Goal: Task Accomplishment & Management: Manage account settings

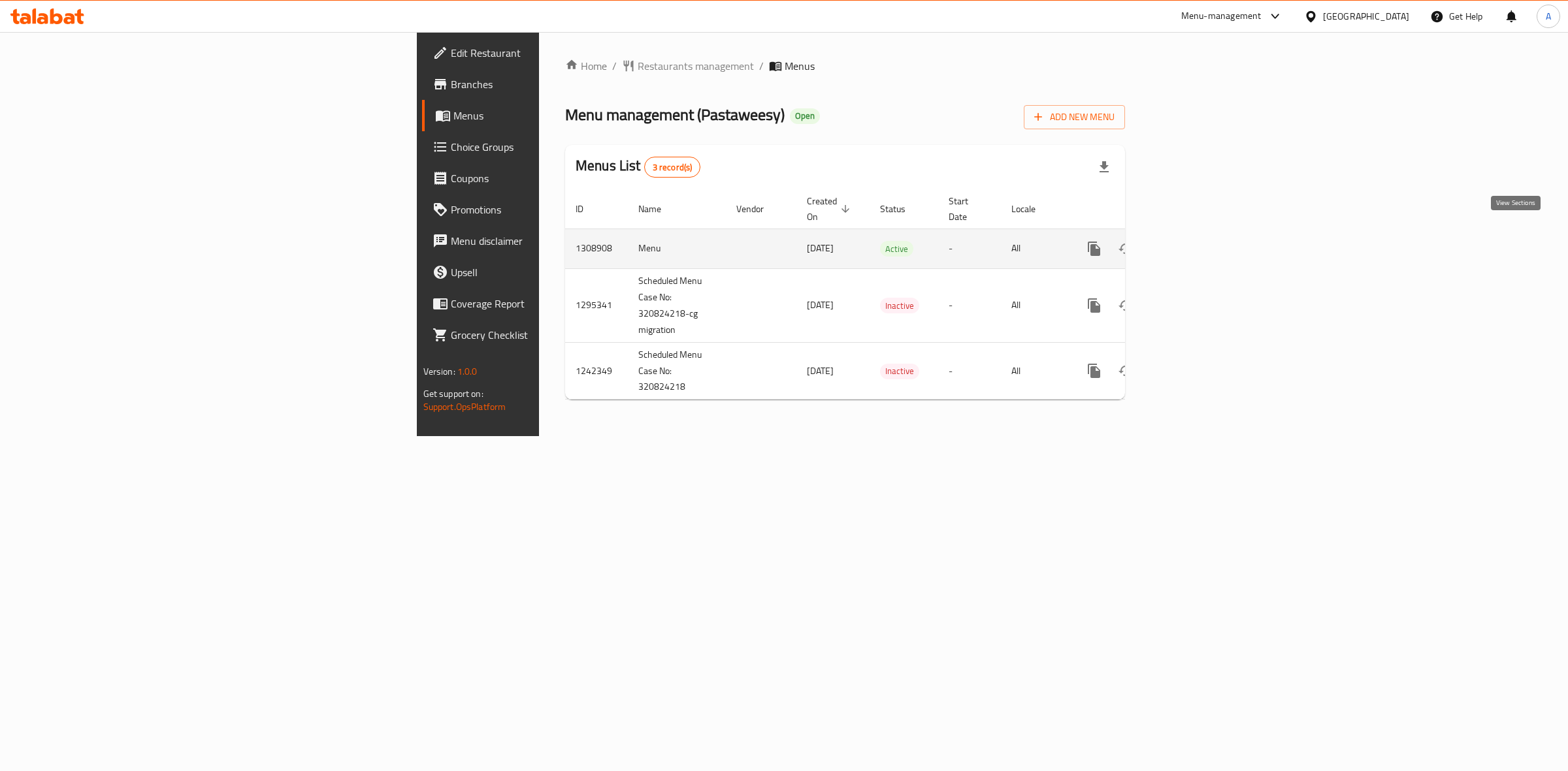
click at [1196, 241] on icon "enhanced table" at bounding box center [1188, 248] width 16 height 16
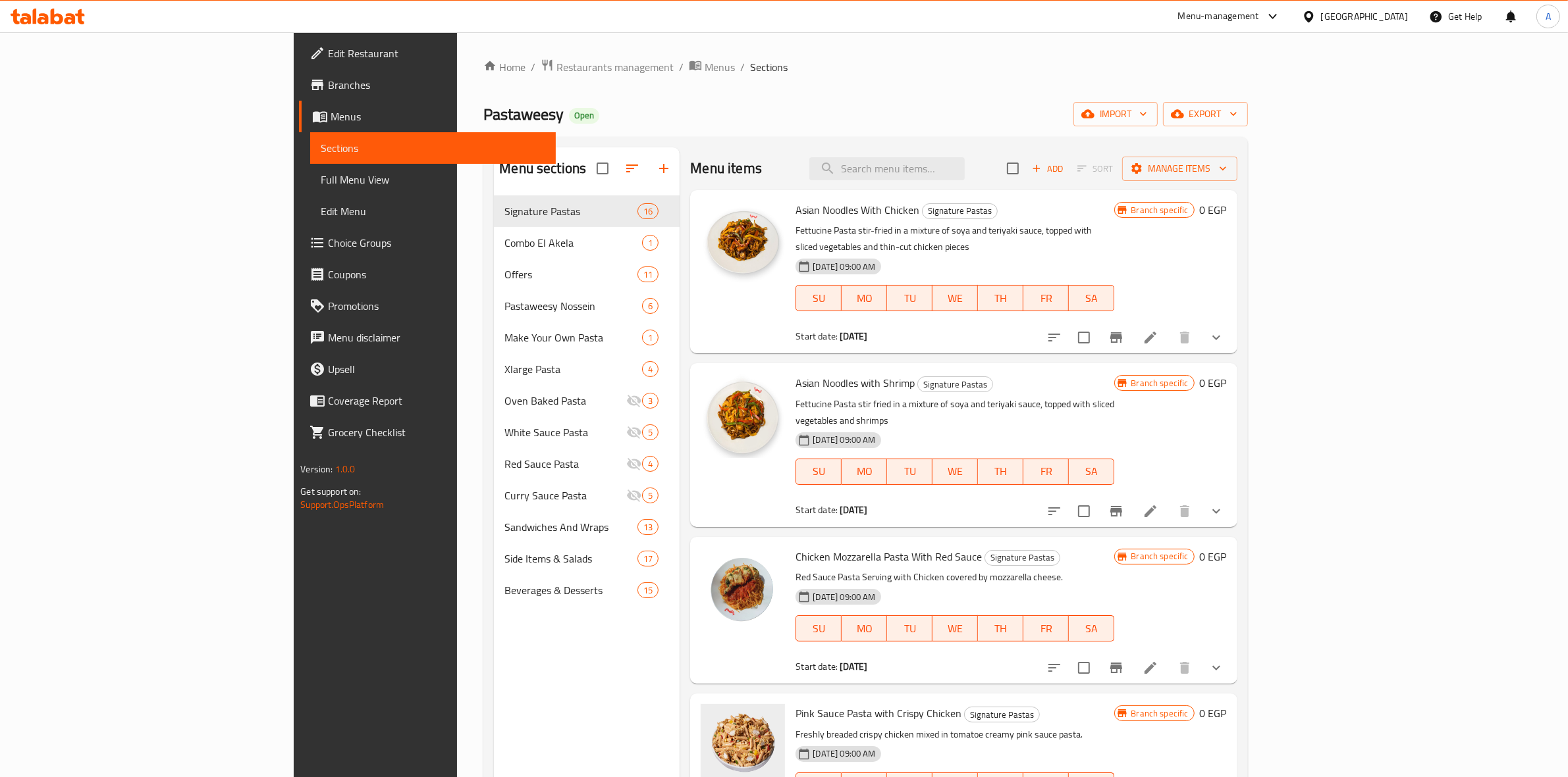
click at [328, 58] on span "Edit Restaurant" at bounding box center [437, 53] width 217 height 16
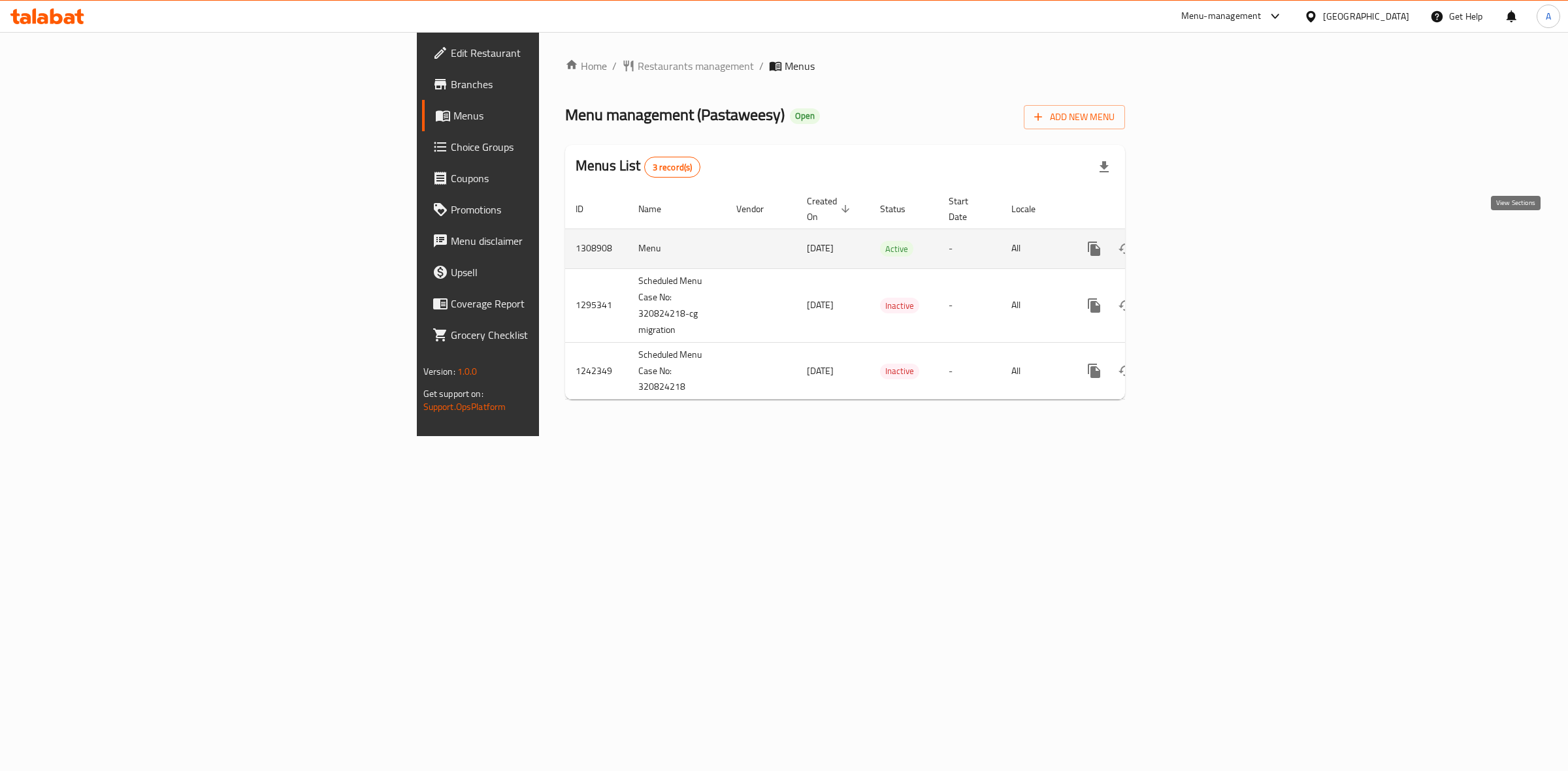
click at [1204, 236] on link "enhanced table" at bounding box center [1188, 248] width 31 height 31
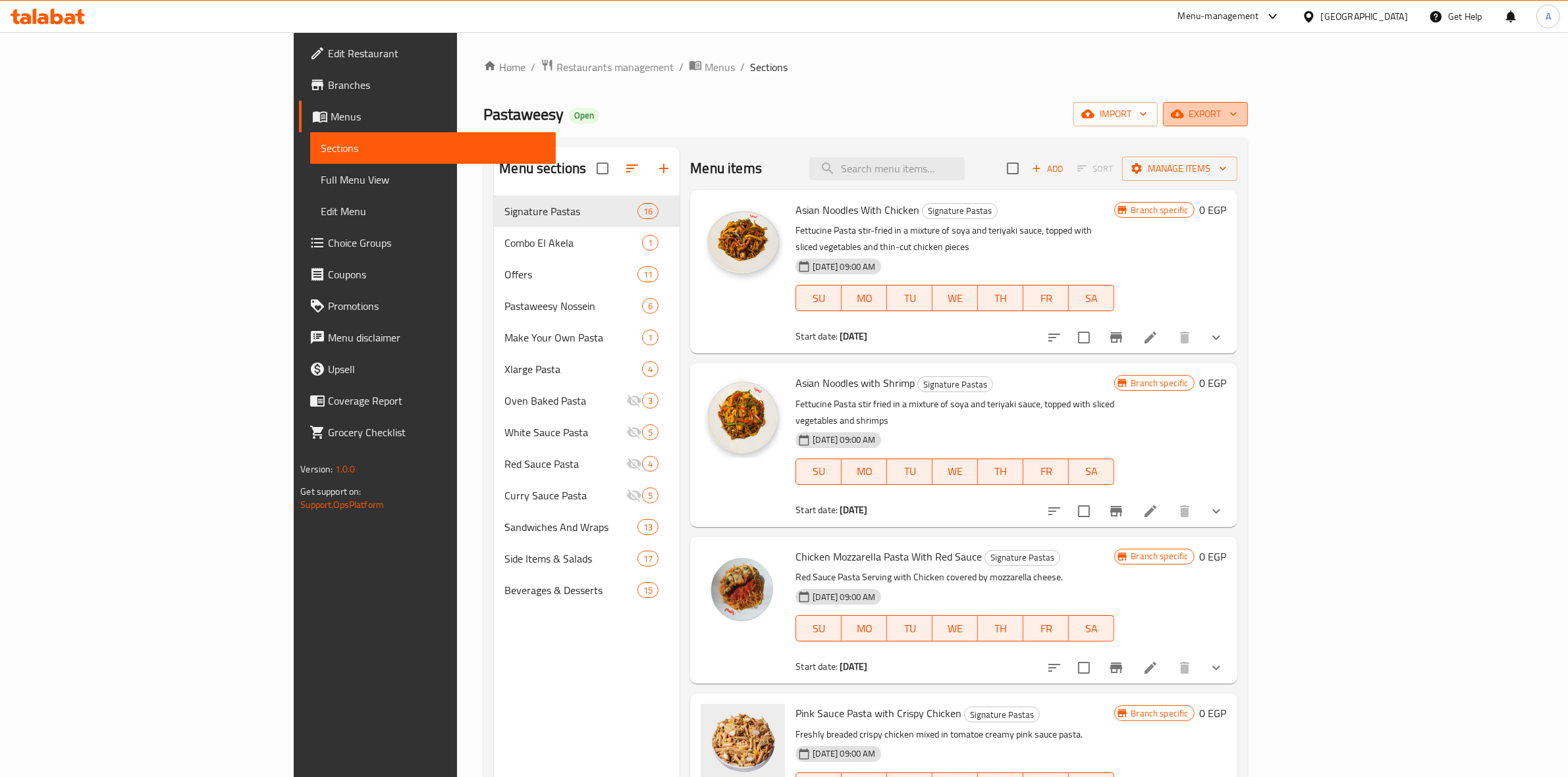
click at [1184, 120] on icon "button" at bounding box center [1177, 114] width 13 height 13
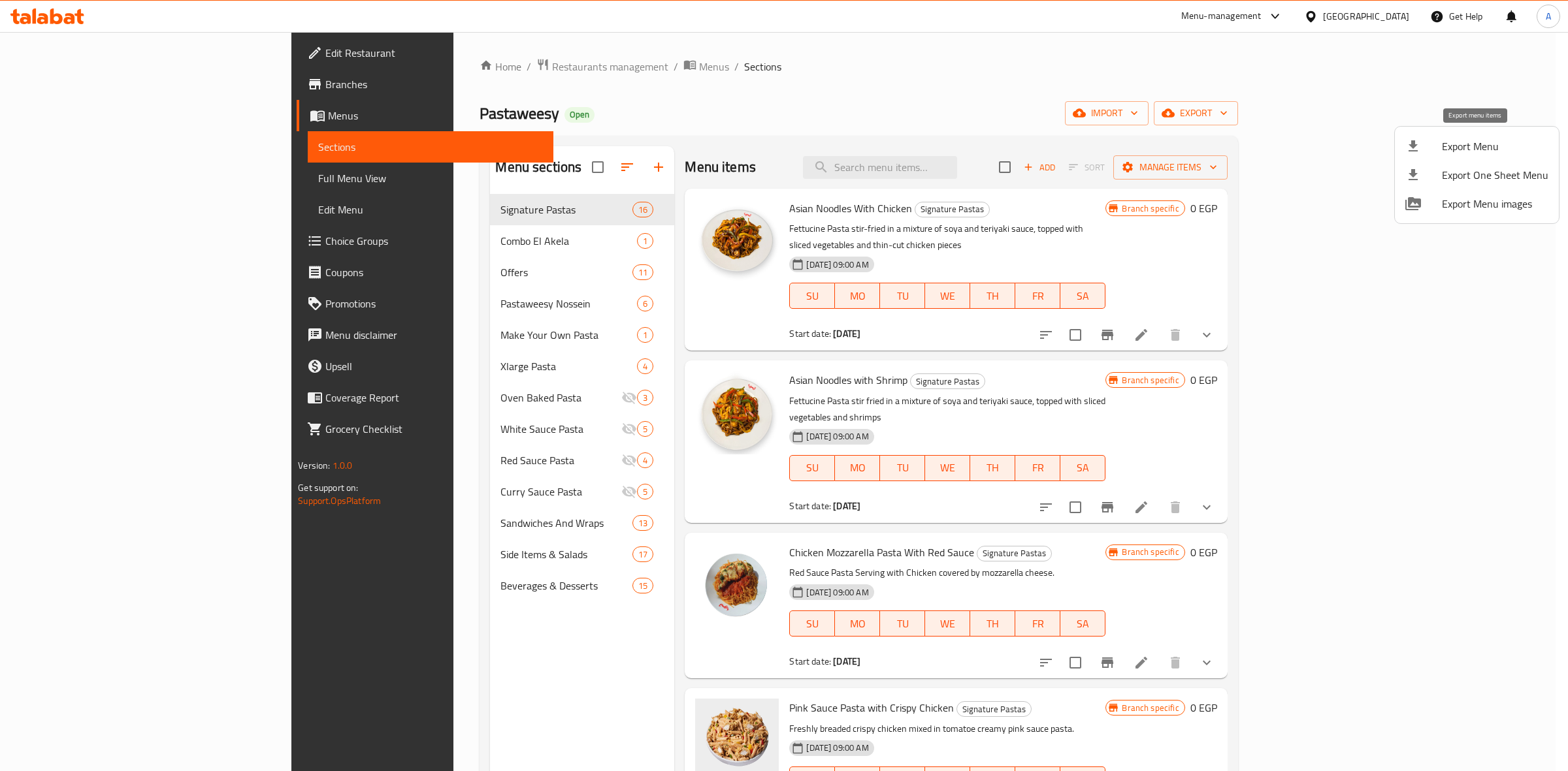
click at [1464, 135] on li "Export Menu" at bounding box center [1476, 146] width 164 height 28
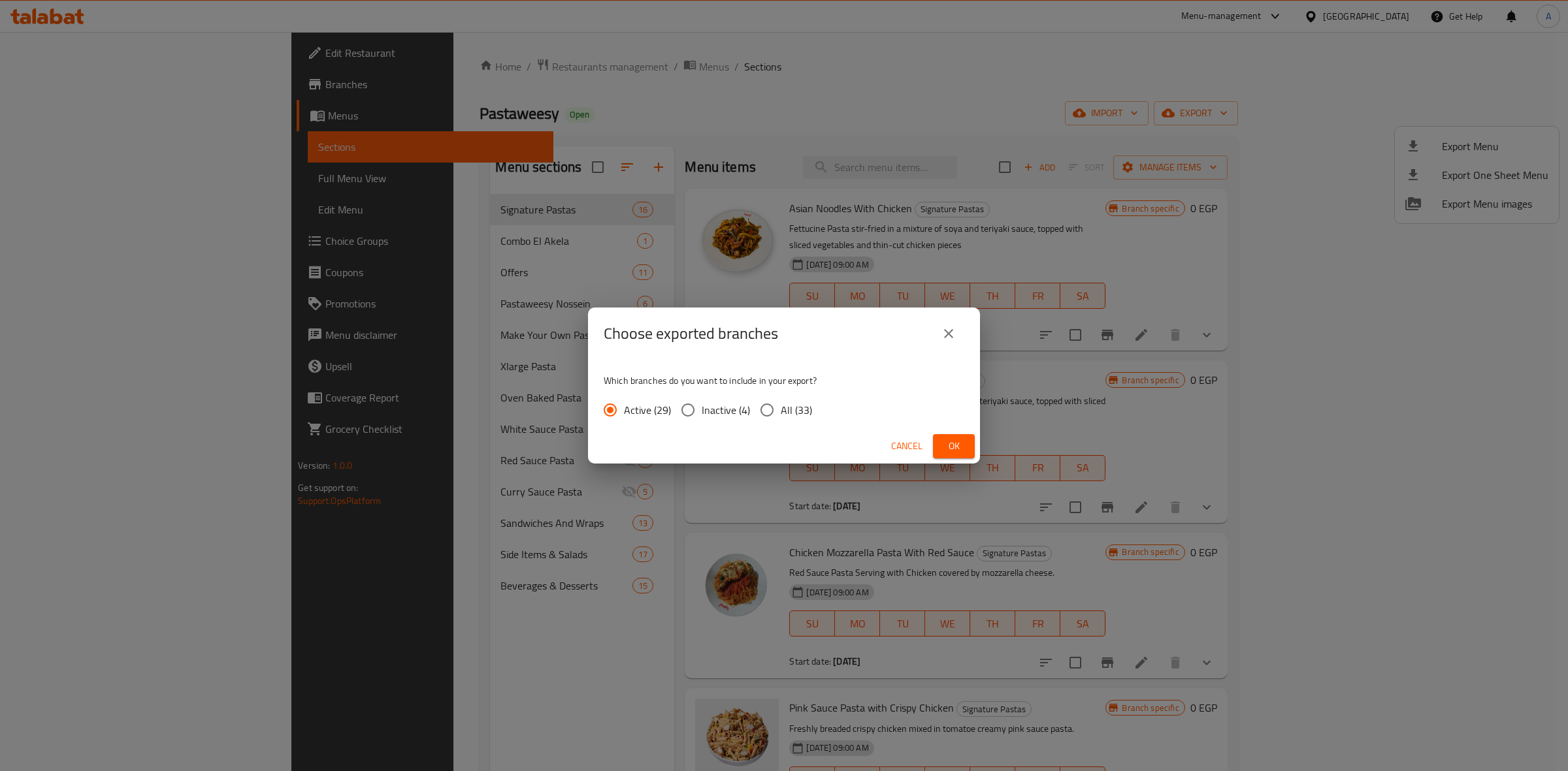
click at [789, 411] on span "All (33)" at bounding box center [796, 410] width 31 height 16
click at [781, 411] on input "All (33)" at bounding box center [767, 410] width 27 height 27
radio input "true"
click at [949, 453] on span "Ok" at bounding box center [953, 445] width 21 height 16
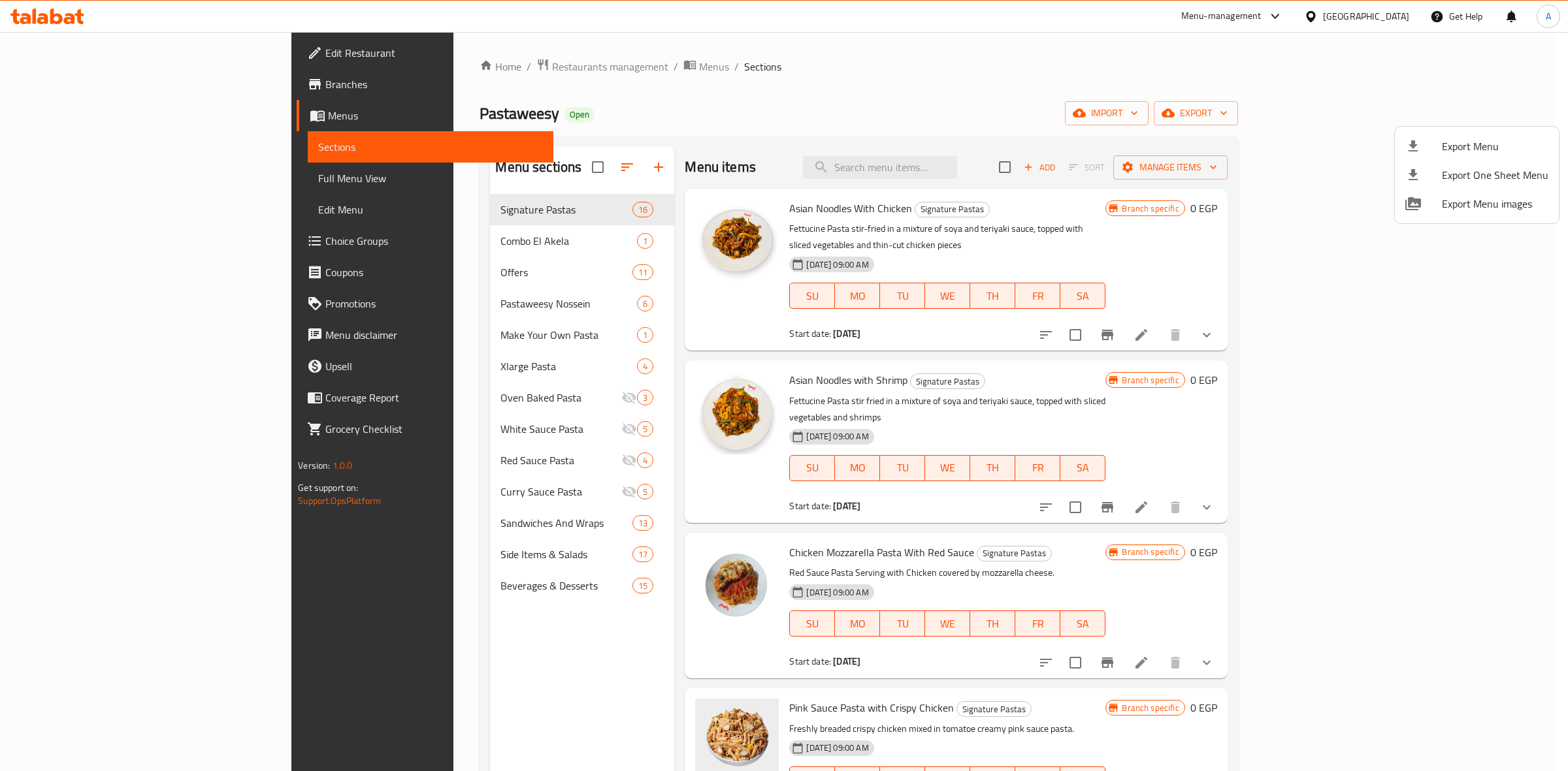
click at [958, 71] on div at bounding box center [784, 385] width 1568 height 771
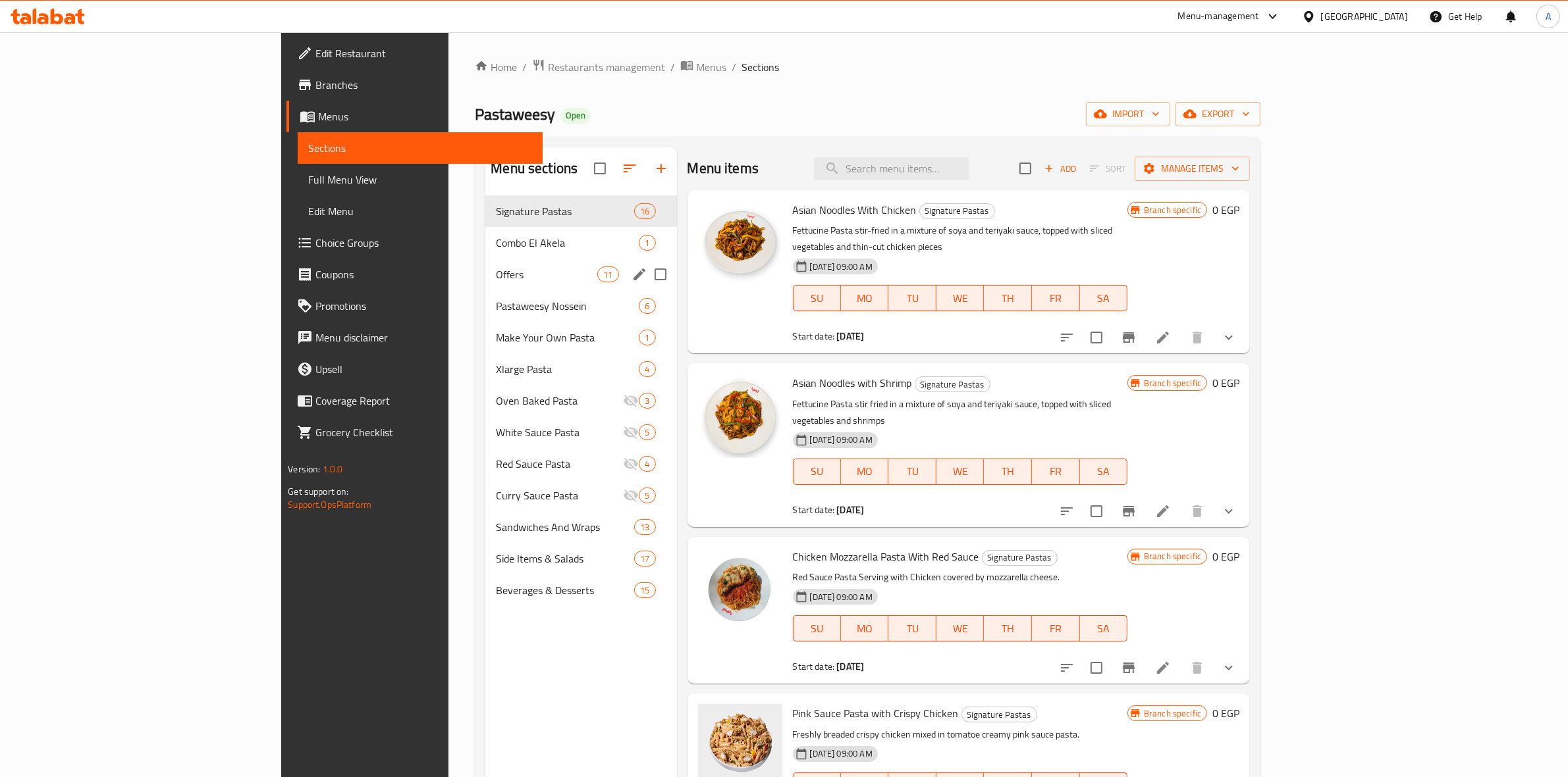
click at [496, 274] on span "Offers" at bounding box center [546, 274] width 102 height 16
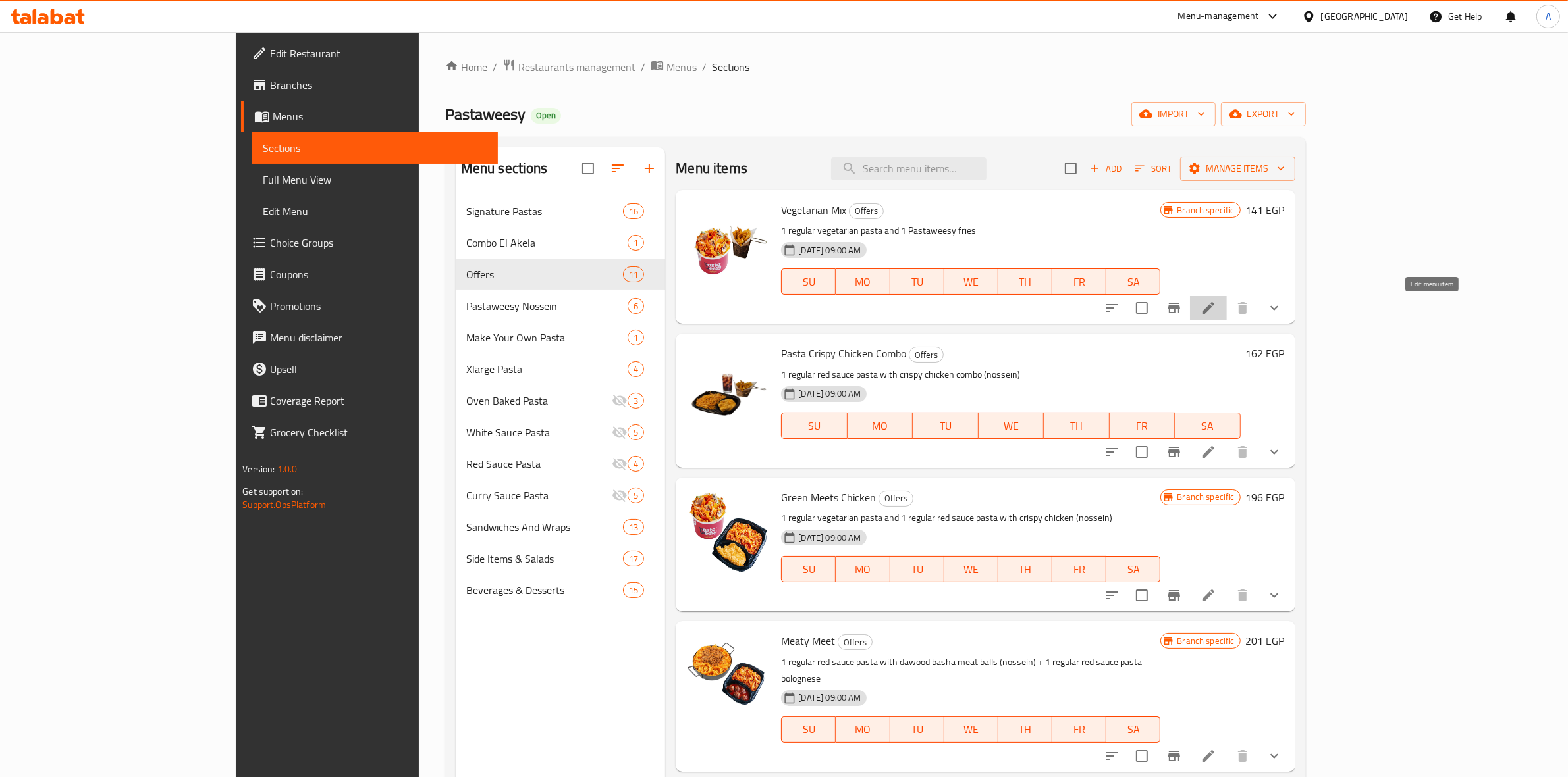
click at [1216, 311] on icon at bounding box center [1207, 308] width 16 height 16
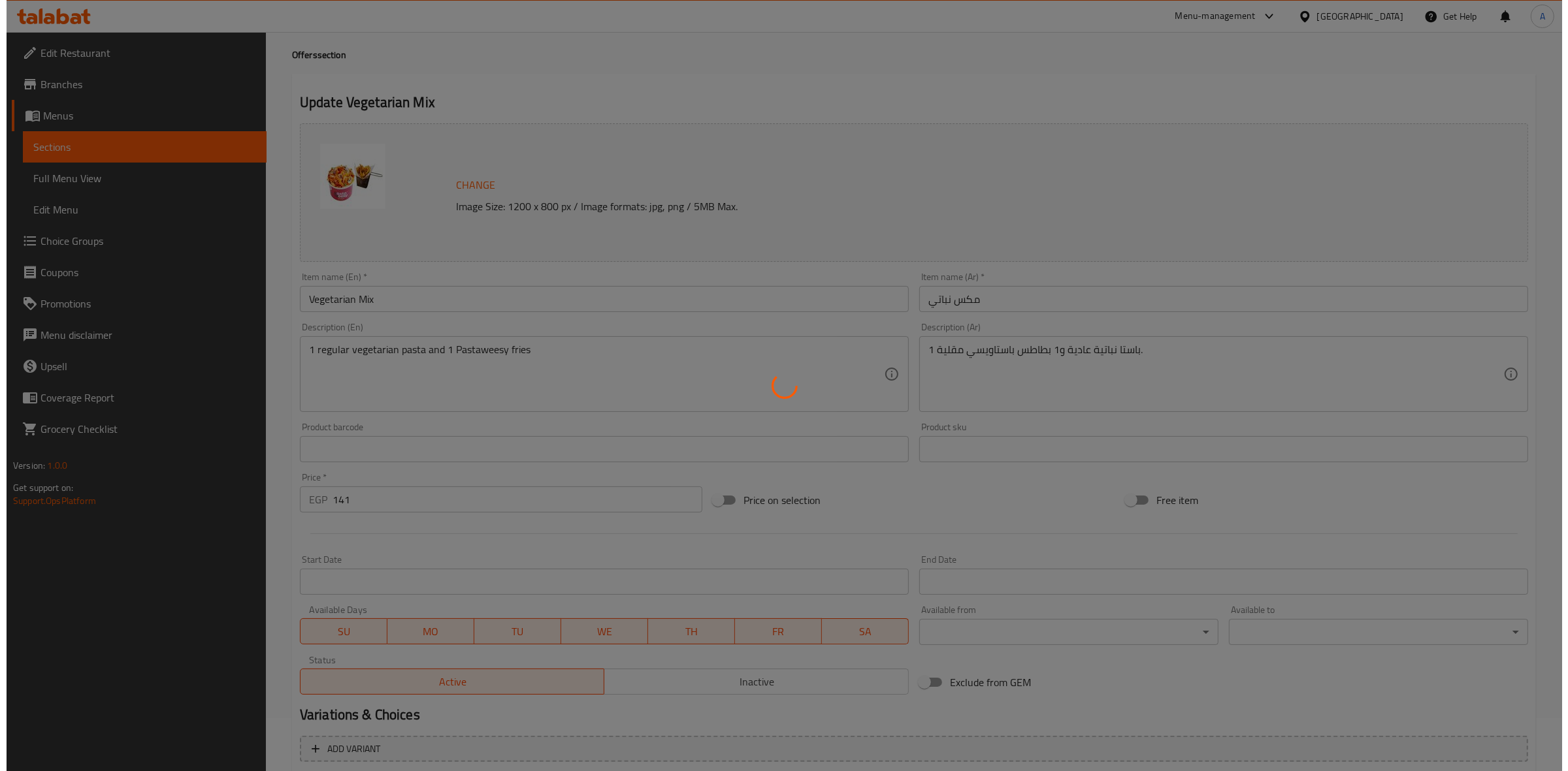
scroll to position [81, 0]
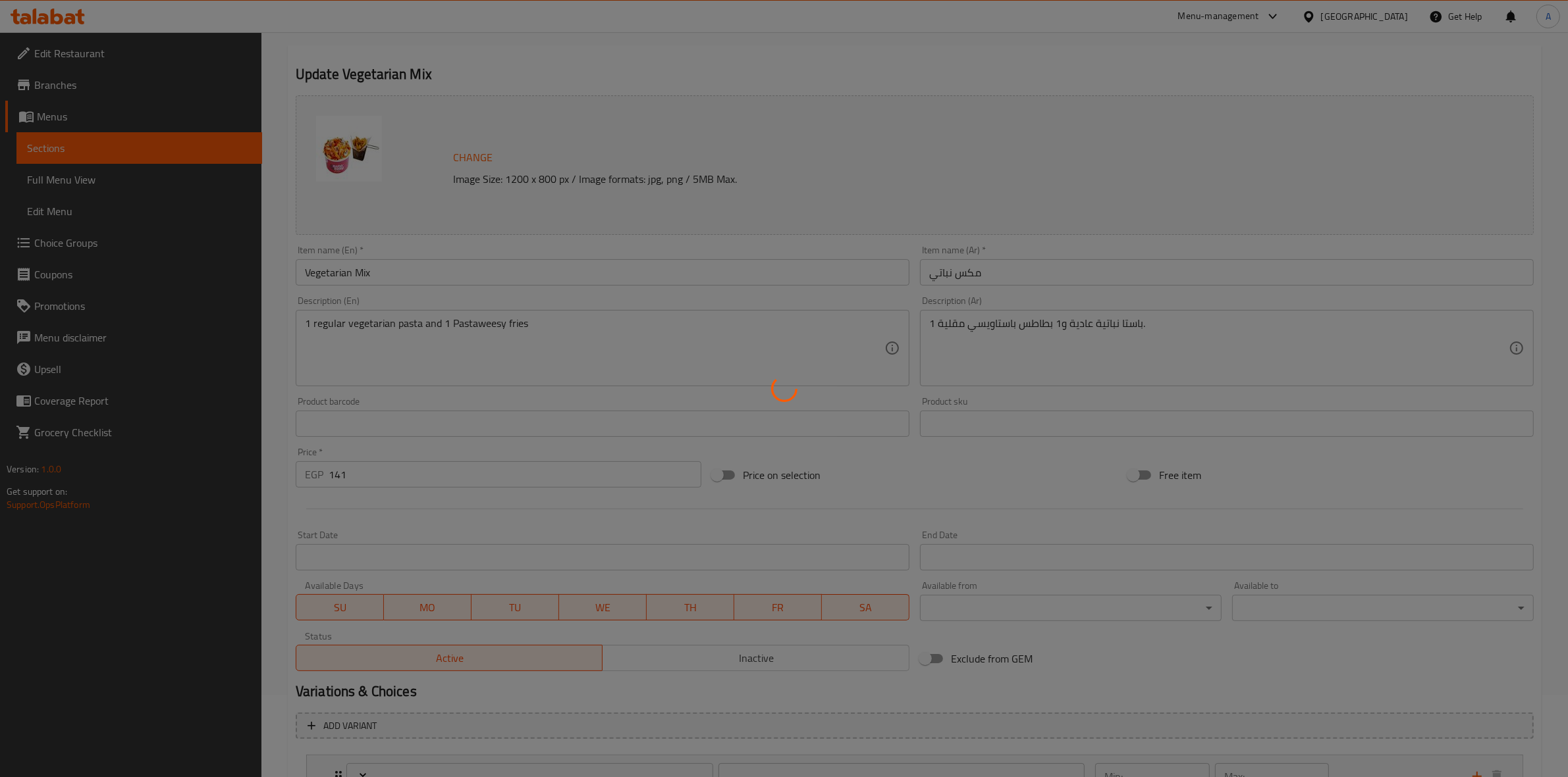
type input "إختيارك من الباستا:"
type input "1"
type input "إختيارك من الطعم:"
type input "1"
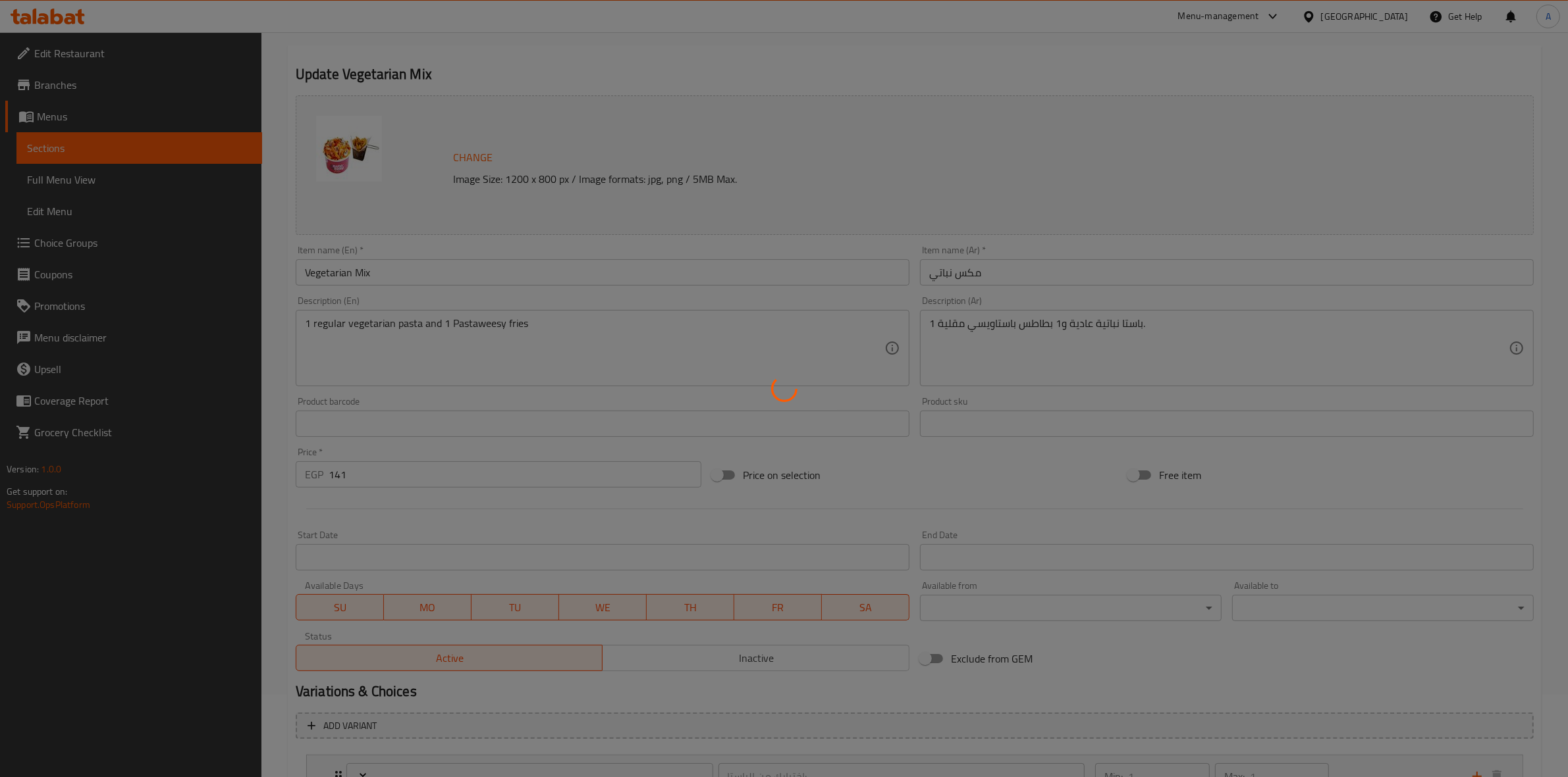
type input "1"
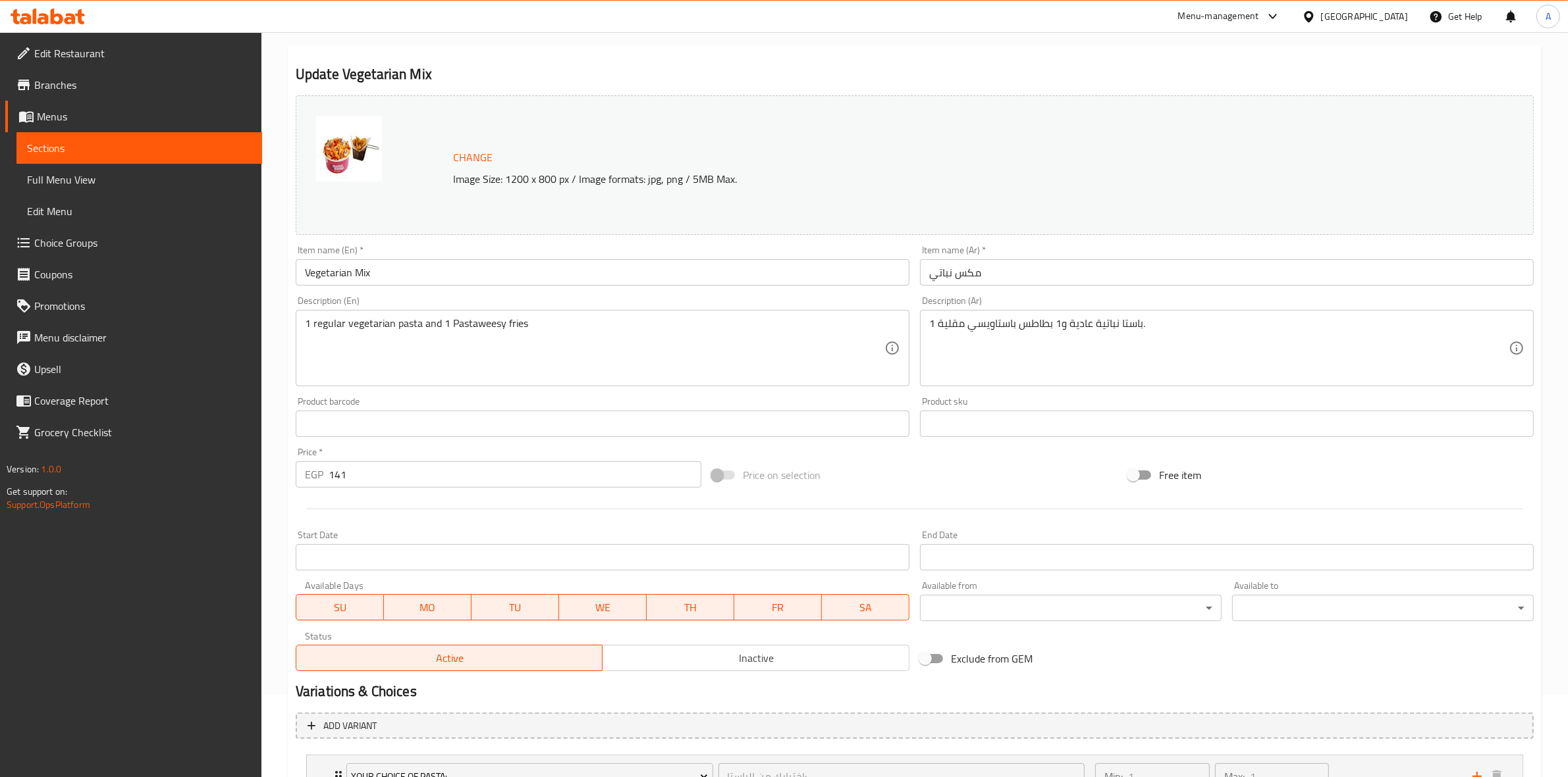
click at [410, 566] on input "Start Date" at bounding box center [602, 557] width 614 height 27
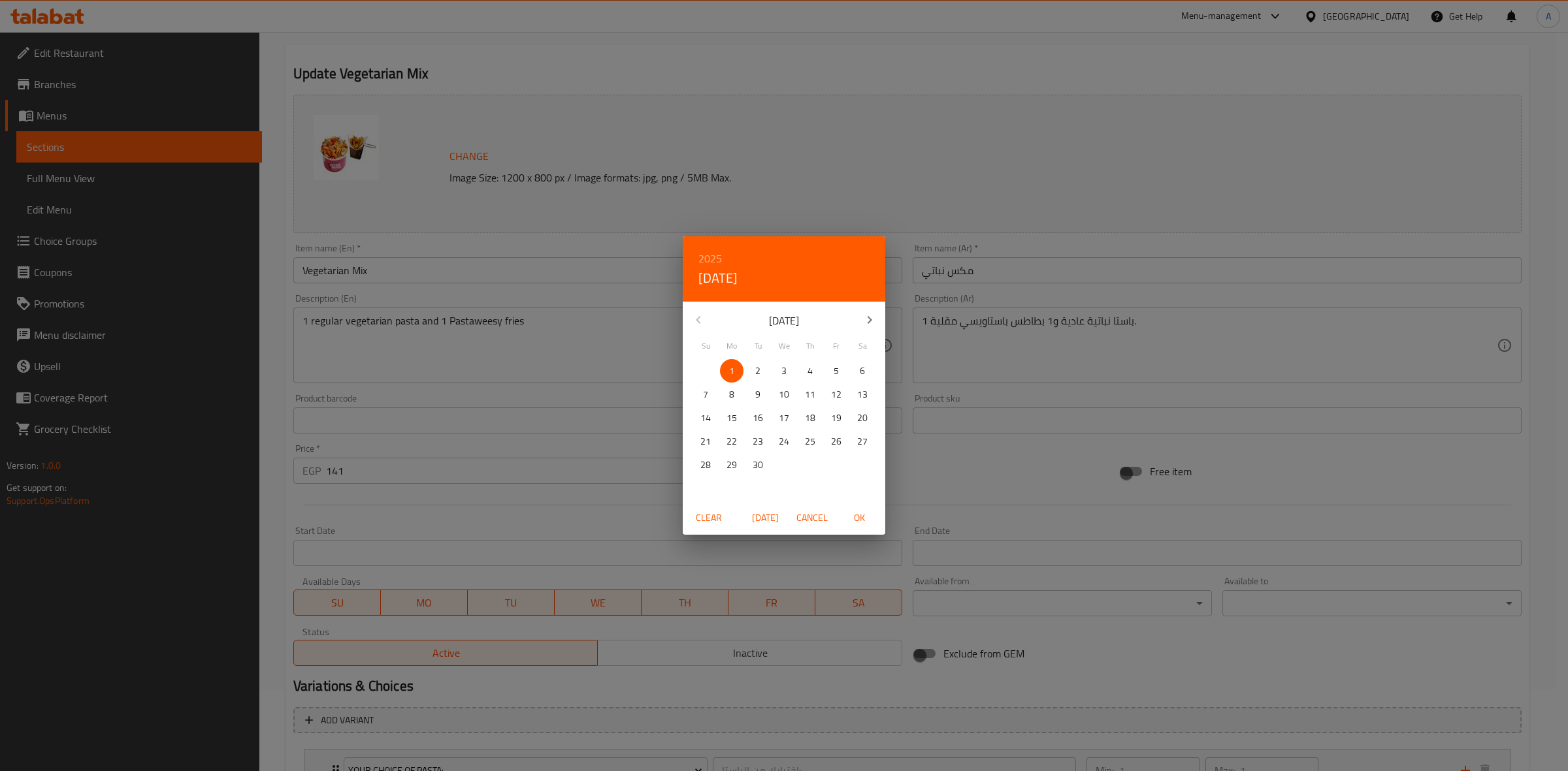
click at [733, 366] on p "1" at bounding box center [732, 371] width 6 height 16
click at [853, 507] on button "OK" at bounding box center [859, 518] width 42 height 25
type input "[DATE]"
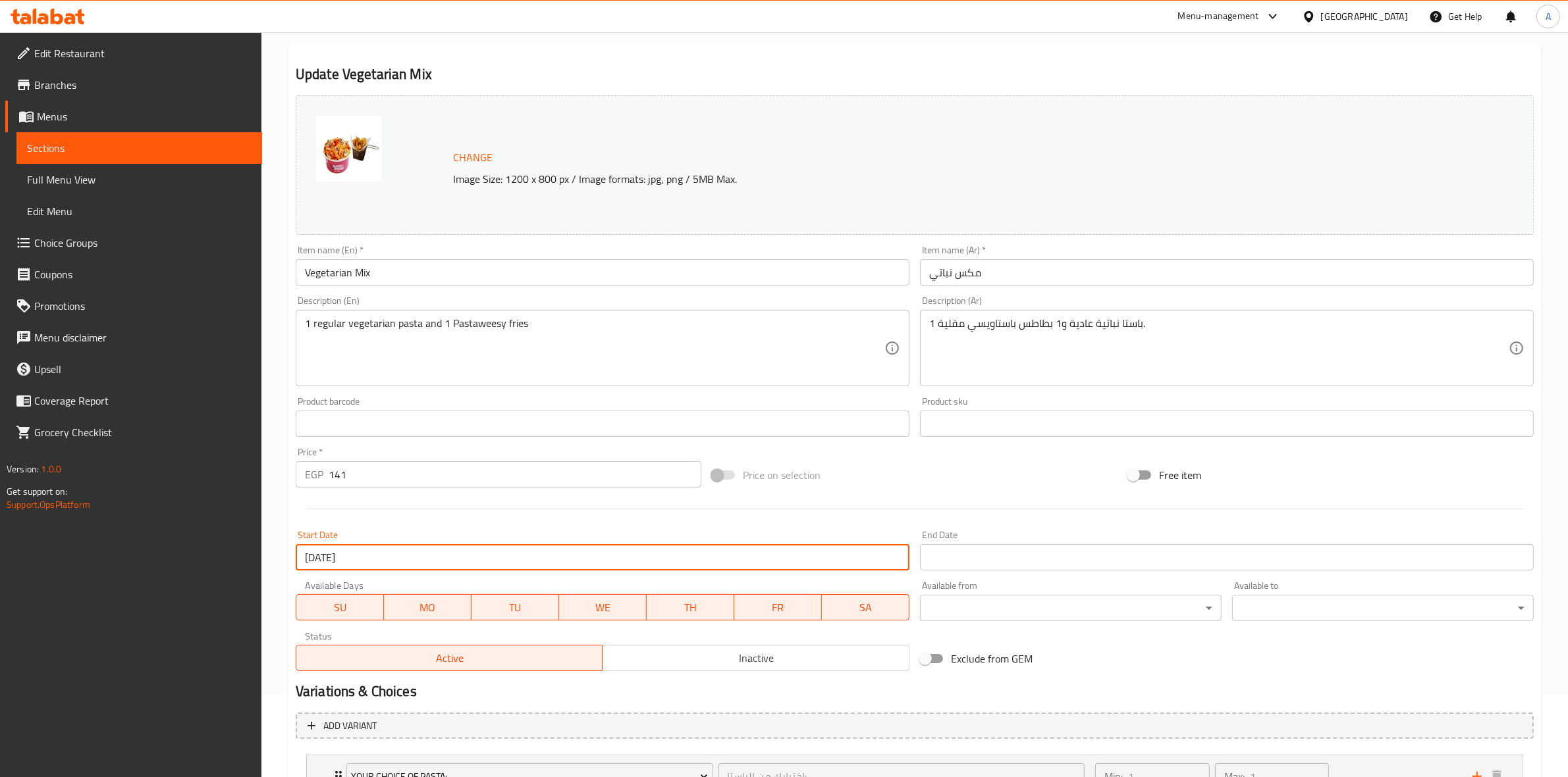
click at [1008, 566] on input "Start Date" at bounding box center [1226, 557] width 614 height 27
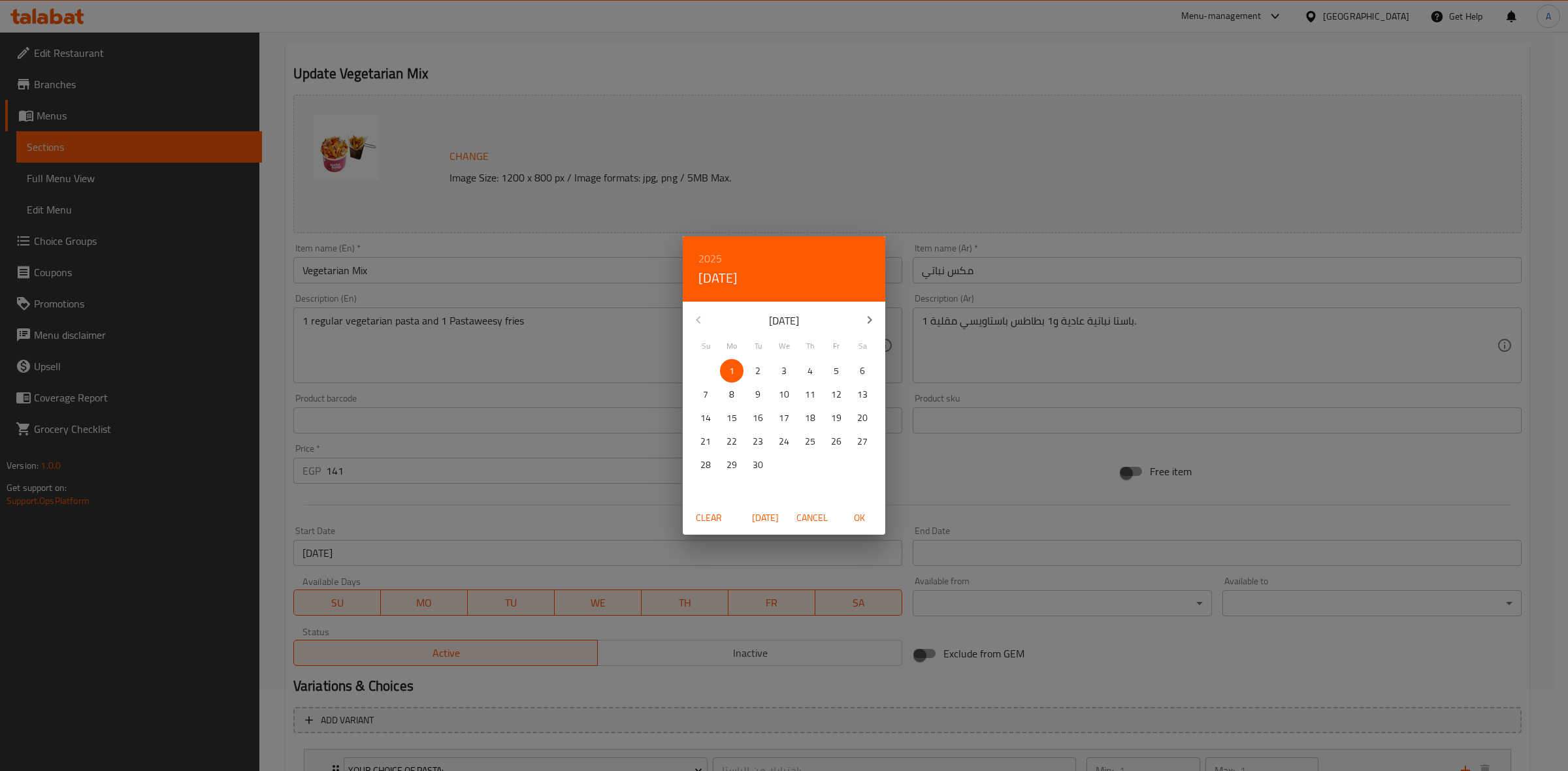
click at [713, 251] on h6 "2025" at bounding box center [710, 258] width 24 height 18
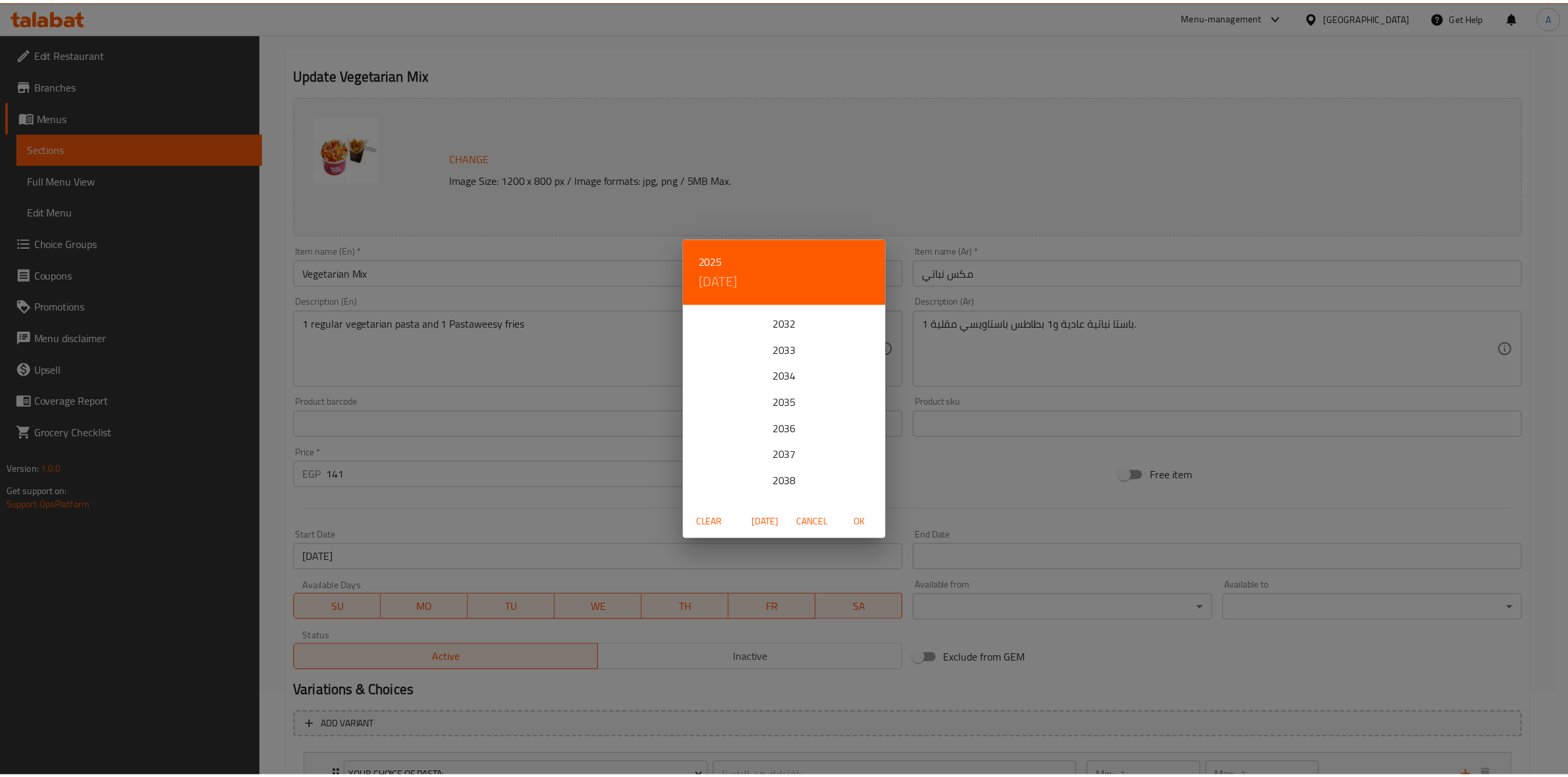
scroll to position [165, 0]
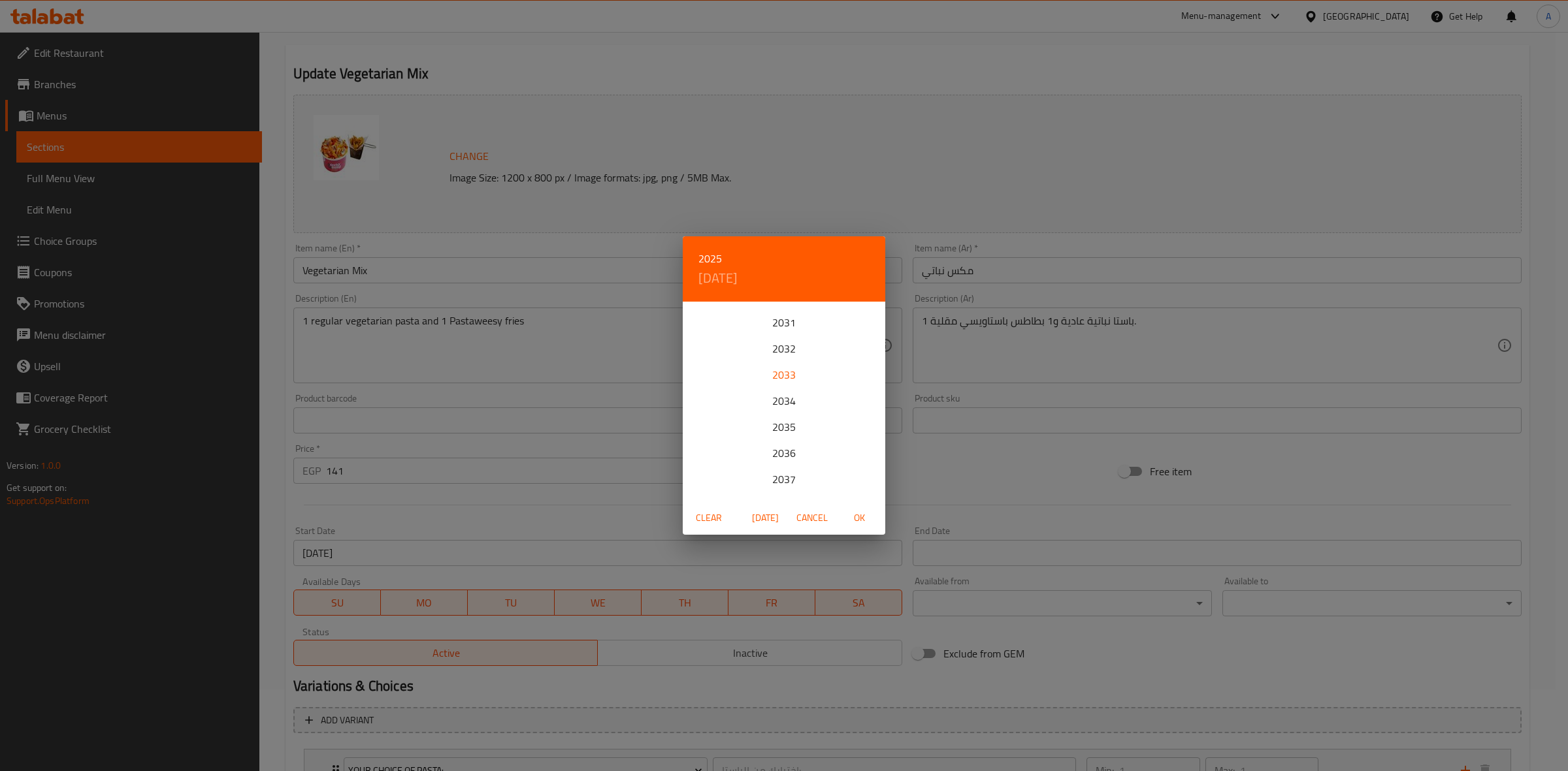
click at [779, 371] on div "2033" at bounding box center [784, 375] width 203 height 26
click at [697, 324] on icon "button" at bounding box center [698, 320] width 16 height 16
click at [787, 465] on p "31" at bounding box center [784, 464] width 10 height 16
click at [860, 516] on span "OK" at bounding box center [858, 517] width 31 height 16
type input "[DATE]"
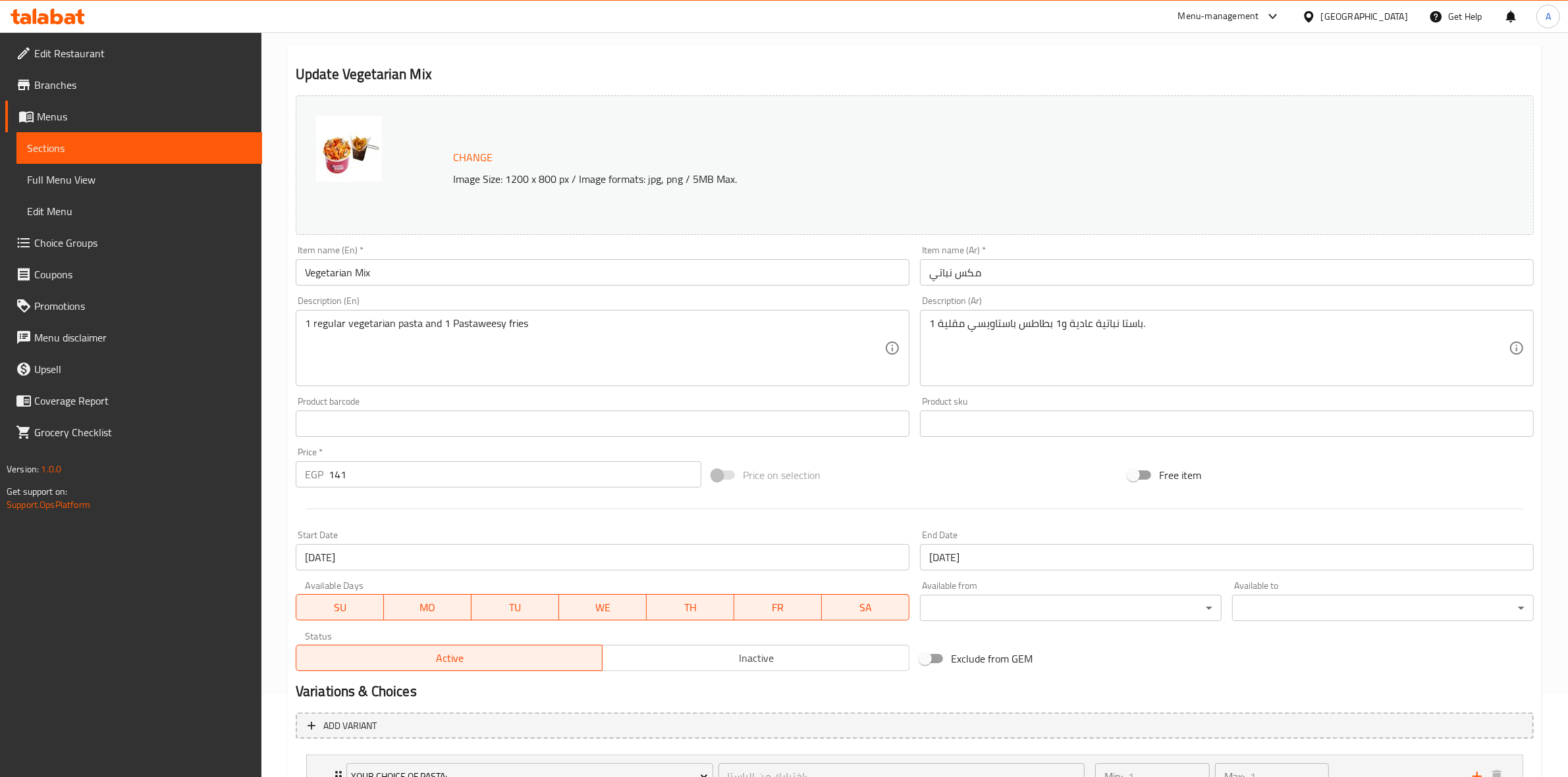
click at [1057, 488] on div "Price on selection" at bounding box center [913, 475] width 416 height 35
click at [946, 466] on div "Price on selection" at bounding box center [913, 475] width 416 height 35
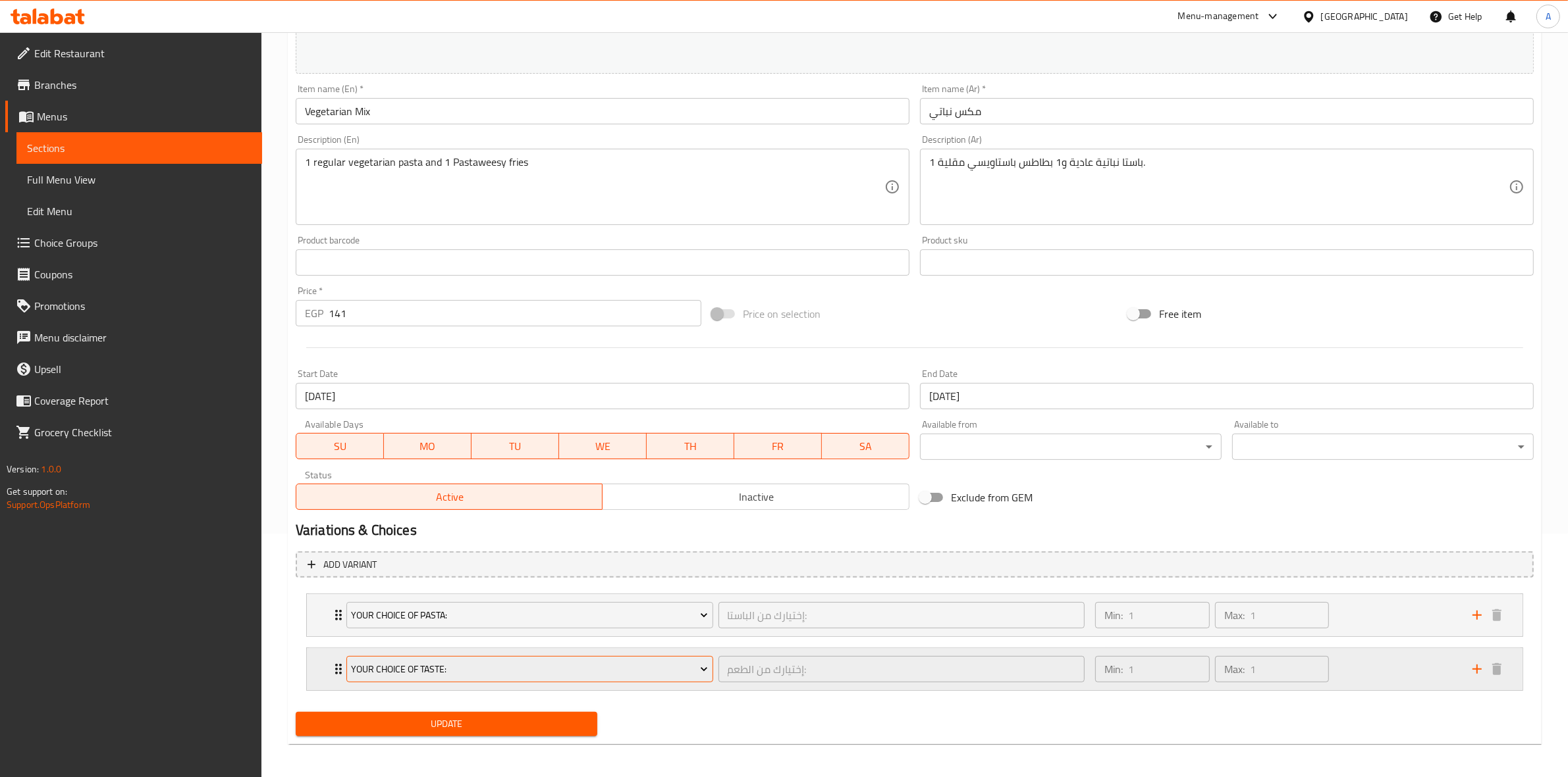
scroll to position [247, 0]
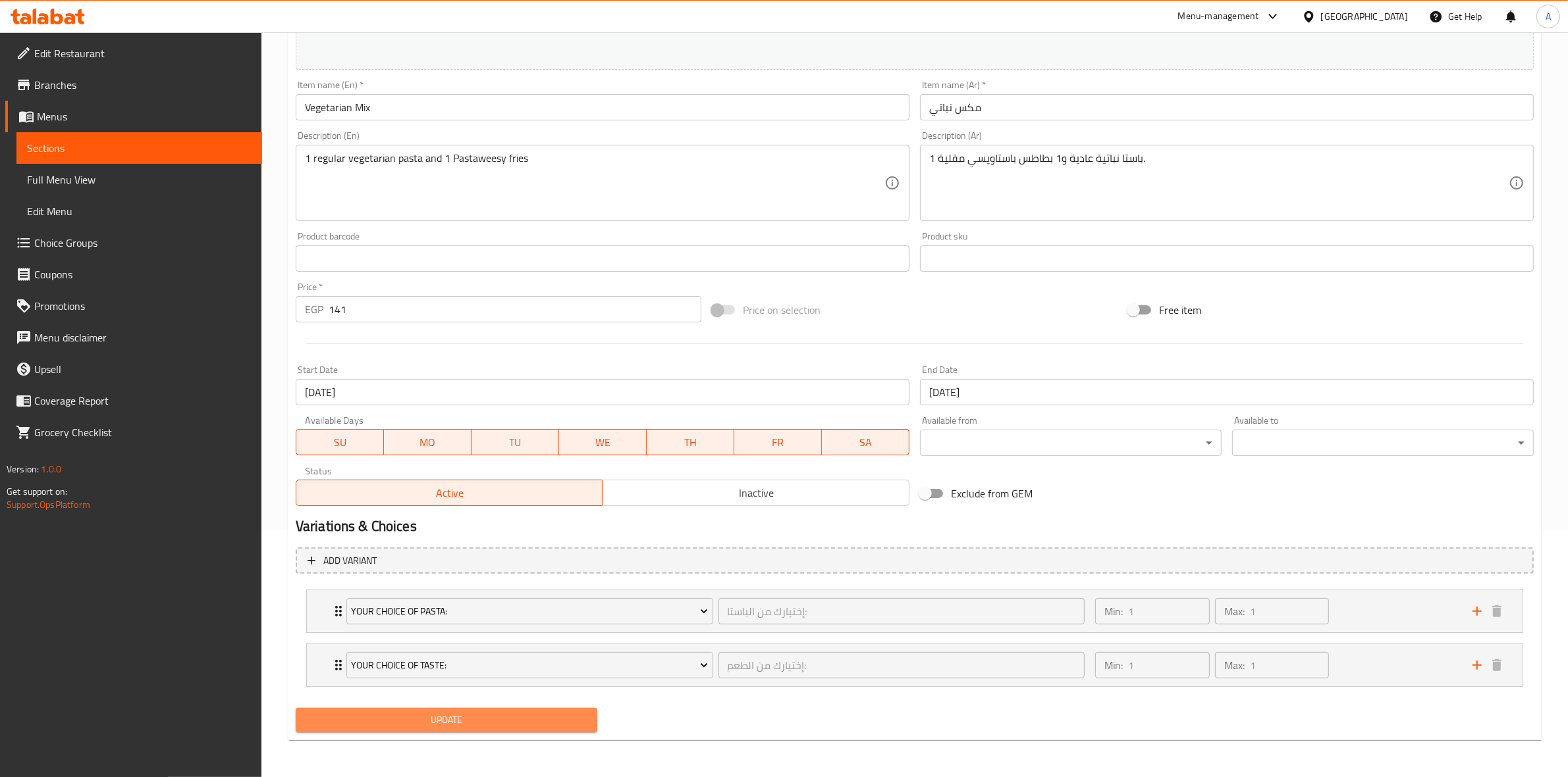
click at [478, 721] on span "Update" at bounding box center [446, 720] width 281 height 16
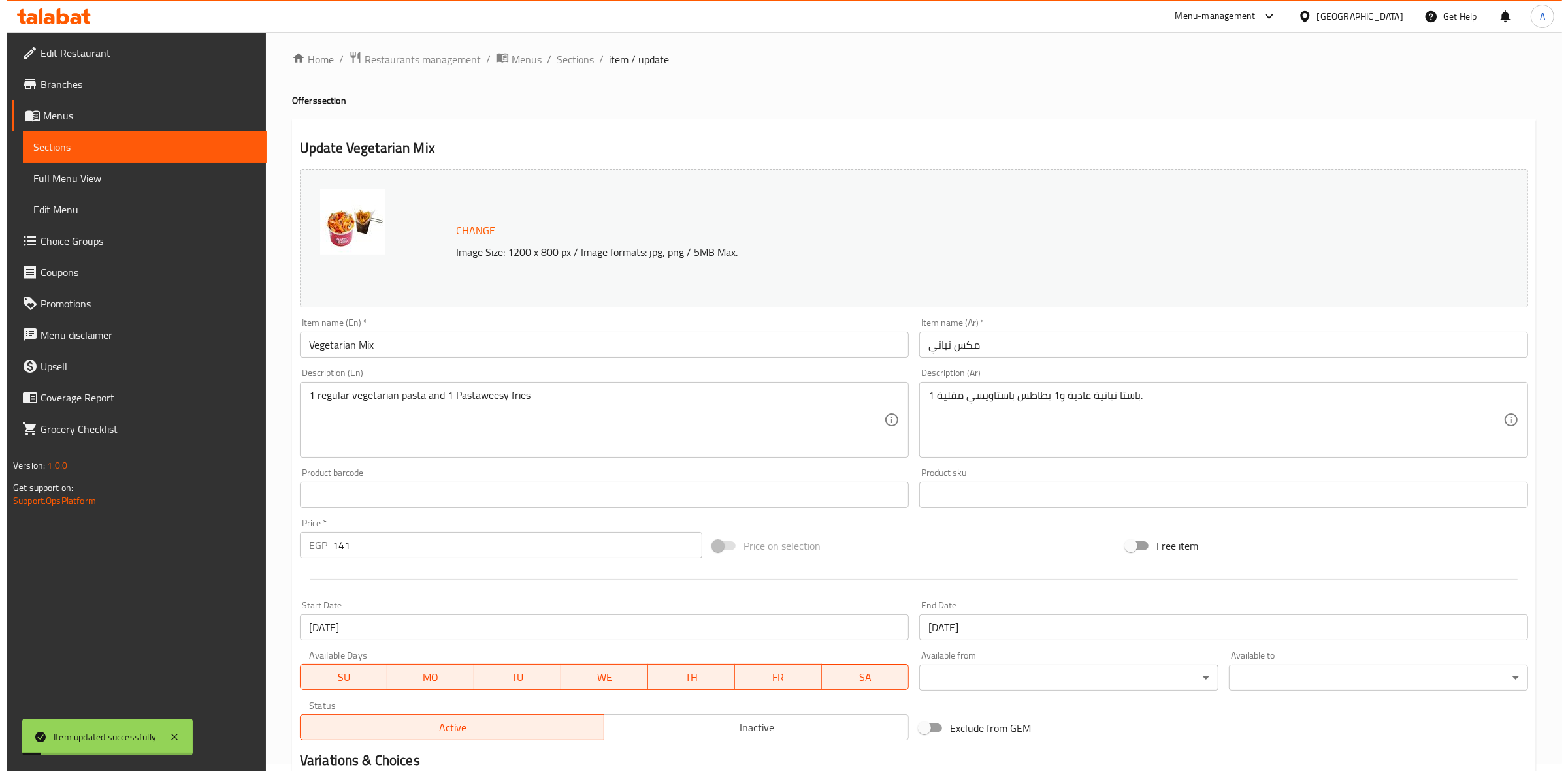
scroll to position [0, 0]
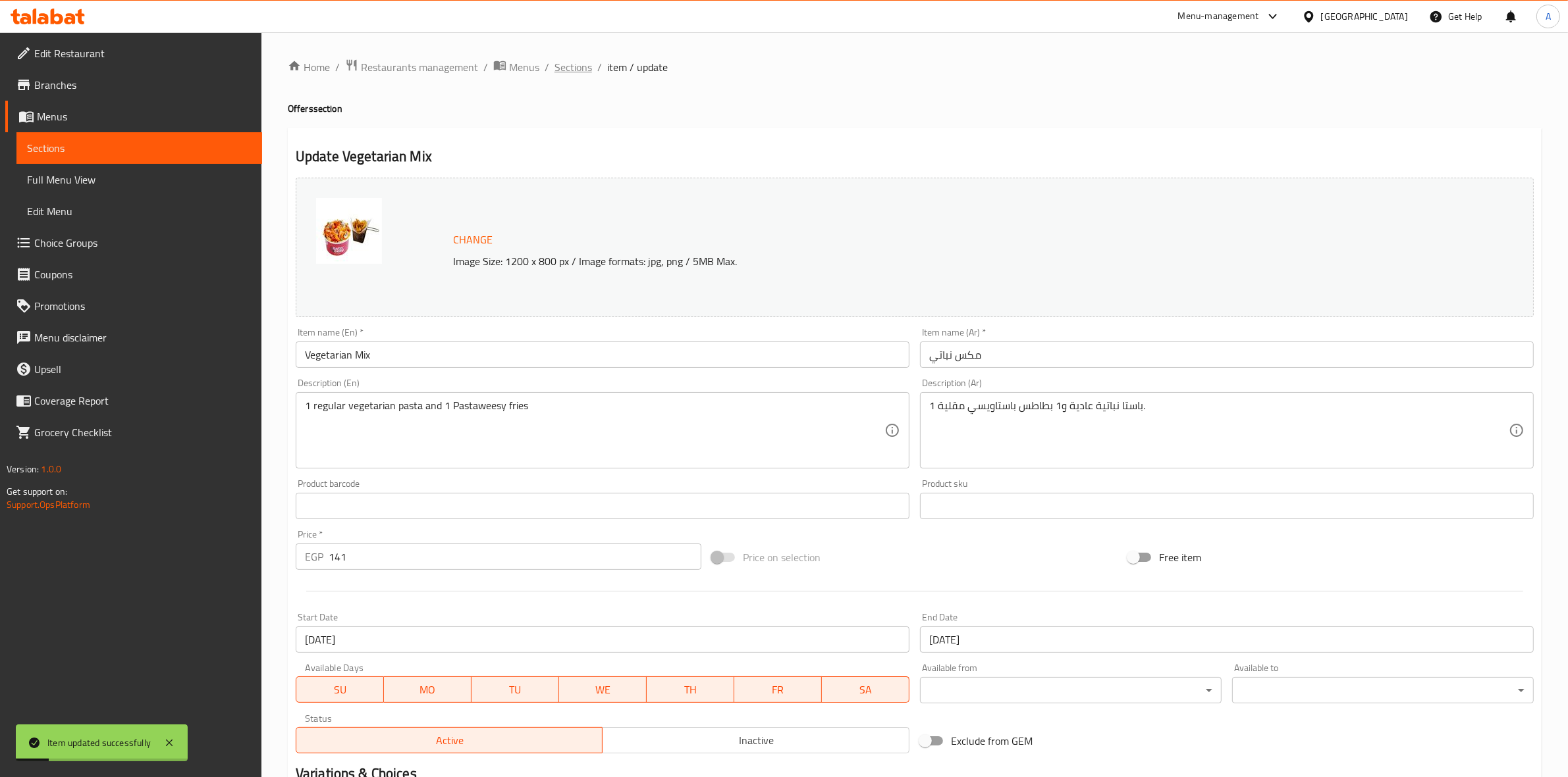
click at [583, 70] on span "Sections" at bounding box center [573, 67] width 37 height 16
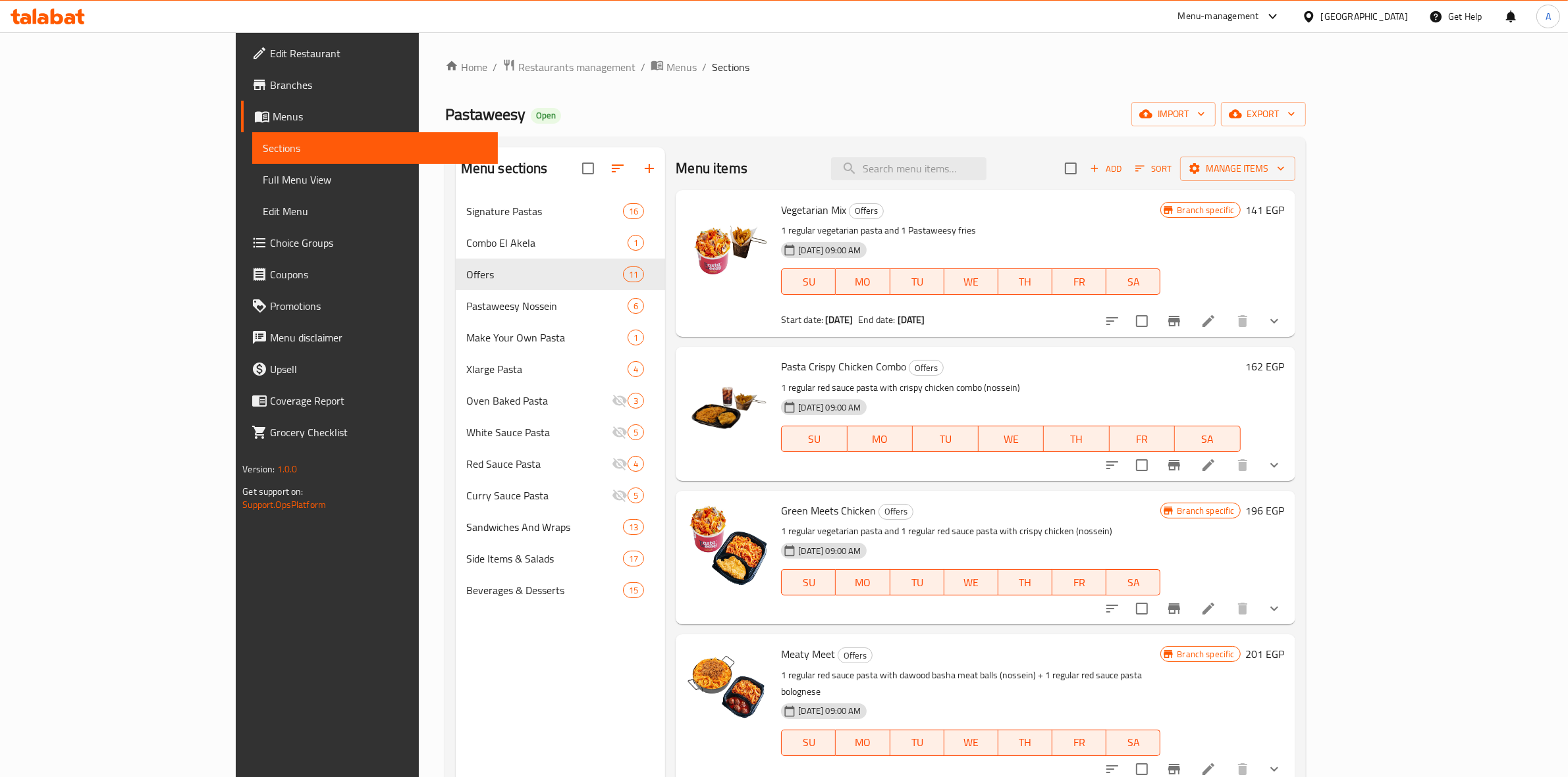
click at [1226, 462] on li at bounding box center [1207, 465] width 37 height 24
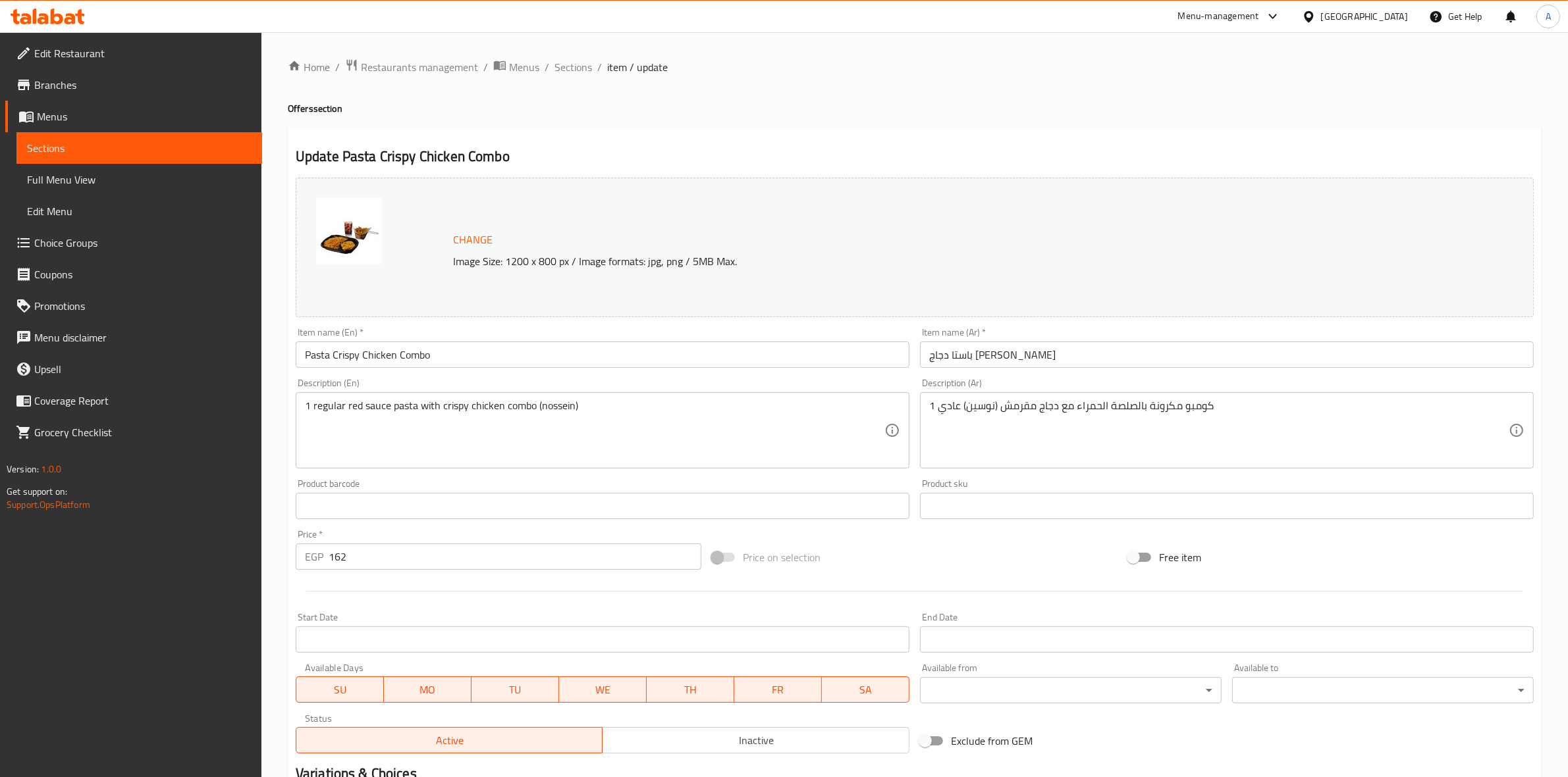
click at [441, 635] on input "Start Date" at bounding box center [602, 640] width 614 height 27
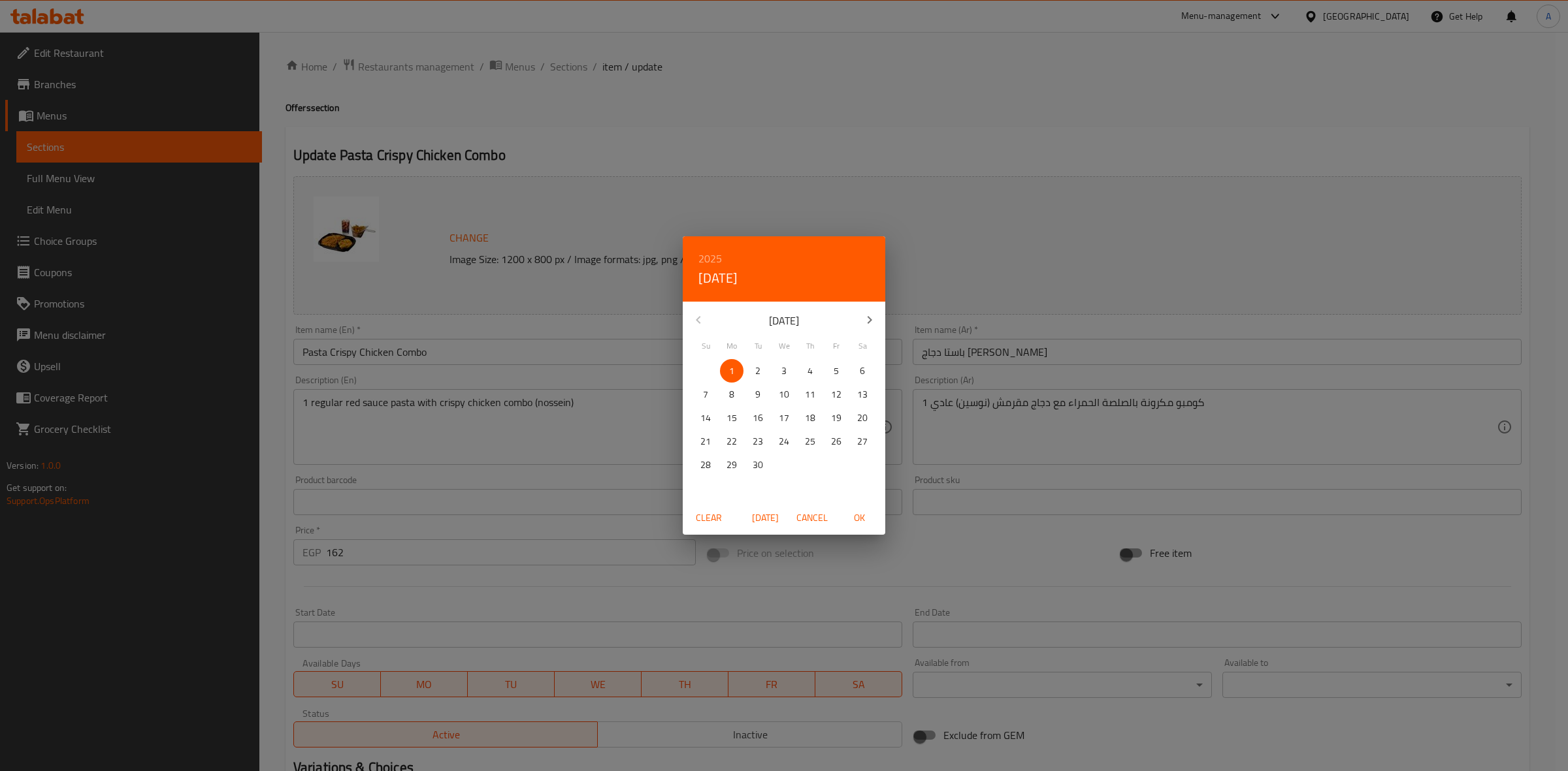
click at [867, 523] on span "OK" at bounding box center [858, 517] width 31 height 16
type input "[DATE]"
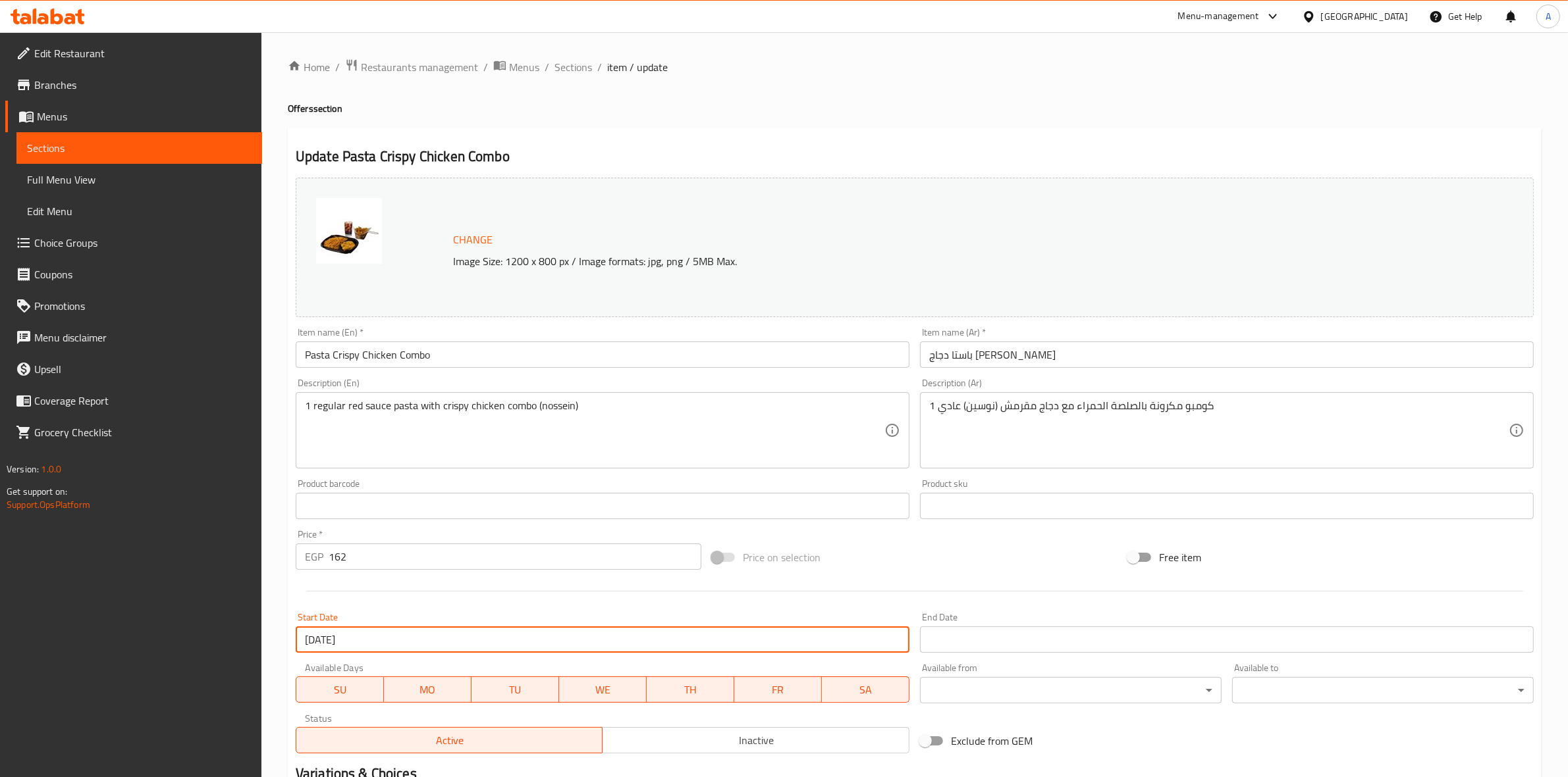
click at [987, 642] on input "Start Date" at bounding box center [1226, 640] width 614 height 27
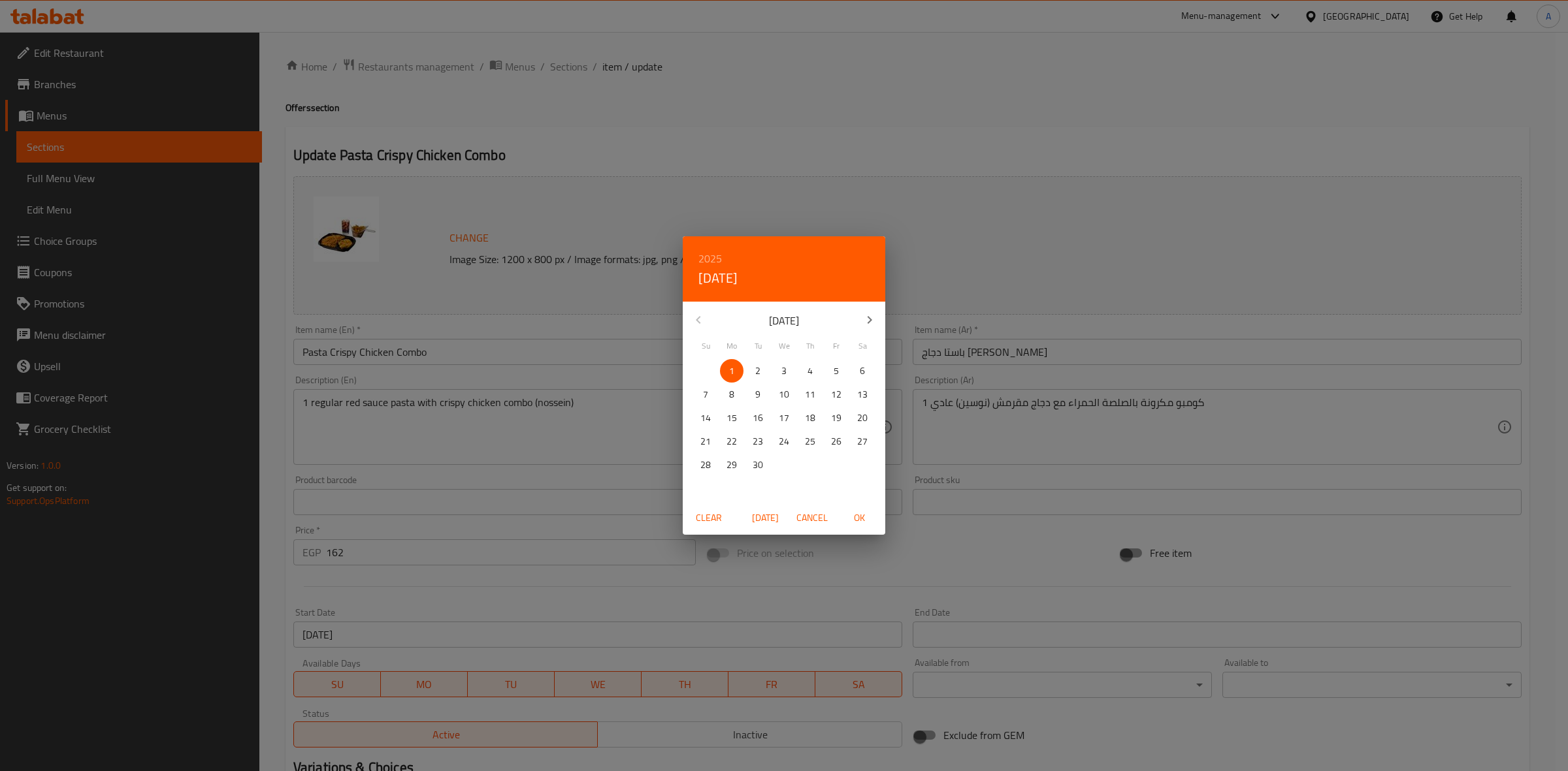
click at [718, 255] on h6 "2025" at bounding box center [710, 258] width 24 height 18
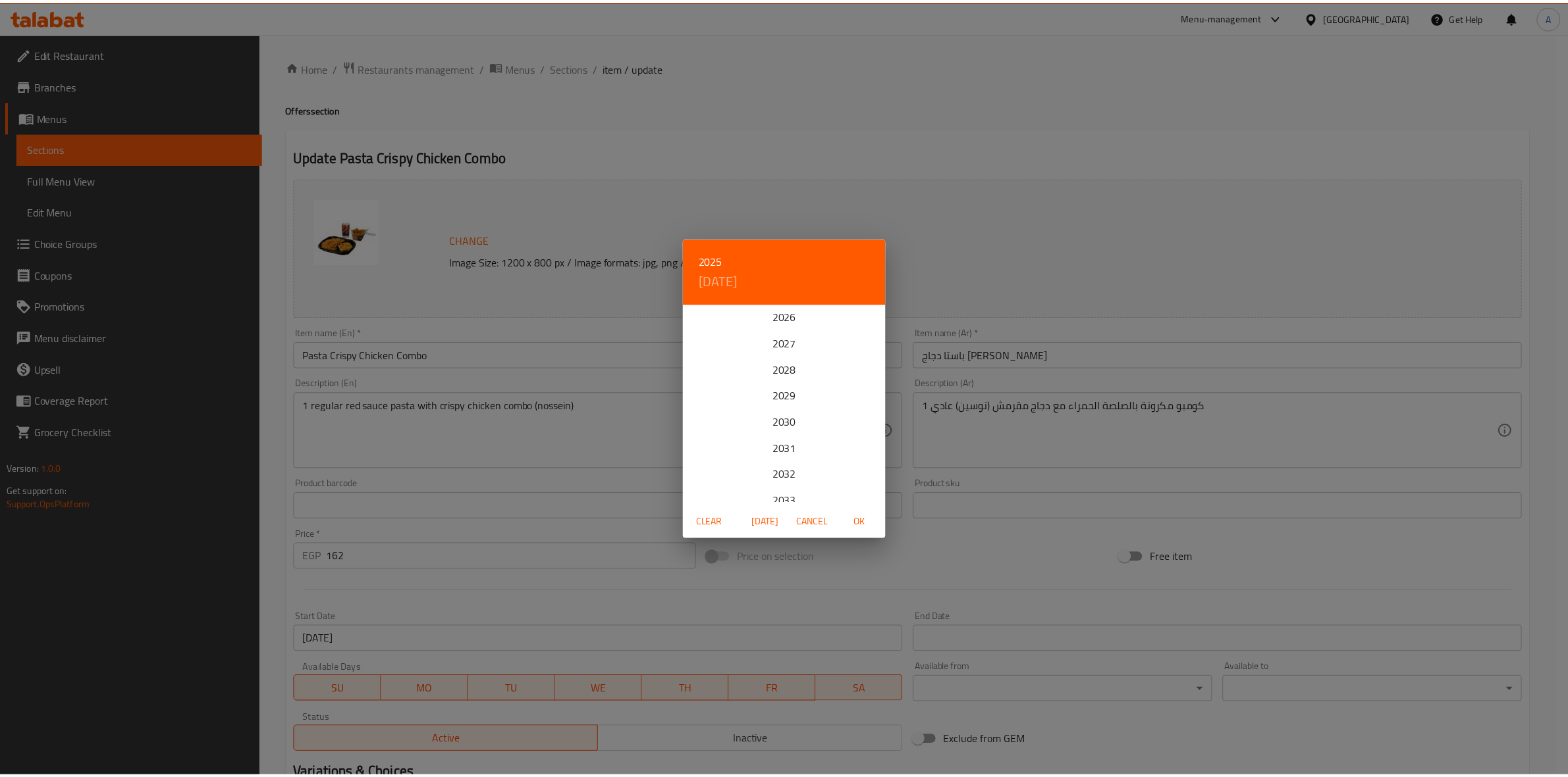
scroll to position [82, 0]
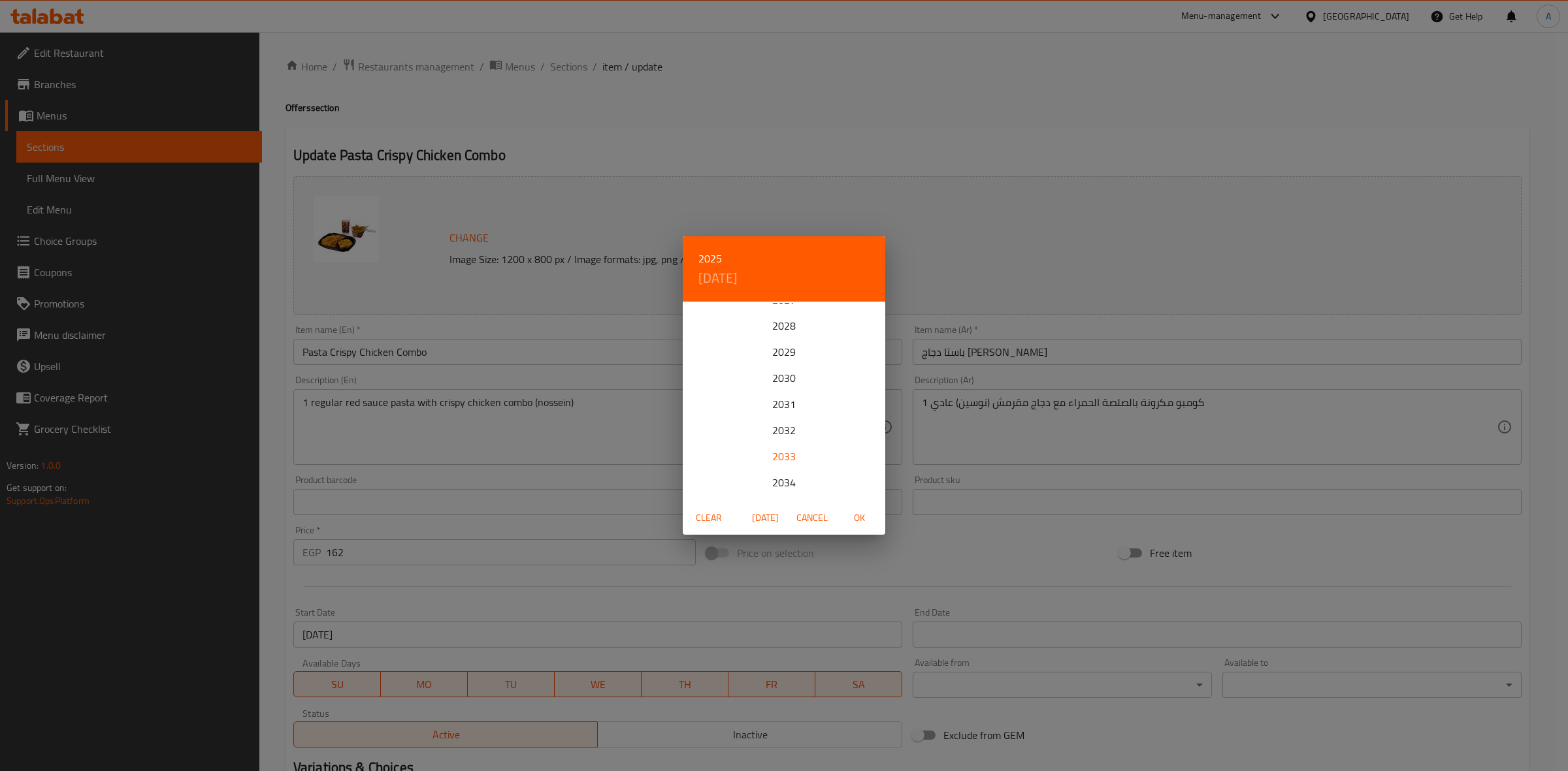
click at [776, 449] on div "2033" at bounding box center [784, 457] width 203 height 26
click at [700, 315] on icon "button" at bounding box center [698, 320] width 16 height 16
click at [784, 465] on p "31" at bounding box center [784, 464] width 10 height 16
click at [868, 520] on span "OK" at bounding box center [858, 517] width 31 height 16
type input "[DATE]"
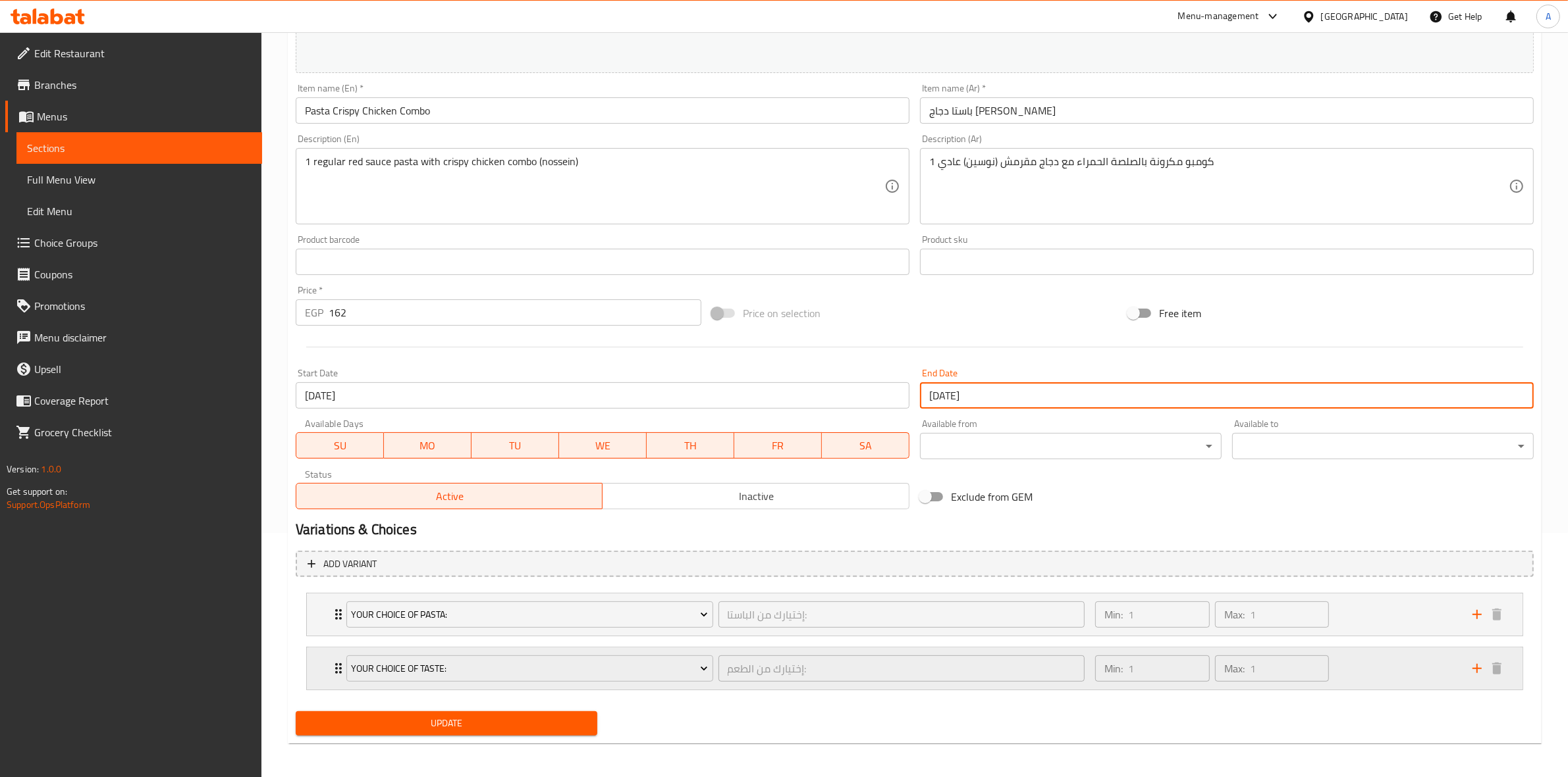
scroll to position [247, 0]
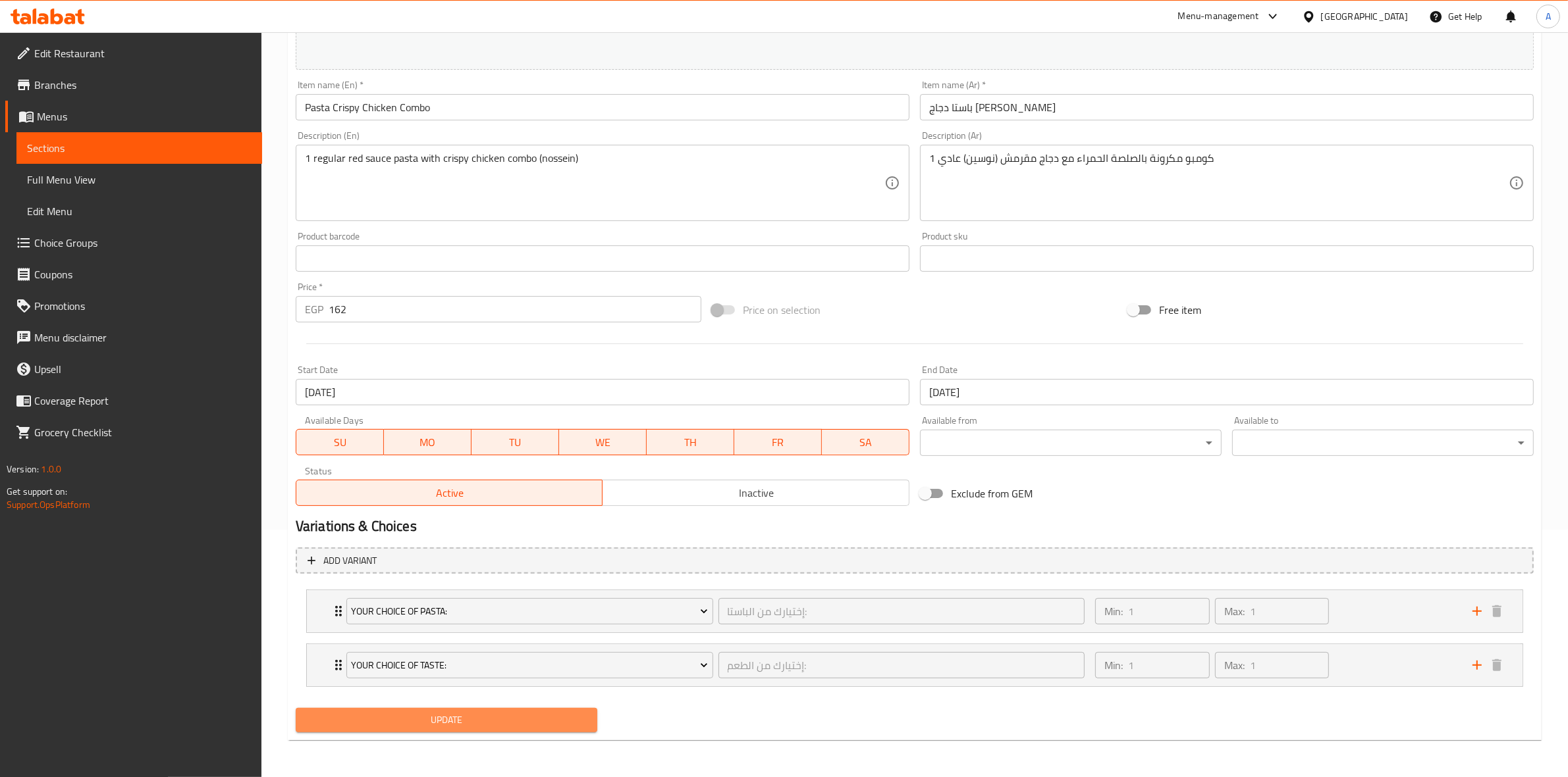
click at [495, 714] on span "Update" at bounding box center [446, 720] width 281 height 16
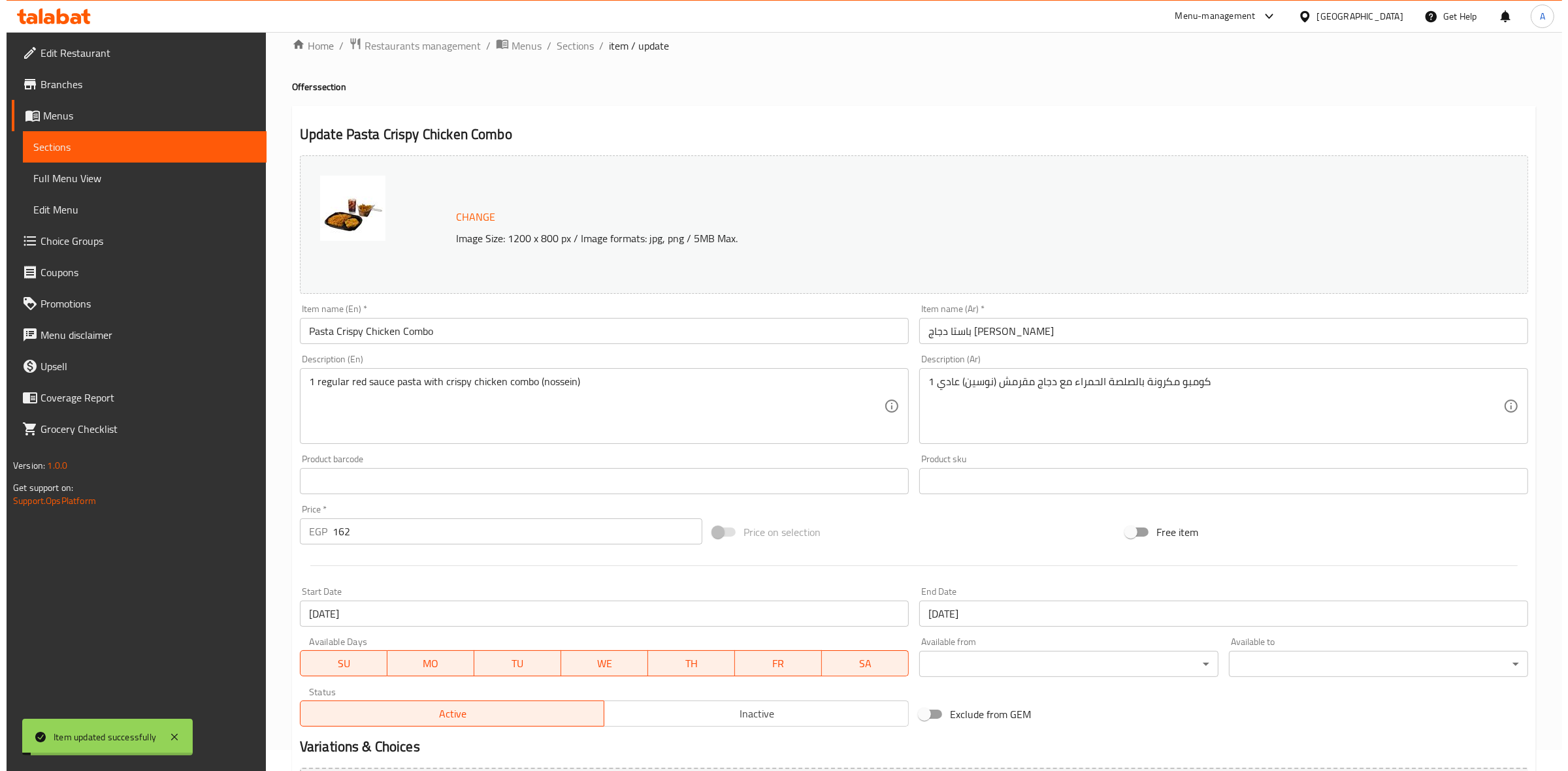
scroll to position [0, 0]
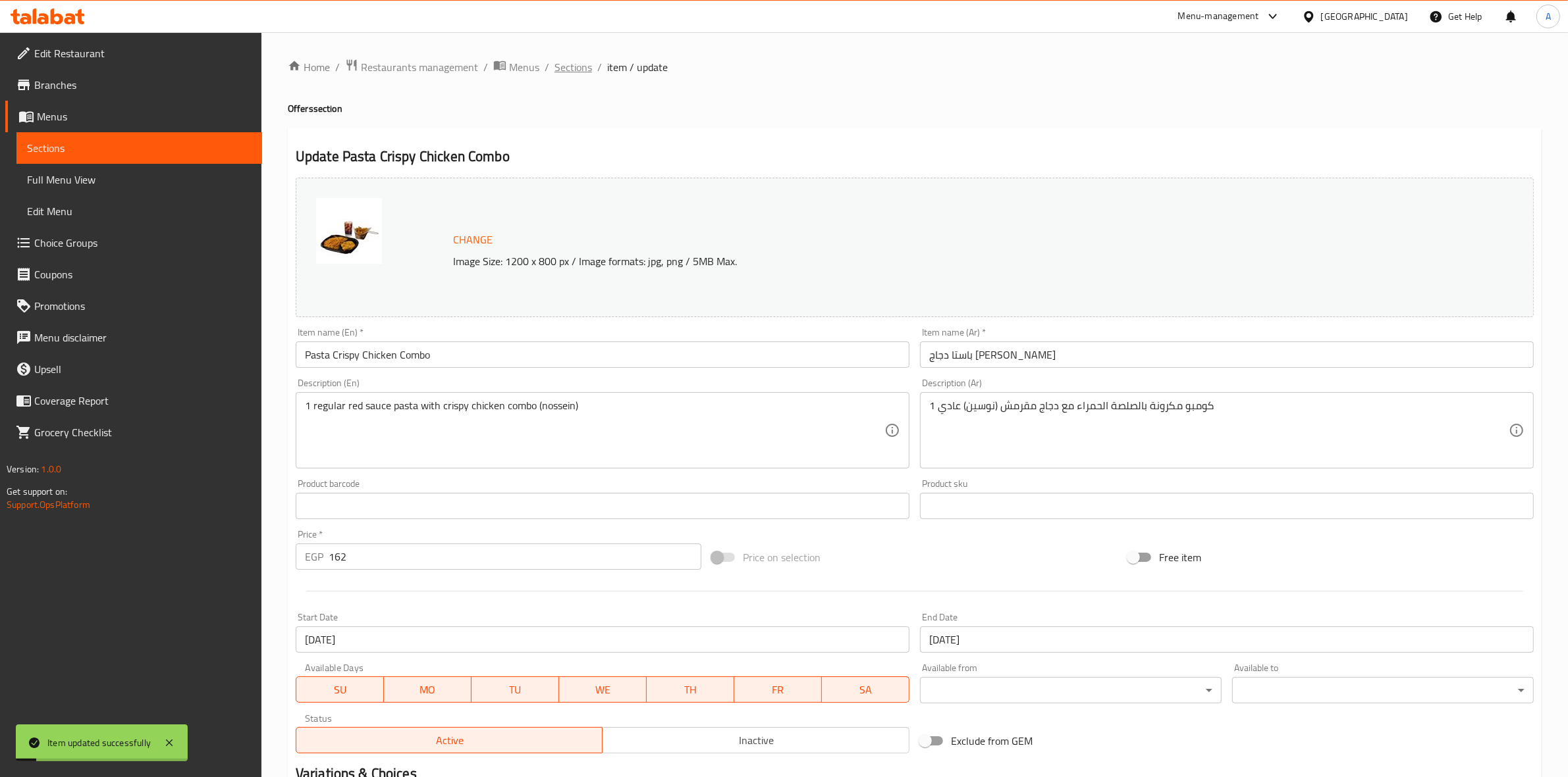
click at [580, 69] on span "Sections" at bounding box center [573, 67] width 37 height 16
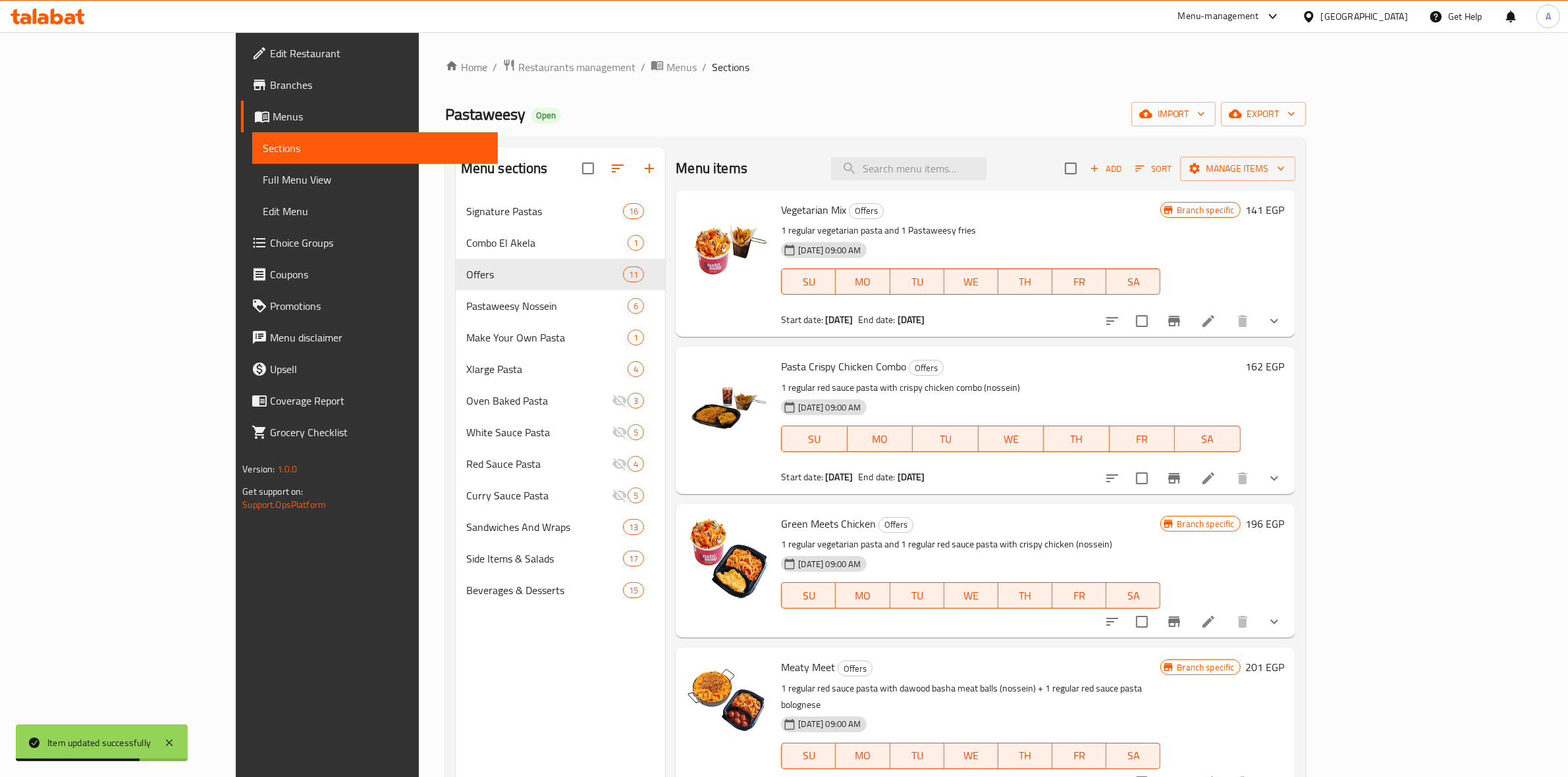
click at [1216, 622] on icon at bounding box center [1207, 622] width 16 height 16
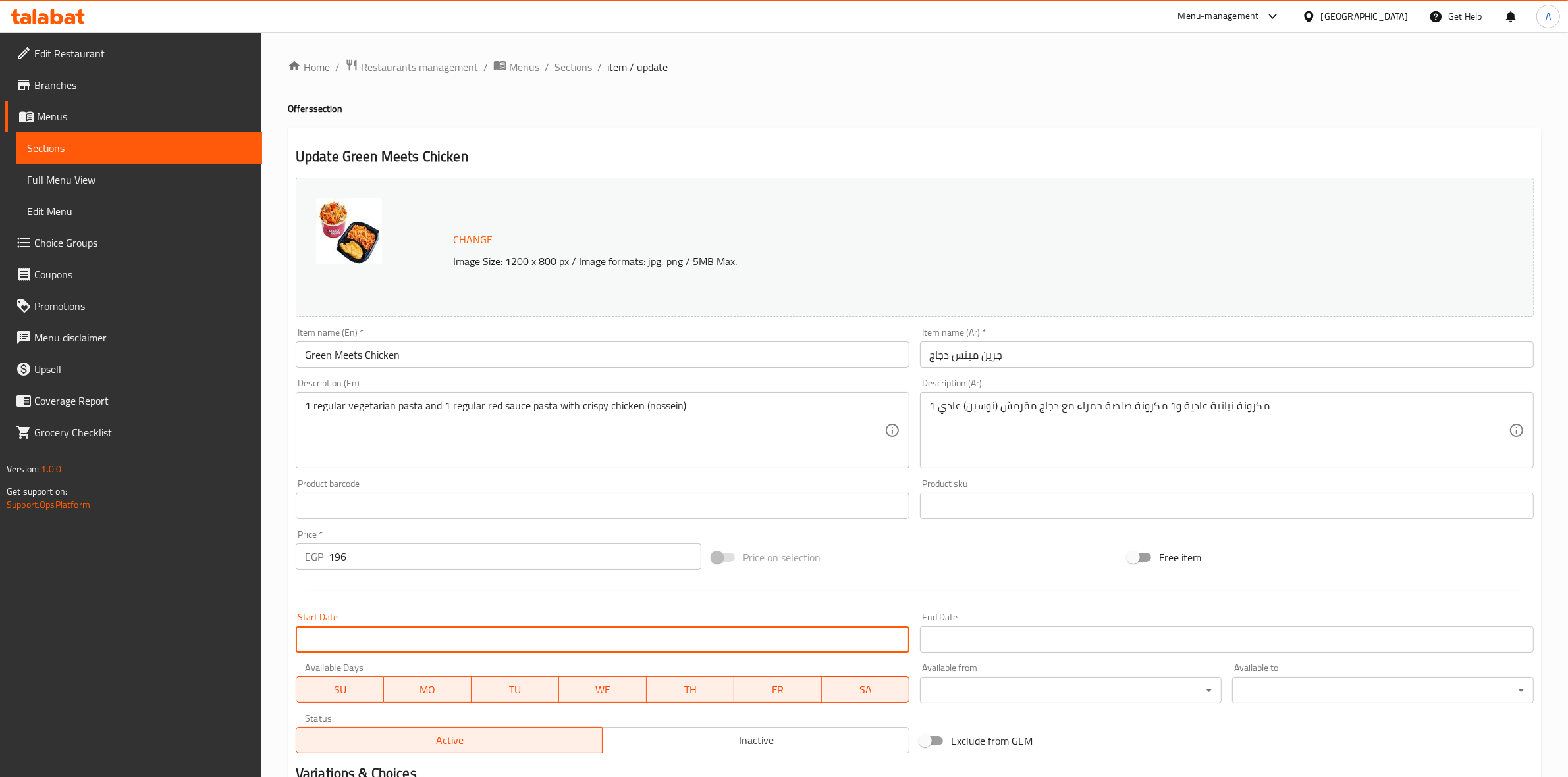
click at [508, 633] on input "Start Date" at bounding box center [602, 640] width 614 height 27
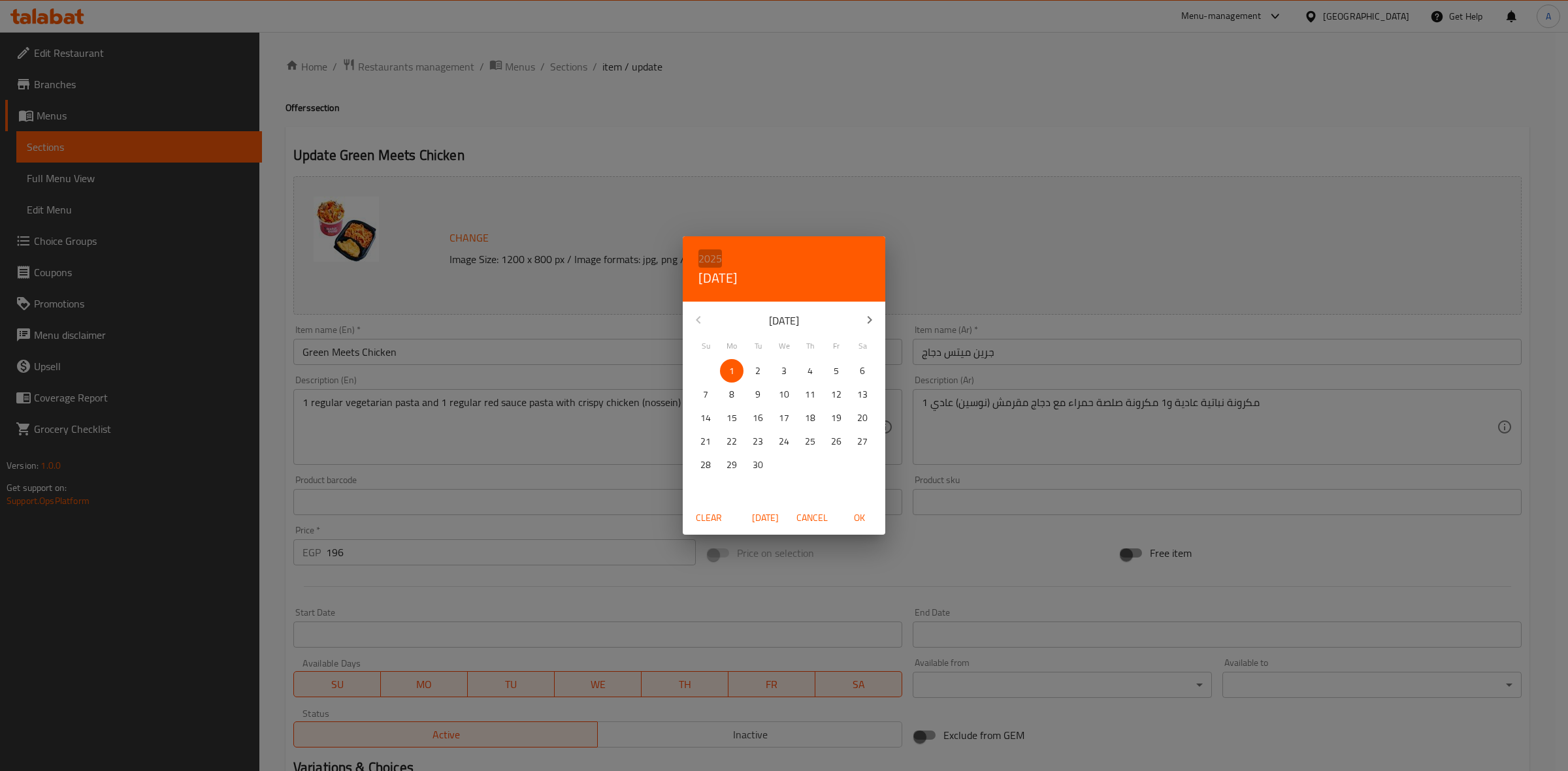
click at [713, 259] on h6 "2025" at bounding box center [710, 258] width 24 height 18
click at [707, 256] on h6 "2025" at bounding box center [710, 258] width 24 height 18
click at [712, 273] on h4 "[DATE]" at bounding box center [718, 278] width 40 height 21
click at [713, 250] on h6 "2025" at bounding box center [710, 258] width 24 height 18
click at [812, 516] on span "Cancel" at bounding box center [812, 517] width 31 height 16
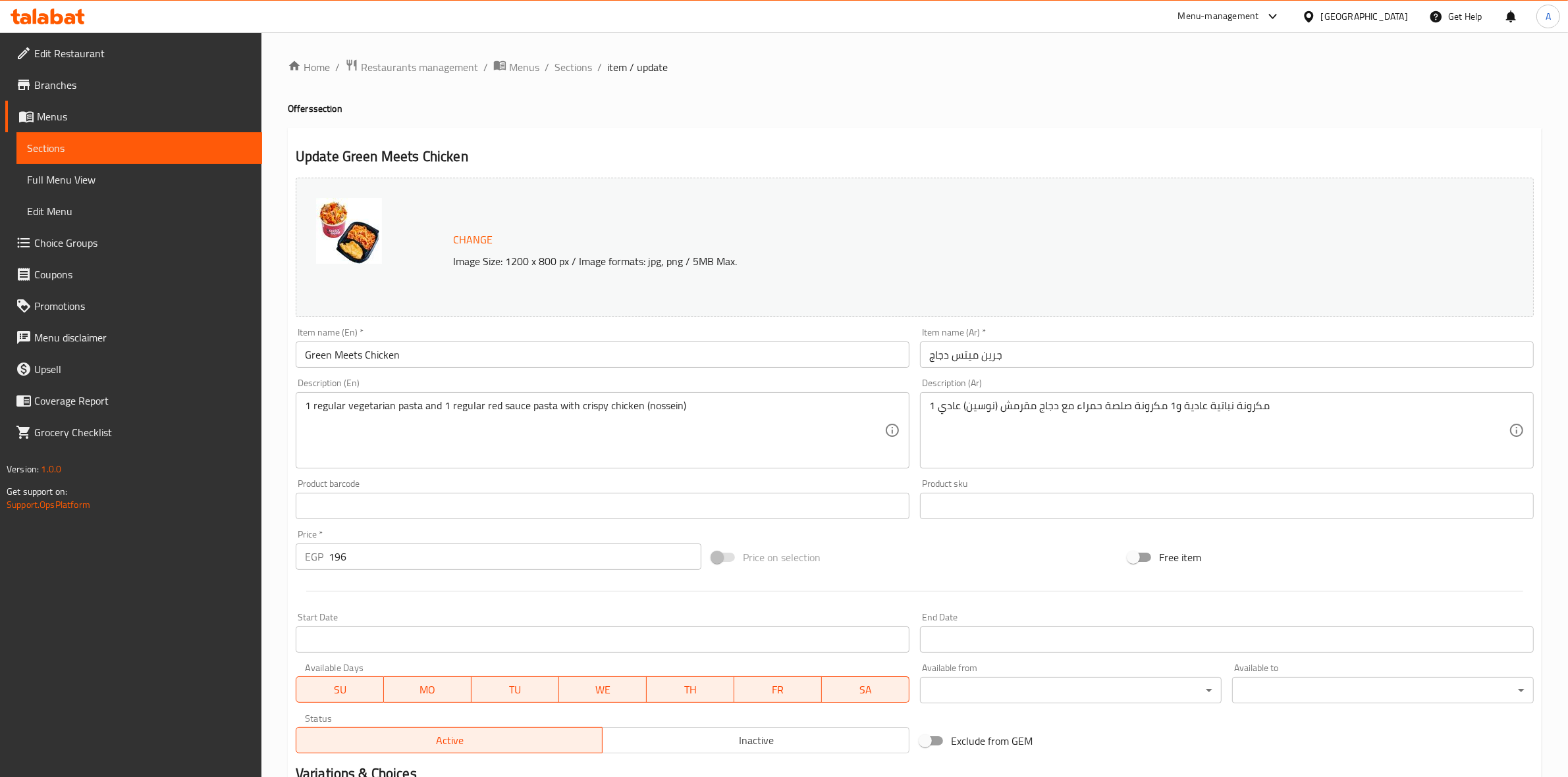
click at [922, 570] on div "Price on selection" at bounding box center [913, 556] width 416 height 35
click at [386, 646] on input "Start Date" at bounding box center [602, 640] width 614 height 27
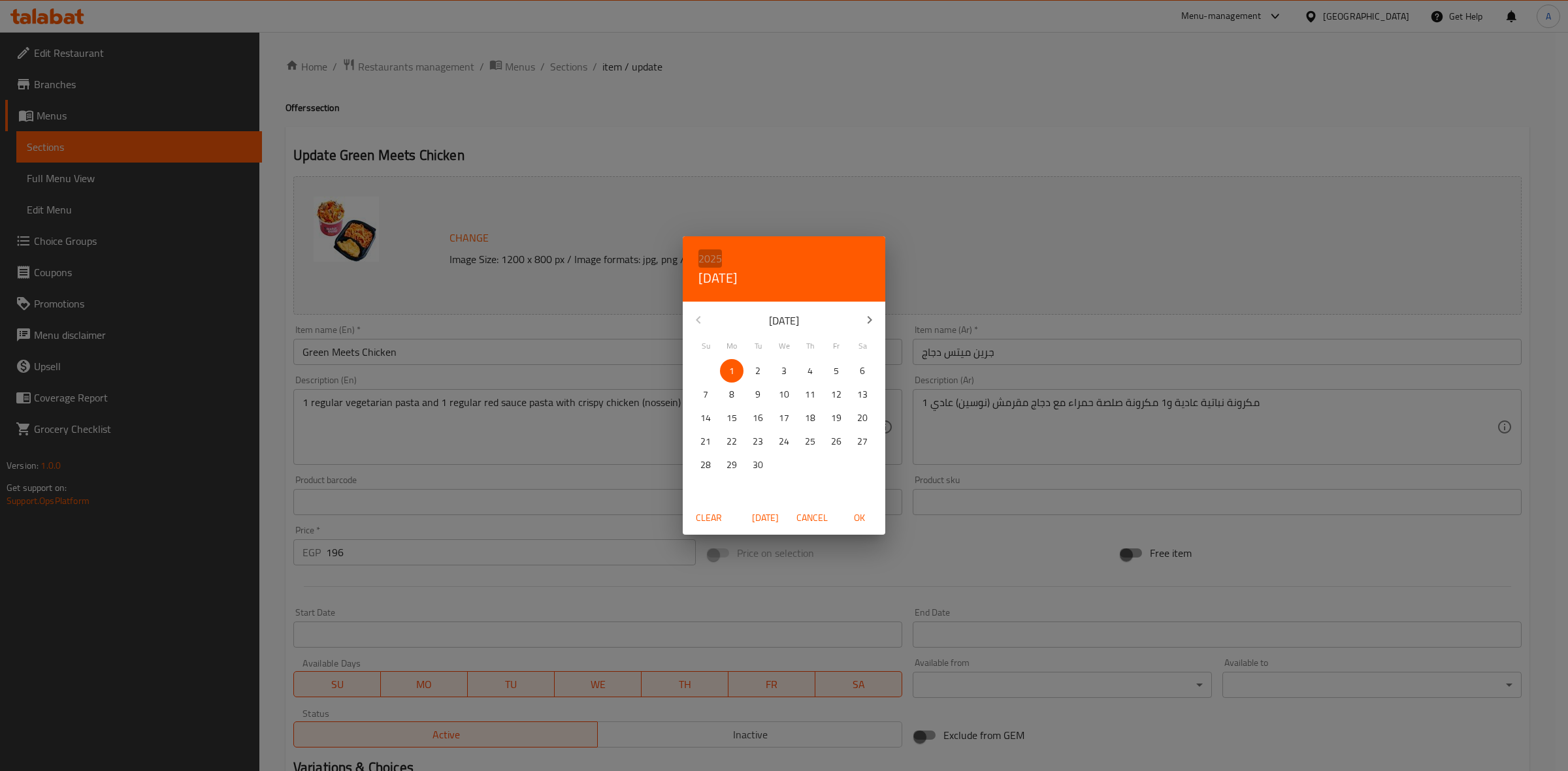
click at [710, 253] on h6 "2025" at bounding box center [710, 258] width 24 height 18
click at [707, 514] on span "Clear" at bounding box center [708, 517] width 31 height 16
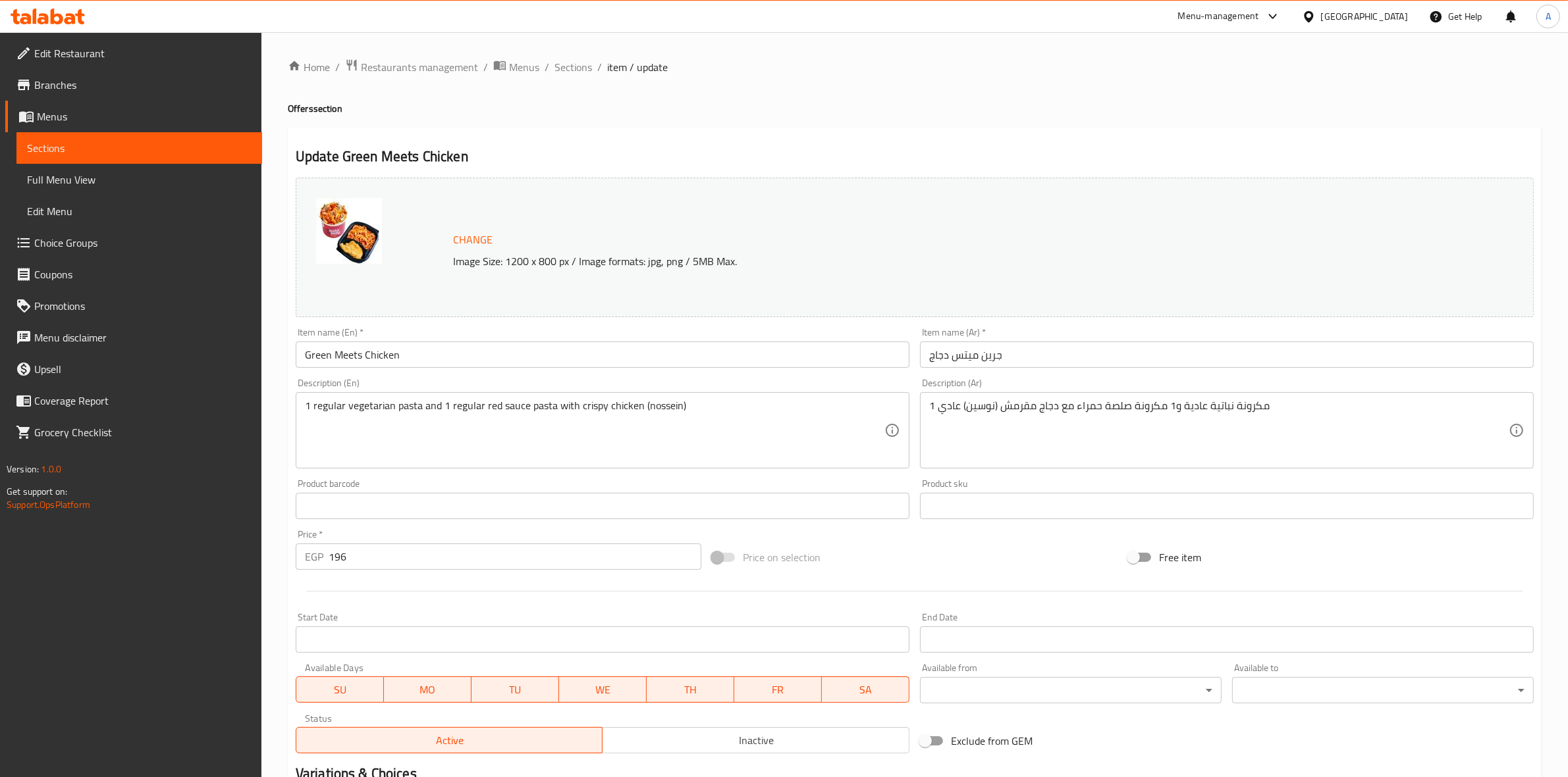
click at [886, 572] on div "Price on selection" at bounding box center [913, 556] width 416 height 35
click at [1255, 153] on h2 "Update Green Meets Chicken" at bounding box center [914, 156] width 1238 height 20
click at [448, 640] on input "Start Date" at bounding box center [602, 640] width 614 height 27
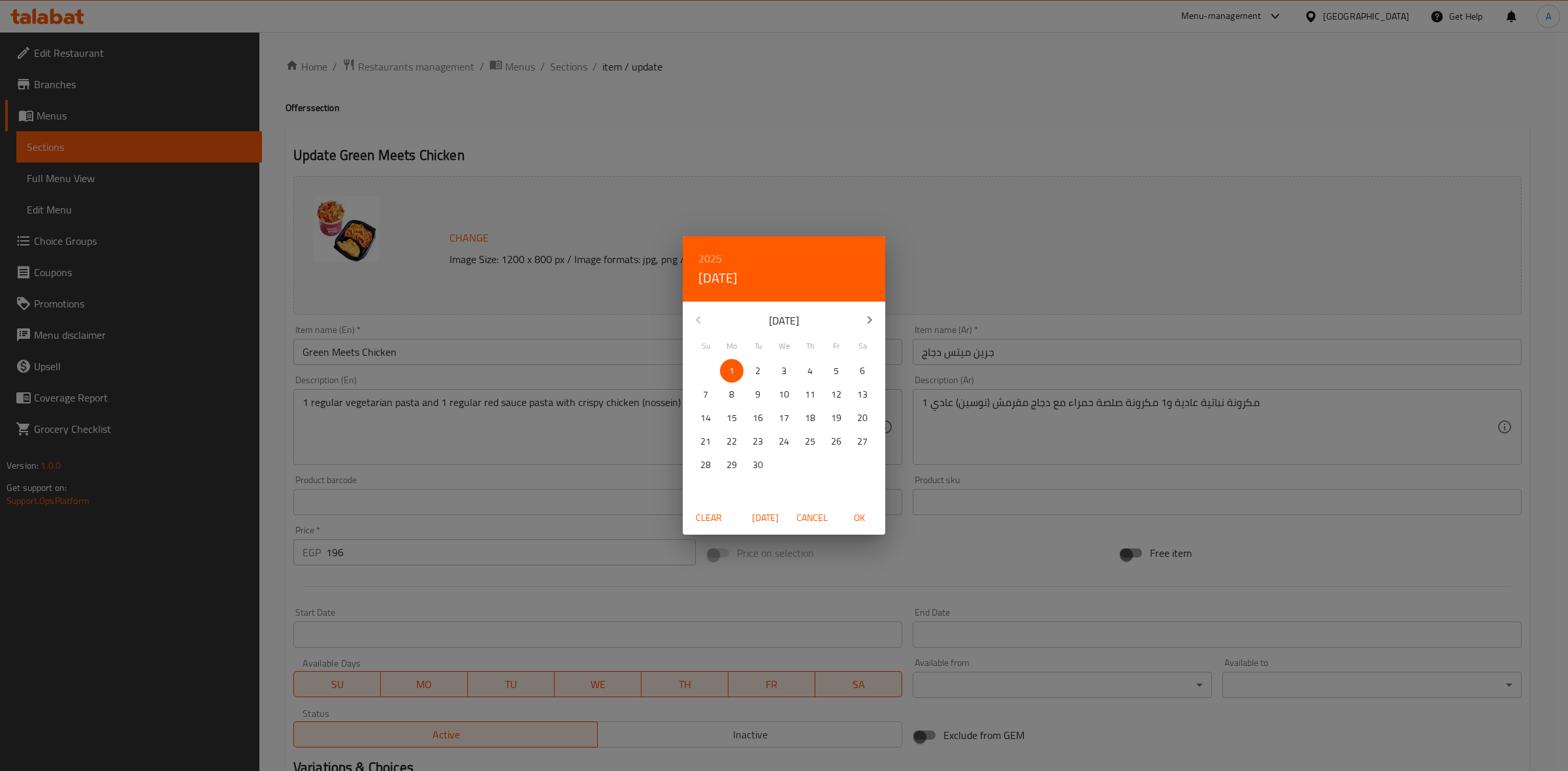
click at [857, 514] on span "OK" at bounding box center [858, 517] width 31 height 16
type input "[DATE]"
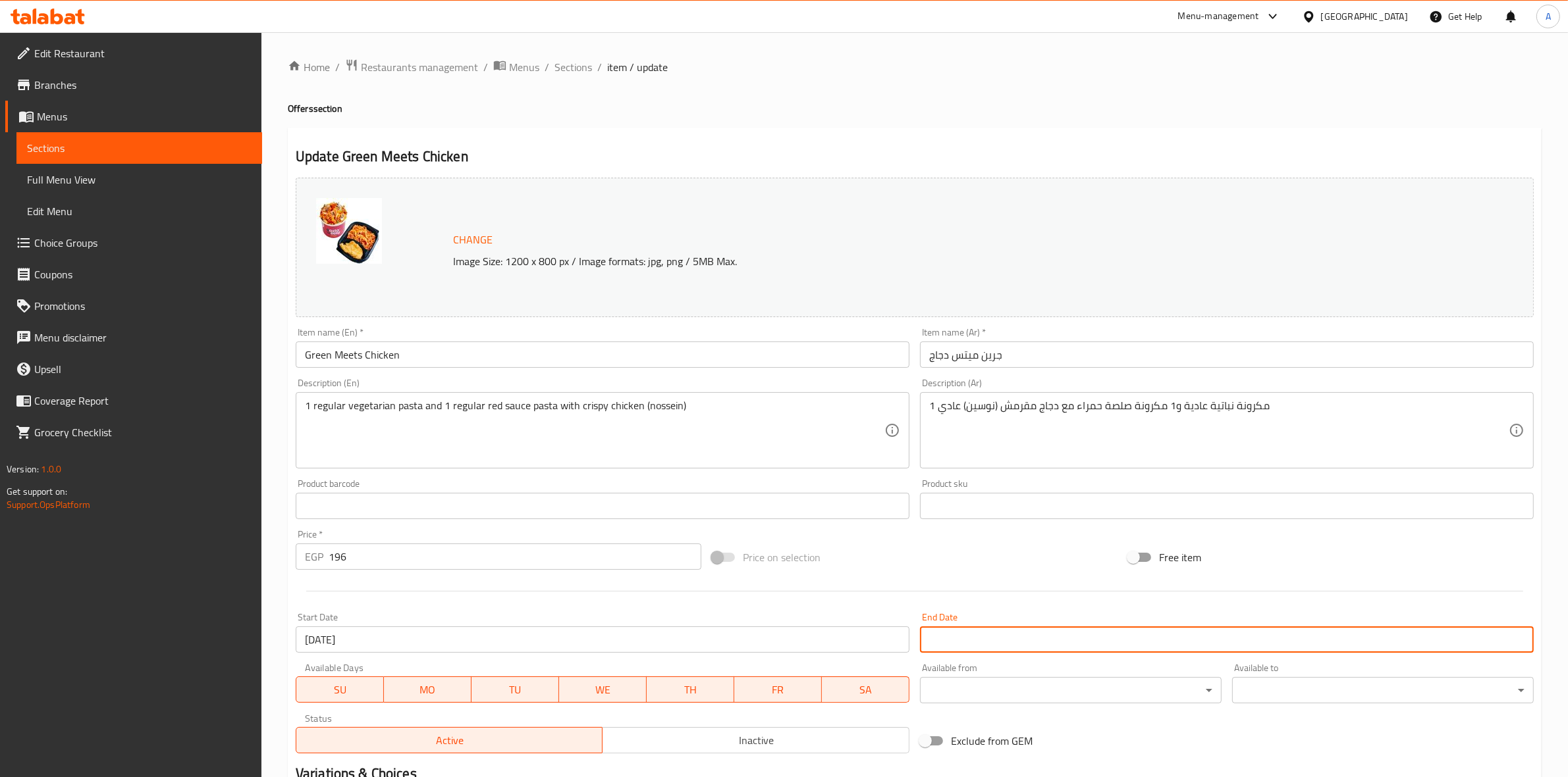
click at [969, 640] on input "Start Date" at bounding box center [1226, 640] width 614 height 27
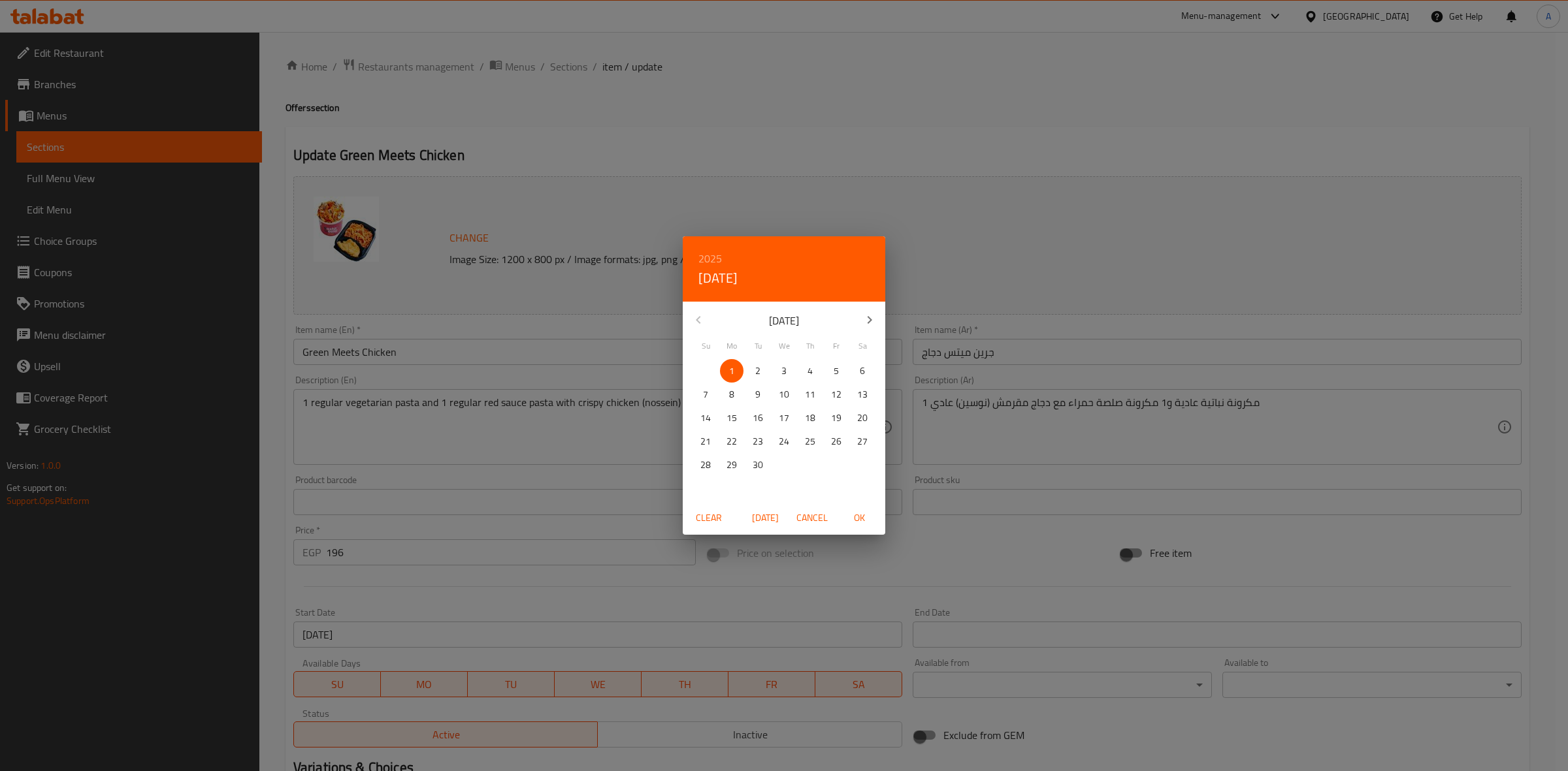
click at [711, 257] on h6 "2025" at bounding box center [710, 258] width 24 height 18
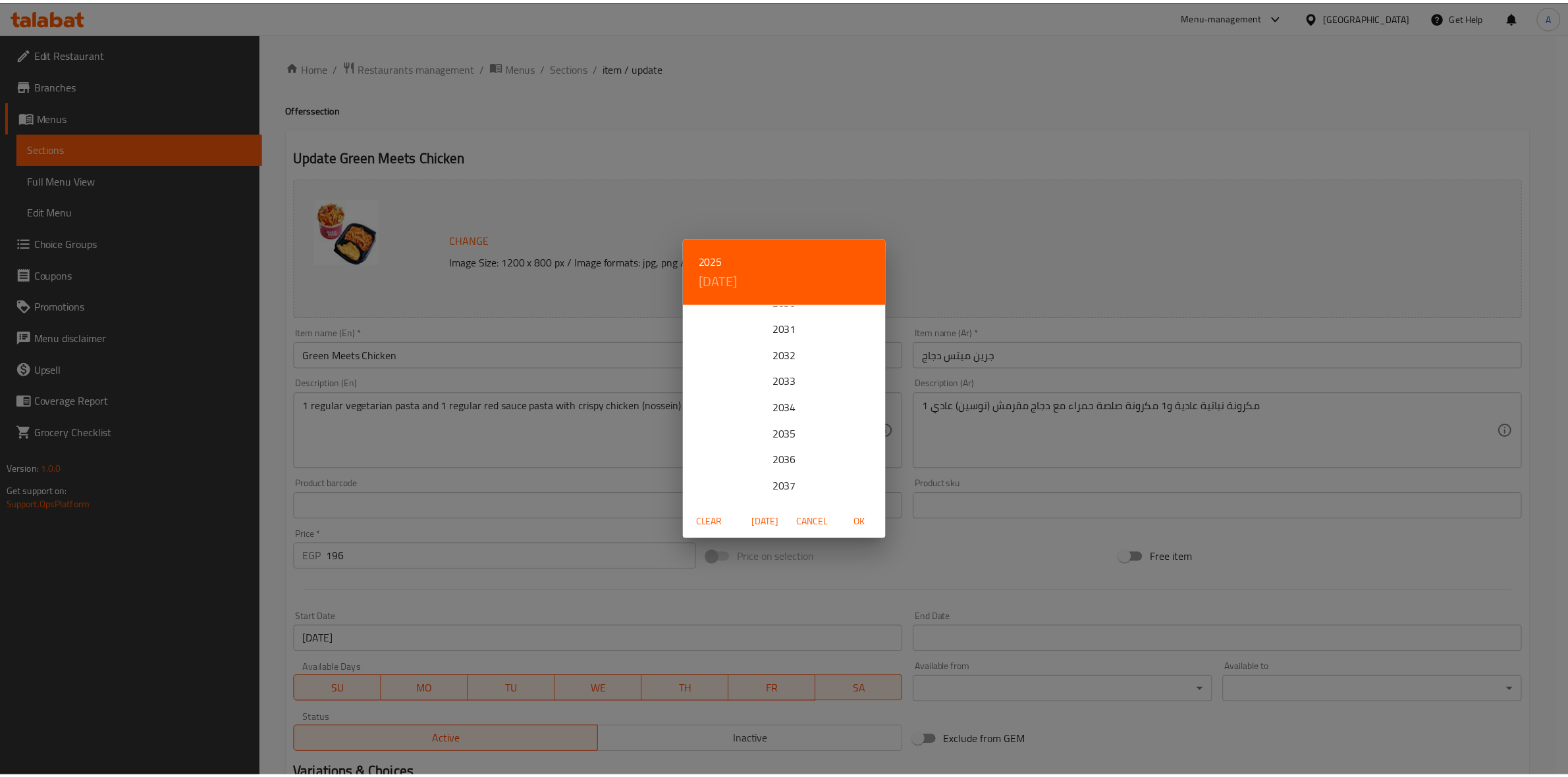
scroll to position [165, 0]
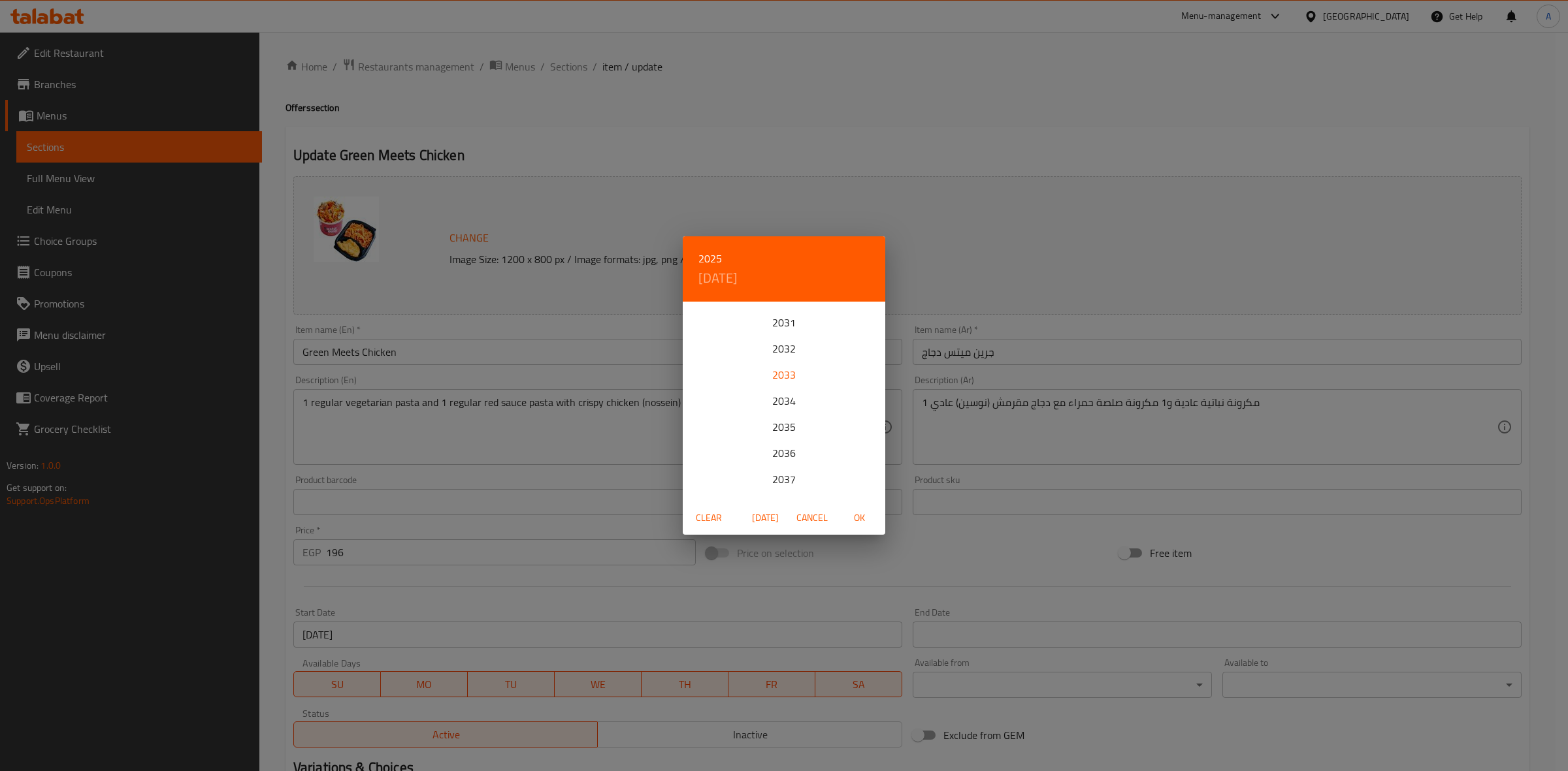
click at [768, 375] on div "2033" at bounding box center [784, 375] width 203 height 26
click at [697, 318] on icon "button" at bounding box center [698, 320] width 16 height 16
click at [785, 474] on button "31" at bounding box center [784, 464] width 24 height 24
click at [855, 523] on span "OK" at bounding box center [858, 517] width 31 height 16
type input "[DATE]"
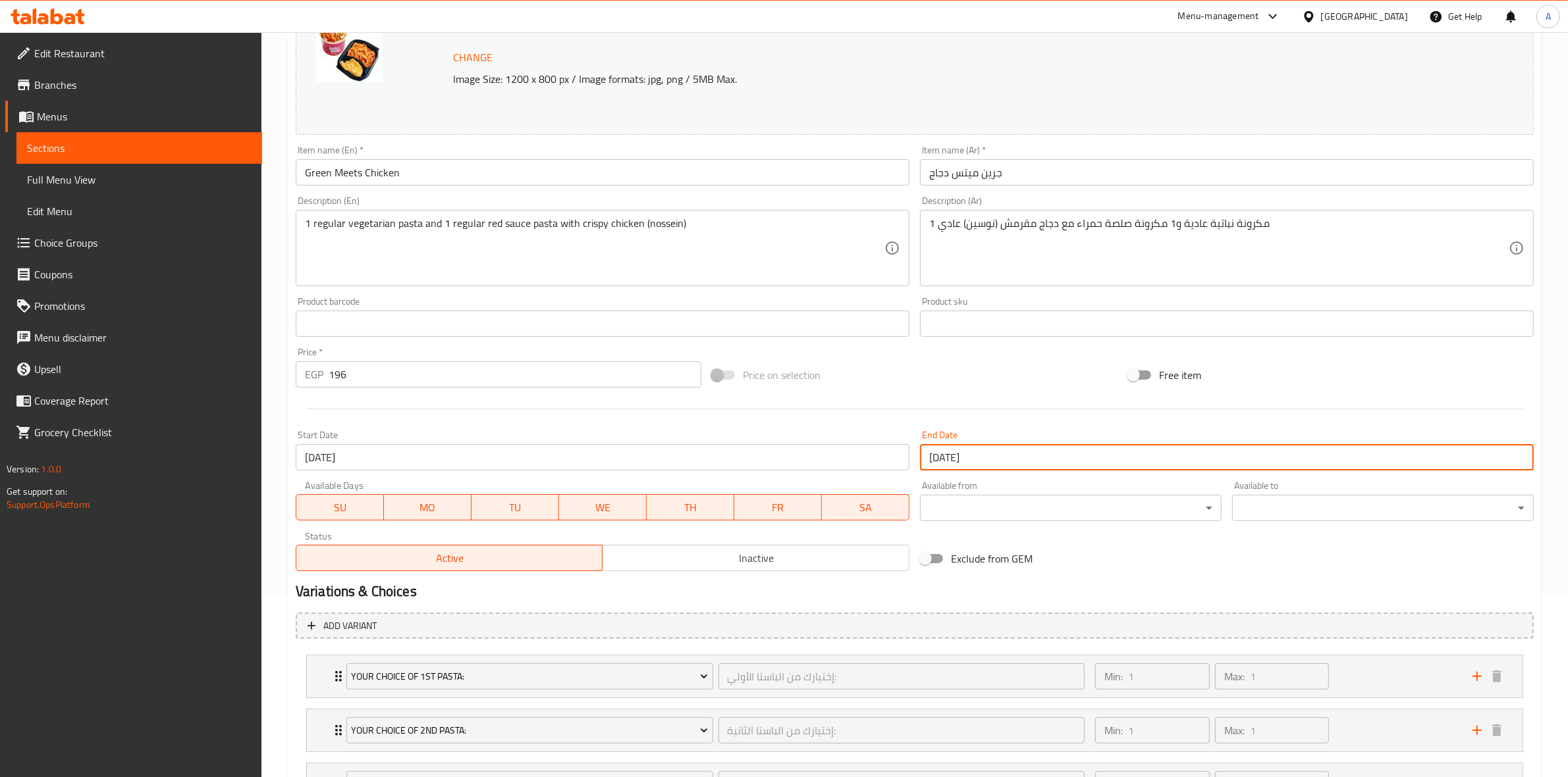
scroll to position [329, 0]
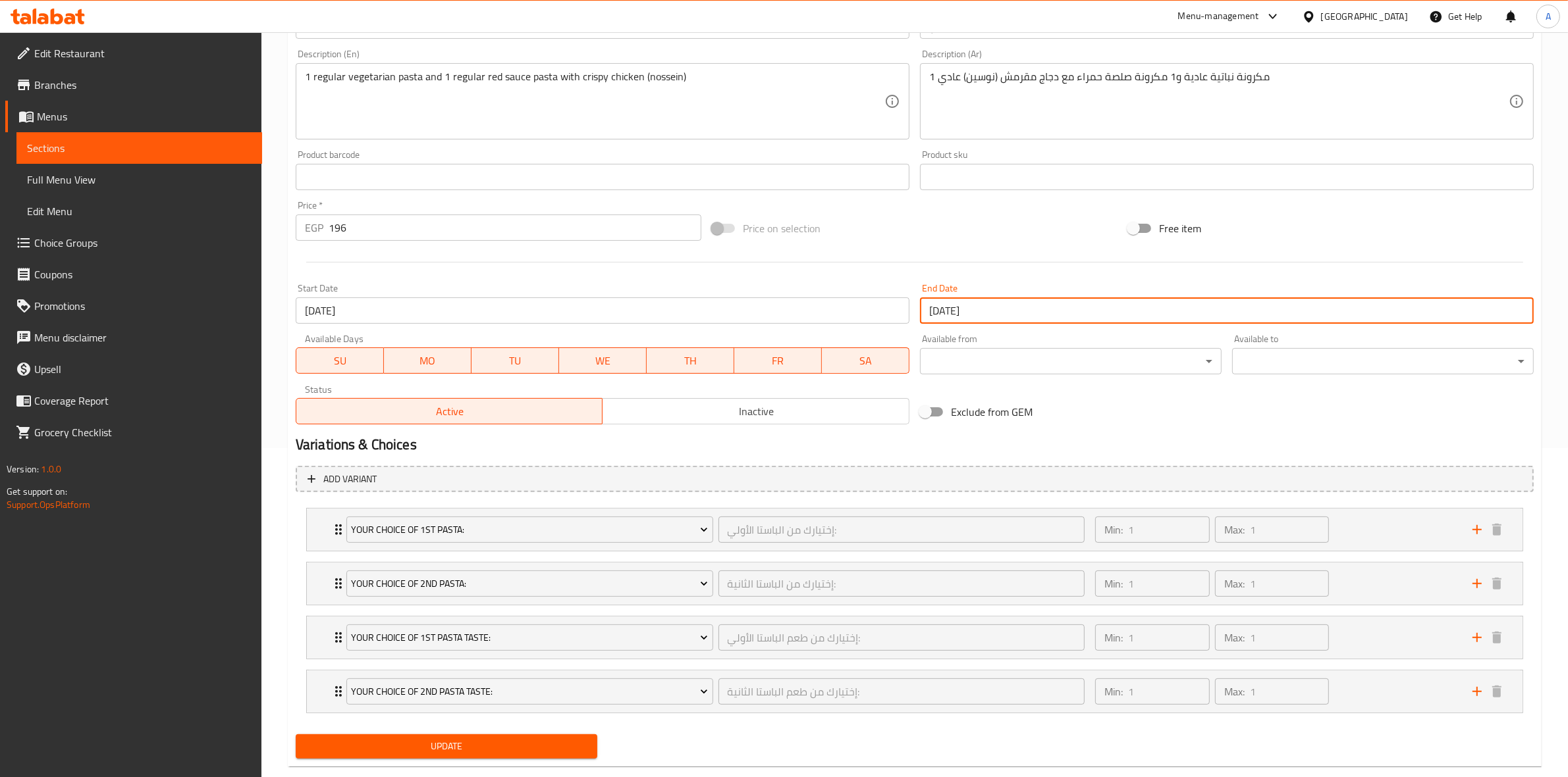
click at [484, 757] on button "Update" at bounding box center [446, 747] width 302 height 25
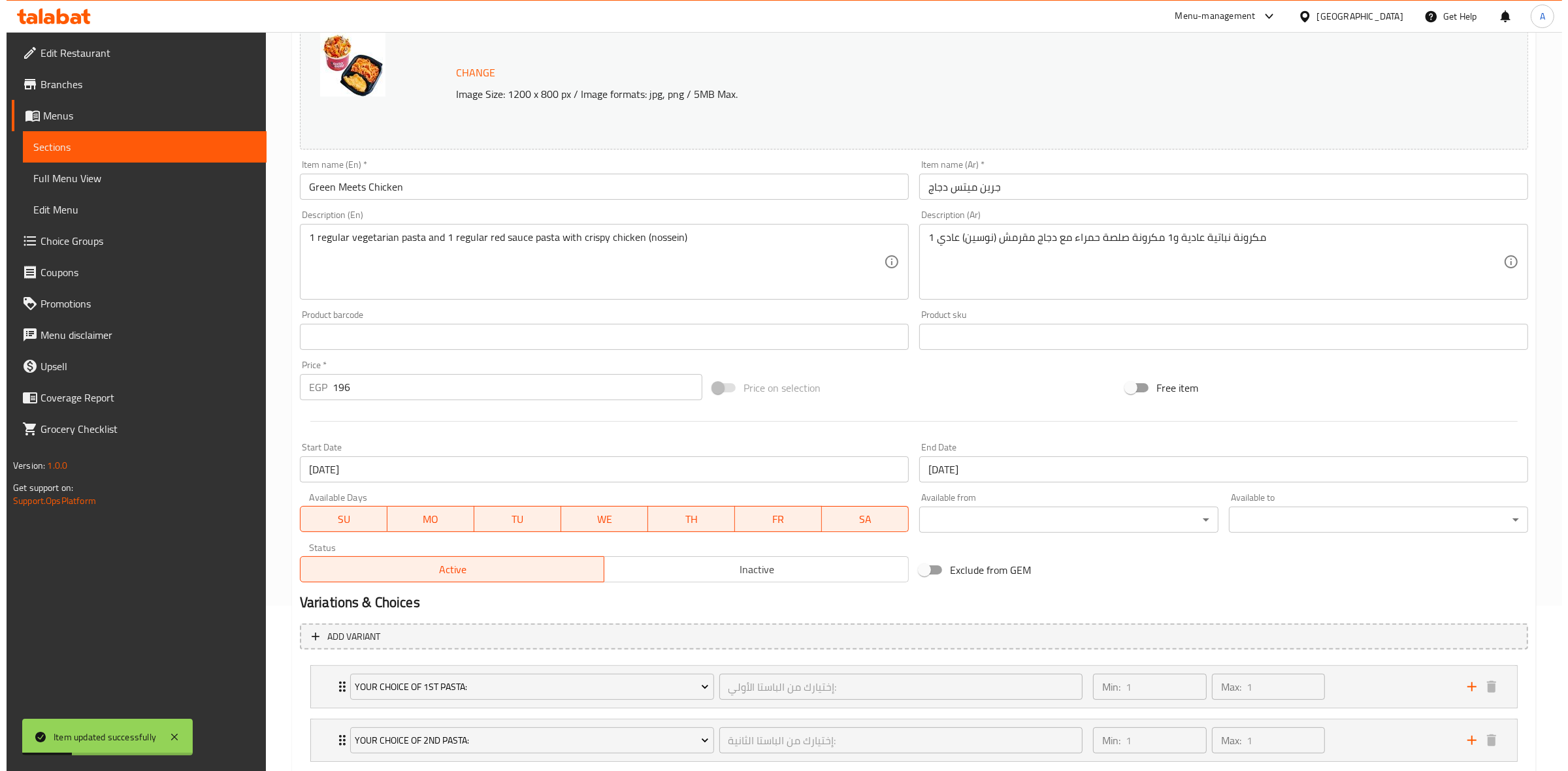
scroll to position [0, 0]
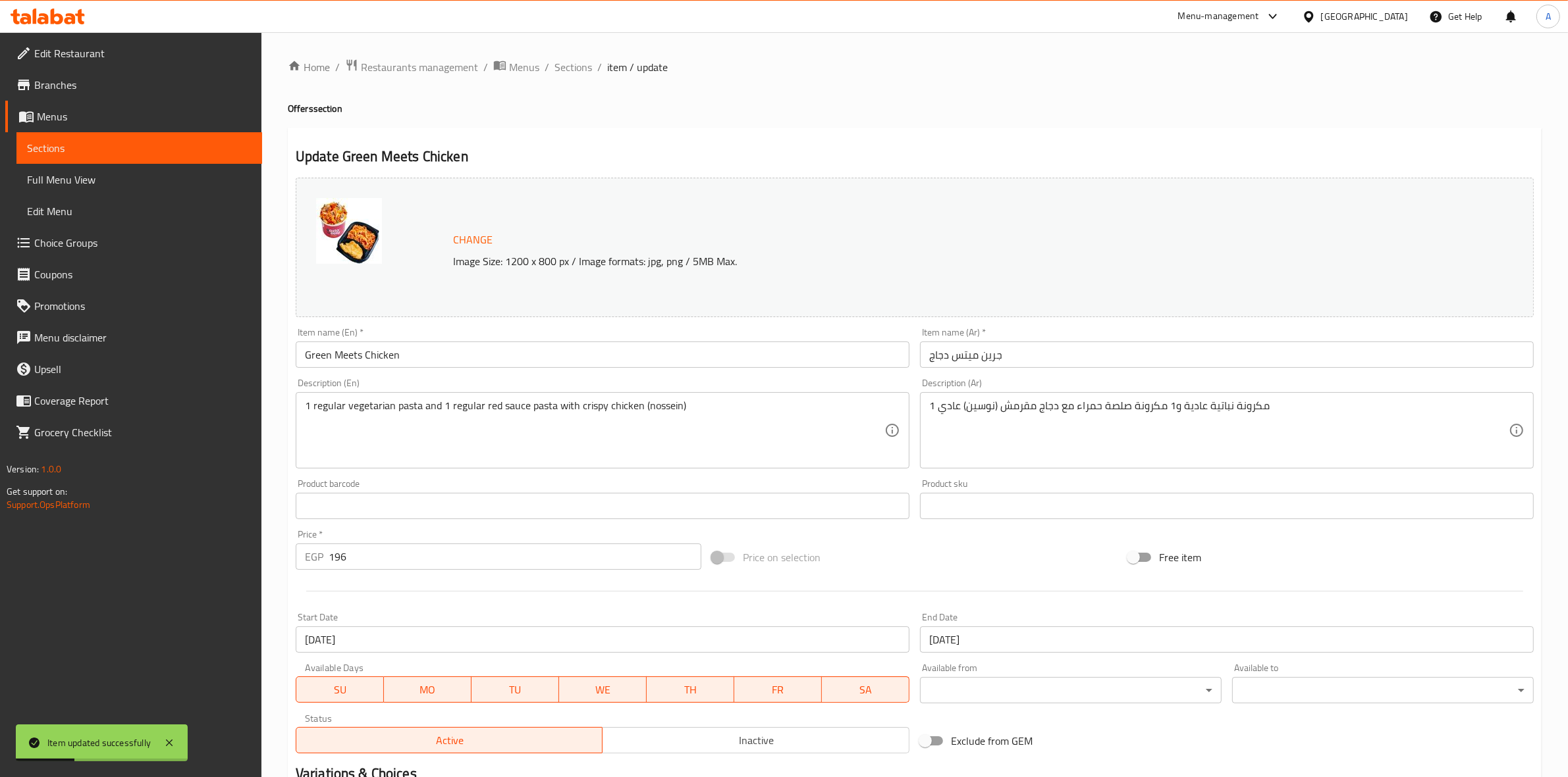
click at [568, 69] on span "Sections" at bounding box center [573, 67] width 37 height 16
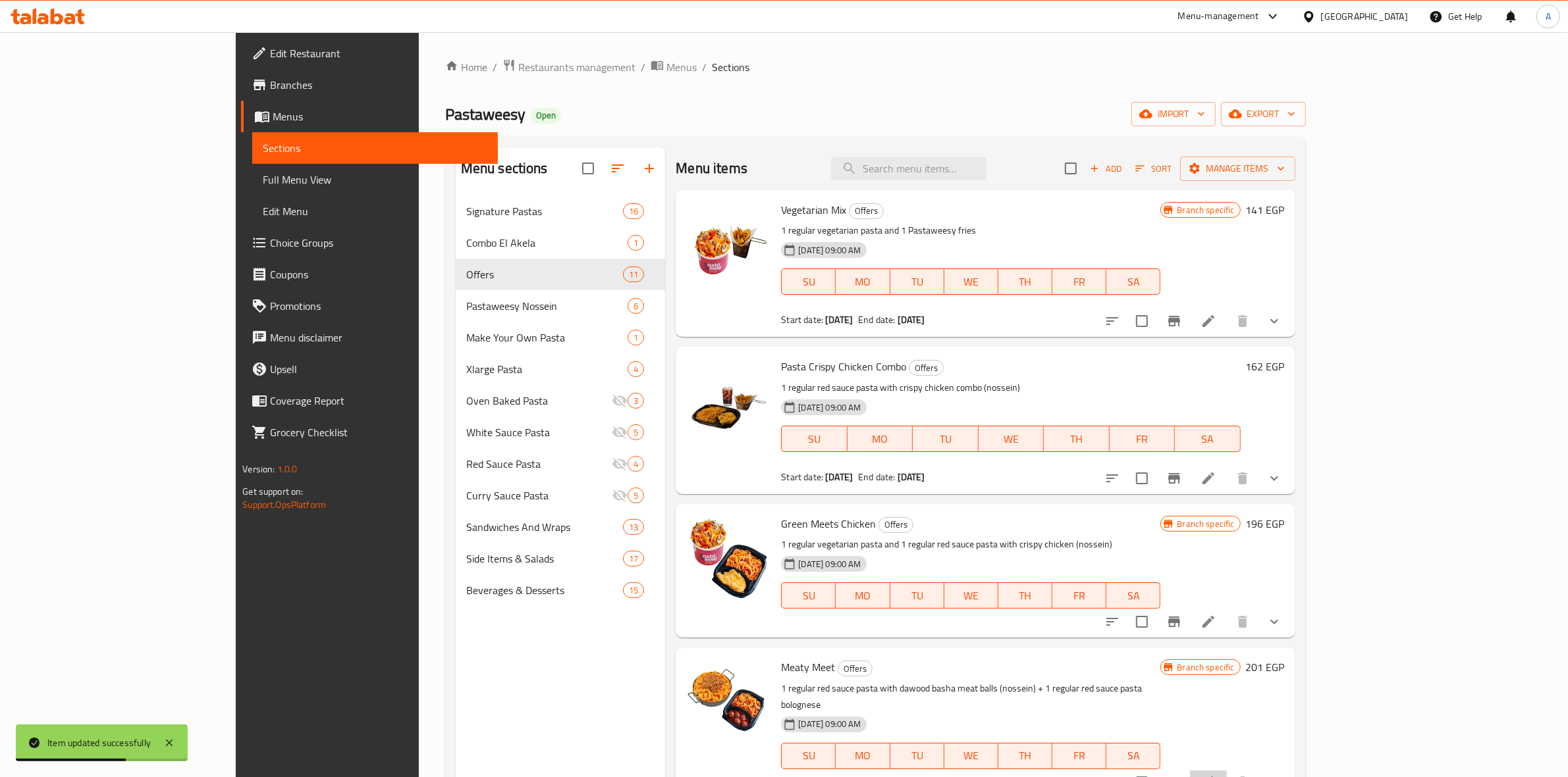
click at [1226, 773] on li at bounding box center [1207, 782] width 37 height 24
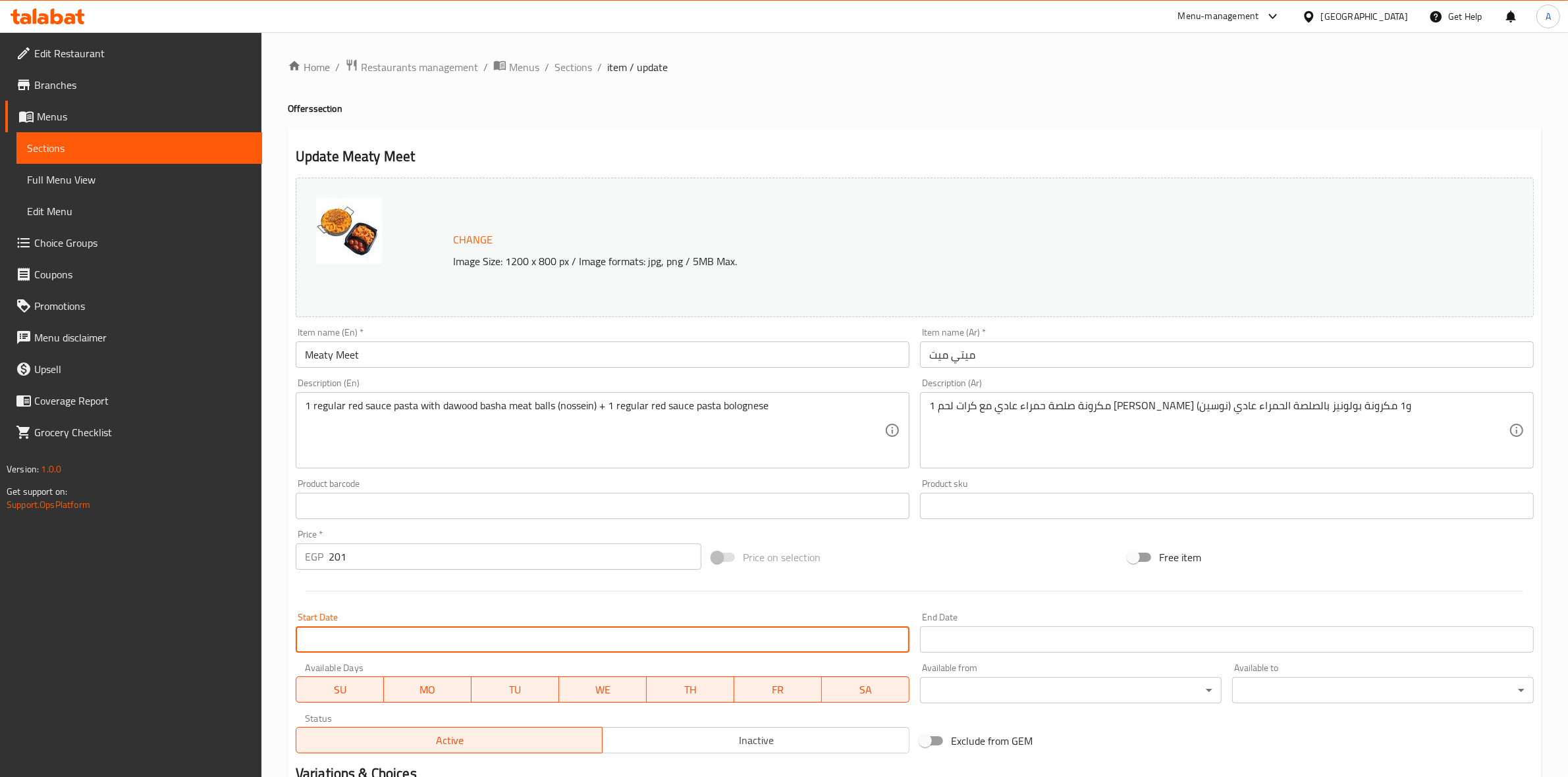
click at [420, 633] on input "Start Date" at bounding box center [602, 640] width 614 height 27
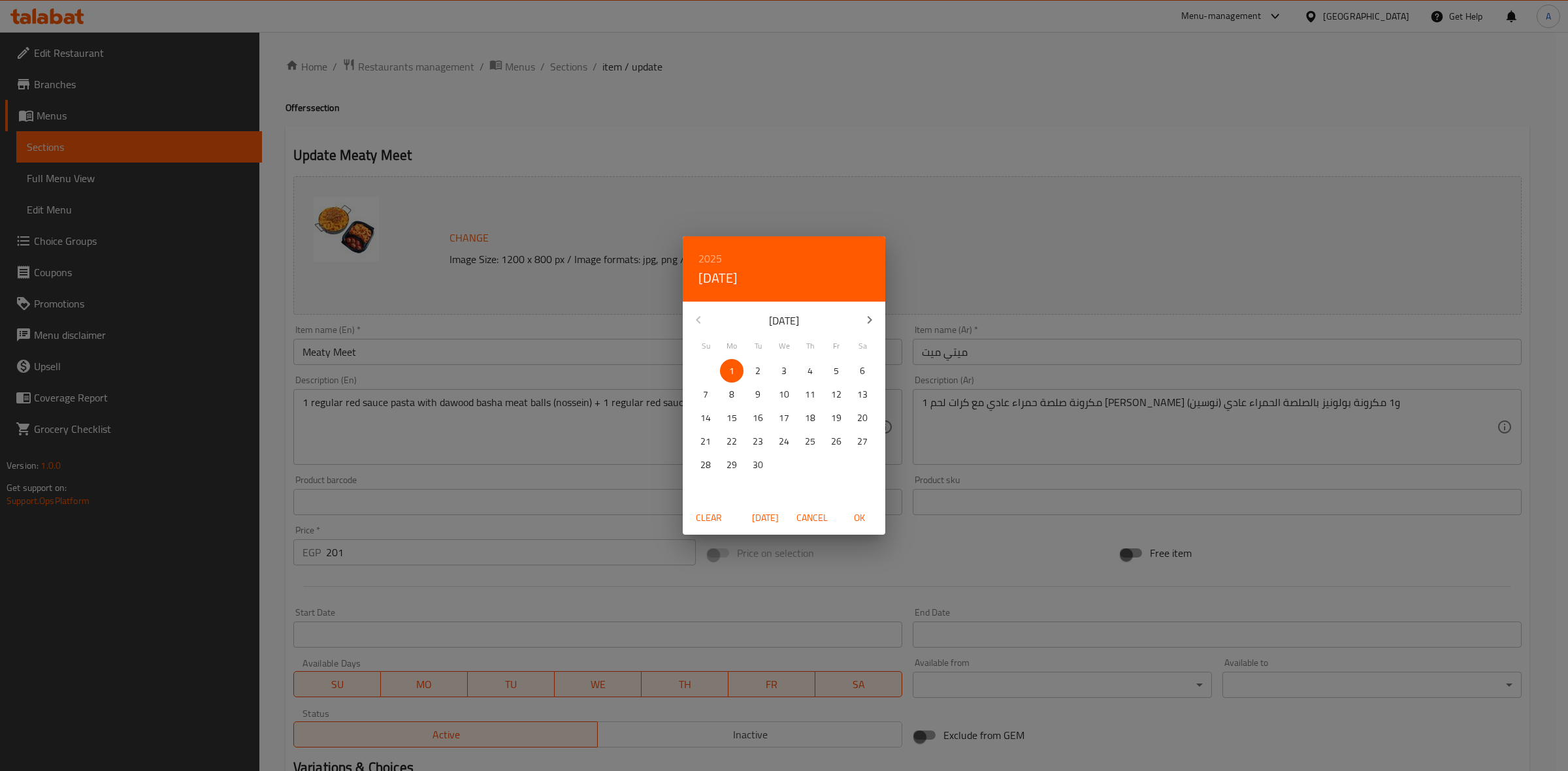
click at [854, 514] on span "OK" at bounding box center [858, 517] width 31 height 16
type input "[DATE]"
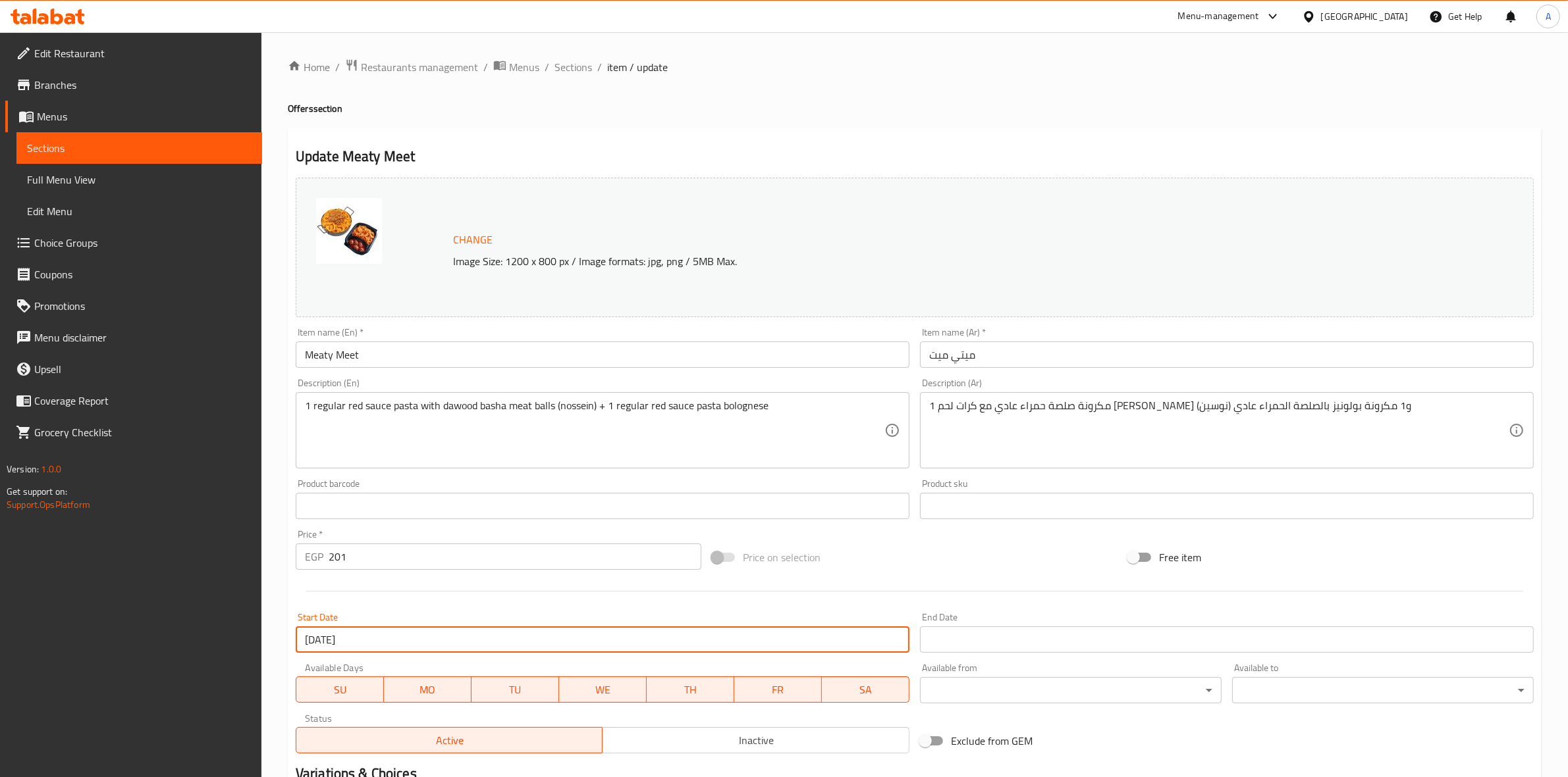
click at [963, 632] on input "Start Date" at bounding box center [1226, 640] width 614 height 27
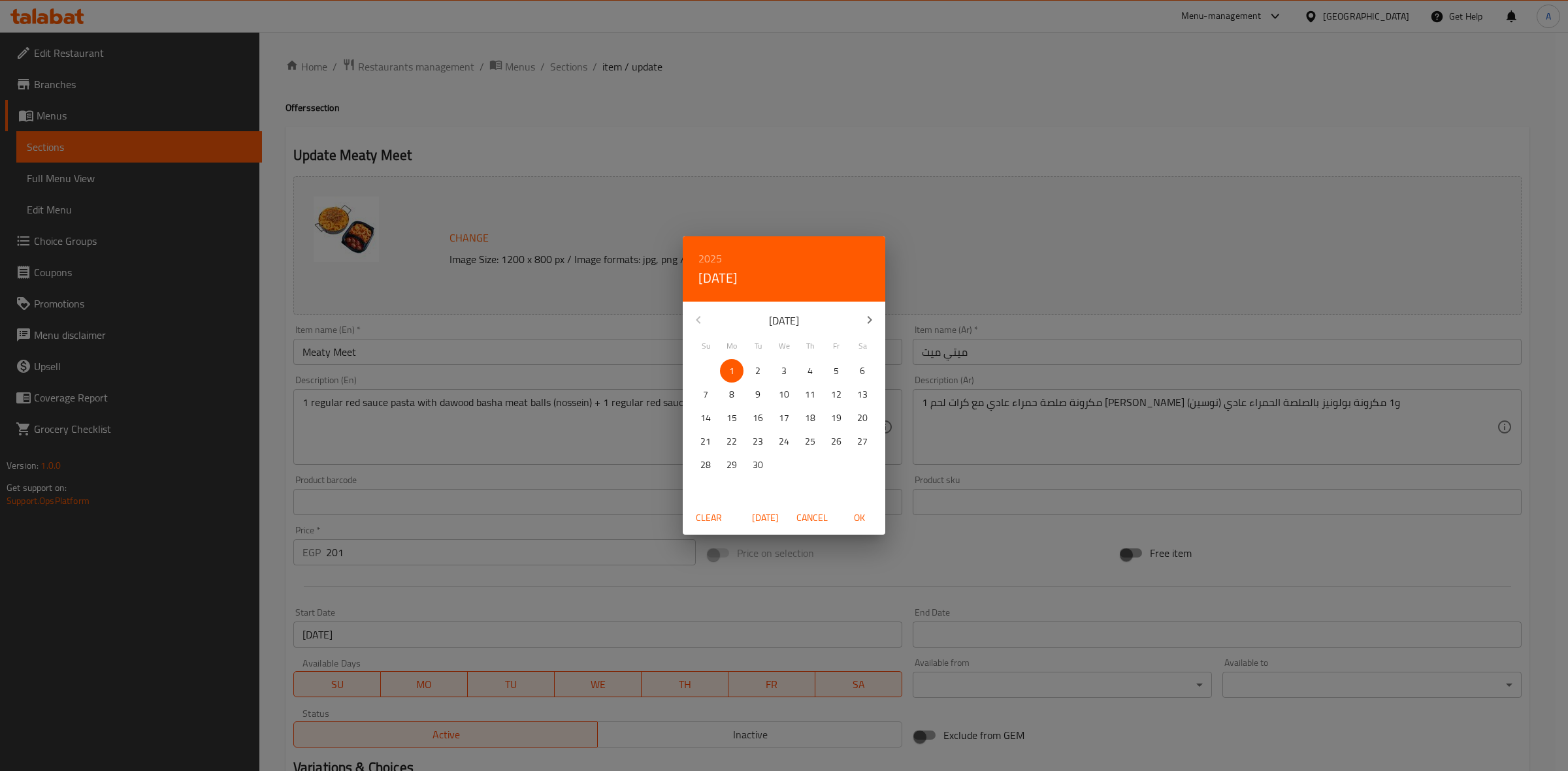
click at [703, 256] on h6 "2025" at bounding box center [710, 258] width 24 height 18
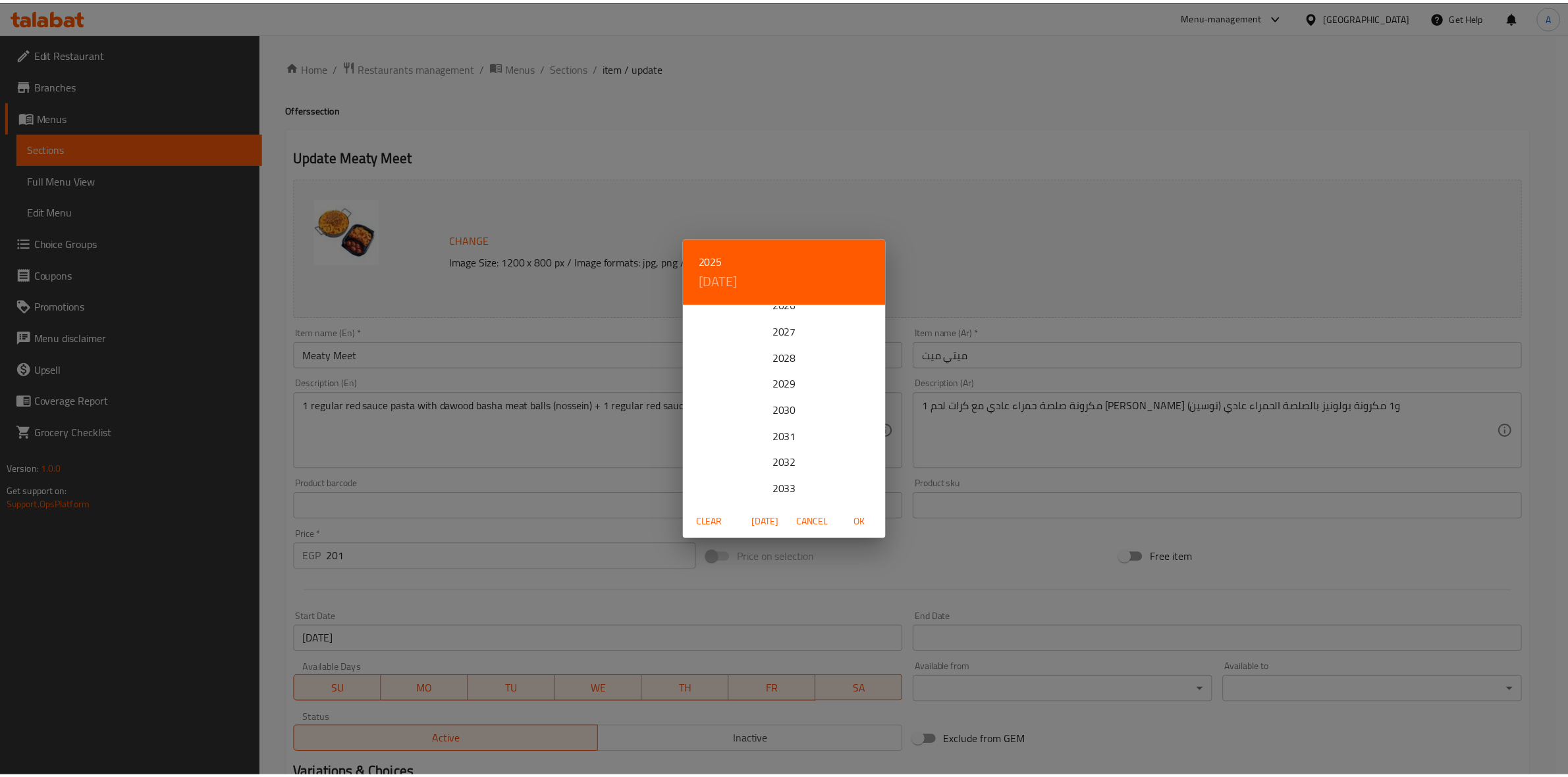
scroll to position [82, 0]
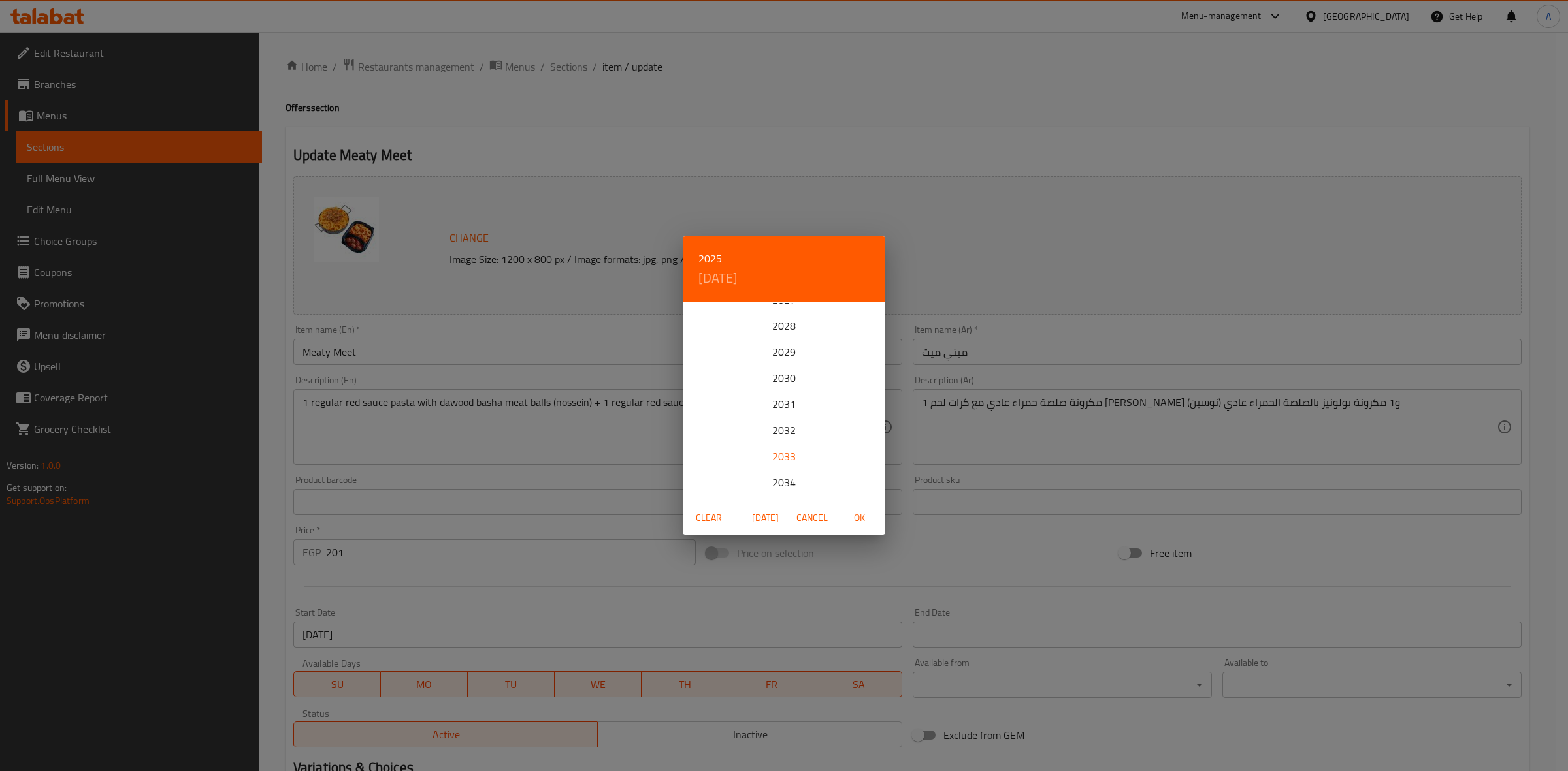
click at [775, 456] on div "2033" at bounding box center [784, 457] width 203 height 26
click at [696, 314] on icon "button" at bounding box center [698, 320] width 16 height 16
click at [781, 467] on p "31" at bounding box center [784, 464] width 10 height 16
click at [863, 521] on span "OK" at bounding box center [858, 517] width 31 height 16
type input "[DATE]"
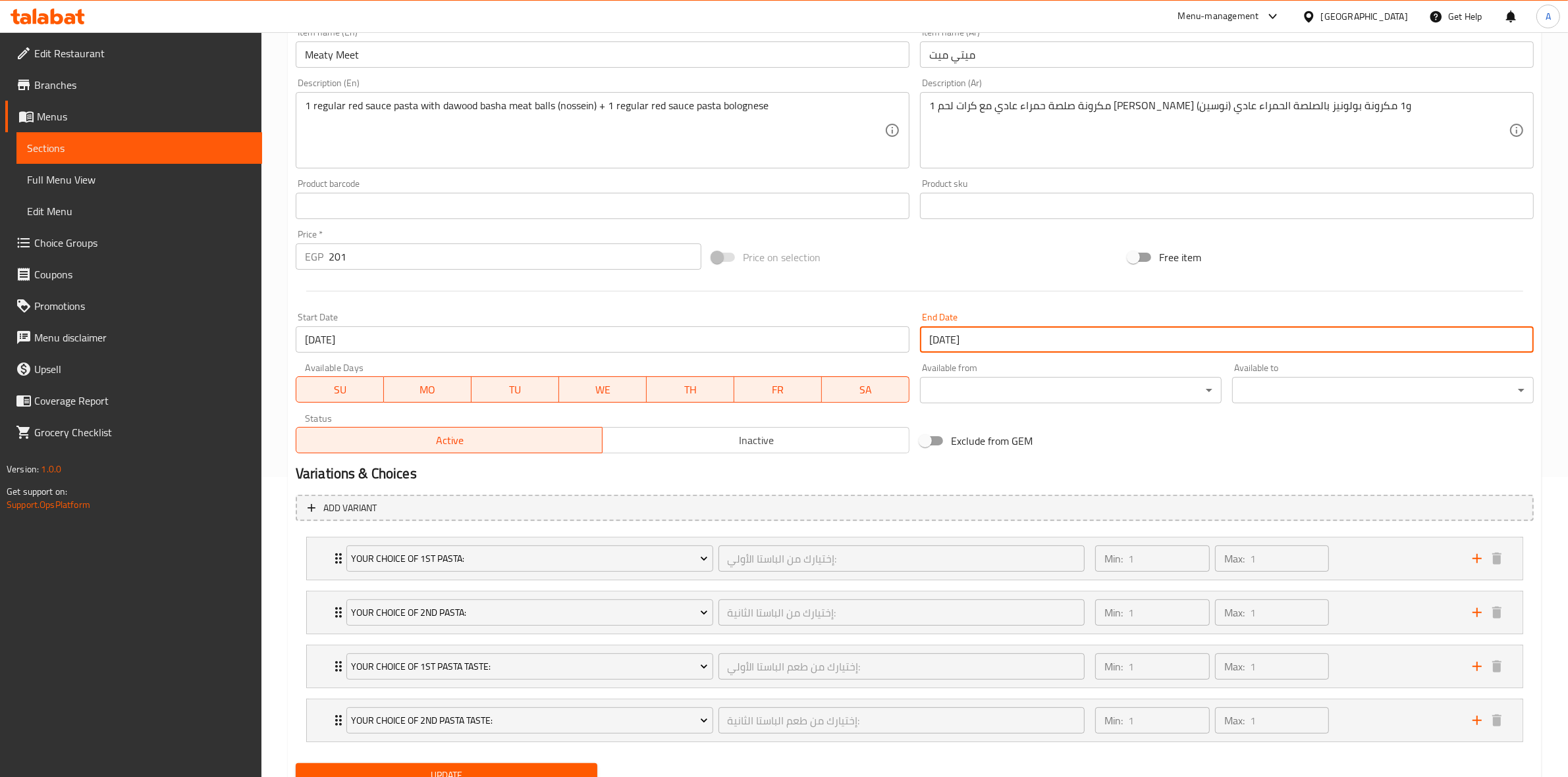
scroll to position [357, 0]
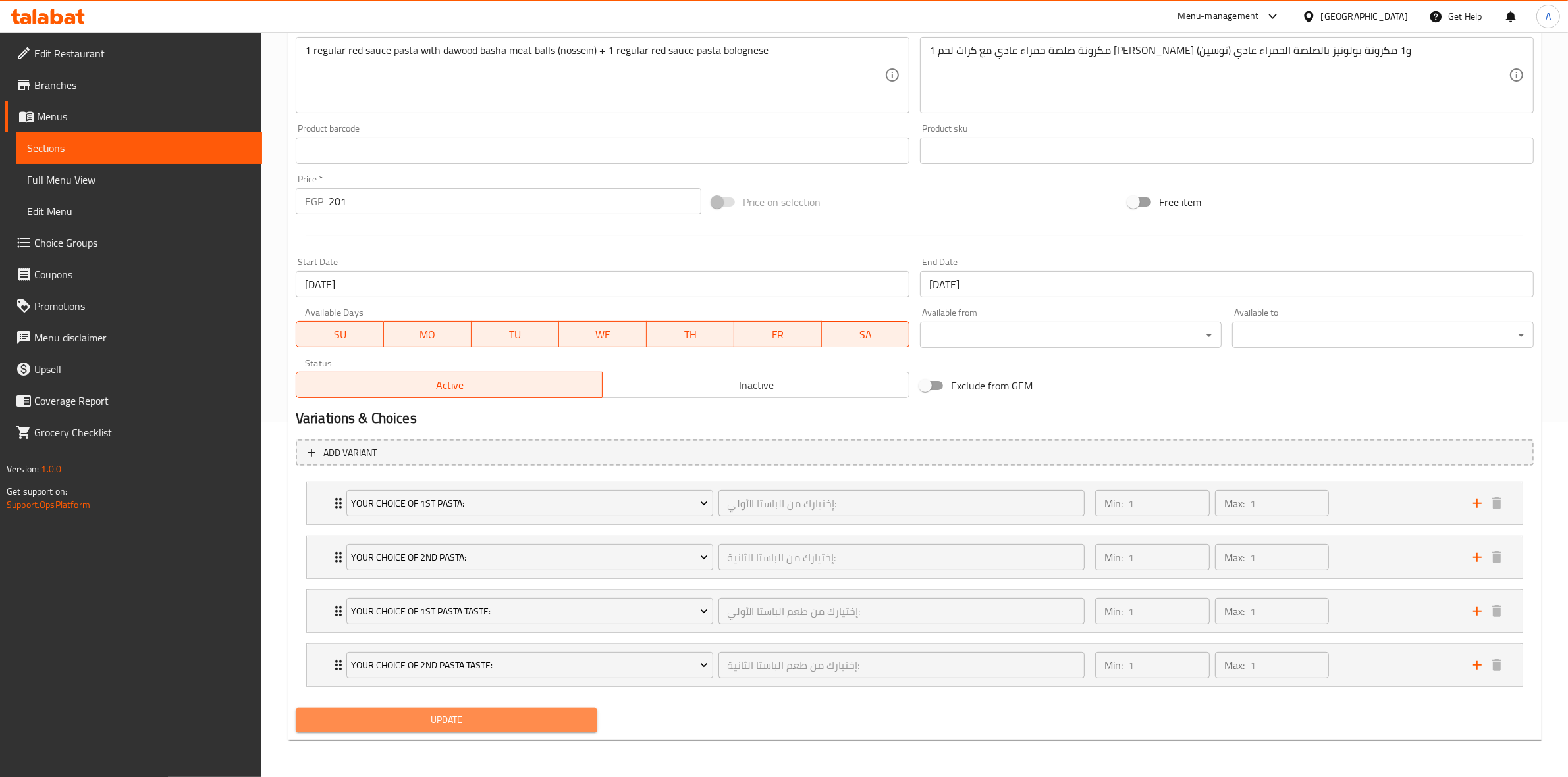
click at [428, 725] on span "Update" at bounding box center [446, 720] width 281 height 16
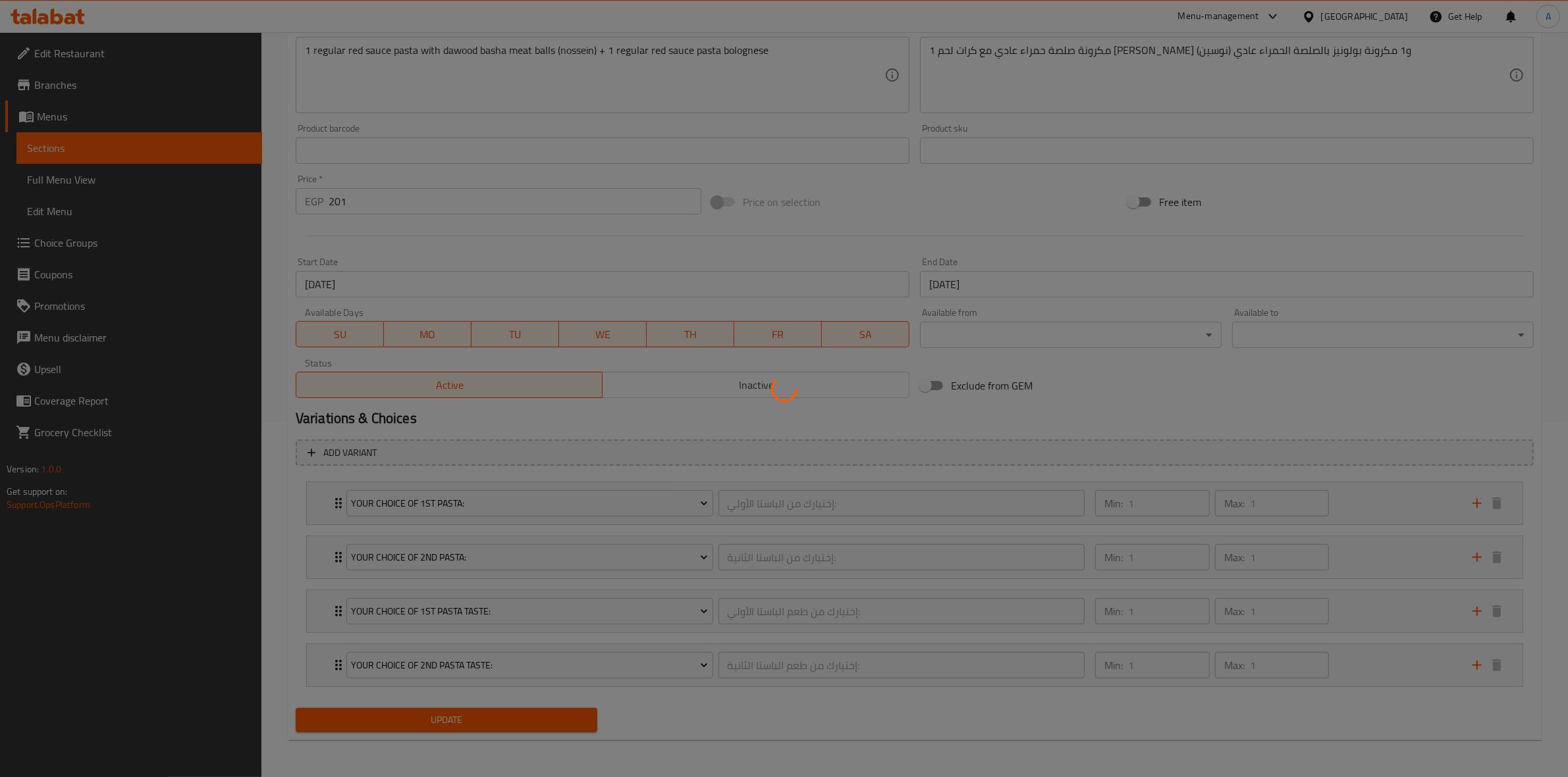
scroll to position [0, 0]
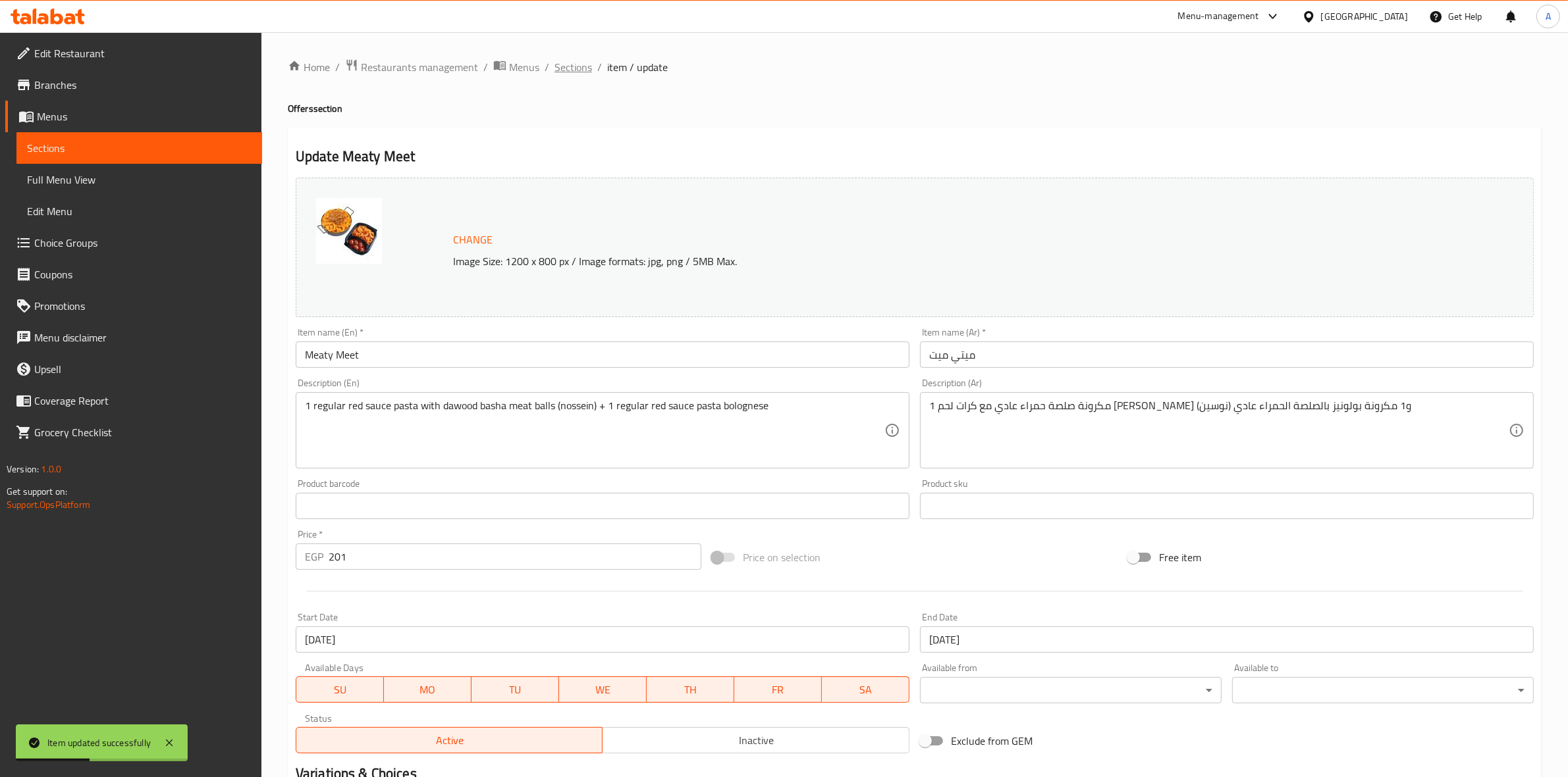
click at [560, 68] on span "Sections" at bounding box center [573, 67] width 37 height 16
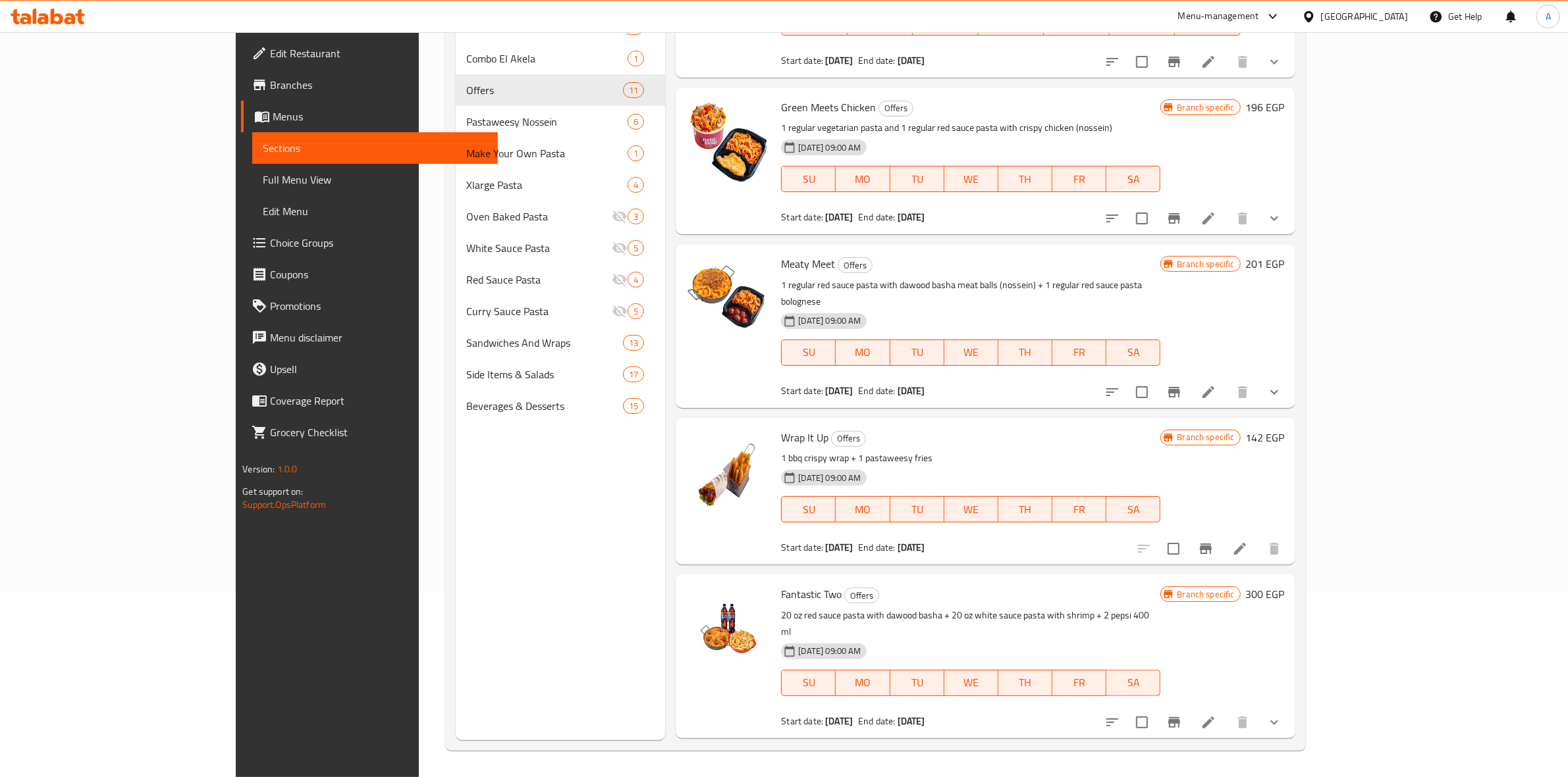
scroll to position [261, 0]
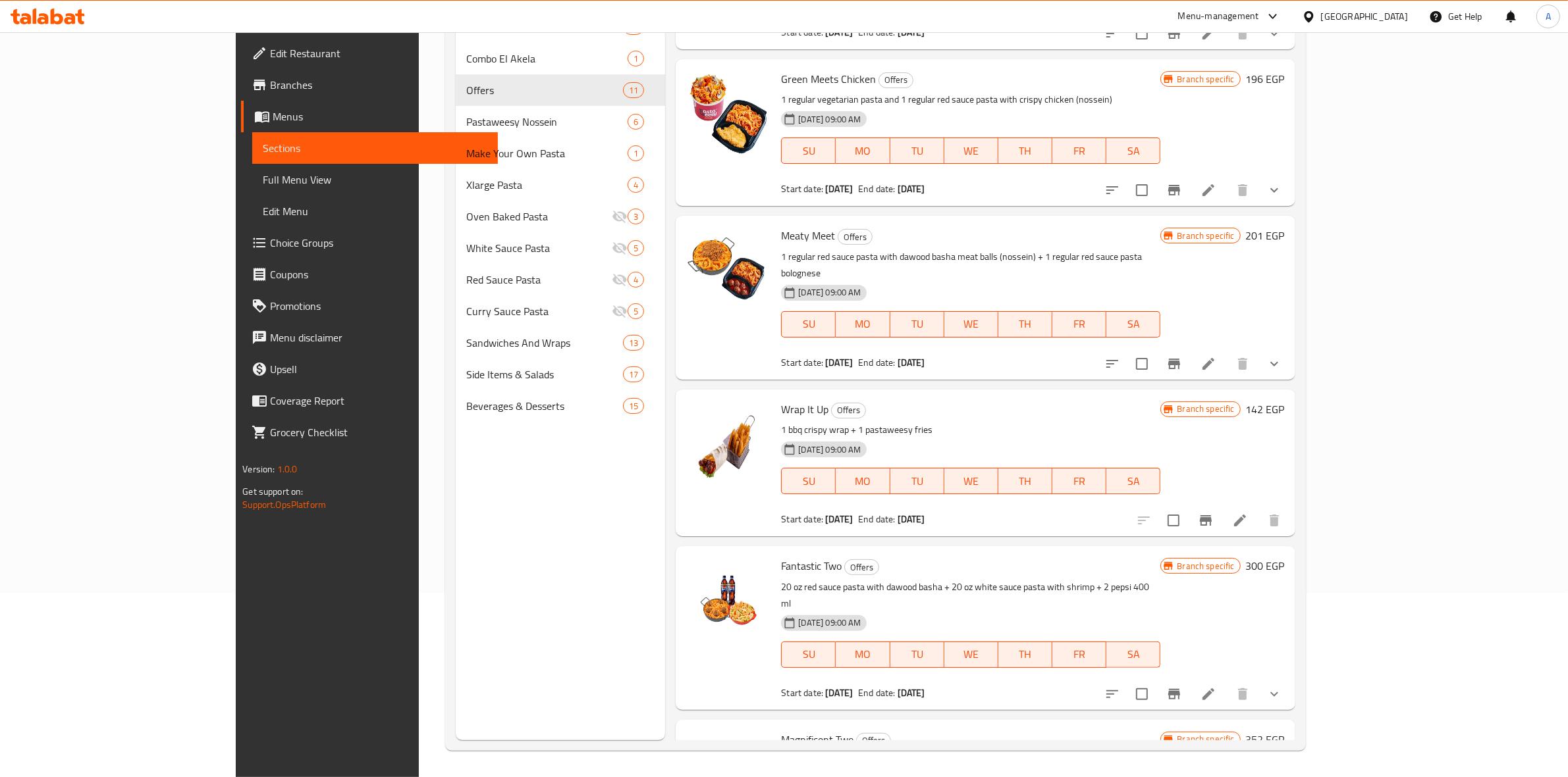
click at [1258, 509] on li at bounding box center [1240, 520] width 37 height 24
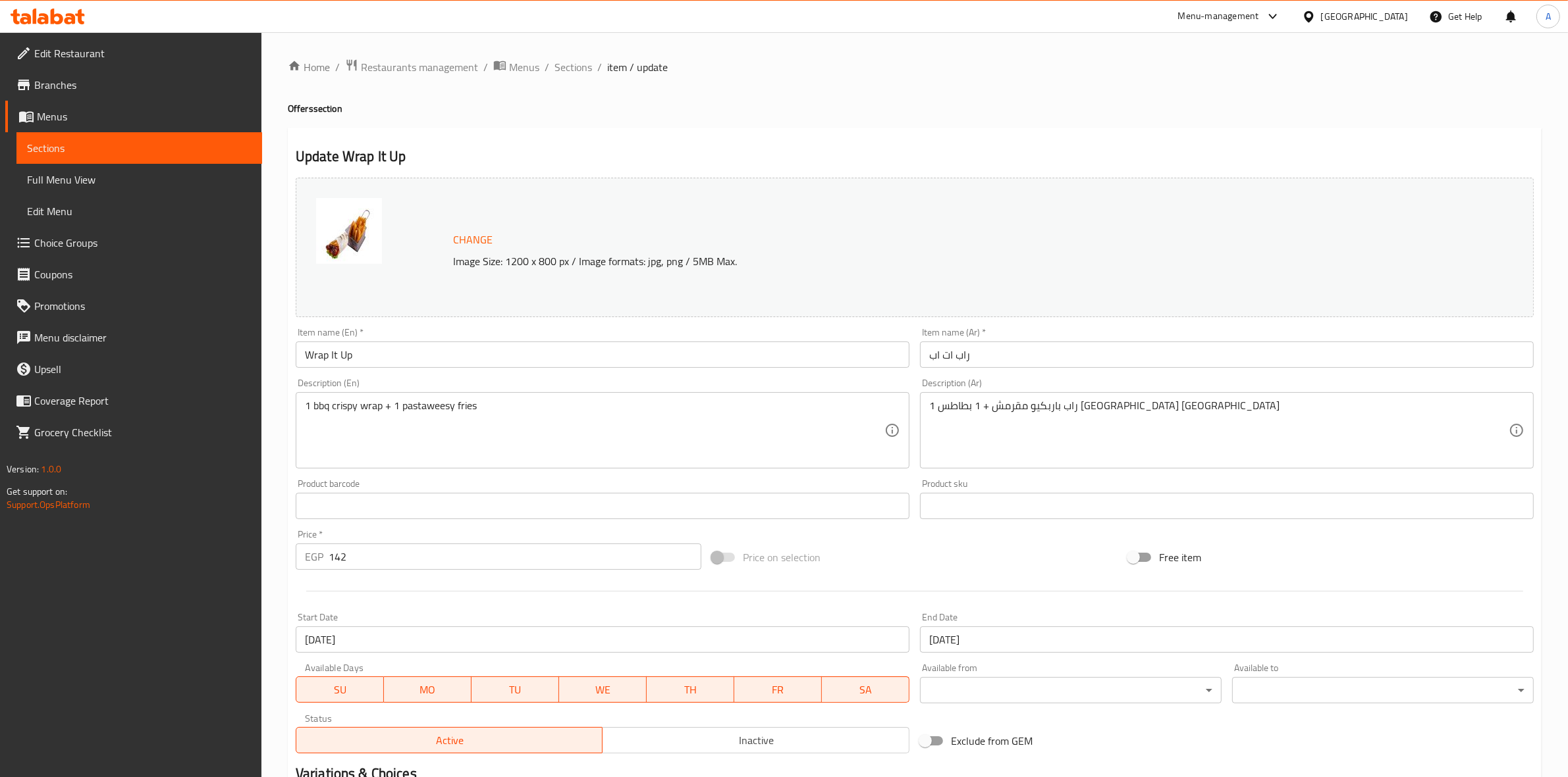
click at [467, 647] on input "[DATE]" at bounding box center [602, 640] width 614 height 27
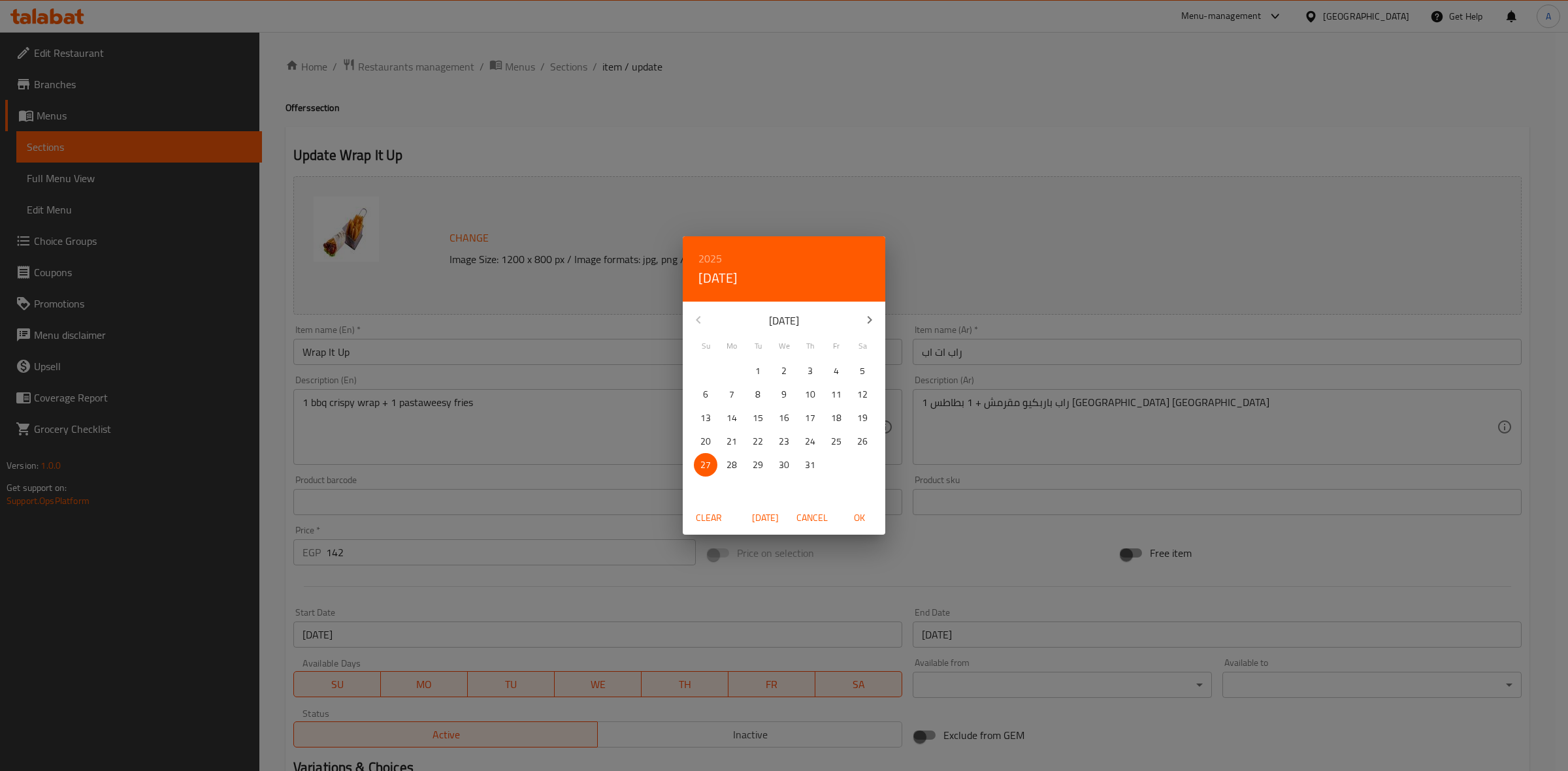
click at [864, 317] on icon "button" at bounding box center [869, 320] width 16 height 16
click at [733, 370] on p "1" at bounding box center [732, 371] width 6 height 16
click at [861, 511] on span "OK" at bounding box center [858, 517] width 31 height 16
type input "[DATE]"
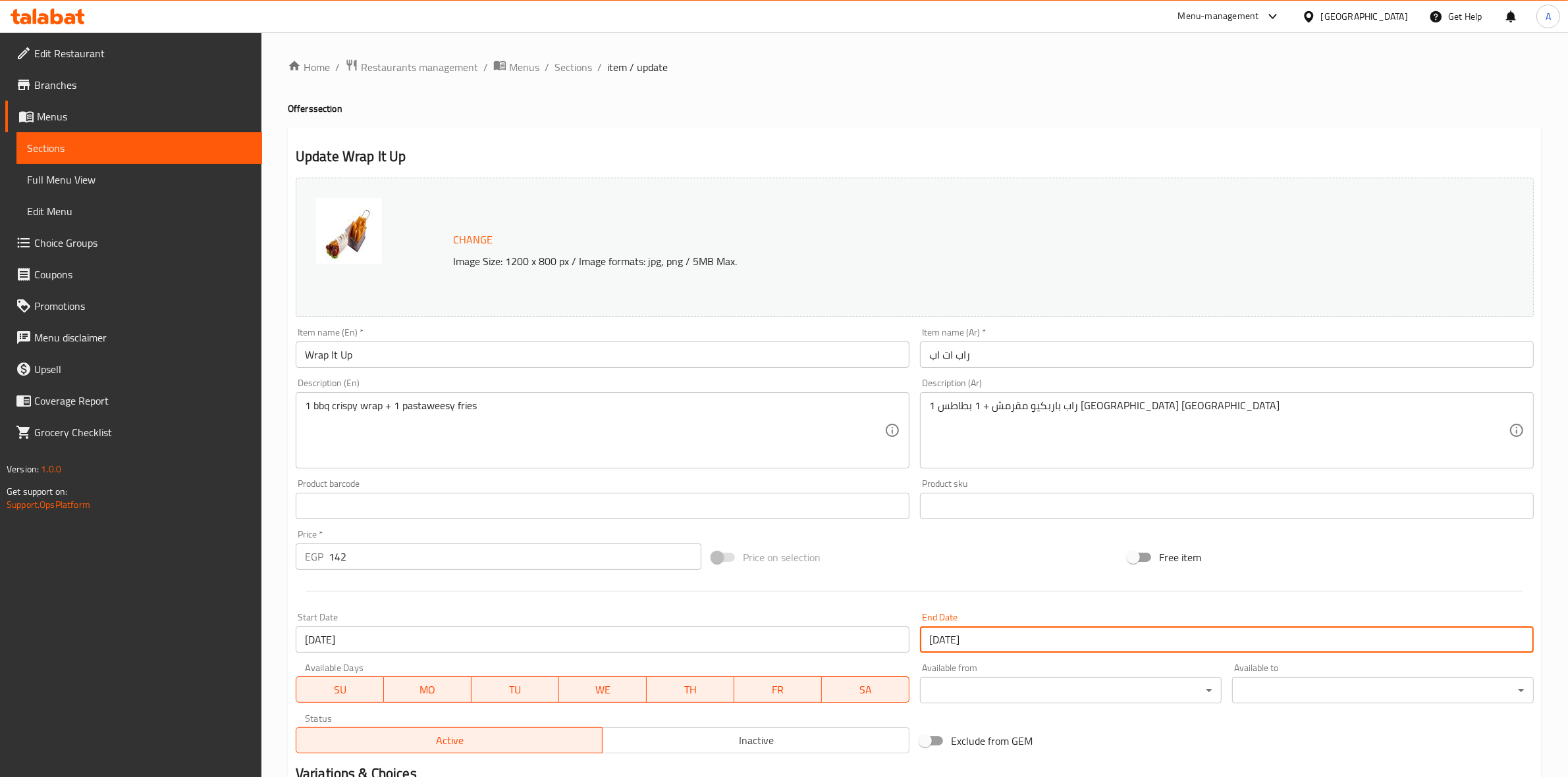
click at [1023, 637] on input "[DATE]" at bounding box center [1226, 640] width 614 height 27
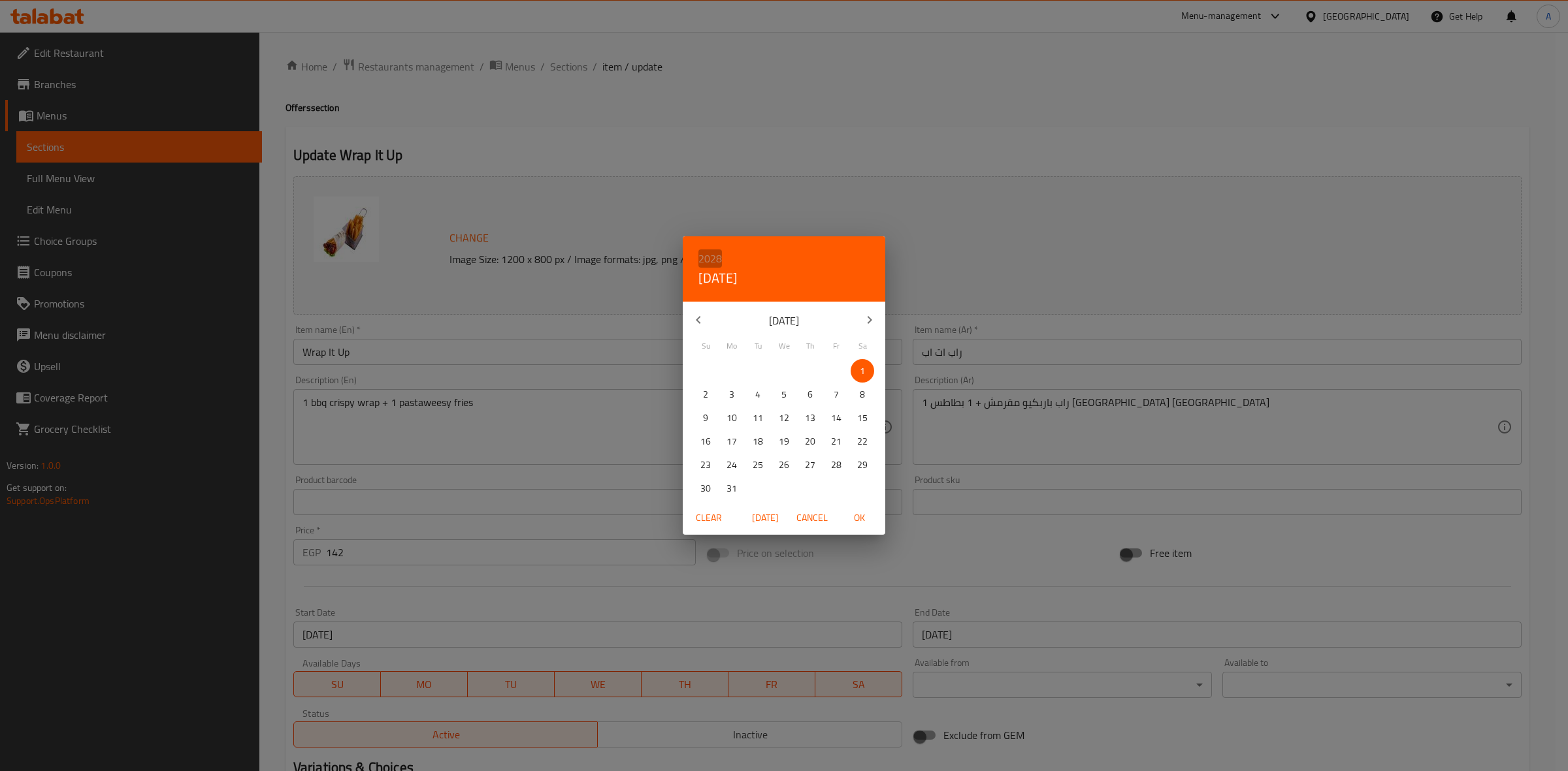
click at [712, 256] on h6 "2028" at bounding box center [710, 258] width 24 height 18
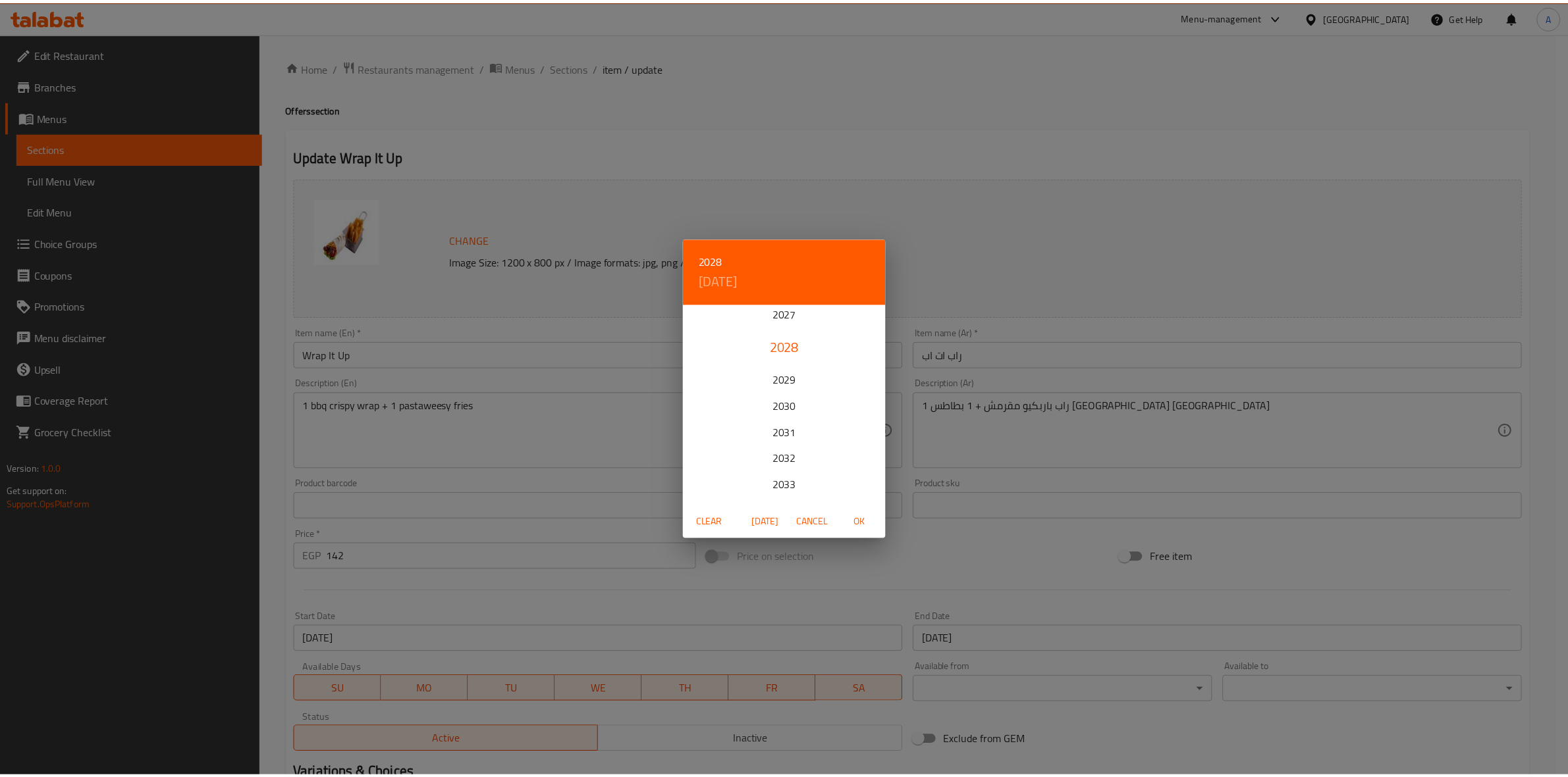
scroll to position [82, 0]
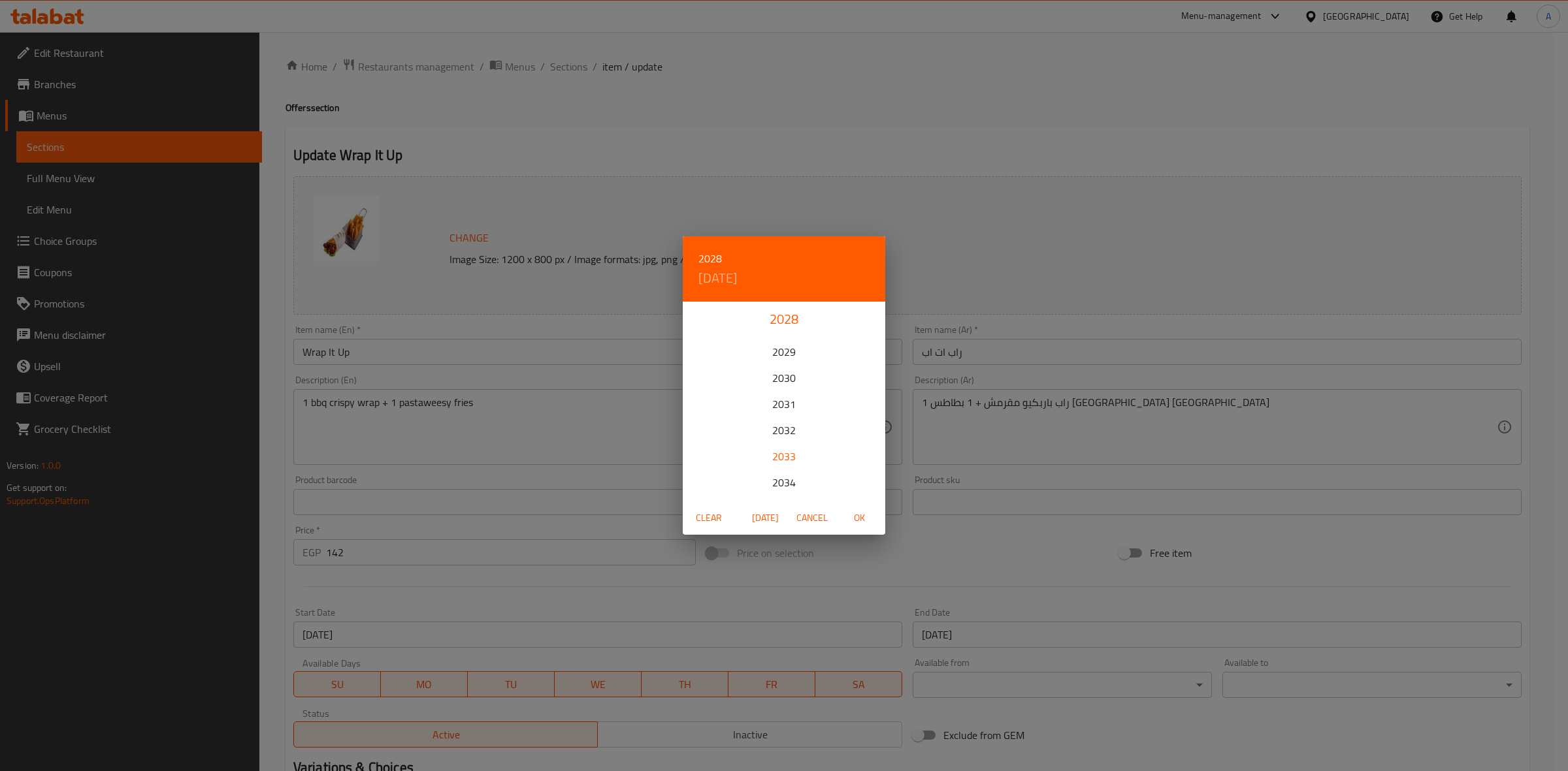
click at [785, 457] on div "2033" at bounding box center [784, 457] width 203 height 26
click at [870, 326] on icon "button" at bounding box center [869, 320] width 16 height 16
click at [695, 326] on icon "button" at bounding box center [698, 320] width 16 height 16
click at [782, 462] on p "31" at bounding box center [784, 464] width 10 height 16
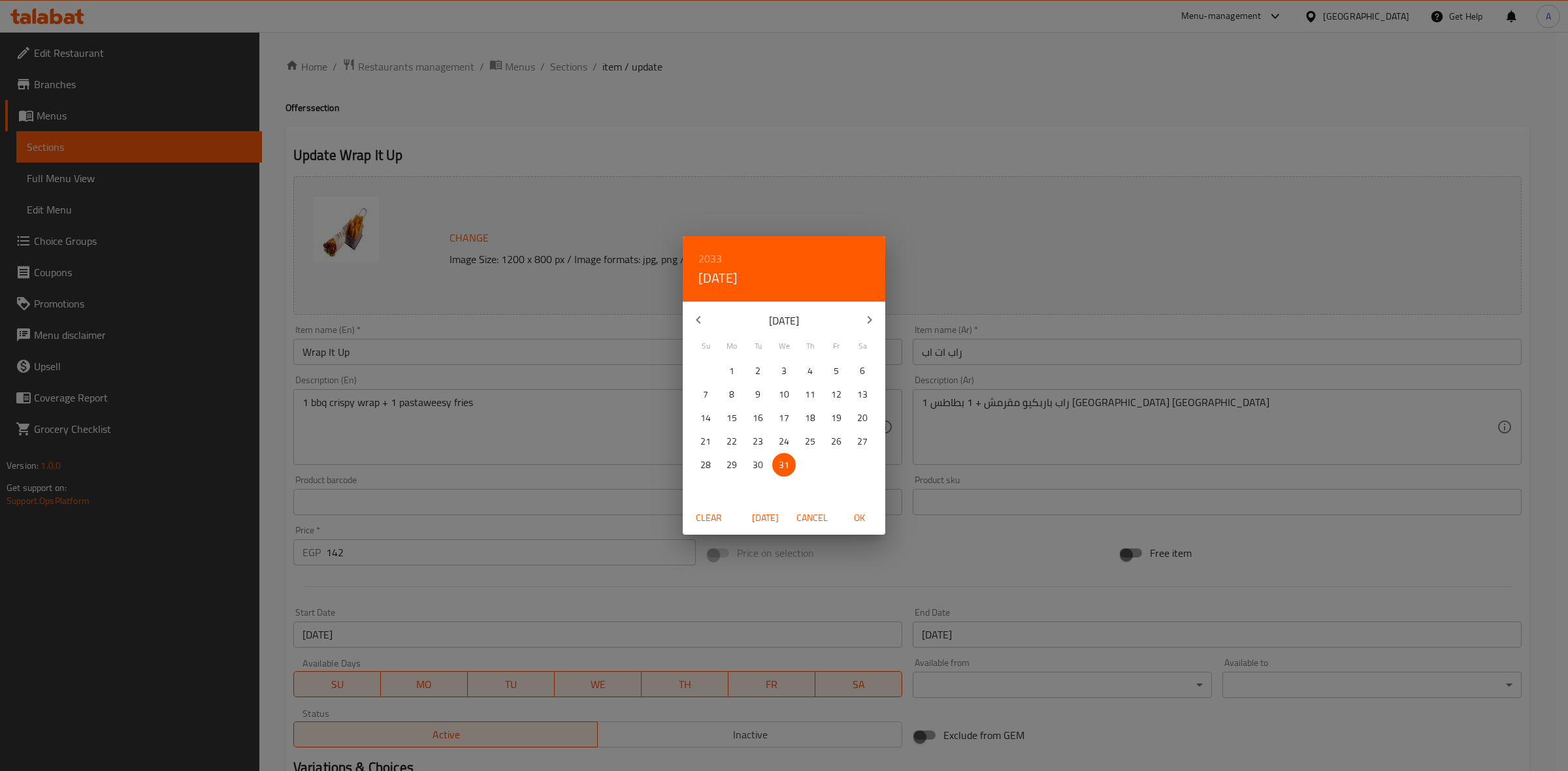
click at [864, 518] on span "OK" at bounding box center [858, 517] width 31 height 16
type input "[DATE]"
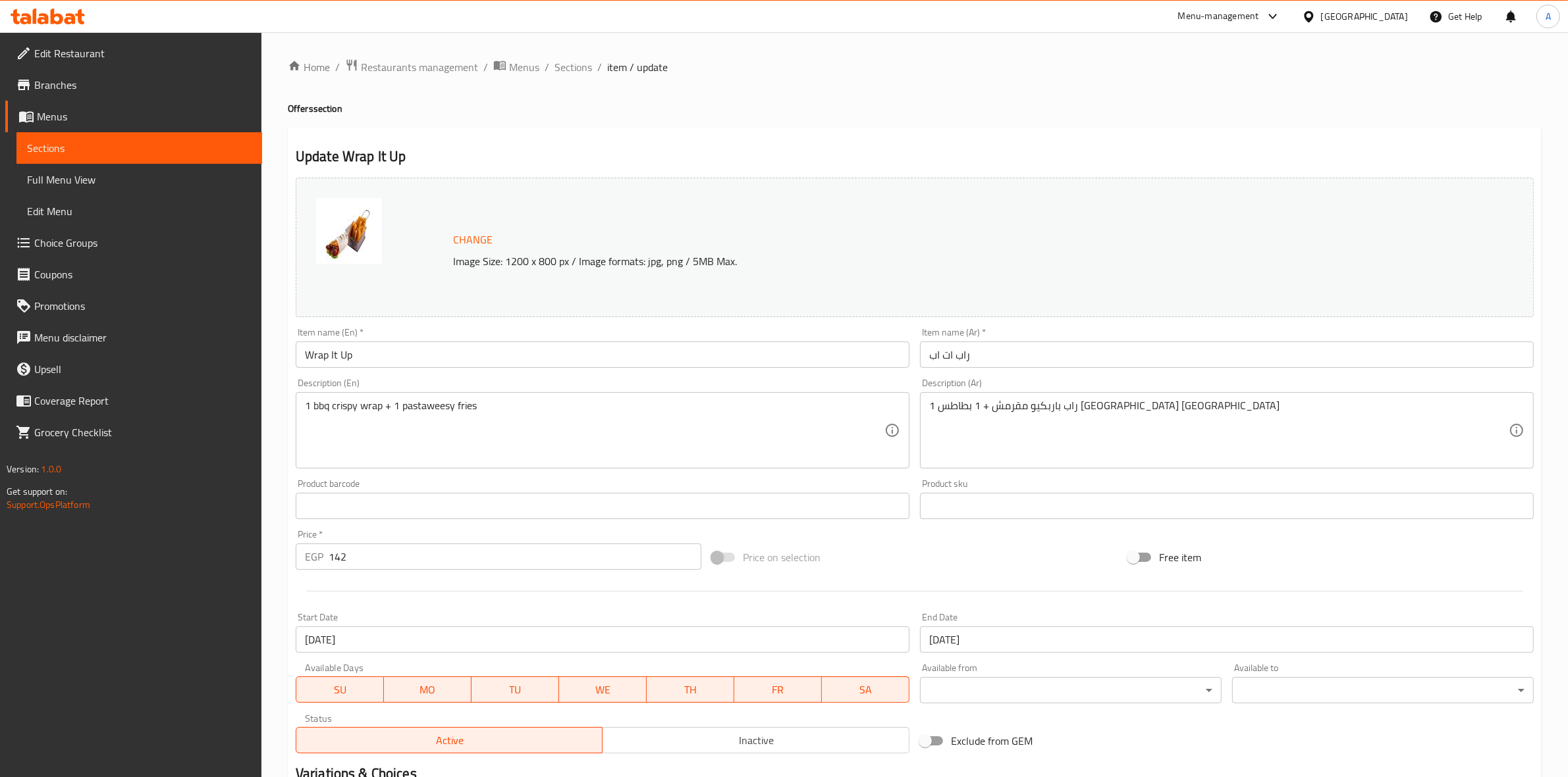
click at [987, 601] on div at bounding box center [914, 592] width 1248 height 32
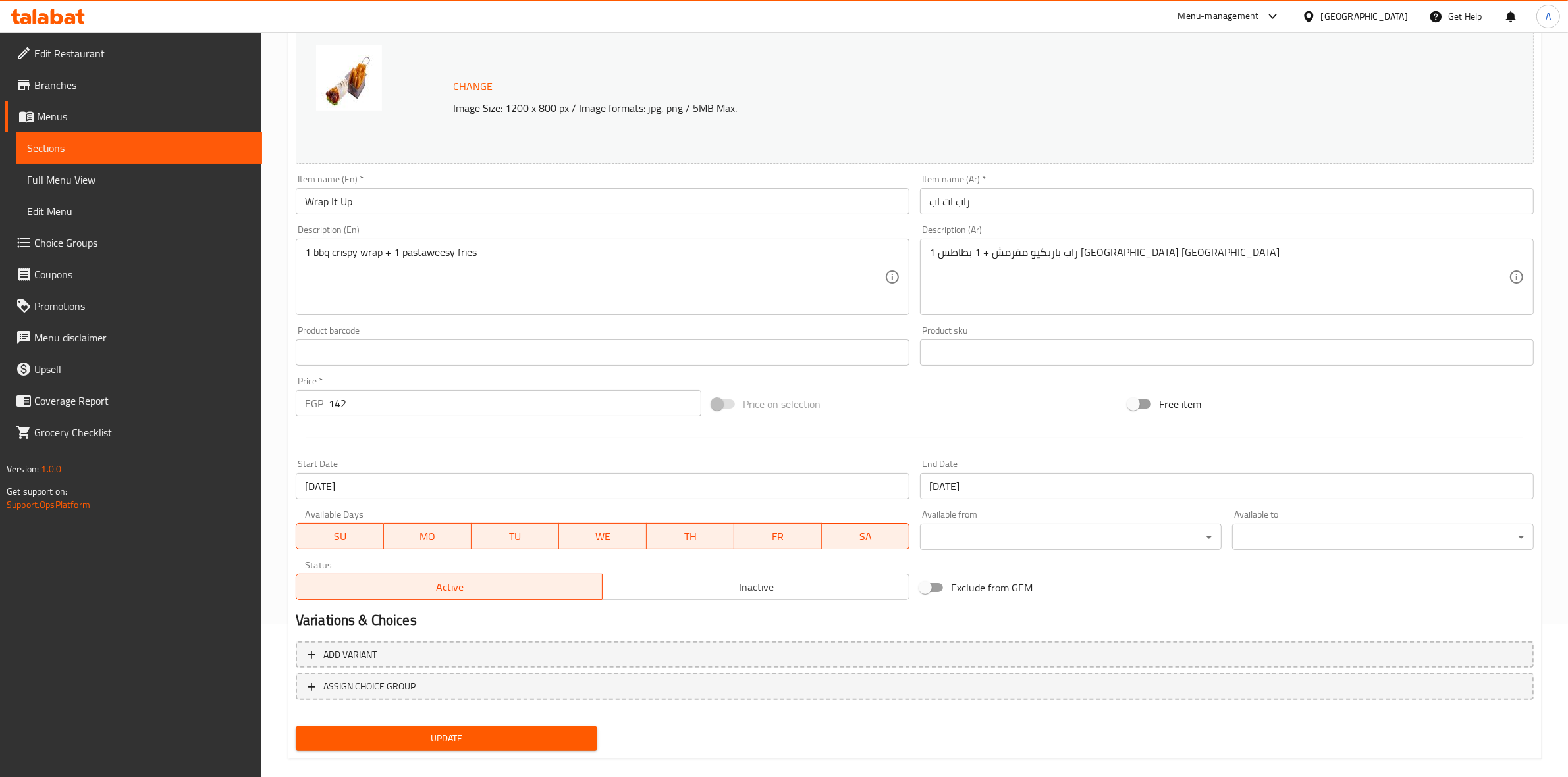
scroll to position [170, 0]
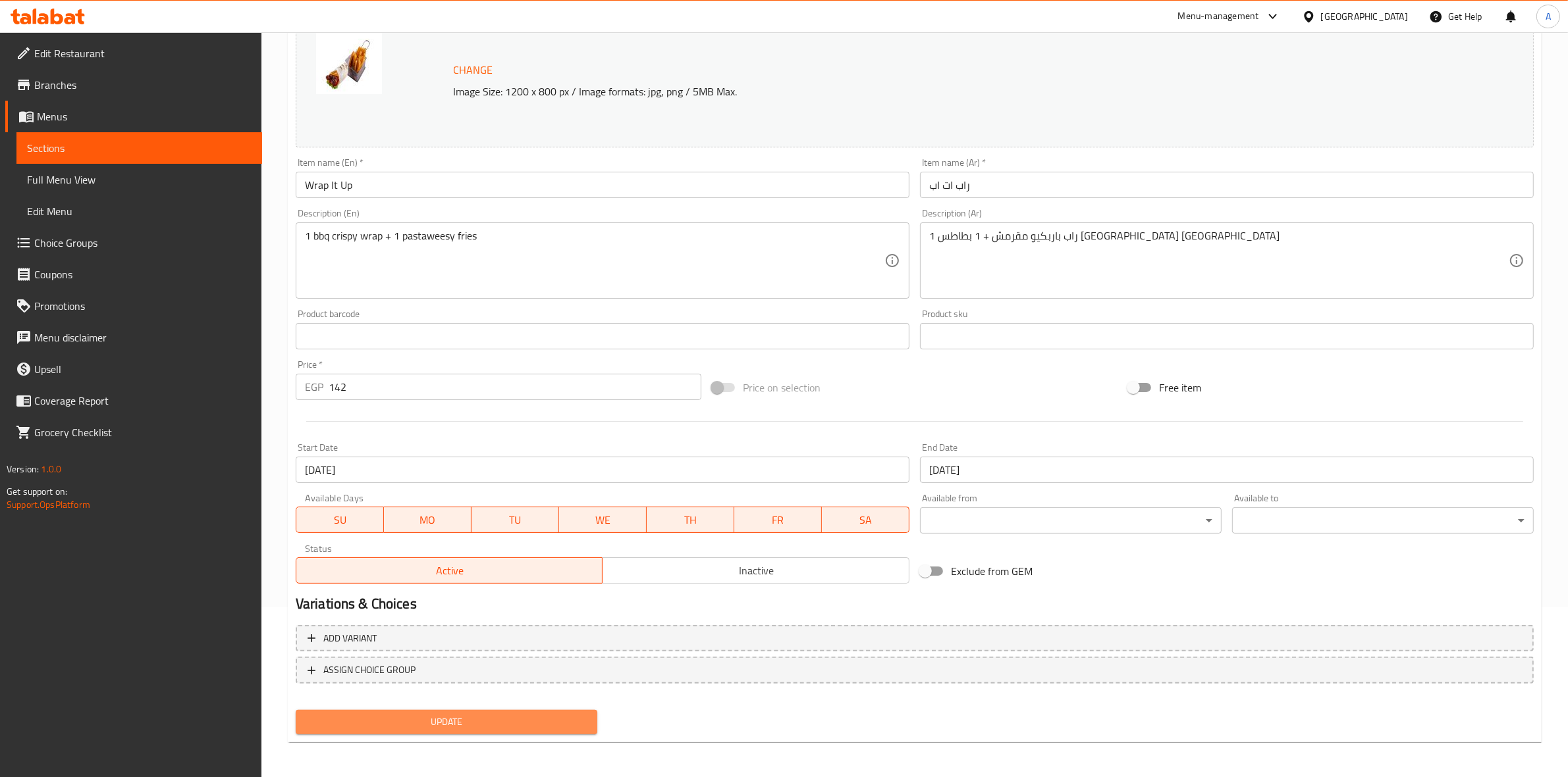
click at [449, 726] on span "Update" at bounding box center [446, 722] width 281 height 16
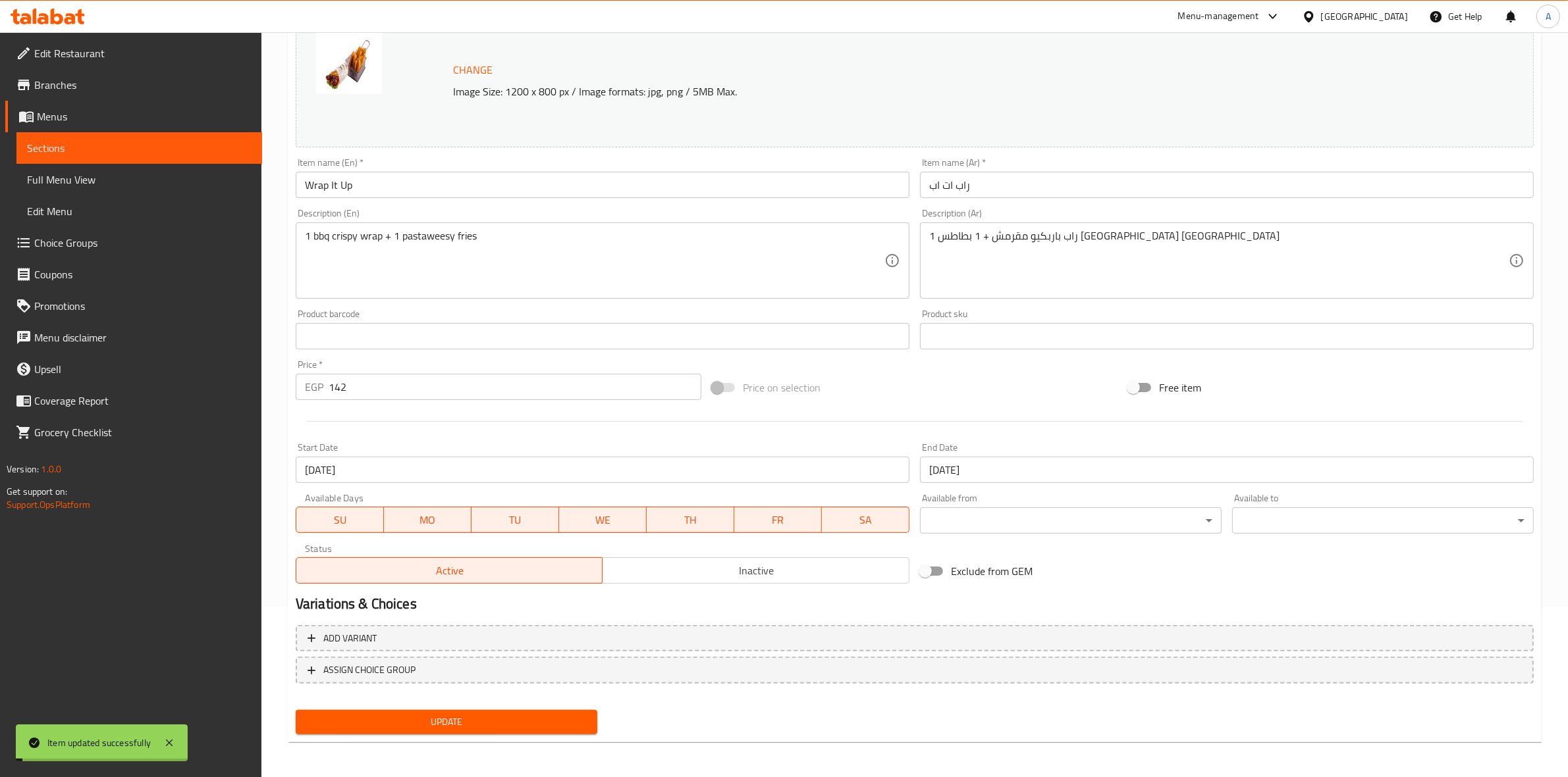
scroll to position [0, 0]
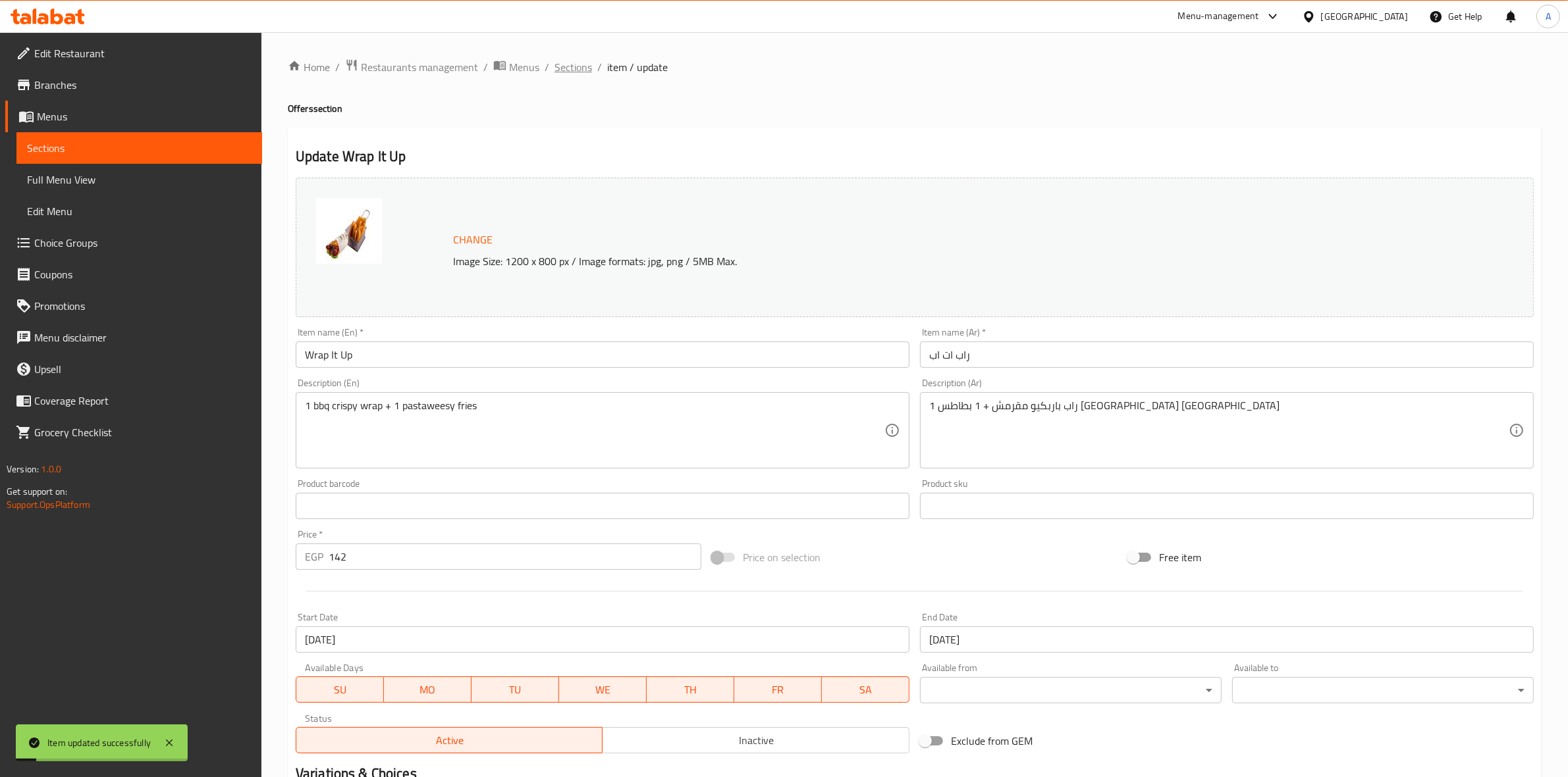
click at [567, 74] on span "Sections" at bounding box center [573, 67] width 37 height 16
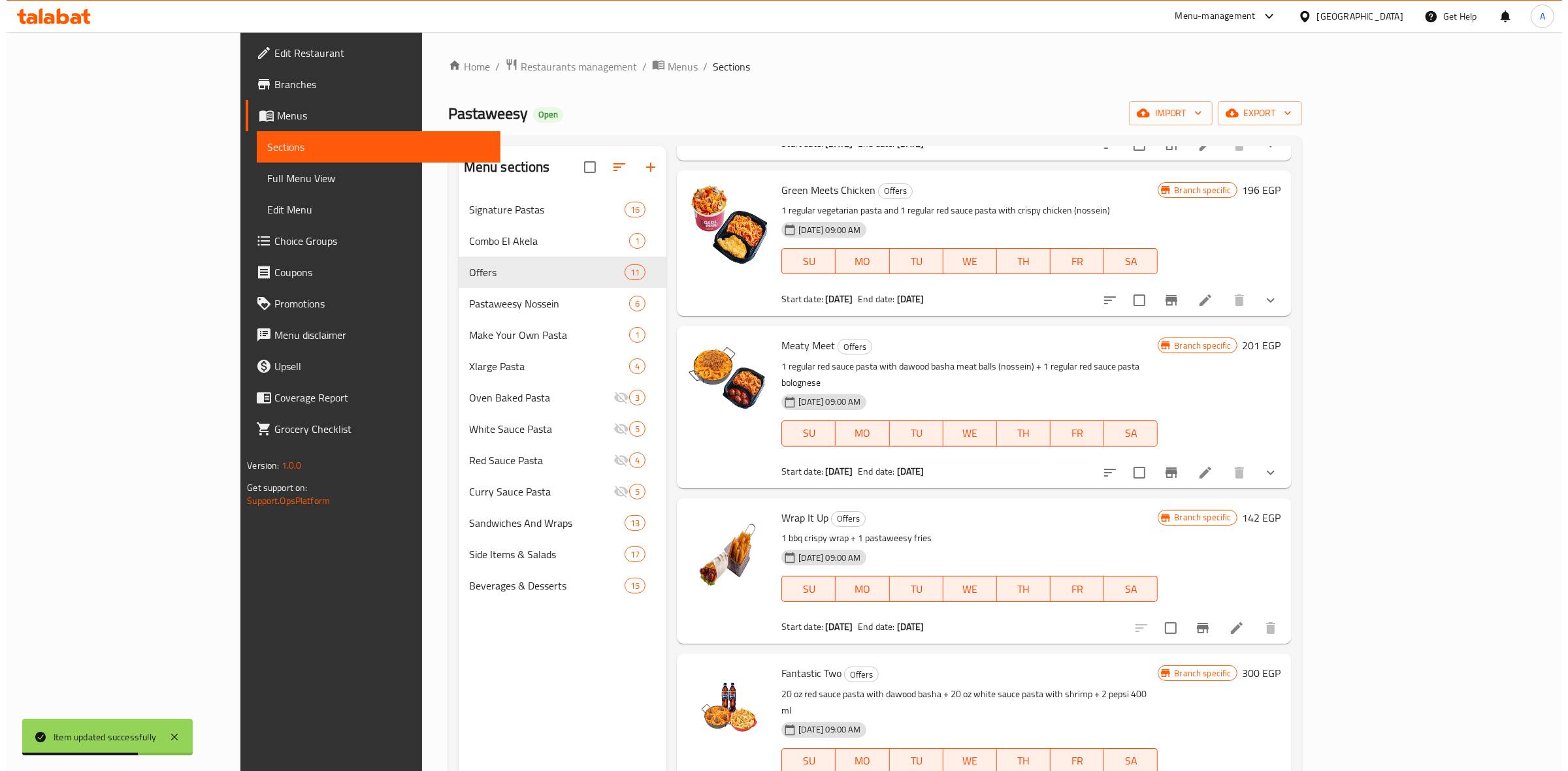
scroll to position [408, 0]
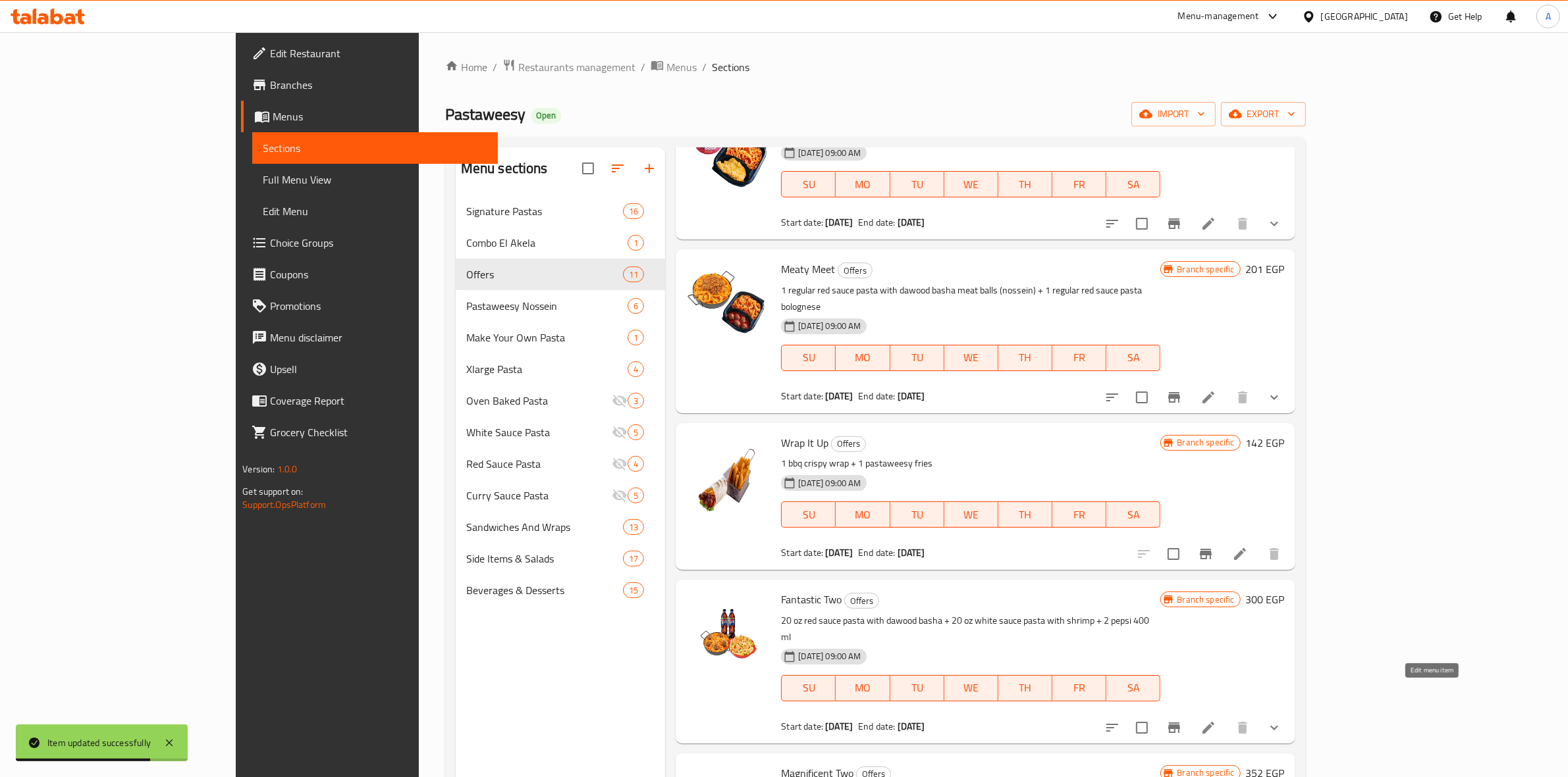
click at [1214, 722] on icon at bounding box center [1208, 728] width 11 height 11
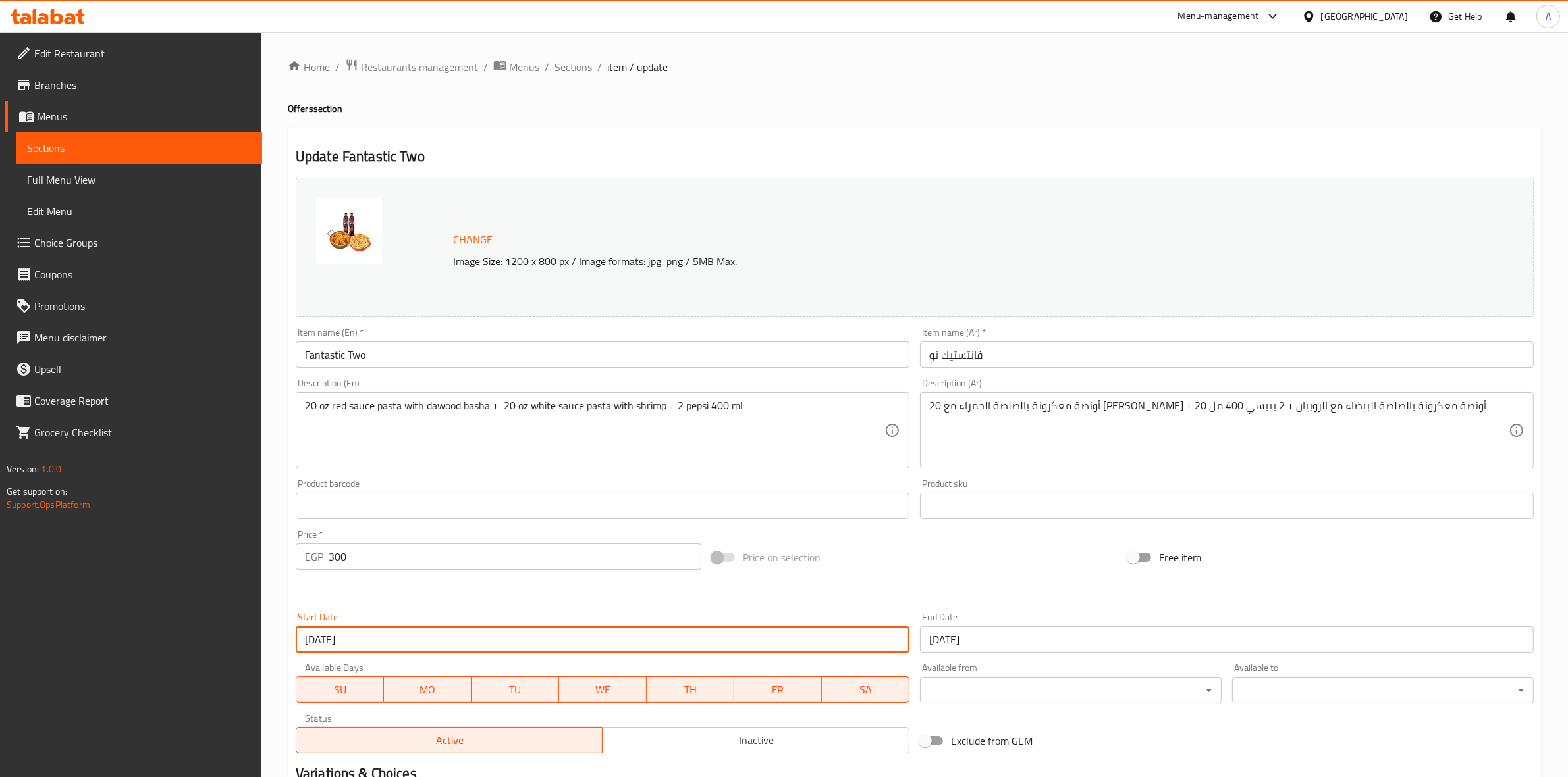
click at [381, 647] on input "[DATE]" at bounding box center [602, 640] width 614 height 27
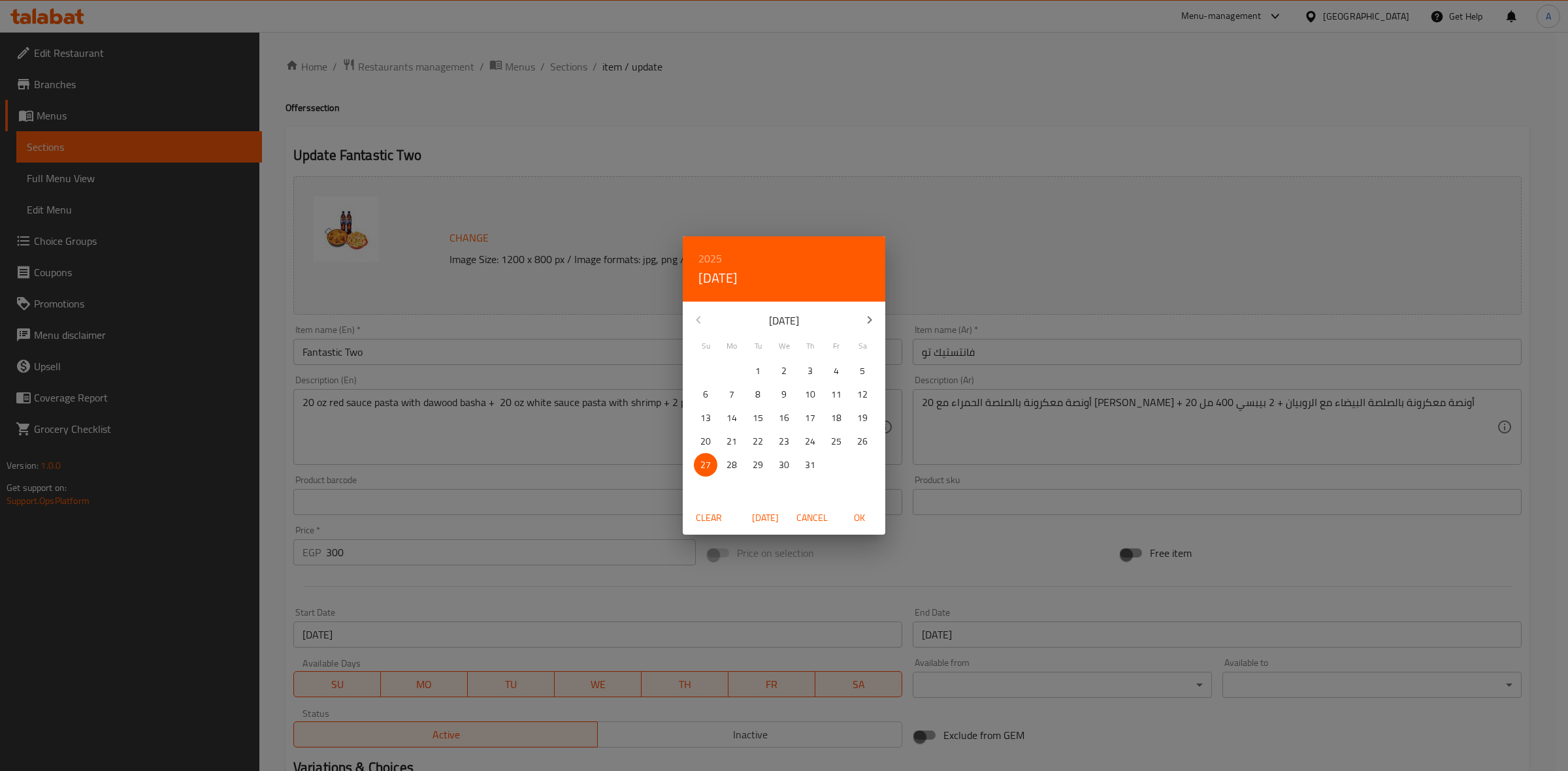
click at [860, 324] on button "button" at bounding box center [868, 319] width 31 height 31
click at [732, 375] on p "1" at bounding box center [732, 371] width 6 height 16
click at [856, 520] on span "OK" at bounding box center [858, 517] width 31 height 16
type input "[DATE]"
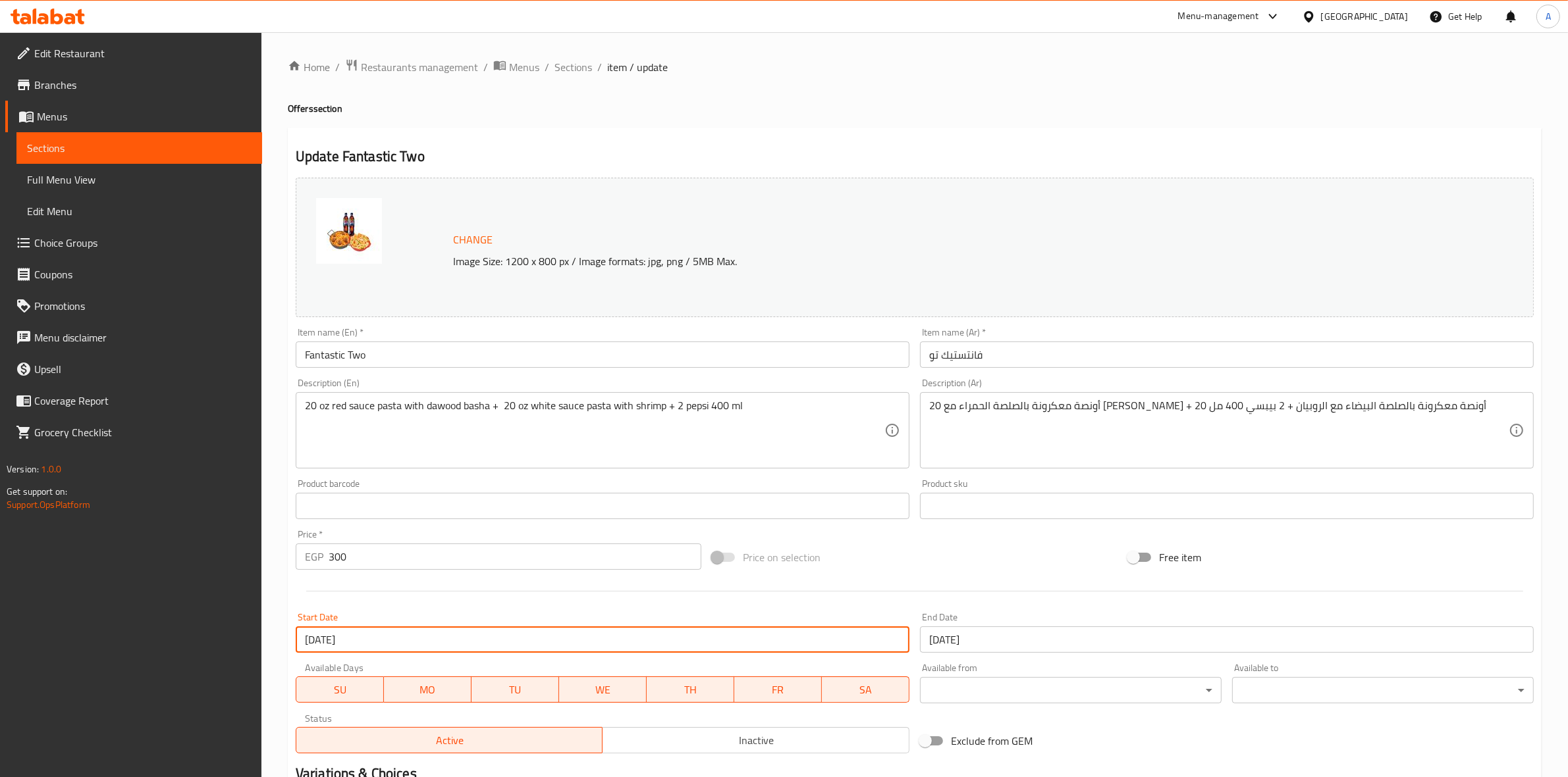
click at [1011, 642] on input "[DATE]" at bounding box center [1226, 640] width 614 height 27
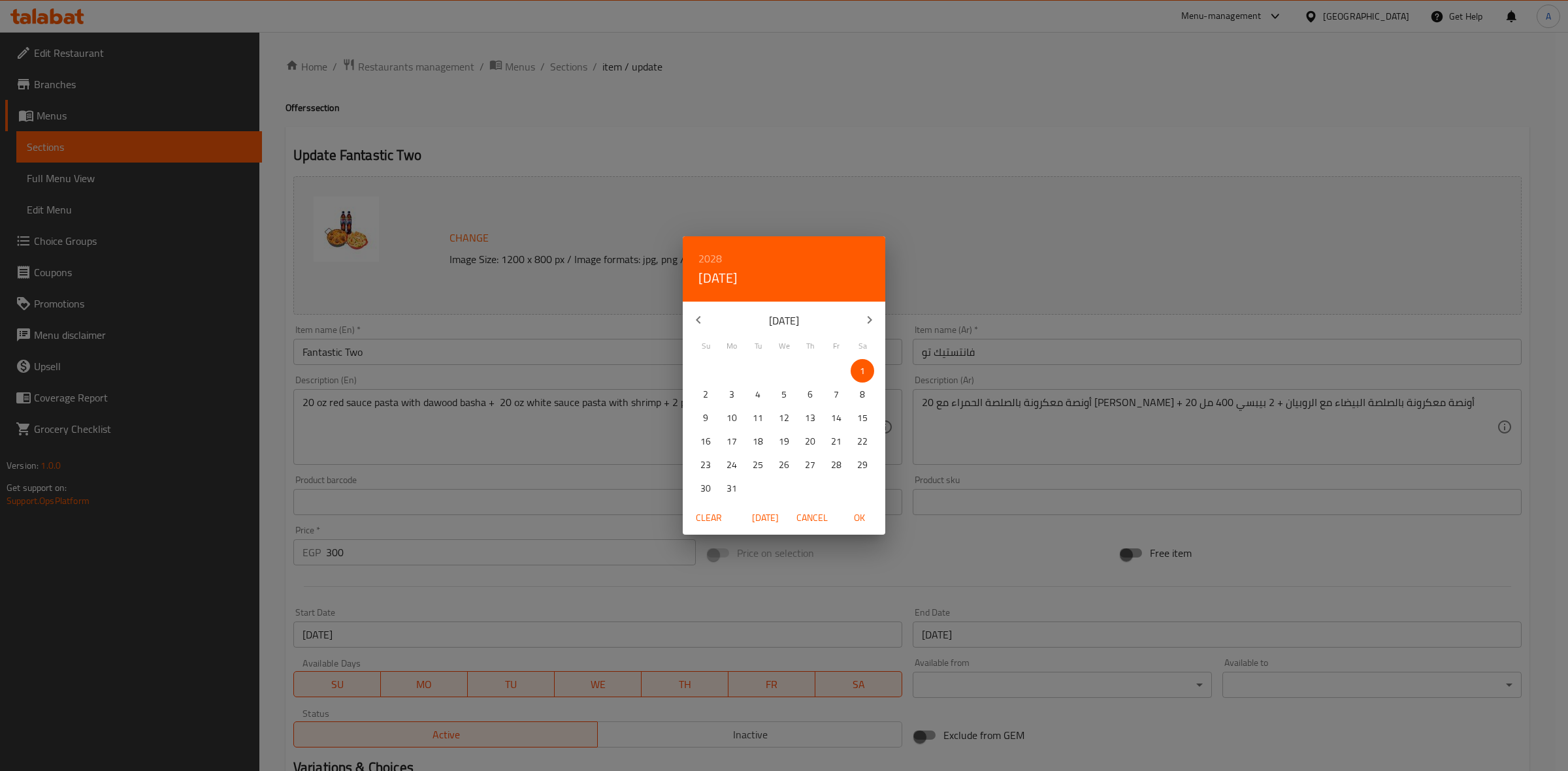
click at [709, 253] on h6 "2028" at bounding box center [710, 258] width 24 height 18
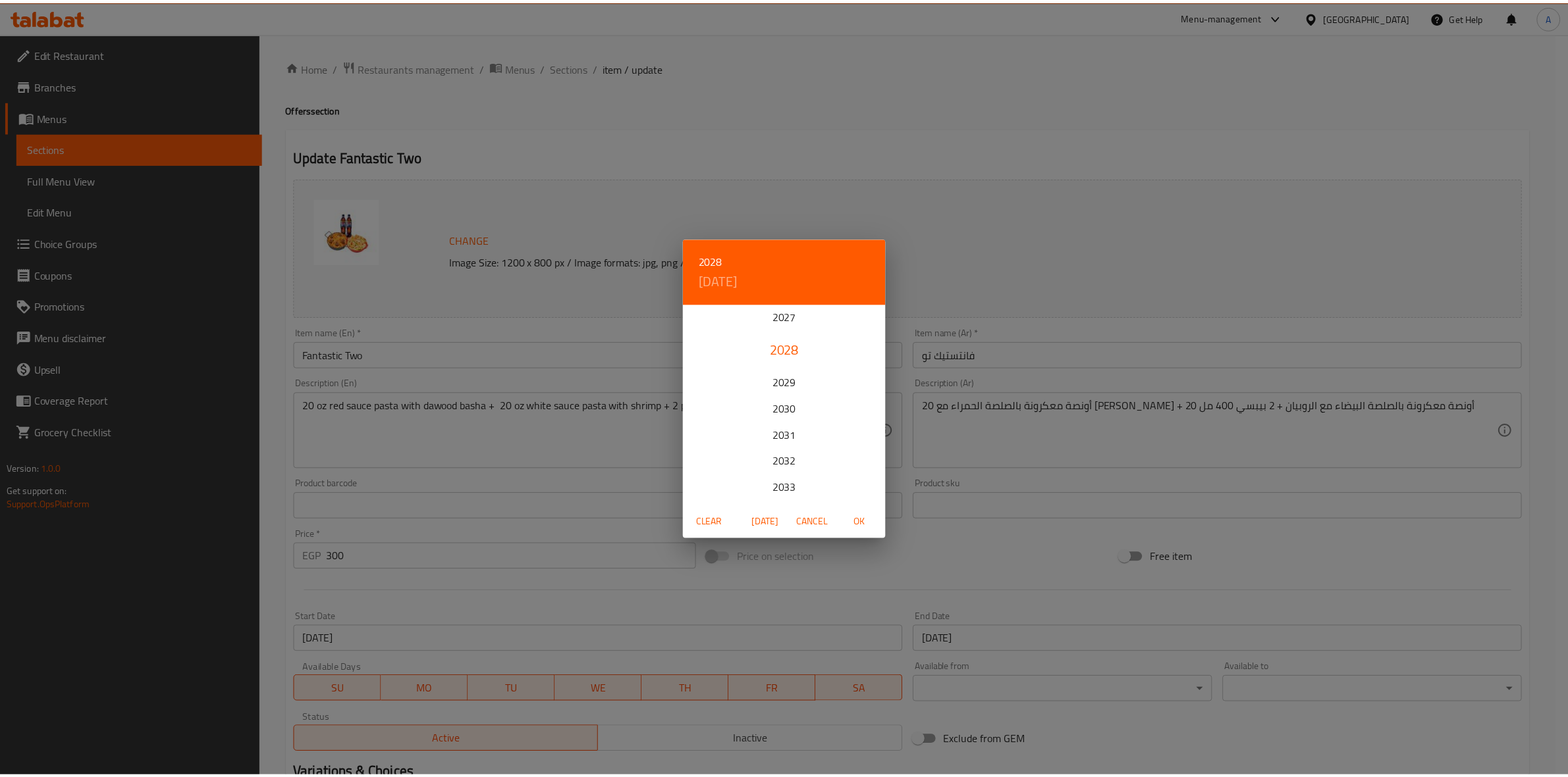
scroll to position [82, 0]
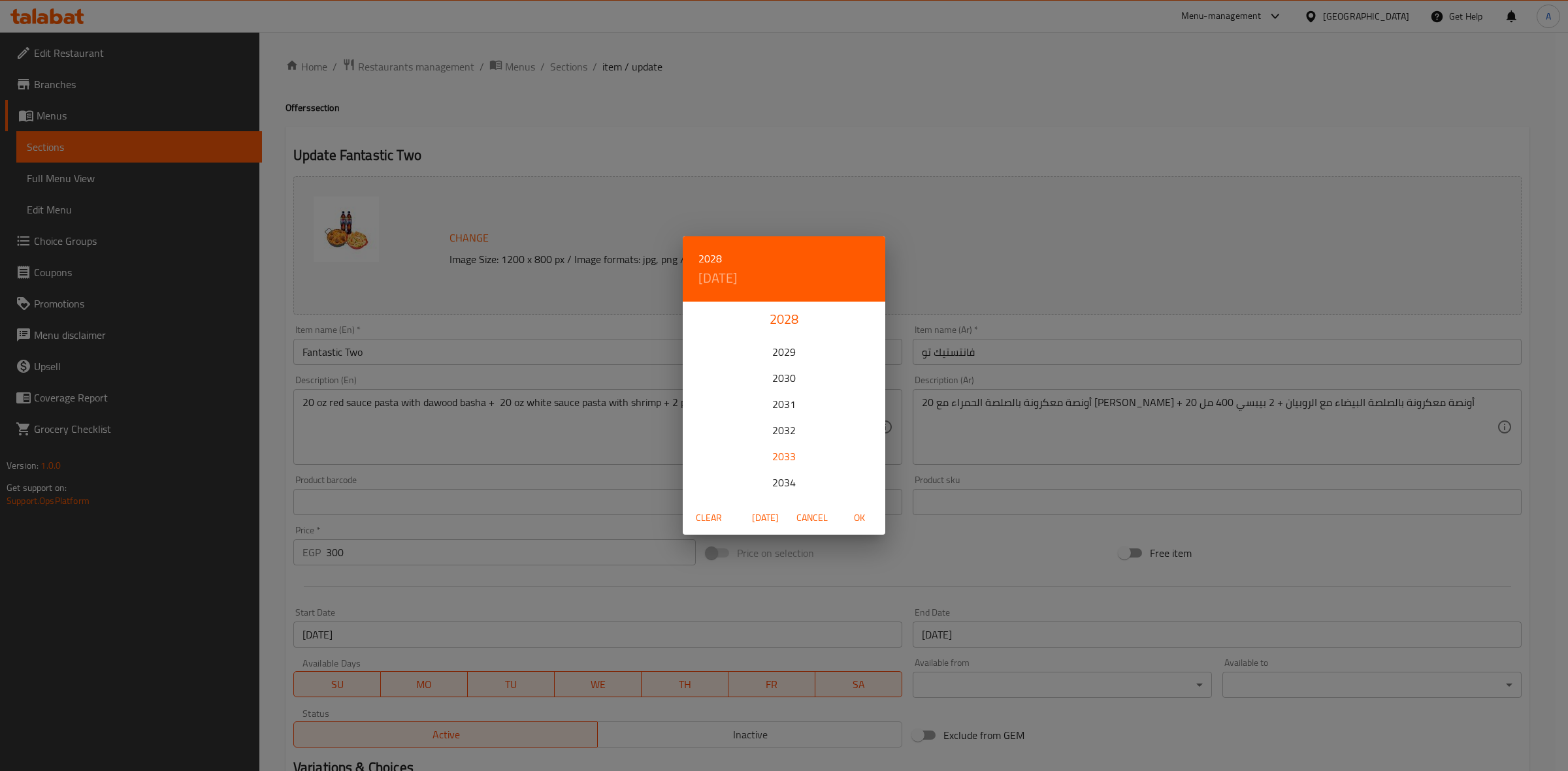
click at [778, 454] on div "2033" at bounding box center [784, 457] width 203 height 26
click at [699, 327] on icon "button" at bounding box center [698, 320] width 16 height 16
click at [868, 310] on button "button" at bounding box center [868, 319] width 31 height 31
click at [867, 324] on icon "button" at bounding box center [869, 320] width 16 height 16
click at [785, 462] on p "31" at bounding box center [784, 464] width 10 height 16
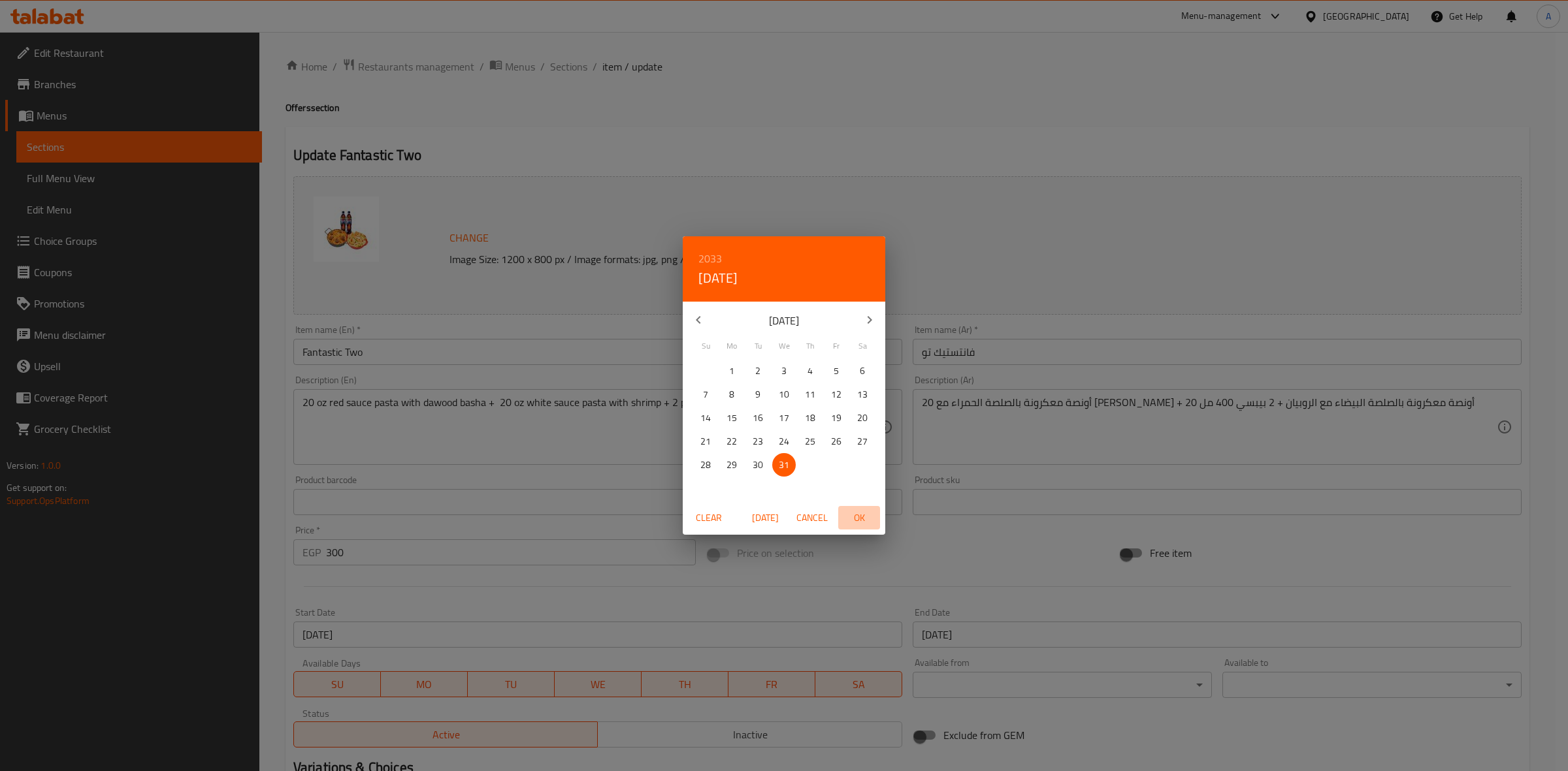
click at [855, 521] on span "OK" at bounding box center [858, 517] width 31 height 16
type input "[DATE]"
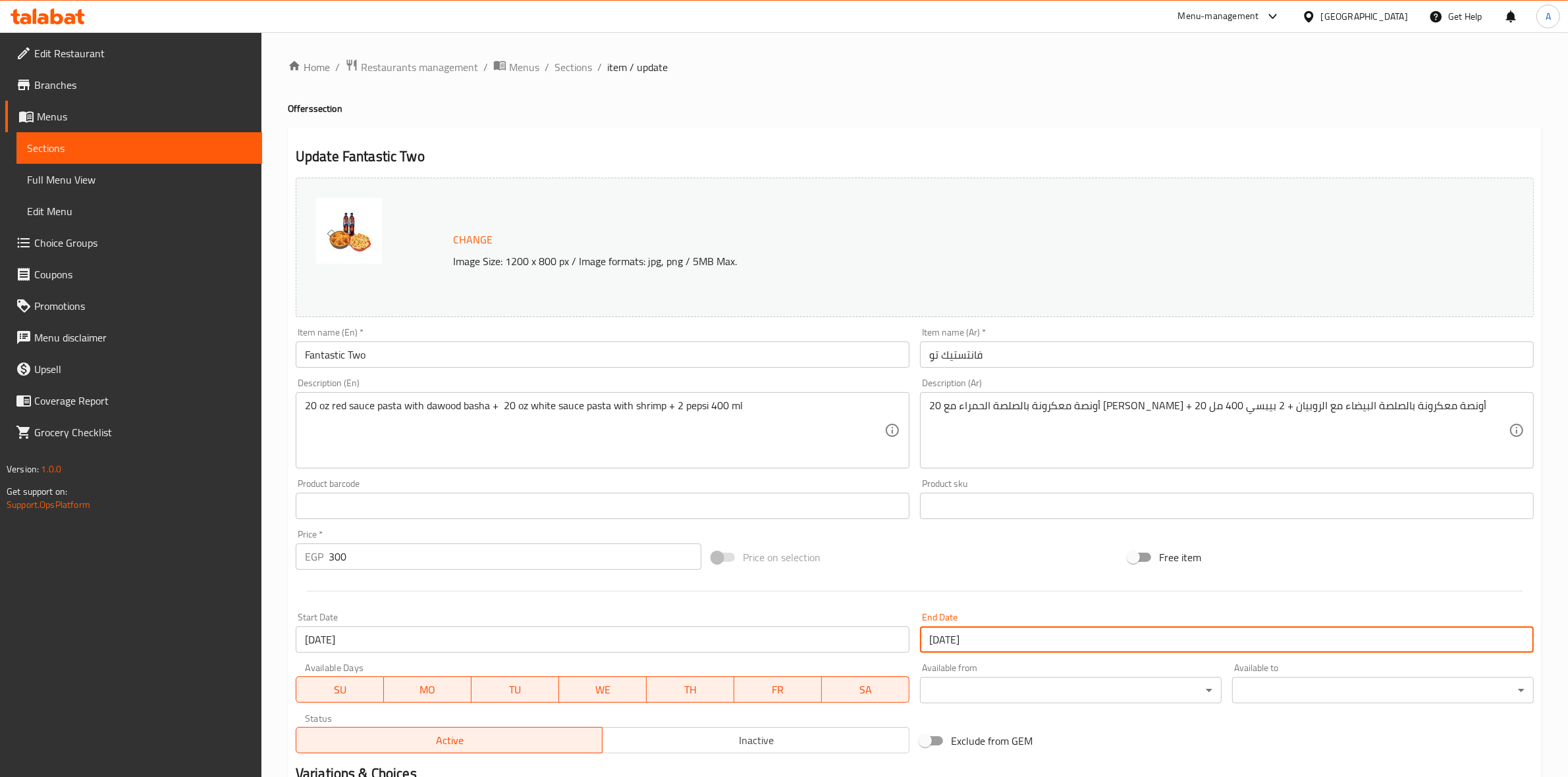
click at [991, 574] on div "Price on selection" at bounding box center [913, 556] width 416 height 35
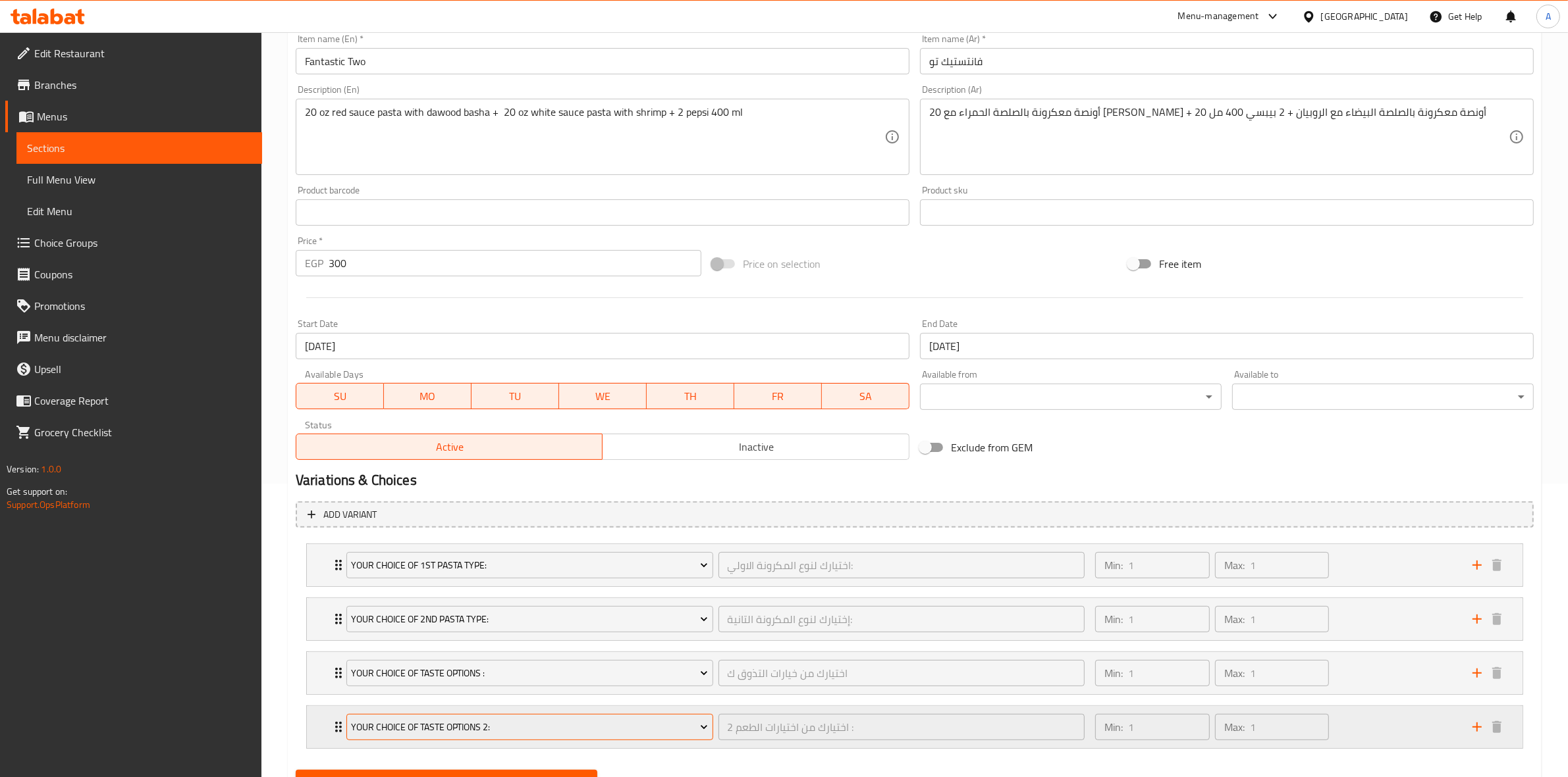
scroll to position [357, 0]
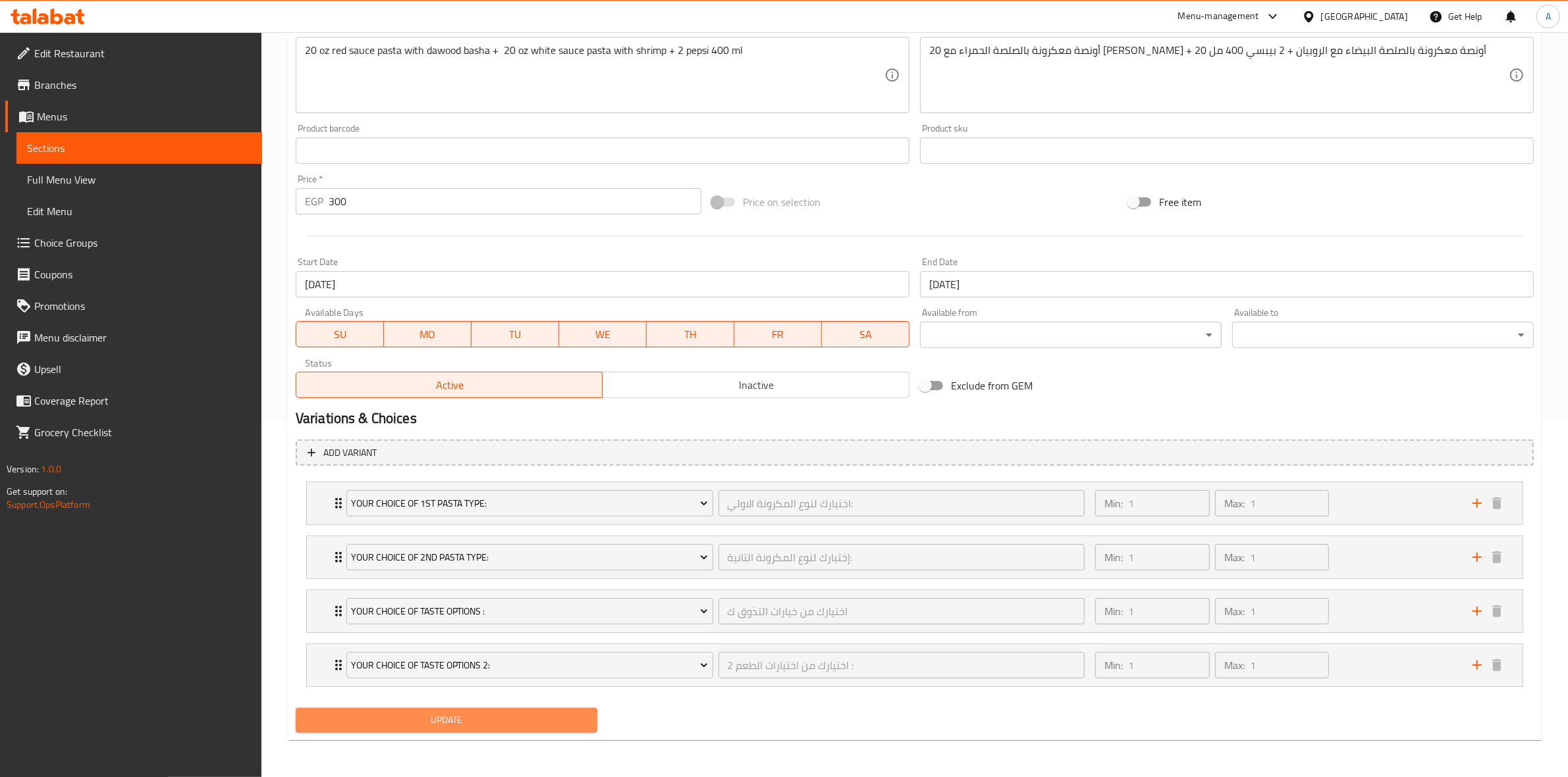
click at [448, 719] on span "Update" at bounding box center [446, 720] width 281 height 16
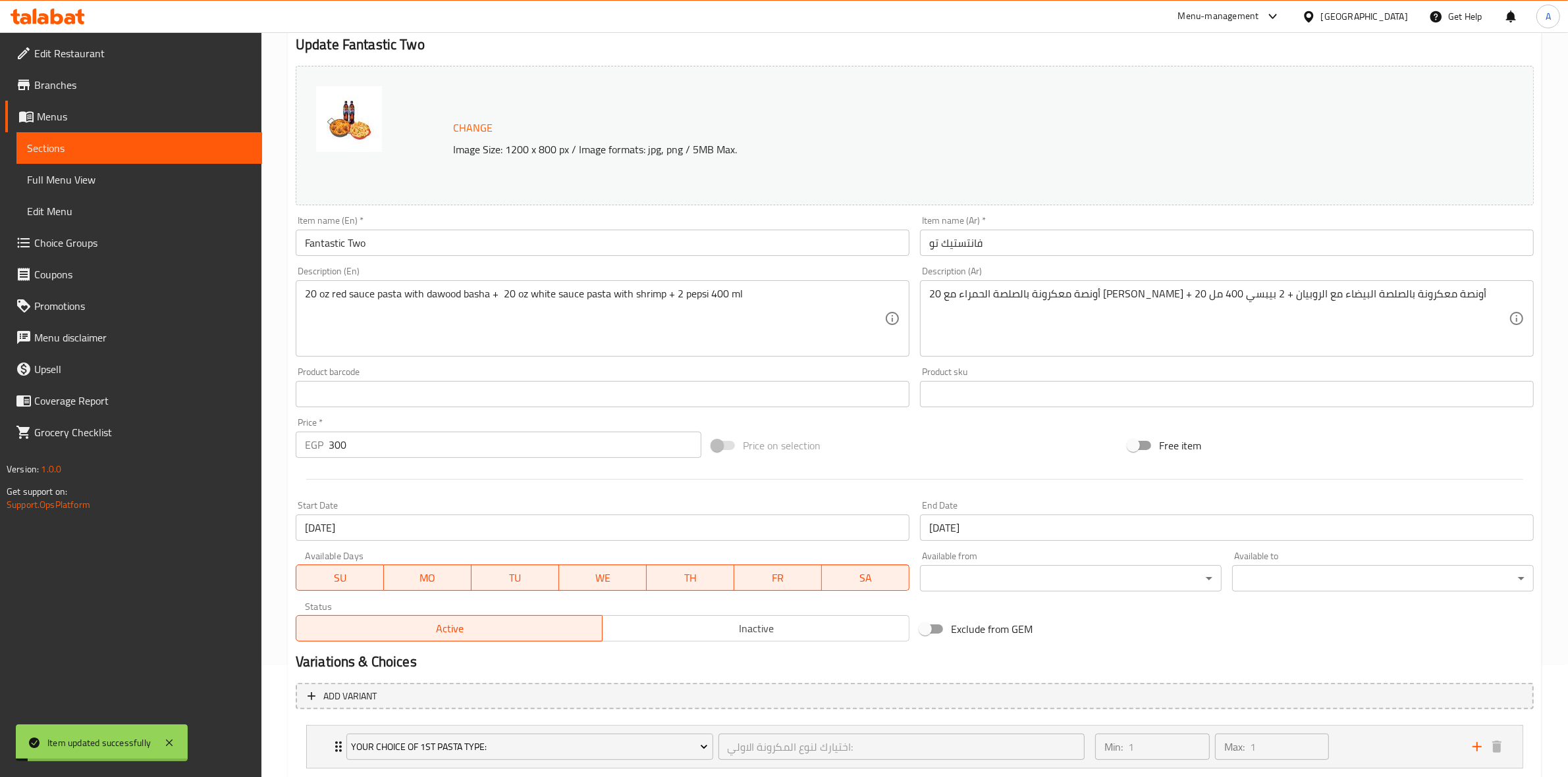
scroll to position [0, 0]
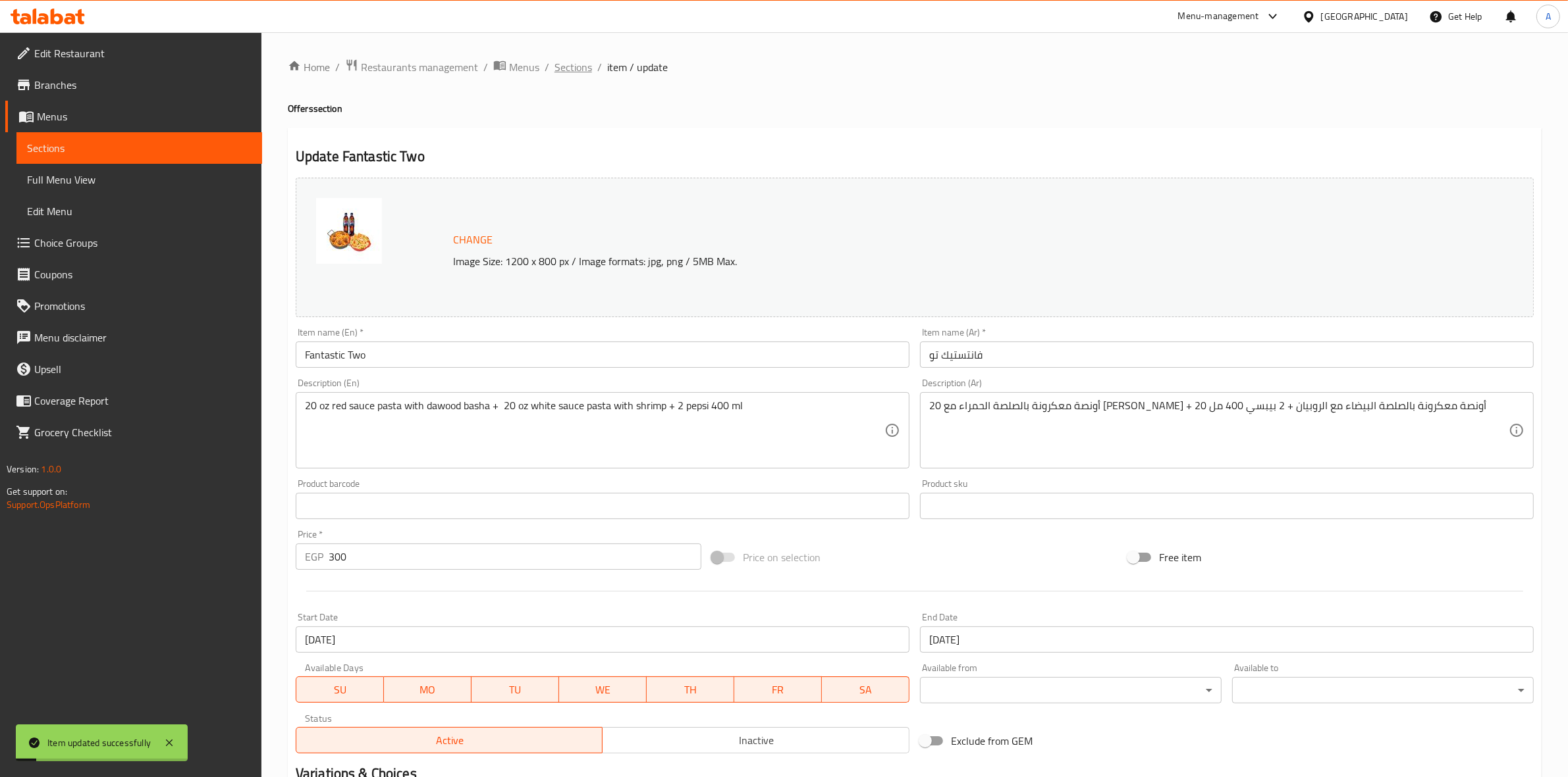
click at [566, 66] on span "Sections" at bounding box center [573, 67] width 37 height 16
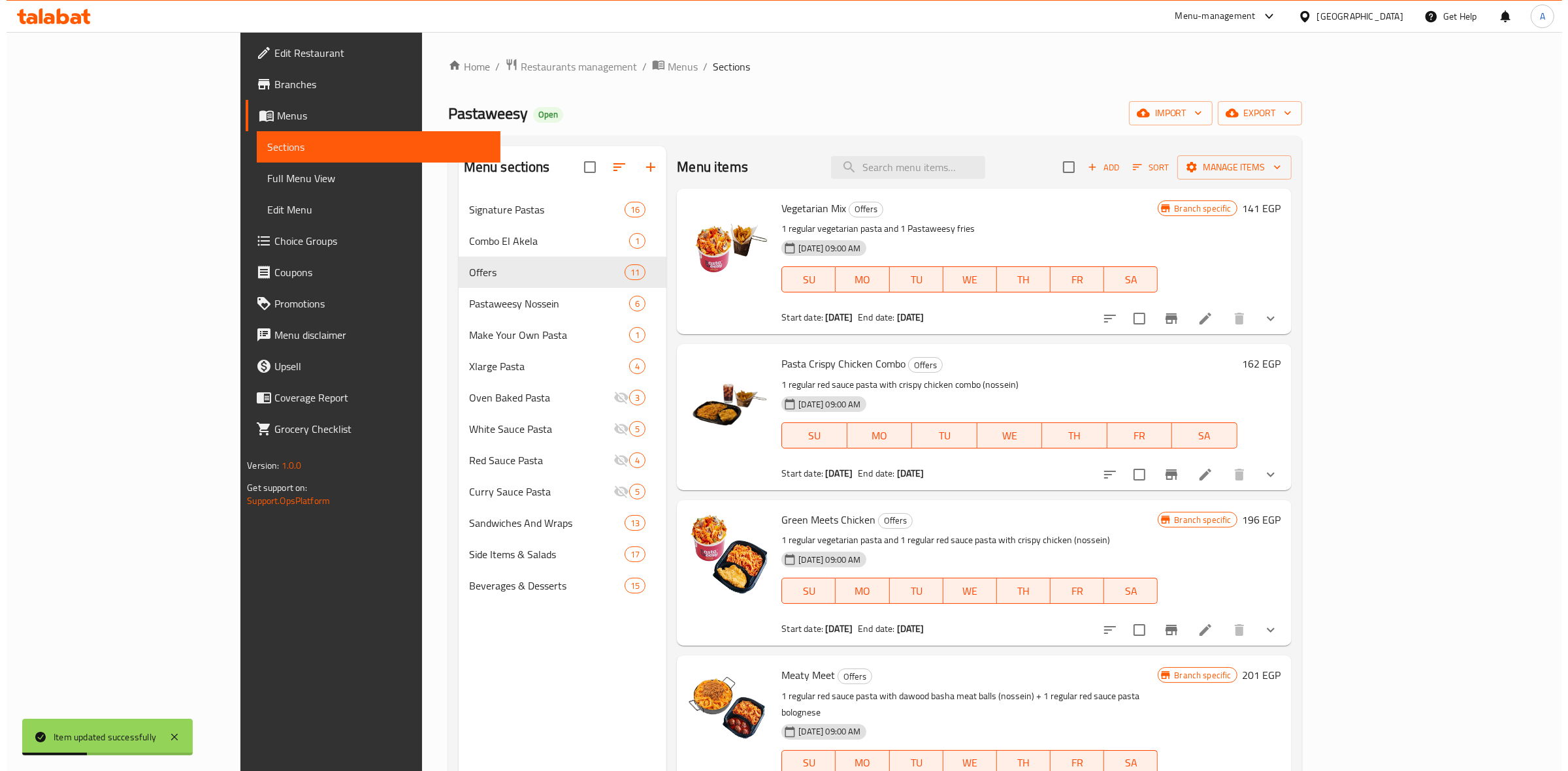
scroll to position [610, 0]
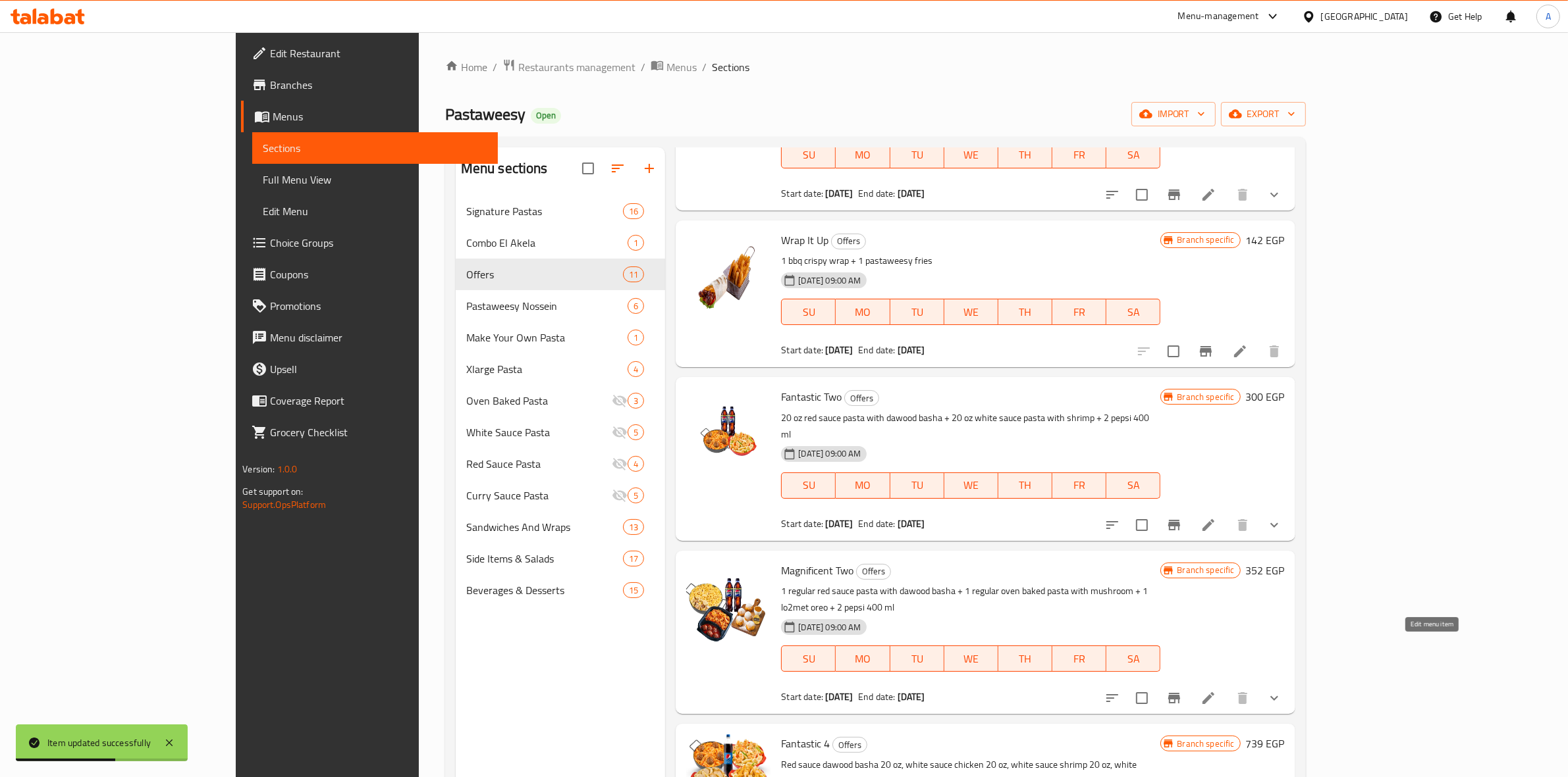
click at [1214, 692] on icon at bounding box center [1208, 698] width 11 height 11
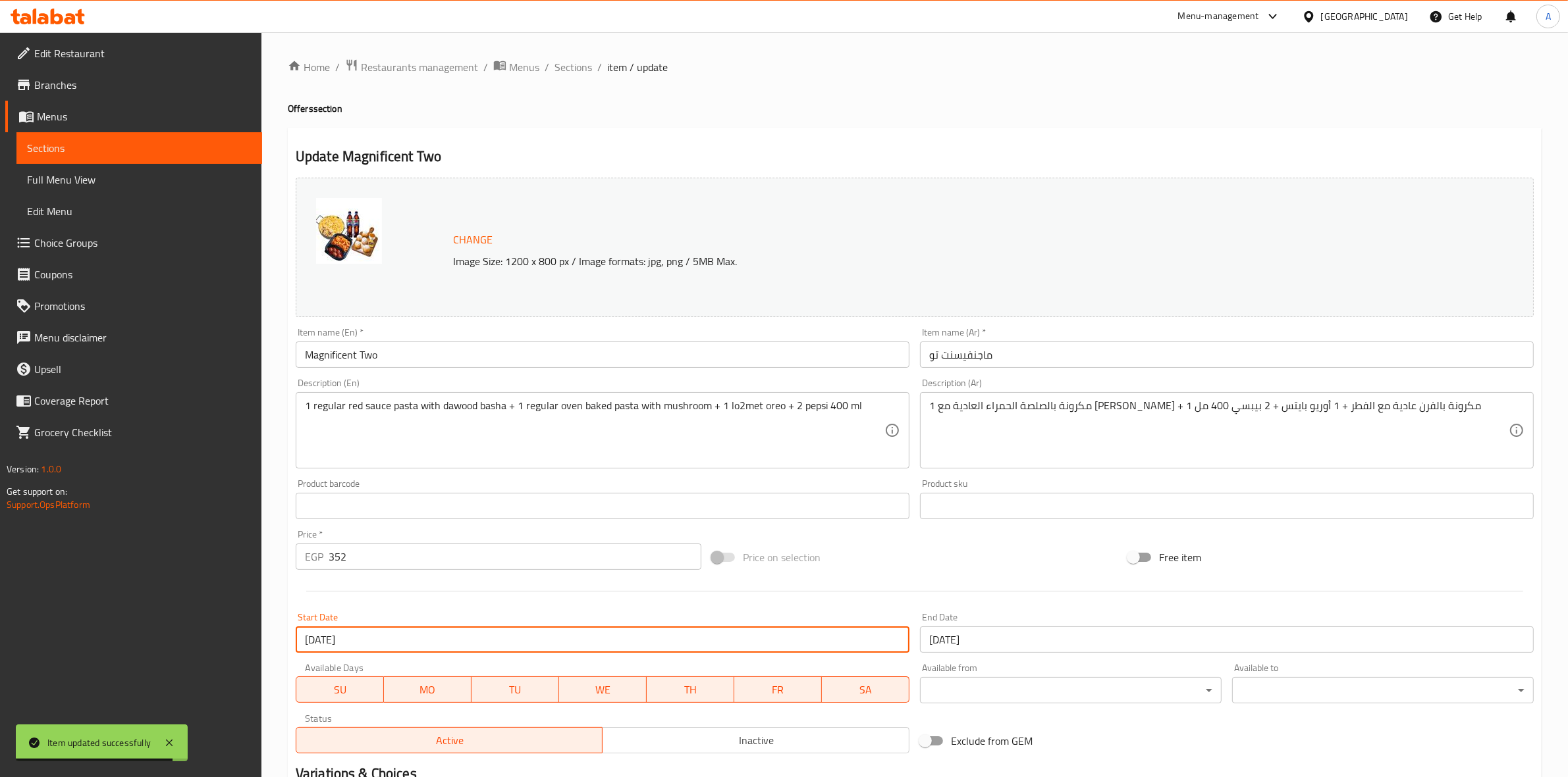
click at [347, 640] on input "[DATE]" at bounding box center [602, 640] width 614 height 27
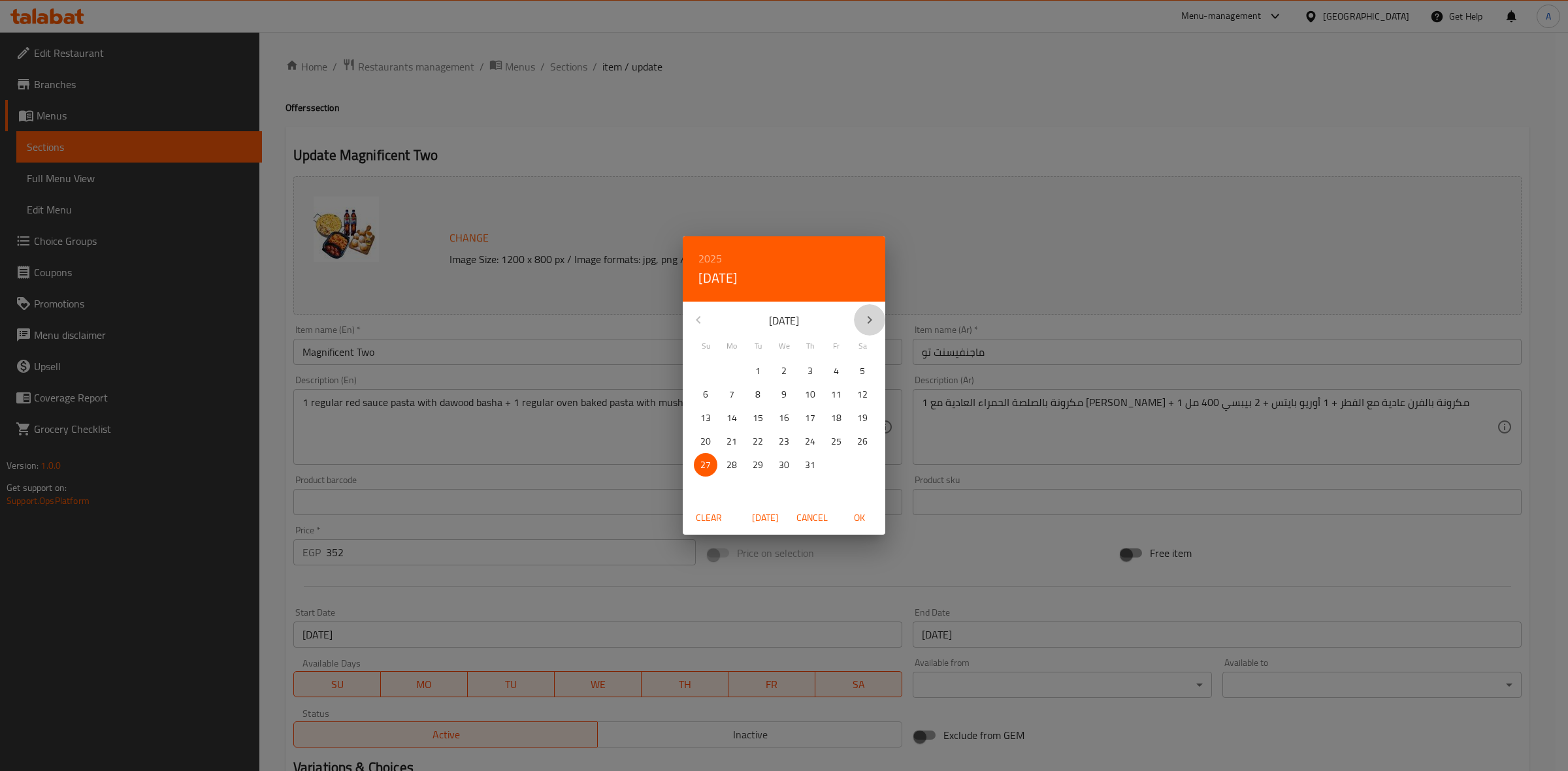
click at [868, 326] on icon "button" at bounding box center [869, 320] width 16 height 16
click at [732, 366] on p "1" at bounding box center [732, 371] width 6 height 16
click at [859, 514] on span "OK" at bounding box center [858, 517] width 31 height 16
type input "[DATE]"
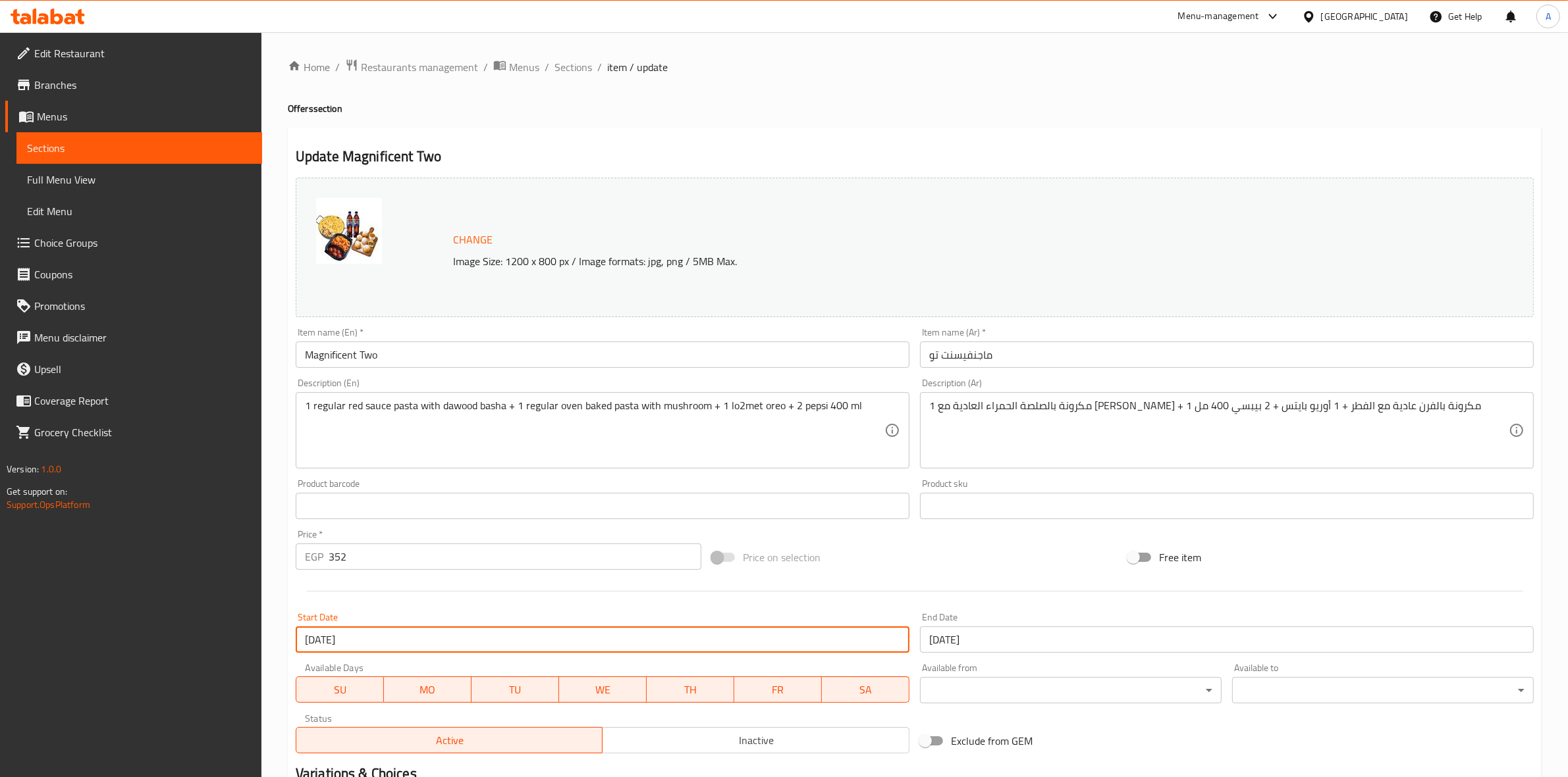
click at [968, 570] on div "Price on selection" at bounding box center [913, 556] width 416 height 35
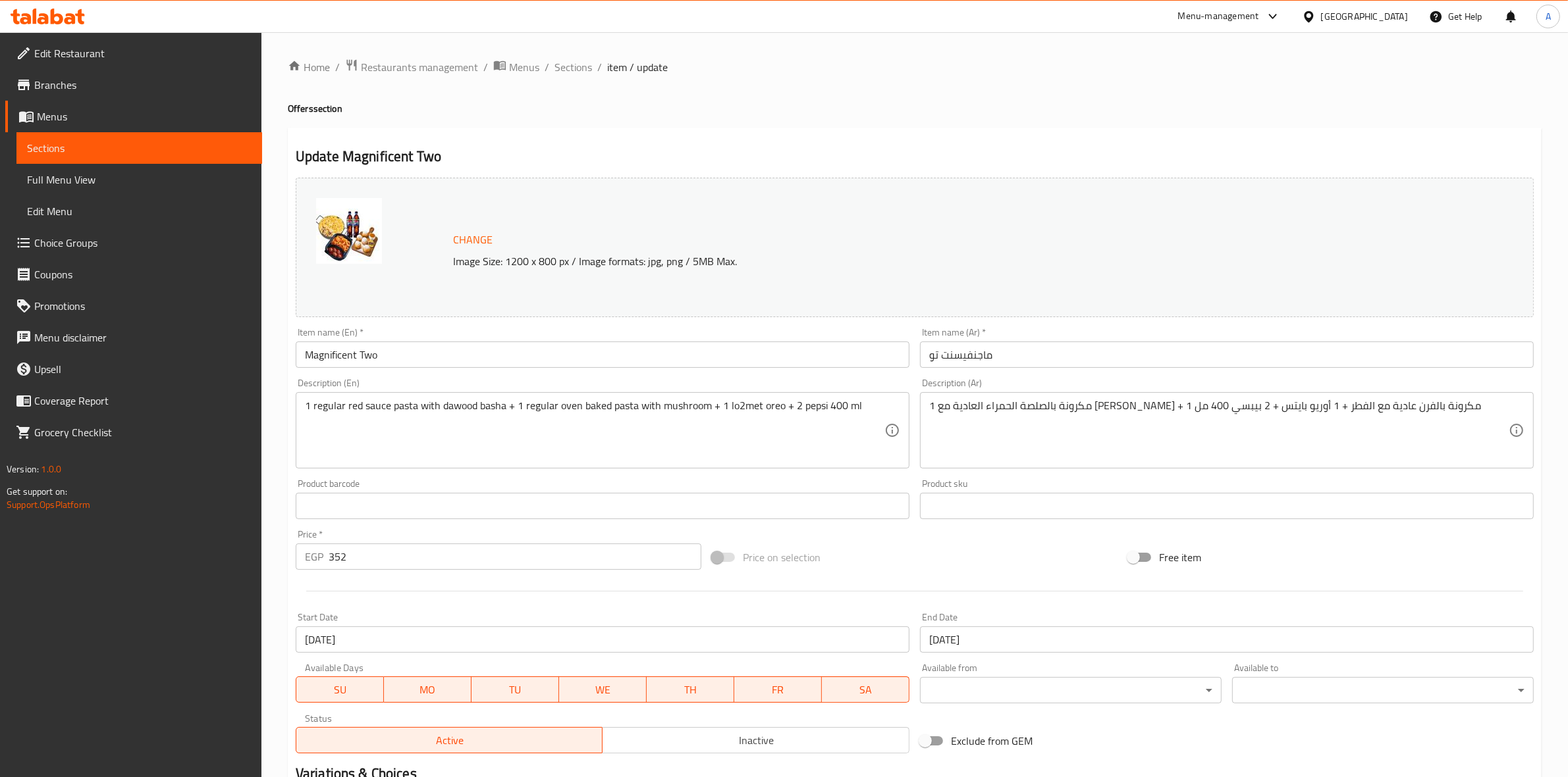
click at [1009, 633] on input "[DATE]" at bounding box center [1226, 640] width 614 height 27
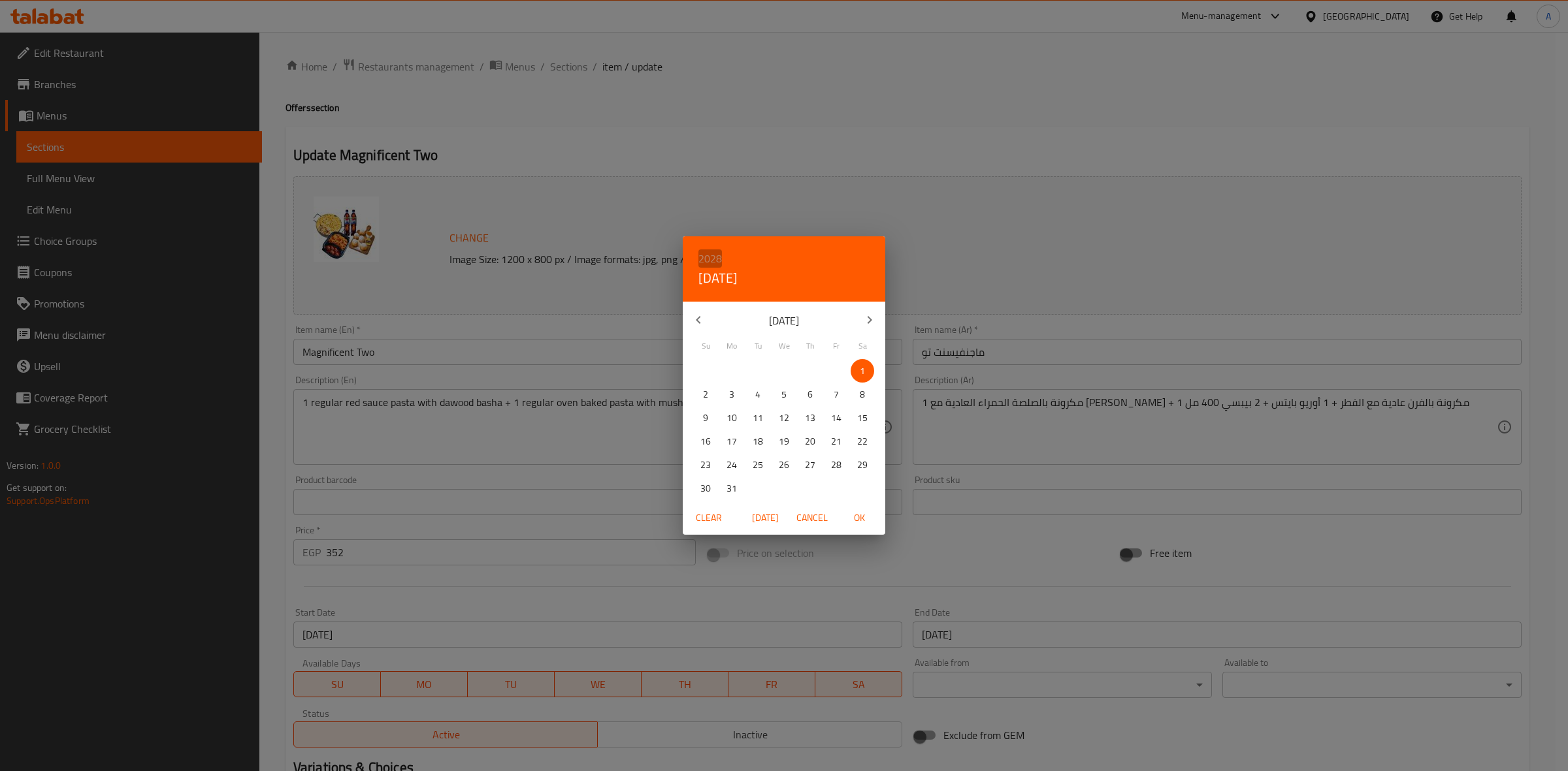
click at [718, 257] on h6 "2028" at bounding box center [710, 258] width 24 height 18
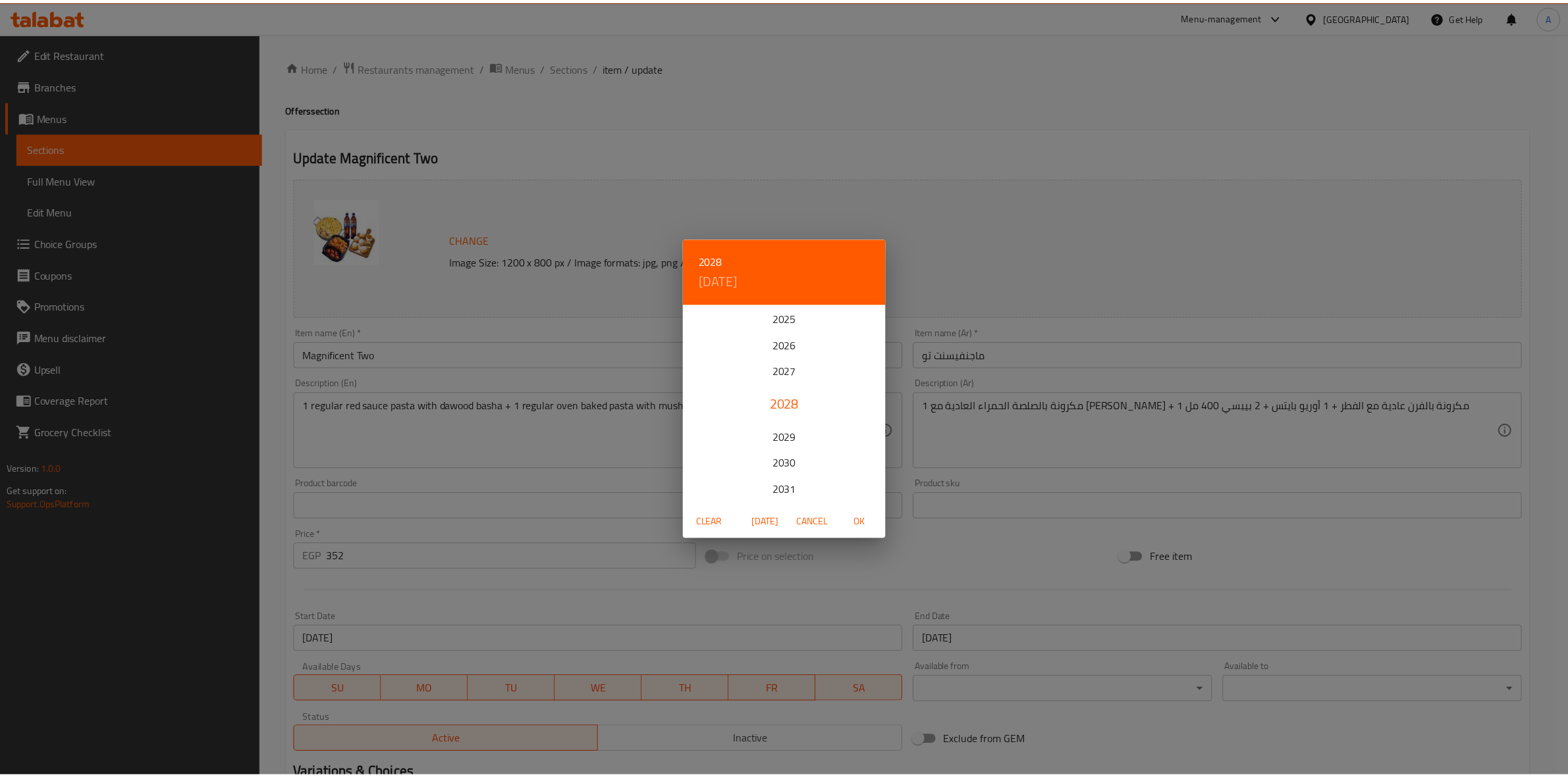
scroll to position [82, 0]
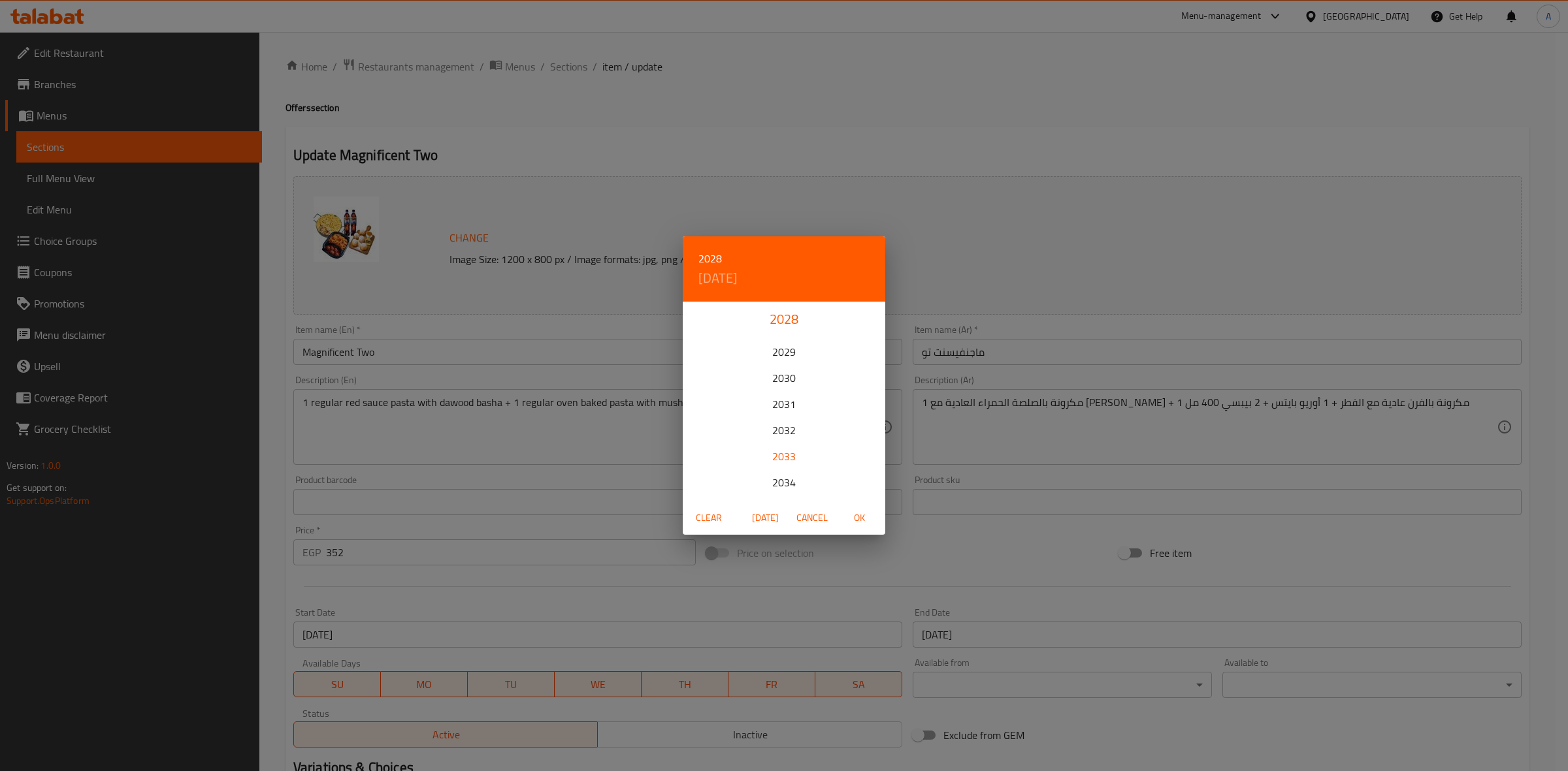
click at [788, 459] on div "2033" at bounding box center [784, 457] width 203 height 26
click at [867, 312] on icon "button" at bounding box center [869, 320] width 16 height 16
click at [783, 465] on p "31" at bounding box center [784, 464] width 10 height 16
click at [853, 520] on span "OK" at bounding box center [858, 517] width 31 height 16
type input "[DATE]"
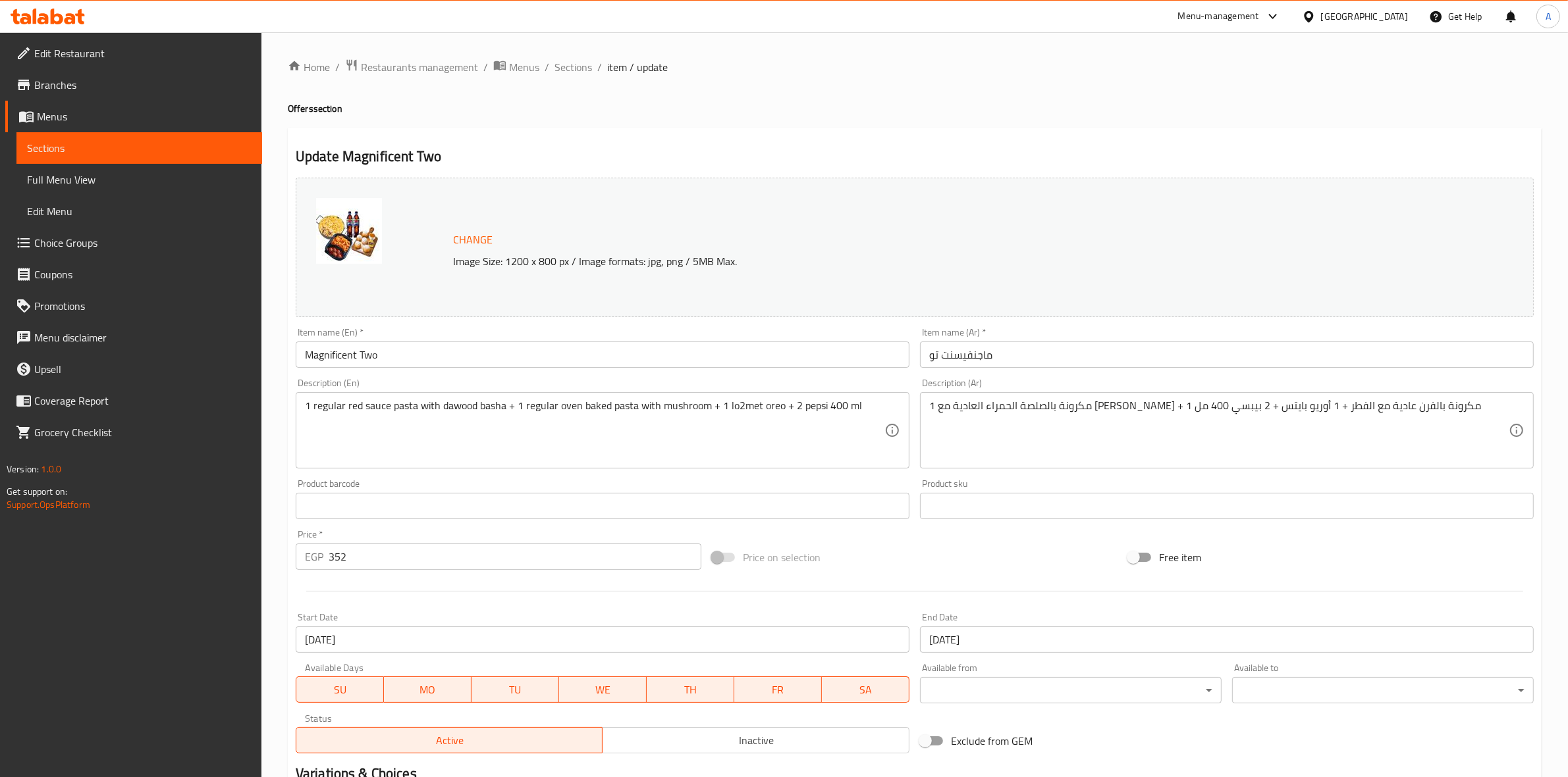
click at [919, 563] on div "Price on selection" at bounding box center [913, 556] width 416 height 35
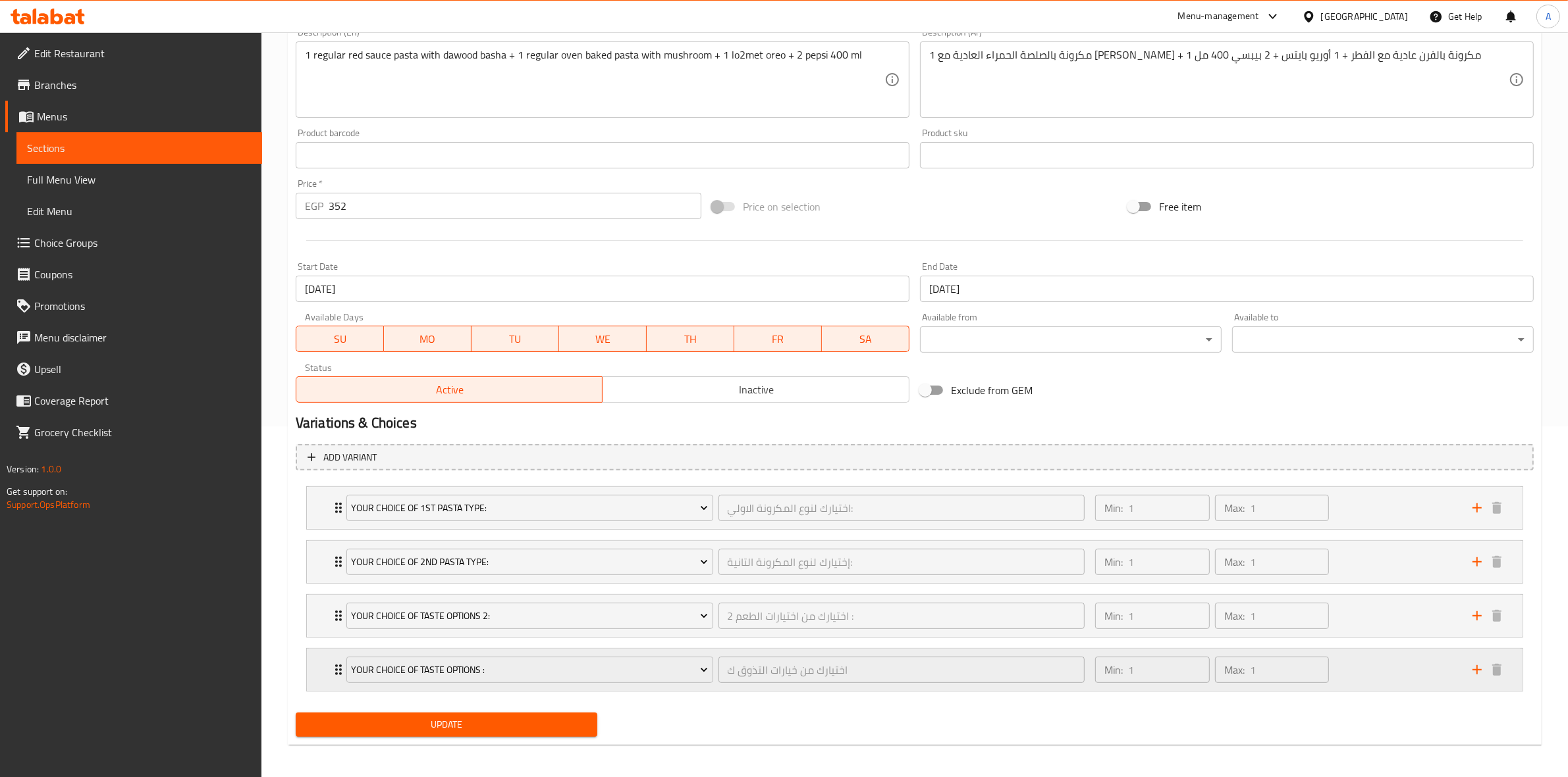
scroll to position [357, 0]
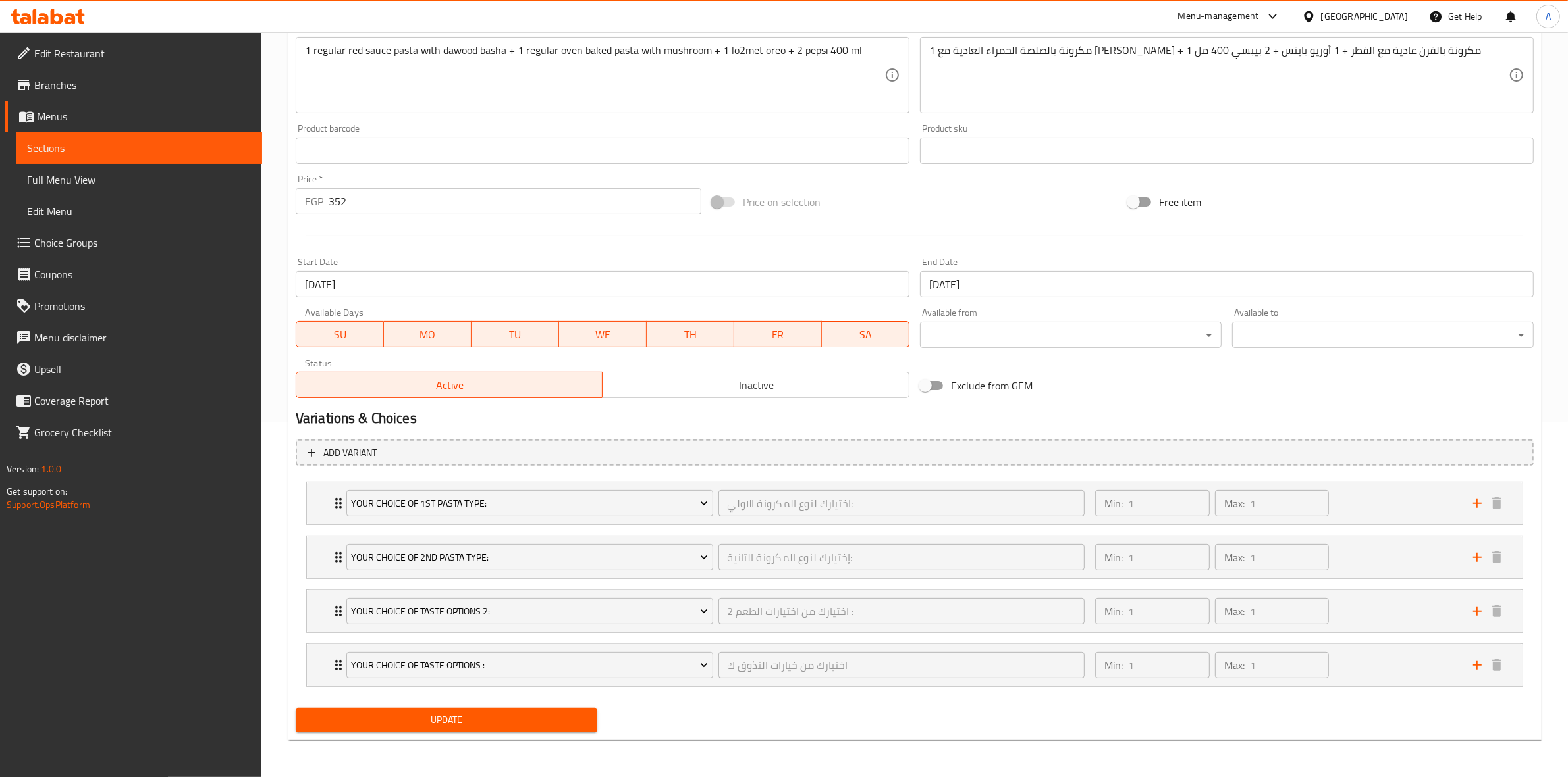
click at [485, 719] on span "Update" at bounding box center [446, 720] width 281 height 16
click at [465, 716] on span "Update" at bounding box center [446, 720] width 281 height 16
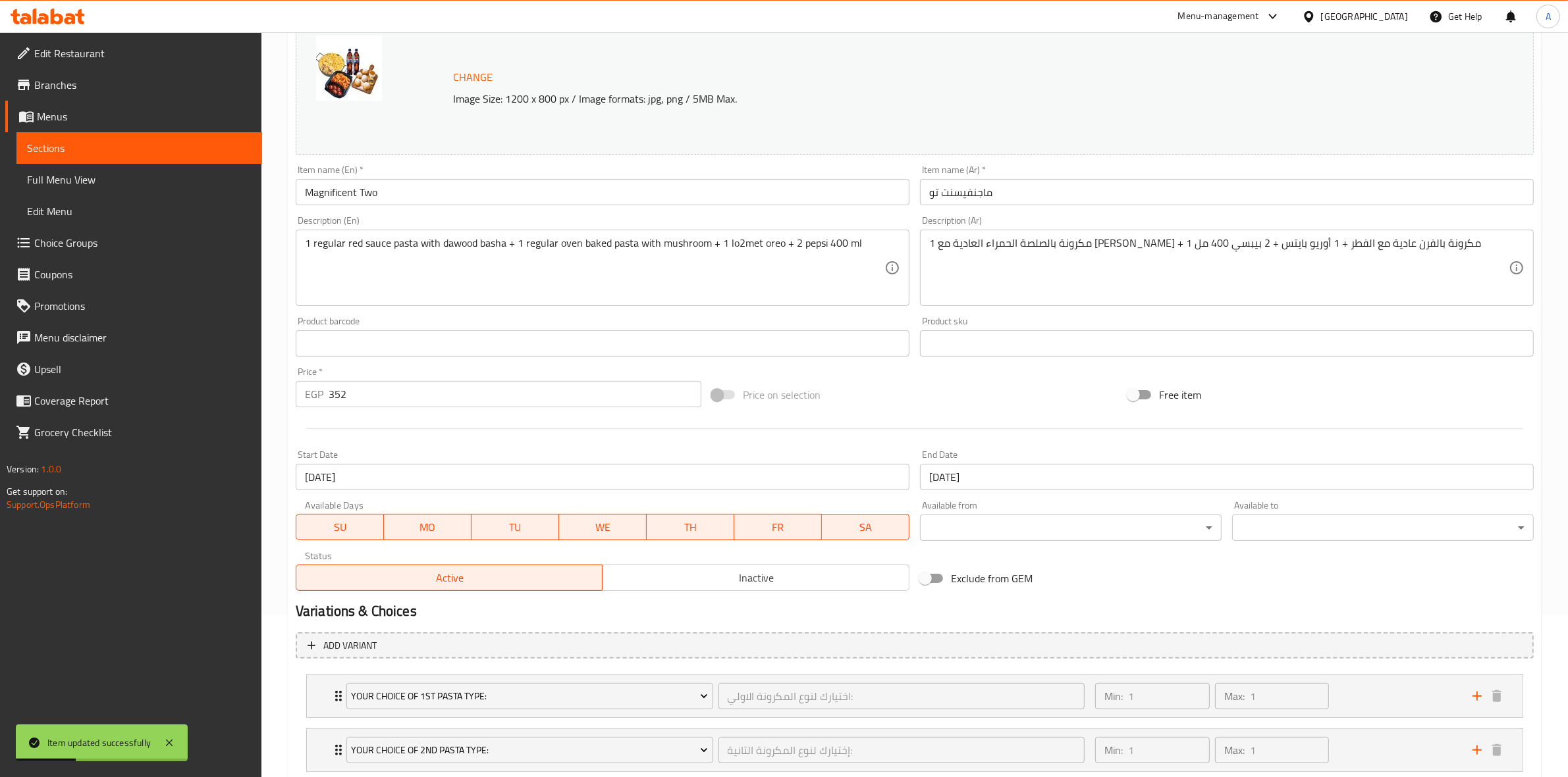
scroll to position [0, 0]
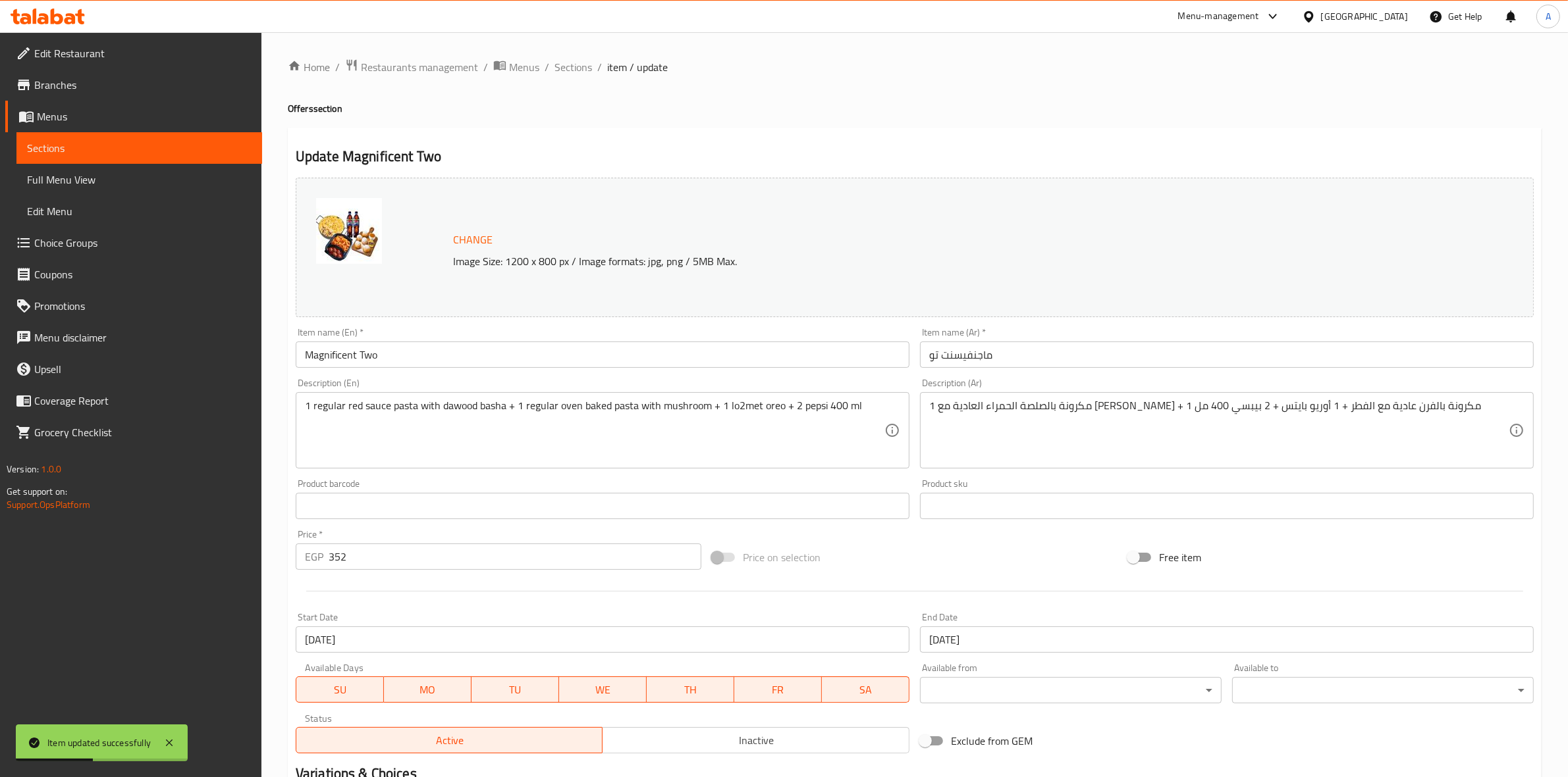
drag, startPoint x: 561, startPoint y: 63, endPoint x: 606, endPoint y: 90, distance: 52.5
click at [561, 63] on span "Sections" at bounding box center [573, 67] width 37 height 16
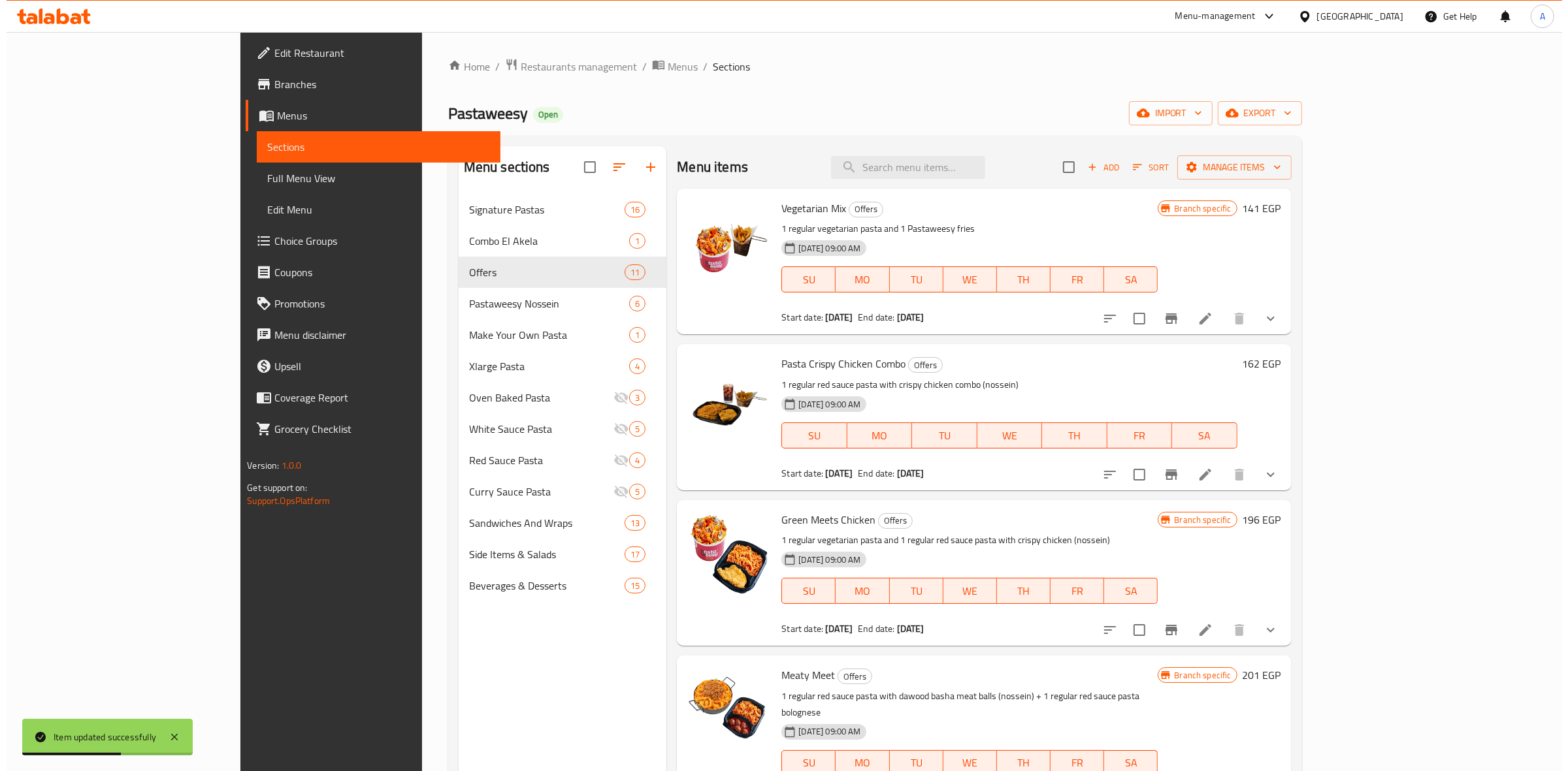
scroll to position [765, 0]
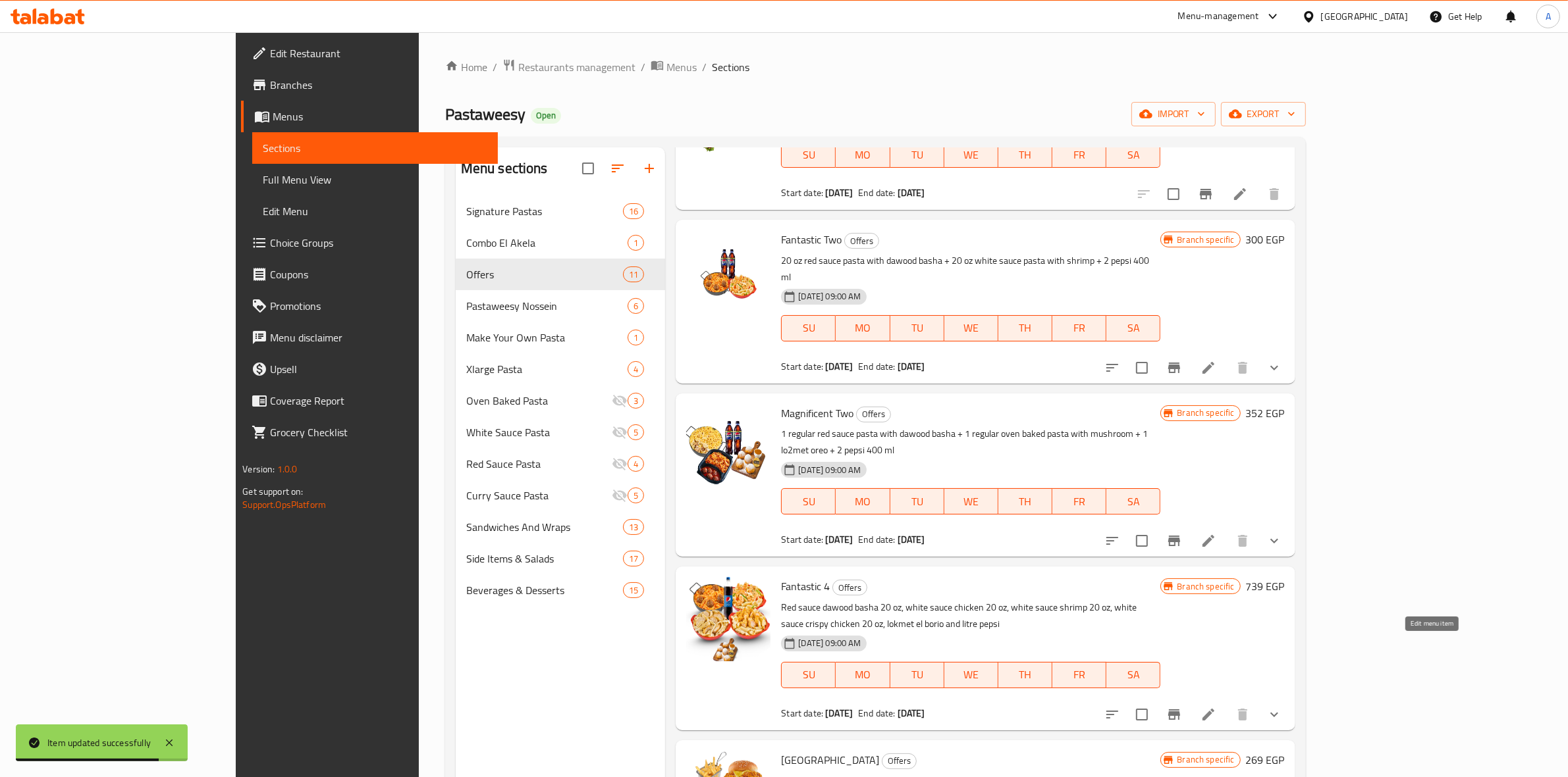
click at [1214, 709] on icon at bounding box center [1208, 714] width 11 height 11
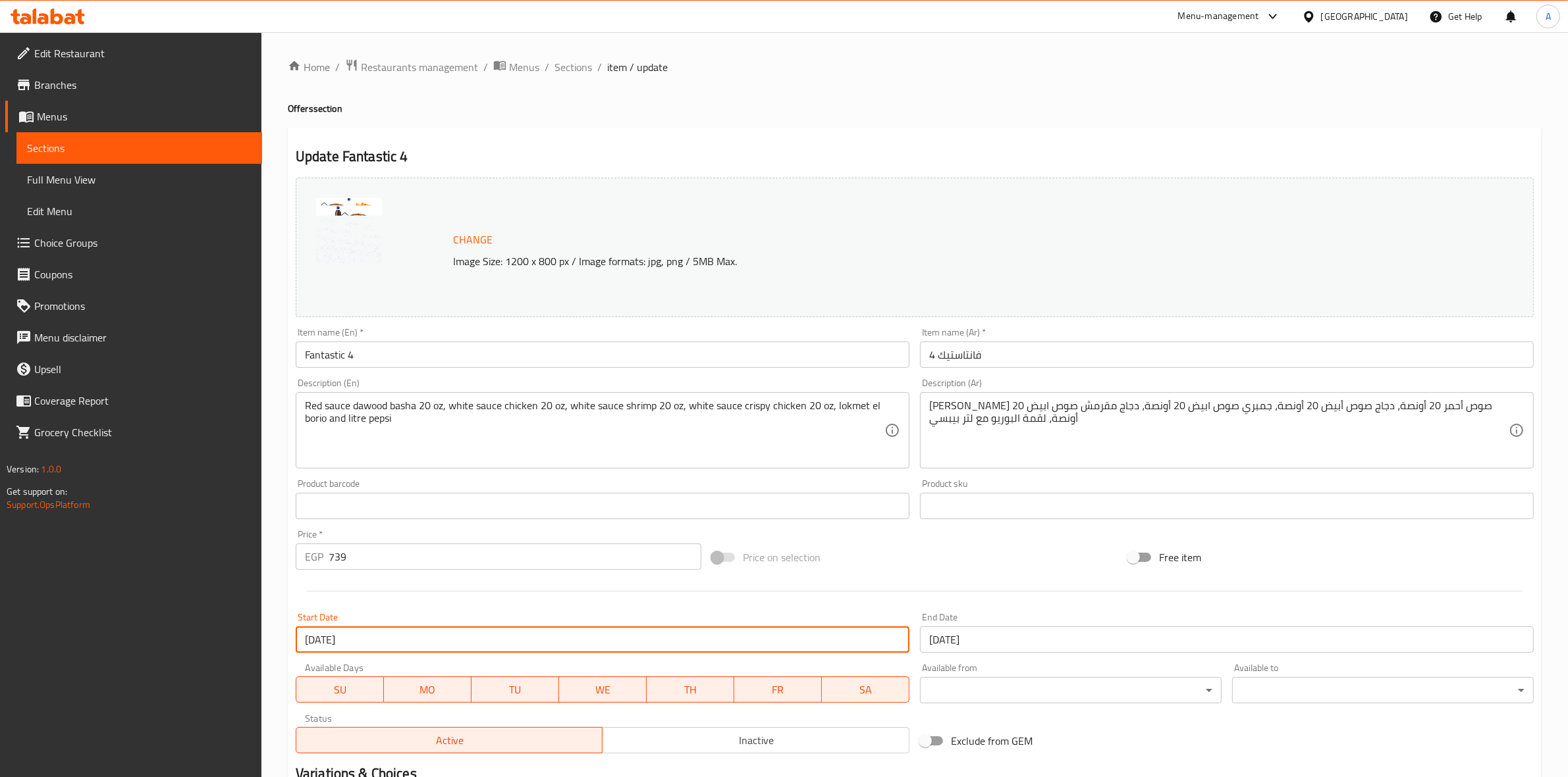
click at [415, 647] on input "[DATE]" at bounding box center [602, 640] width 614 height 27
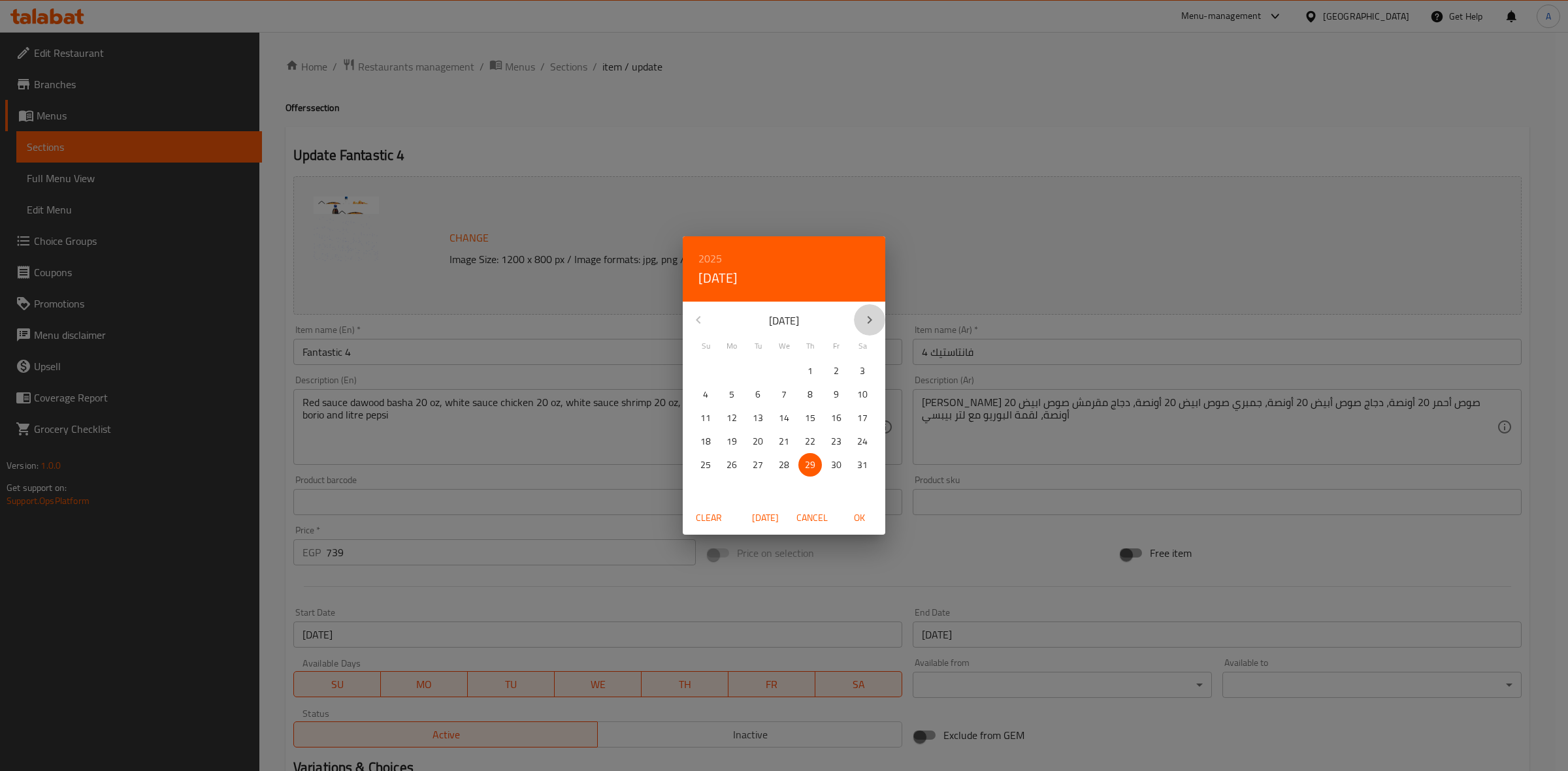
click at [868, 319] on icon "button" at bounding box center [869, 320] width 16 height 16
click at [868, 313] on icon "button" at bounding box center [869, 320] width 16 height 16
click at [733, 364] on p "1" at bounding box center [732, 371] width 6 height 16
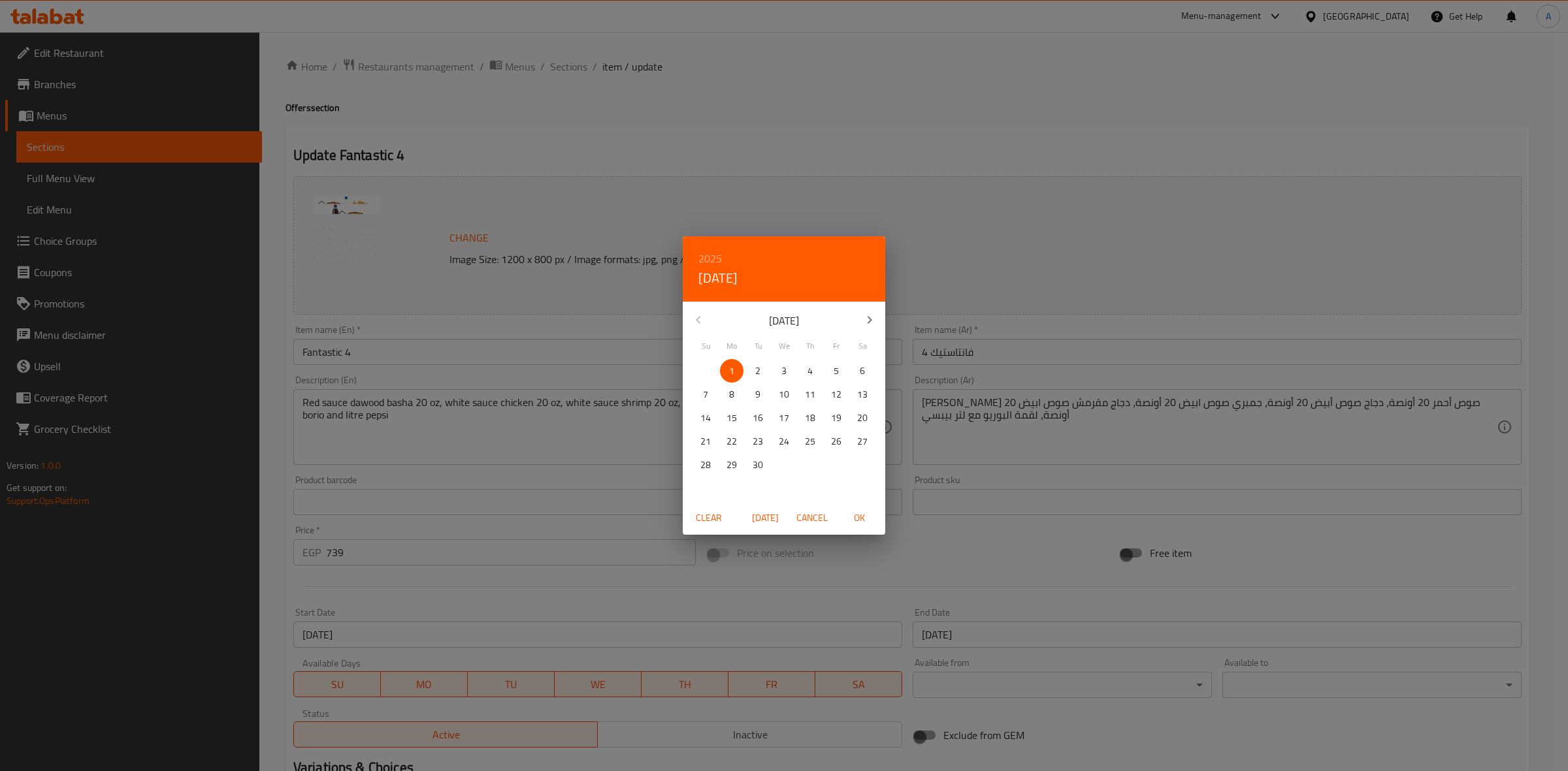
click at [853, 513] on span "OK" at bounding box center [858, 517] width 31 height 16
type input "[DATE]"
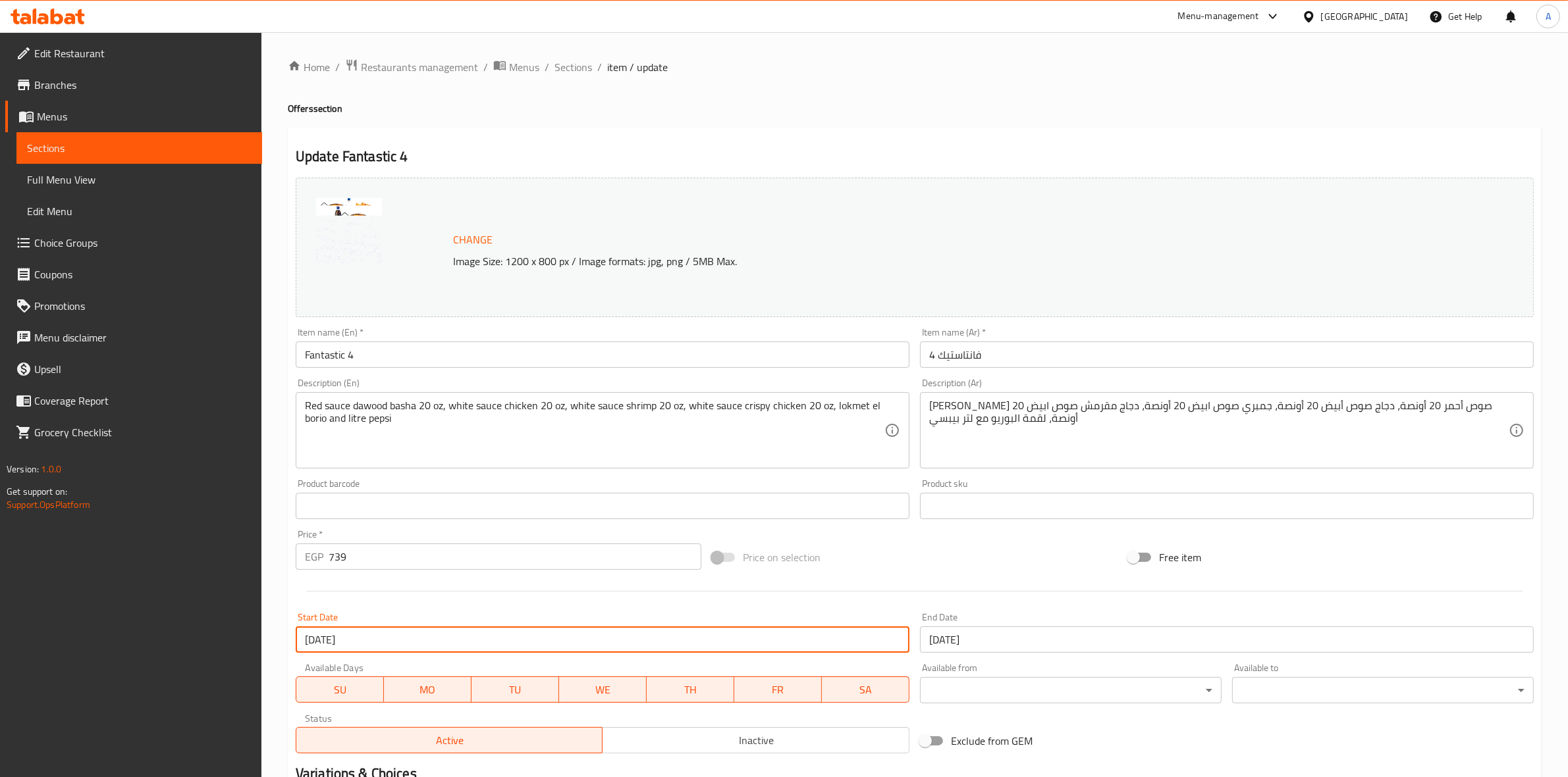
click at [1012, 645] on input "[DATE]" at bounding box center [1226, 640] width 614 height 27
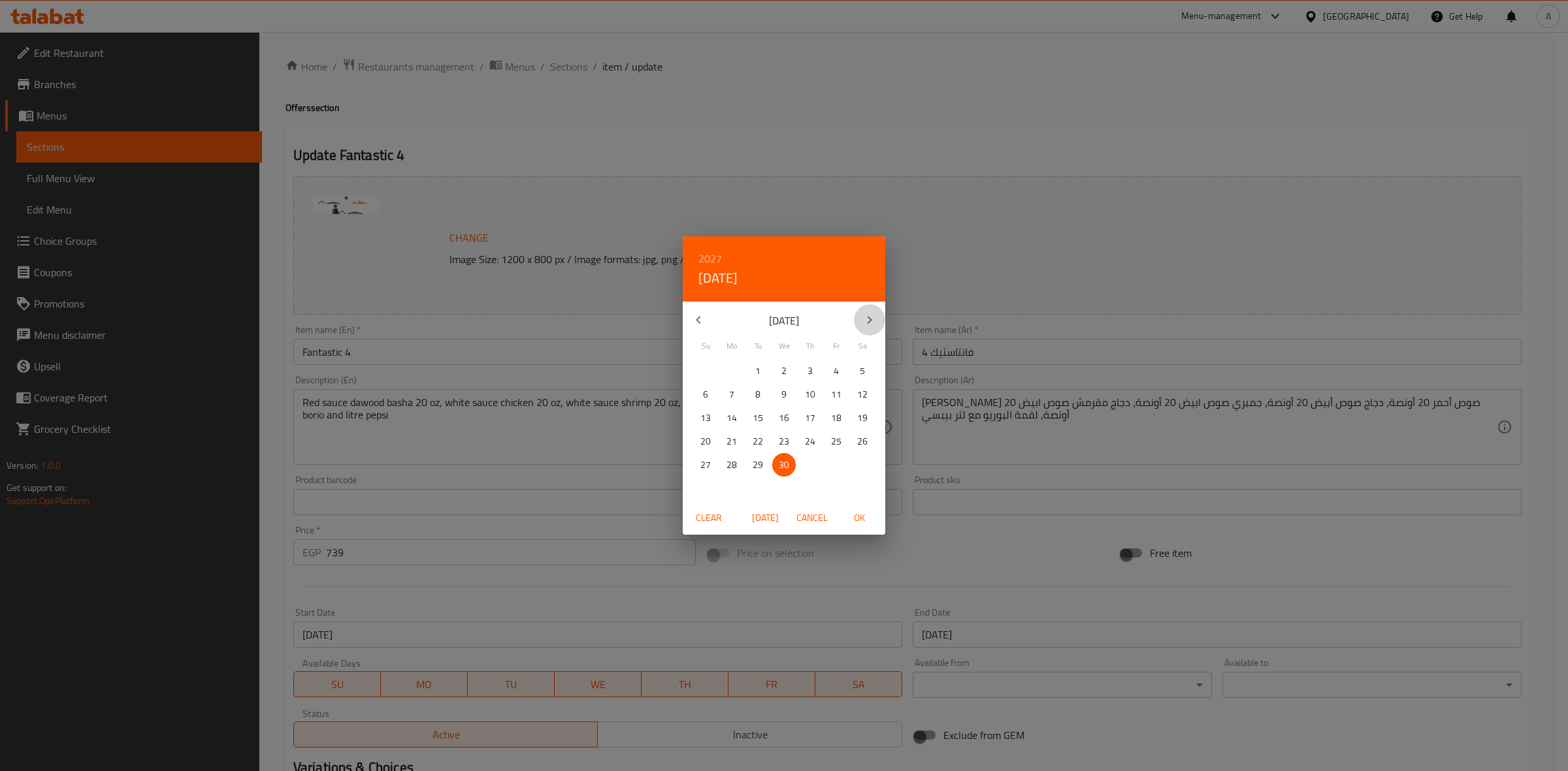
click at [864, 326] on icon "button" at bounding box center [869, 320] width 16 height 16
click at [867, 324] on icon "button" at bounding box center [869, 320] width 16 height 16
click at [692, 315] on icon "button" at bounding box center [698, 320] width 16 height 16
click at [711, 250] on h6 "2027" at bounding box center [710, 258] width 24 height 18
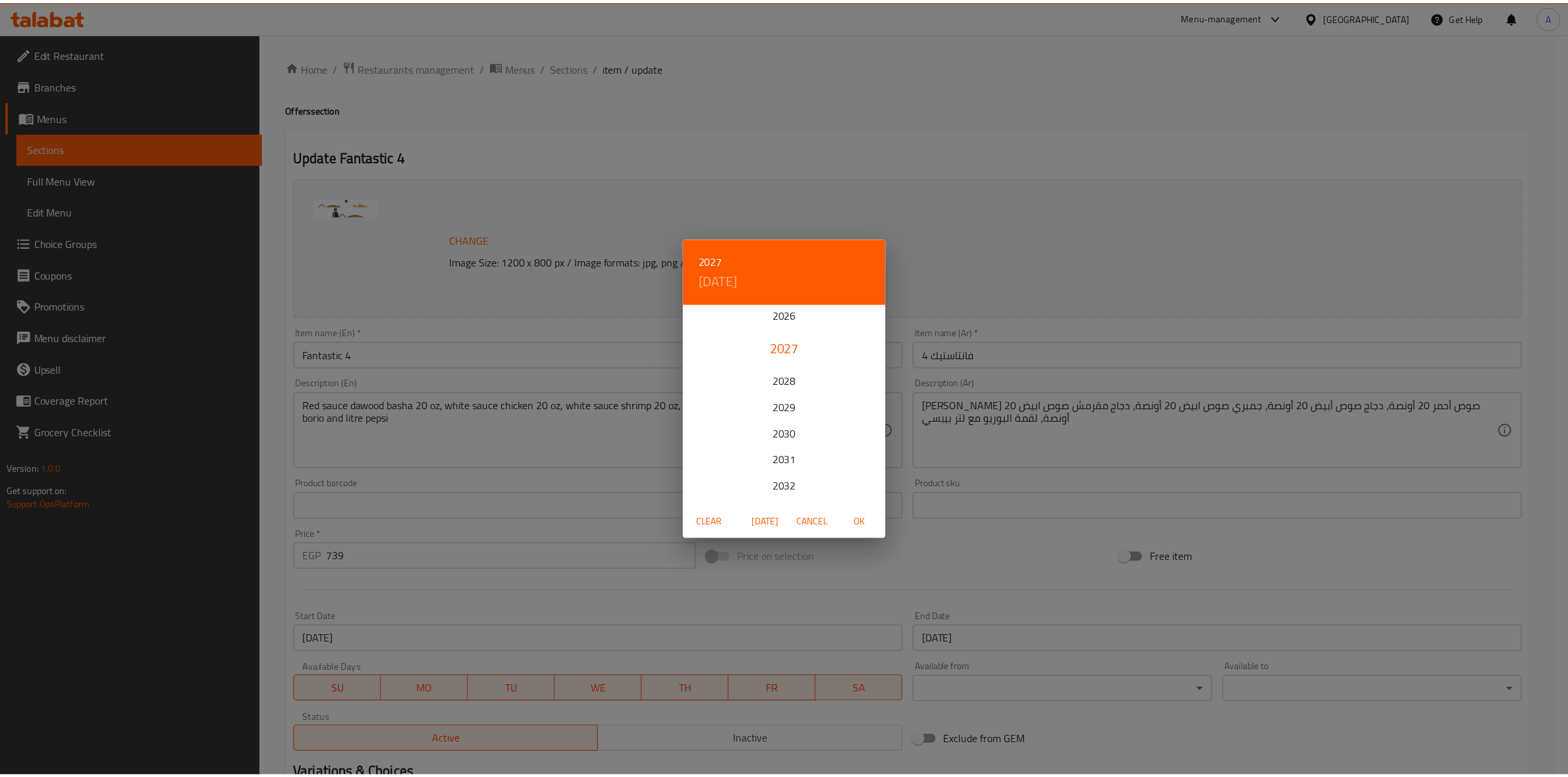
scroll to position [82, 0]
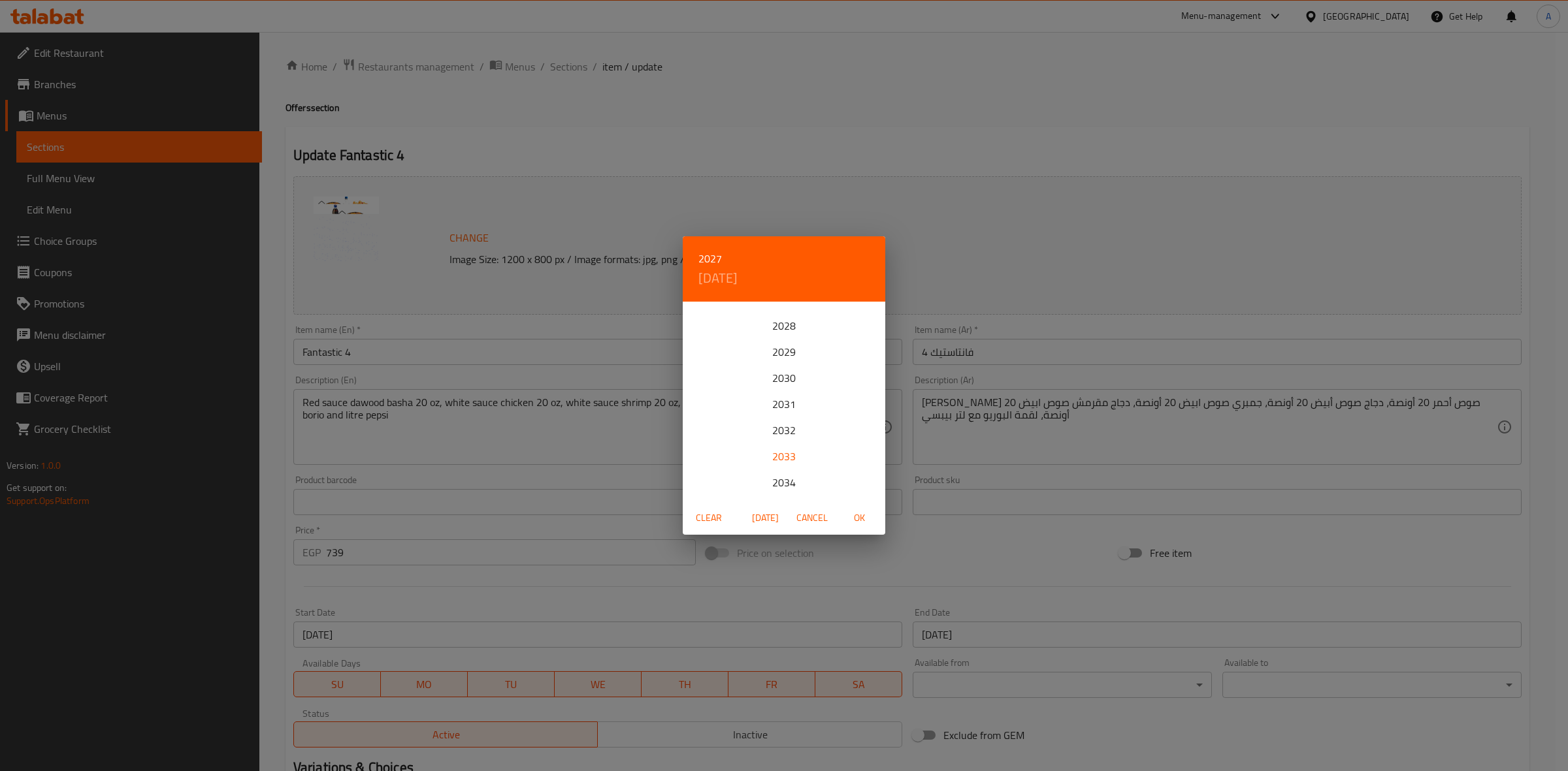
click at [781, 453] on div "2033" at bounding box center [784, 457] width 203 height 26
click at [866, 319] on icon "button" at bounding box center [869, 320] width 16 height 16
click at [785, 467] on p "31" at bounding box center [784, 464] width 10 height 16
click at [860, 516] on span "OK" at bounding box center [858, 517] width 31 height 16
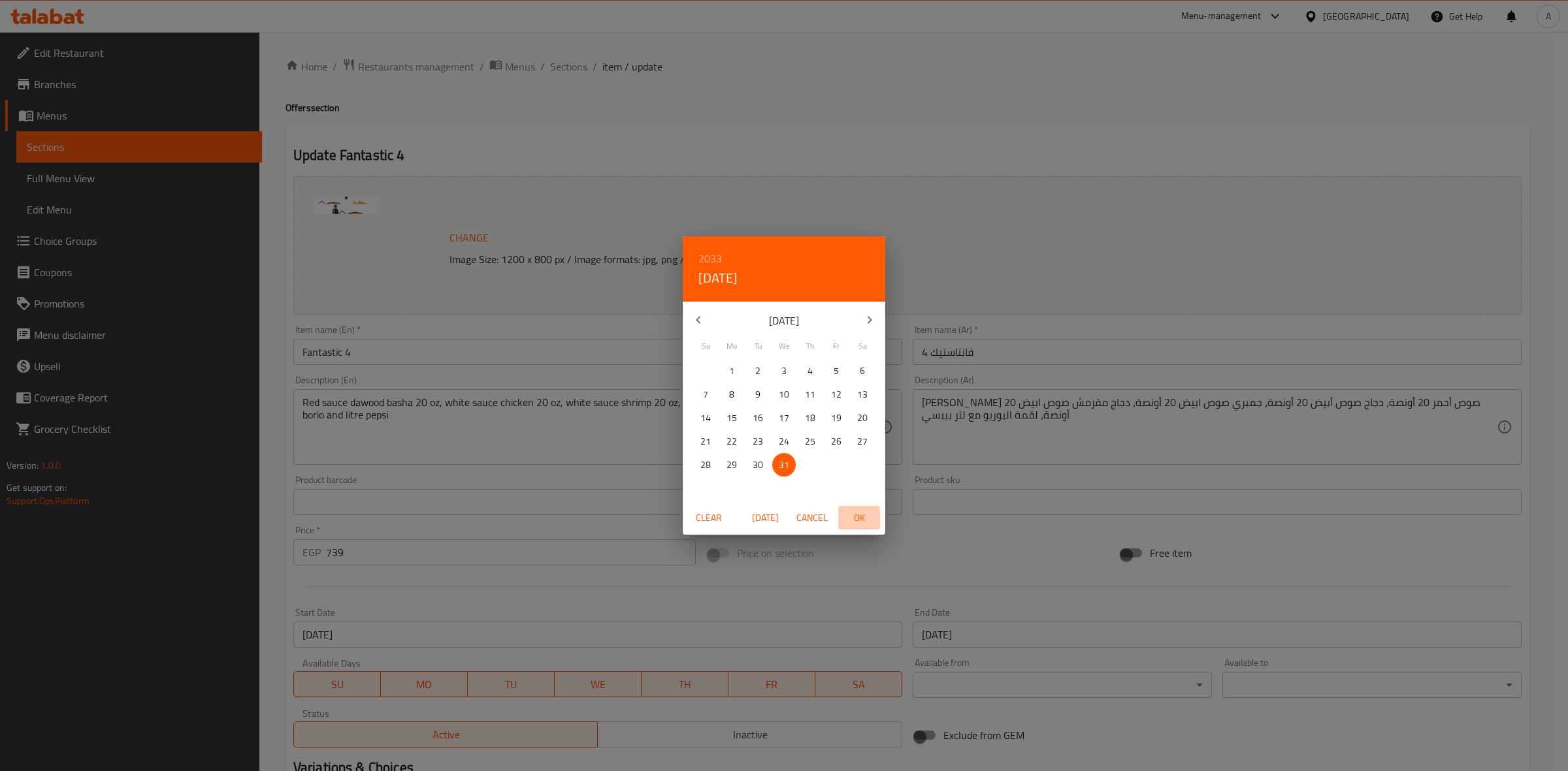
type input "[DATE]"
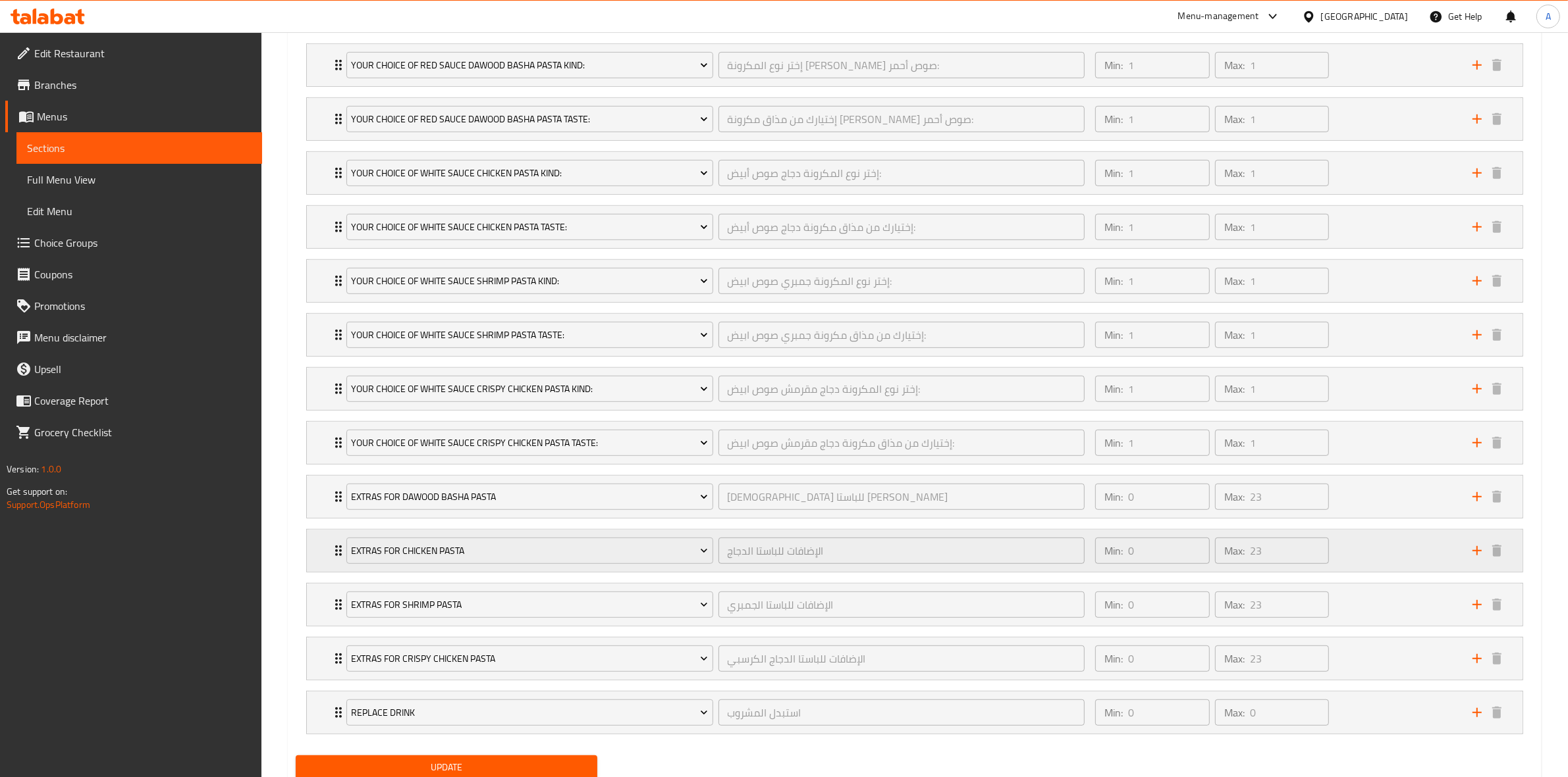
scroll to position [846, 0]
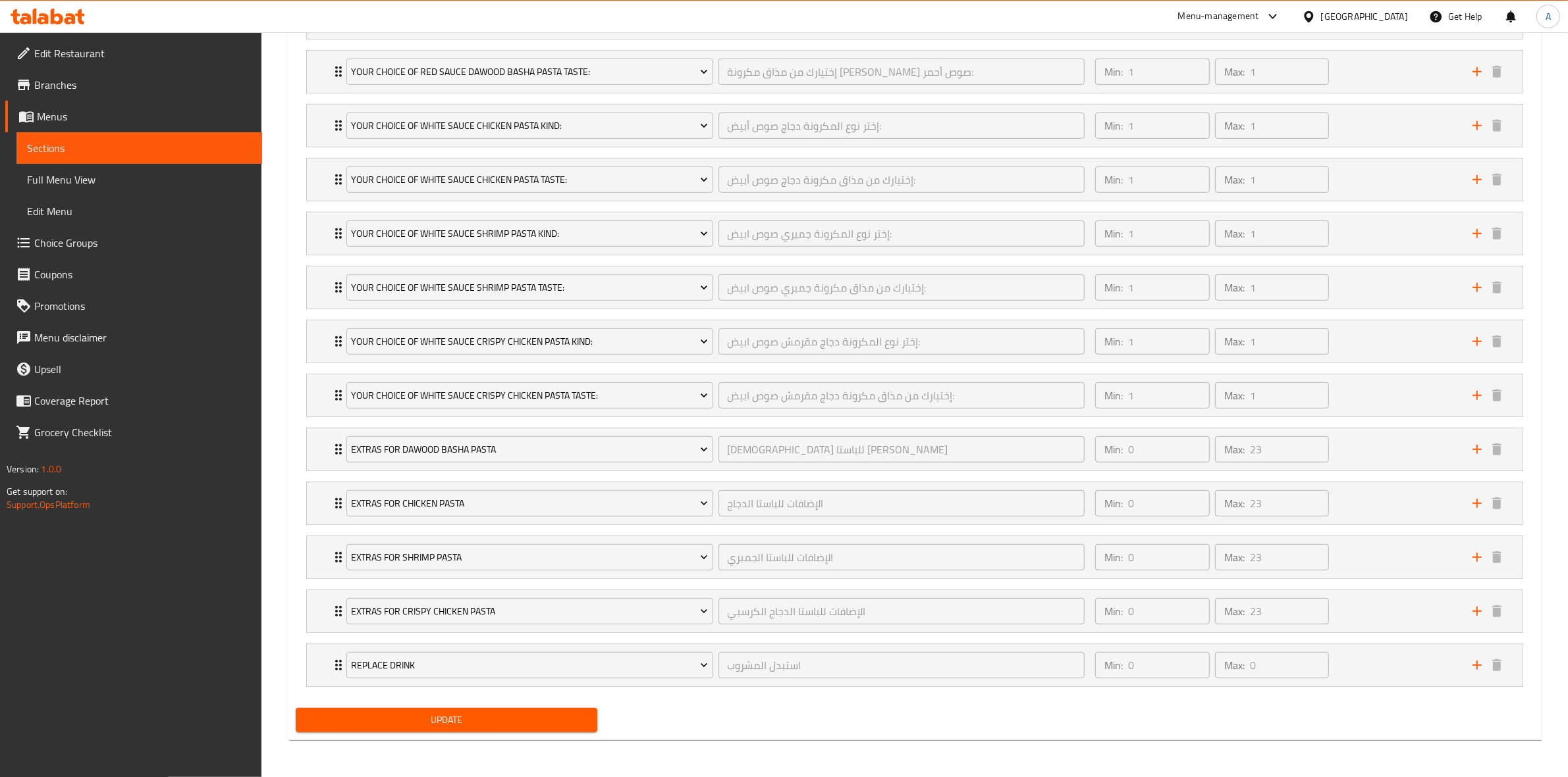
click at [439, 721] on span "Update" at bounding box center [446, 720] width 281 height 16
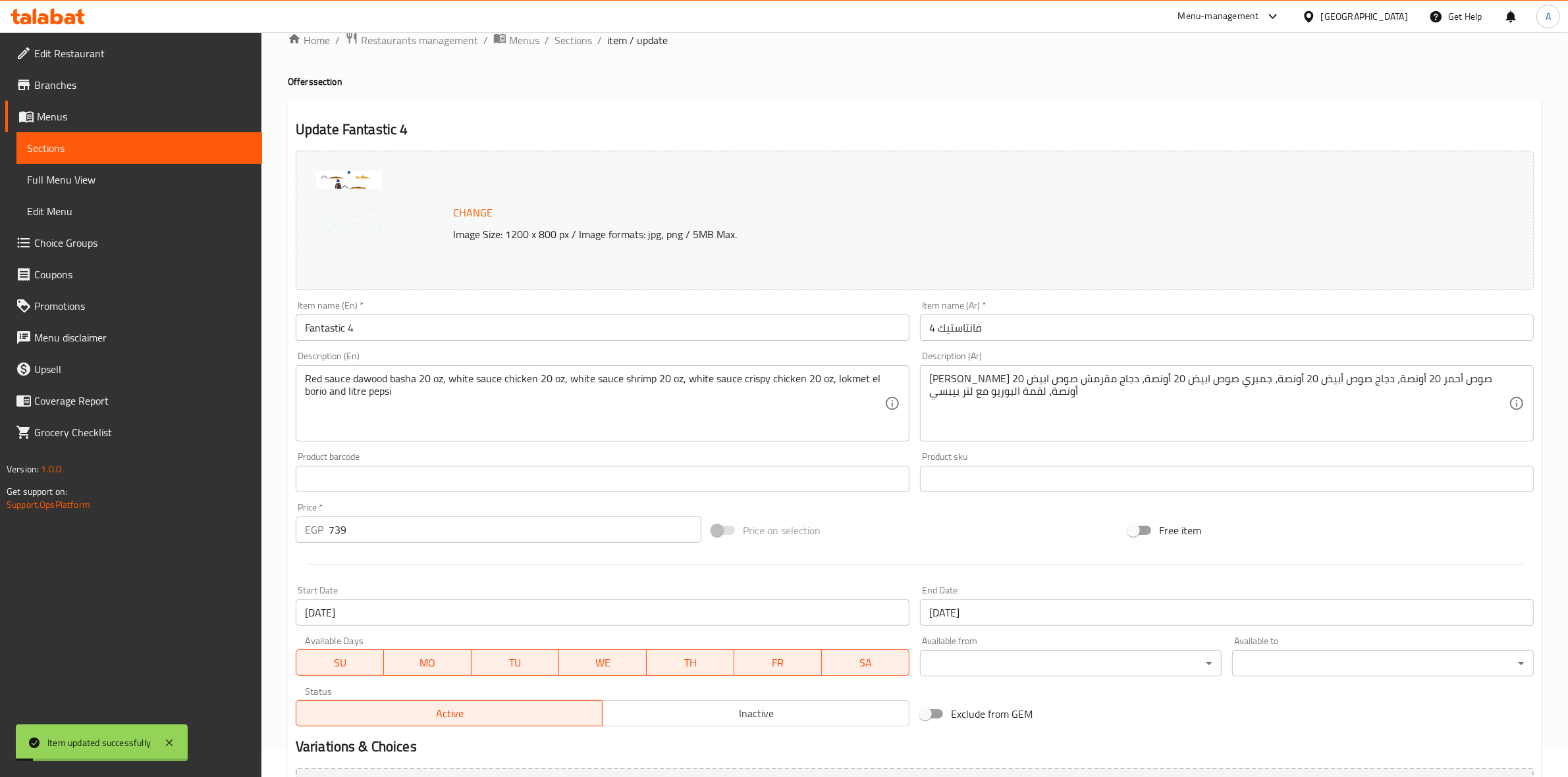
scroll to position [24, 0]
click at [570, 47] on span "Sections" at bounding box center [573, 43] width 37 height 16
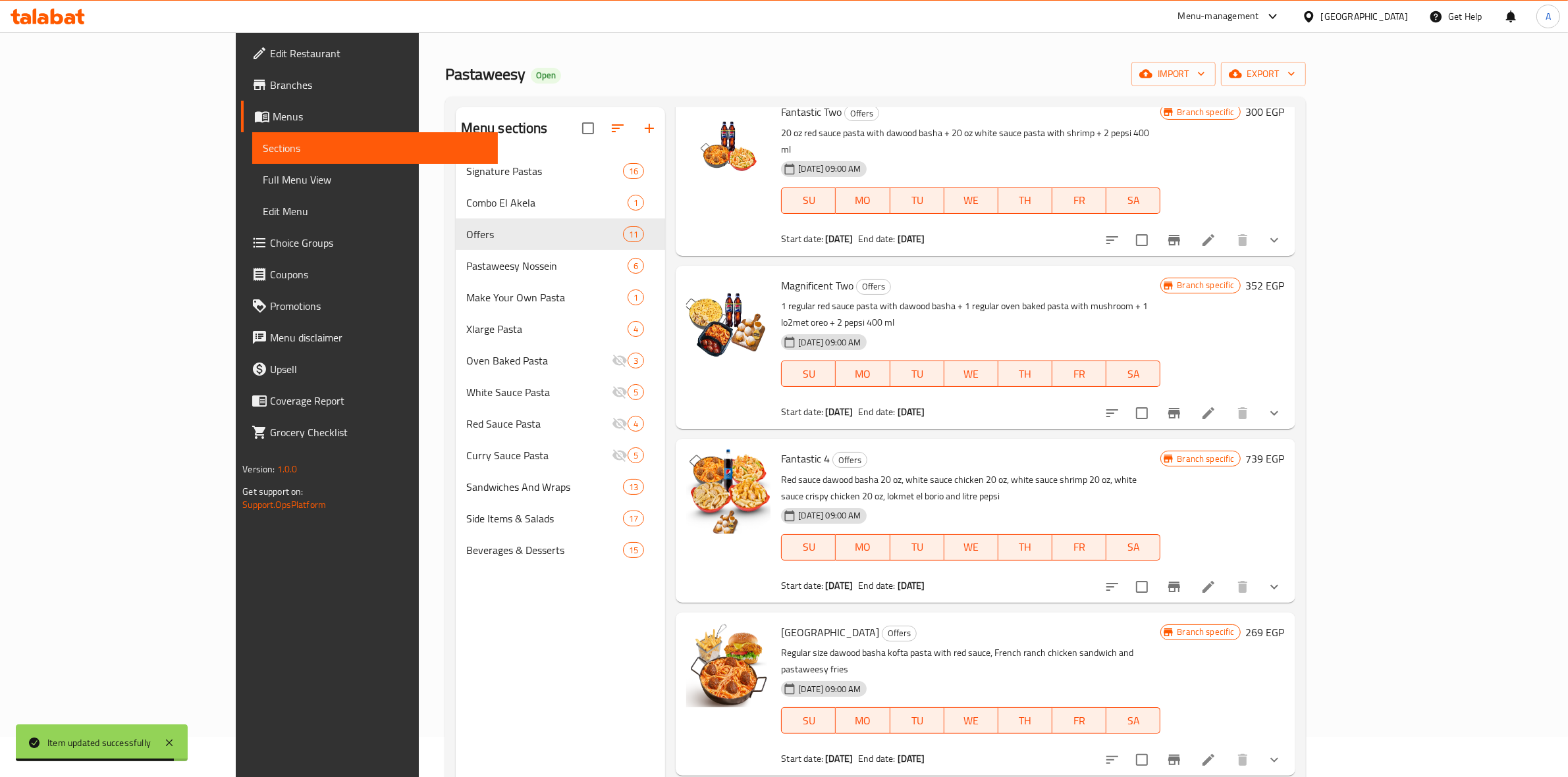
scroll to position [904, 0]
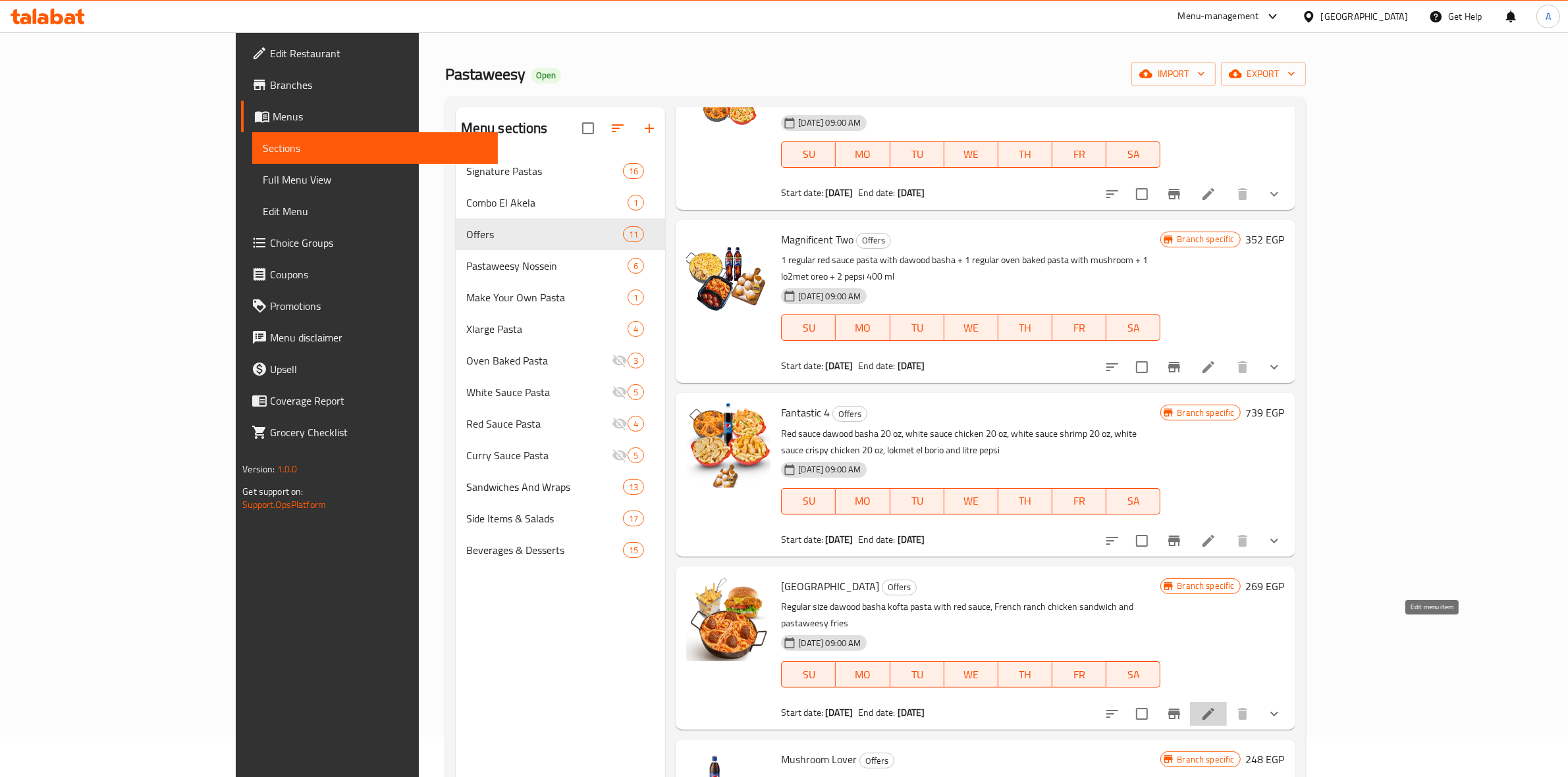
click at [1214, 709] on icon at bounding box center [1208, 714] width 11 height 11
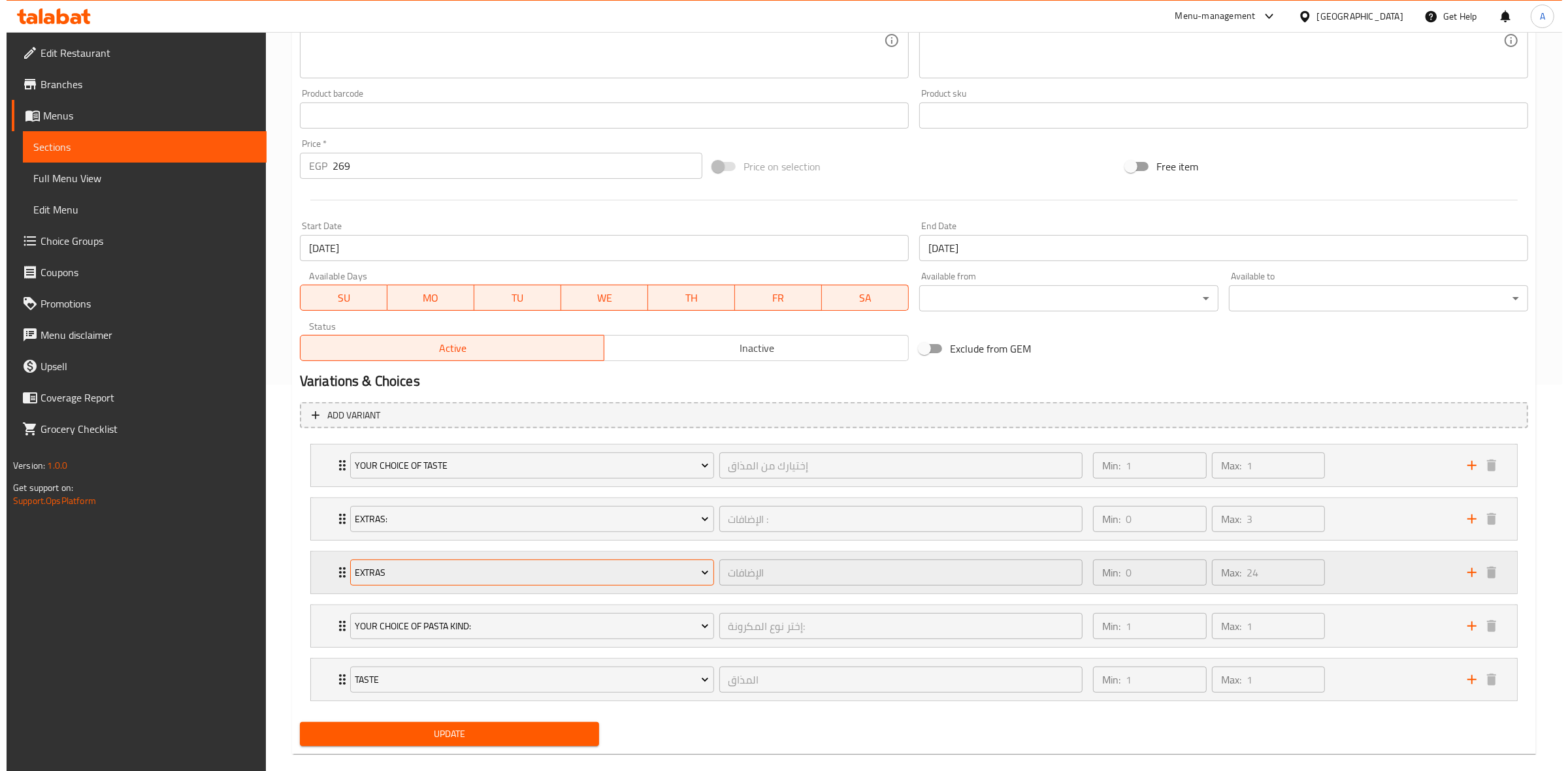
scroll to position [408, 0]
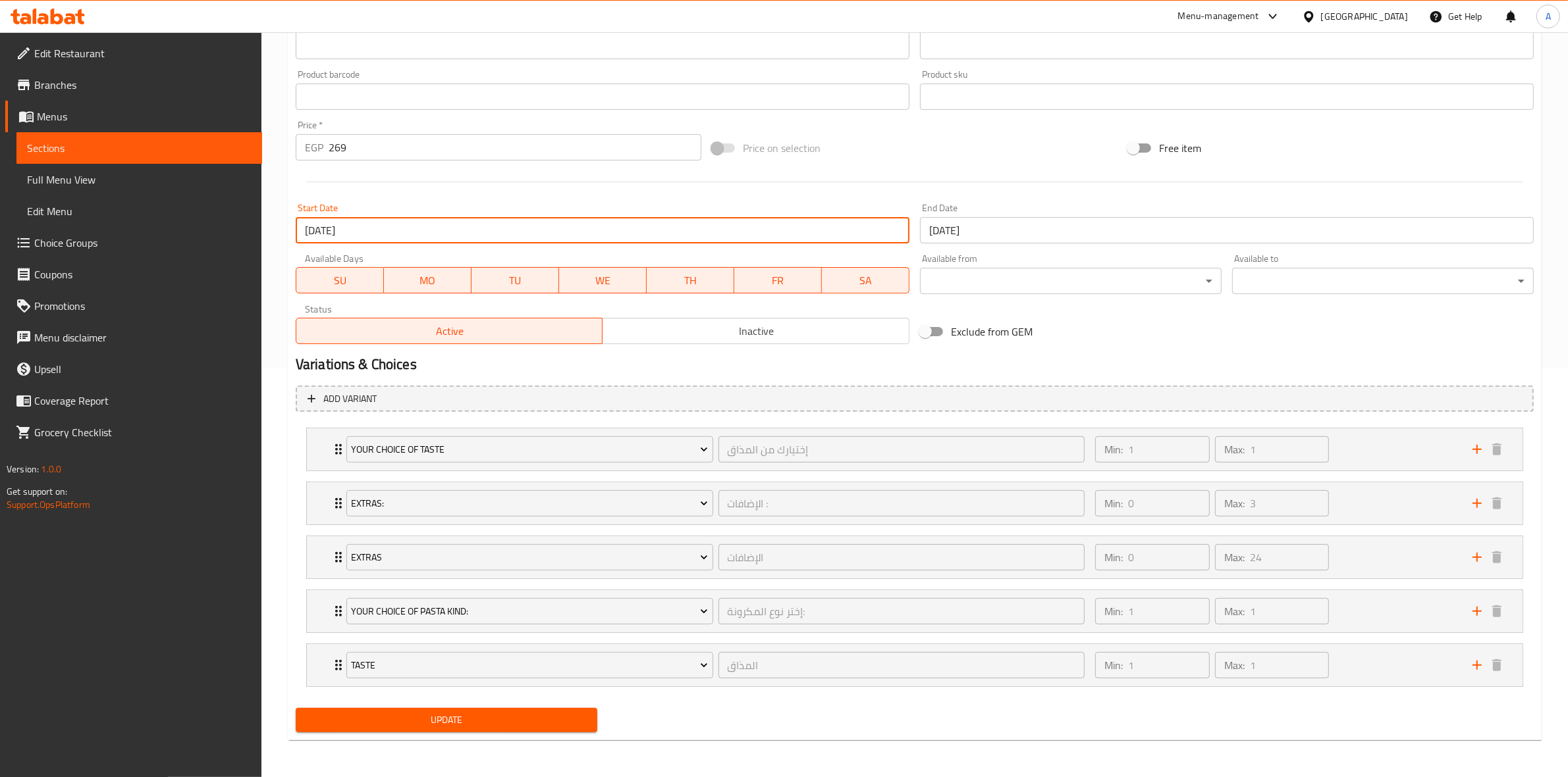
click at [409, 231] on input "[DATE]" at bounding box center [602, 230] width 614 height 27
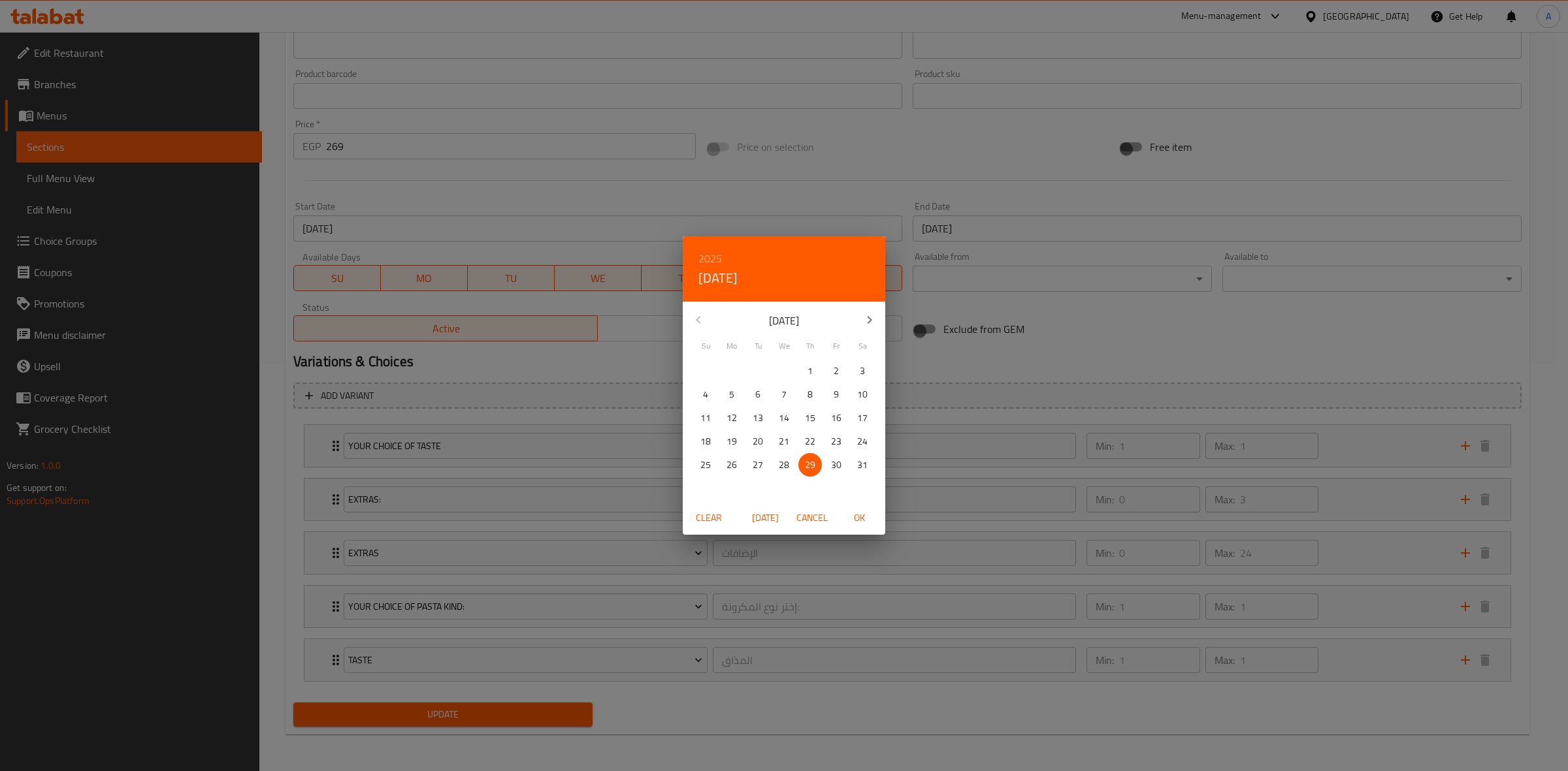
click at [860, 309] on button "button" at bounding box center [868, 319] width 31 height 31
click at [730, 360] on button "1" at bounding box center [732, 371] width 24 height 24
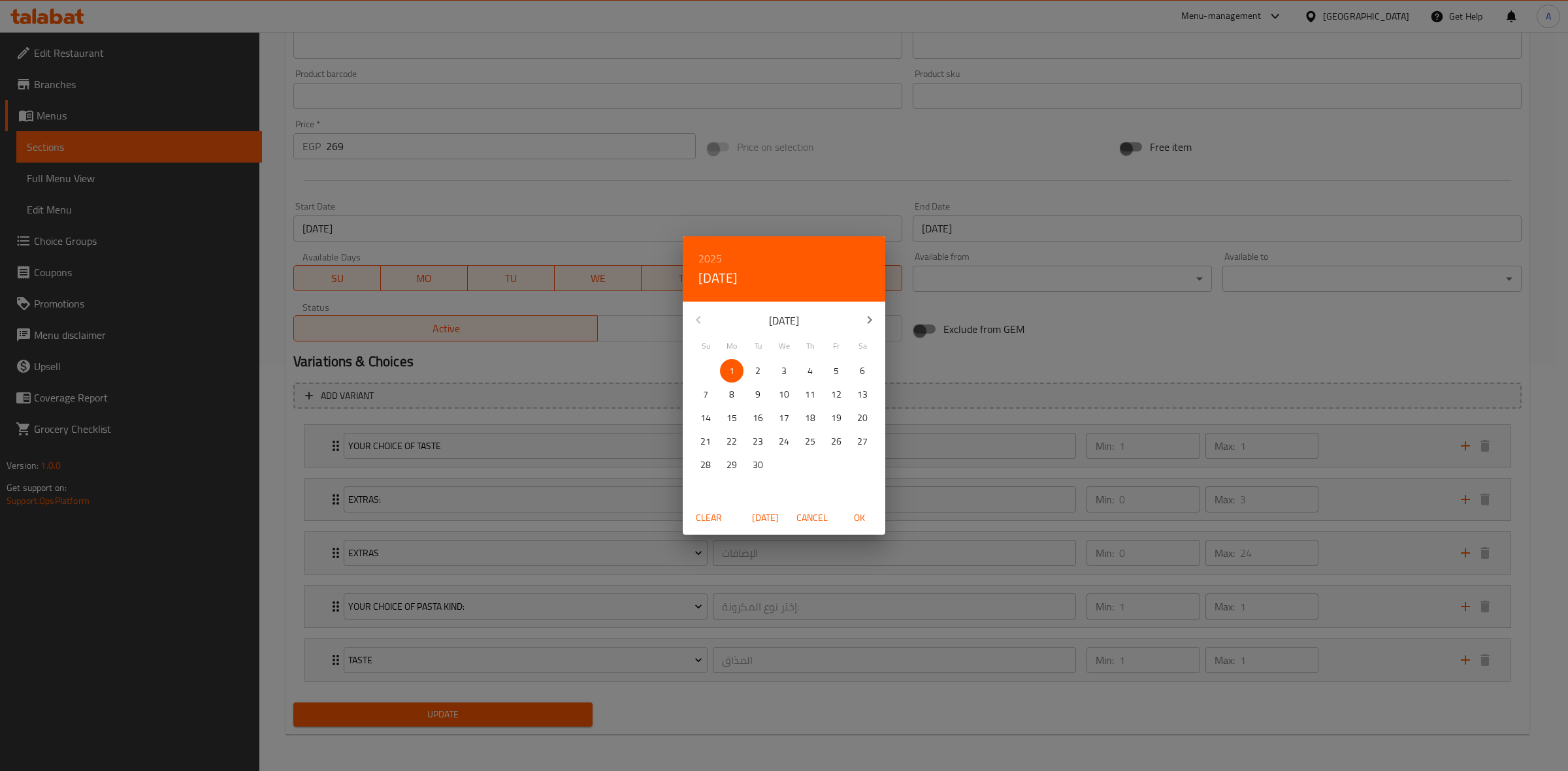
click at [864, 520] on span "OK" at bounding box center [858, 517] width 31 height 16
type input "[DATE]"
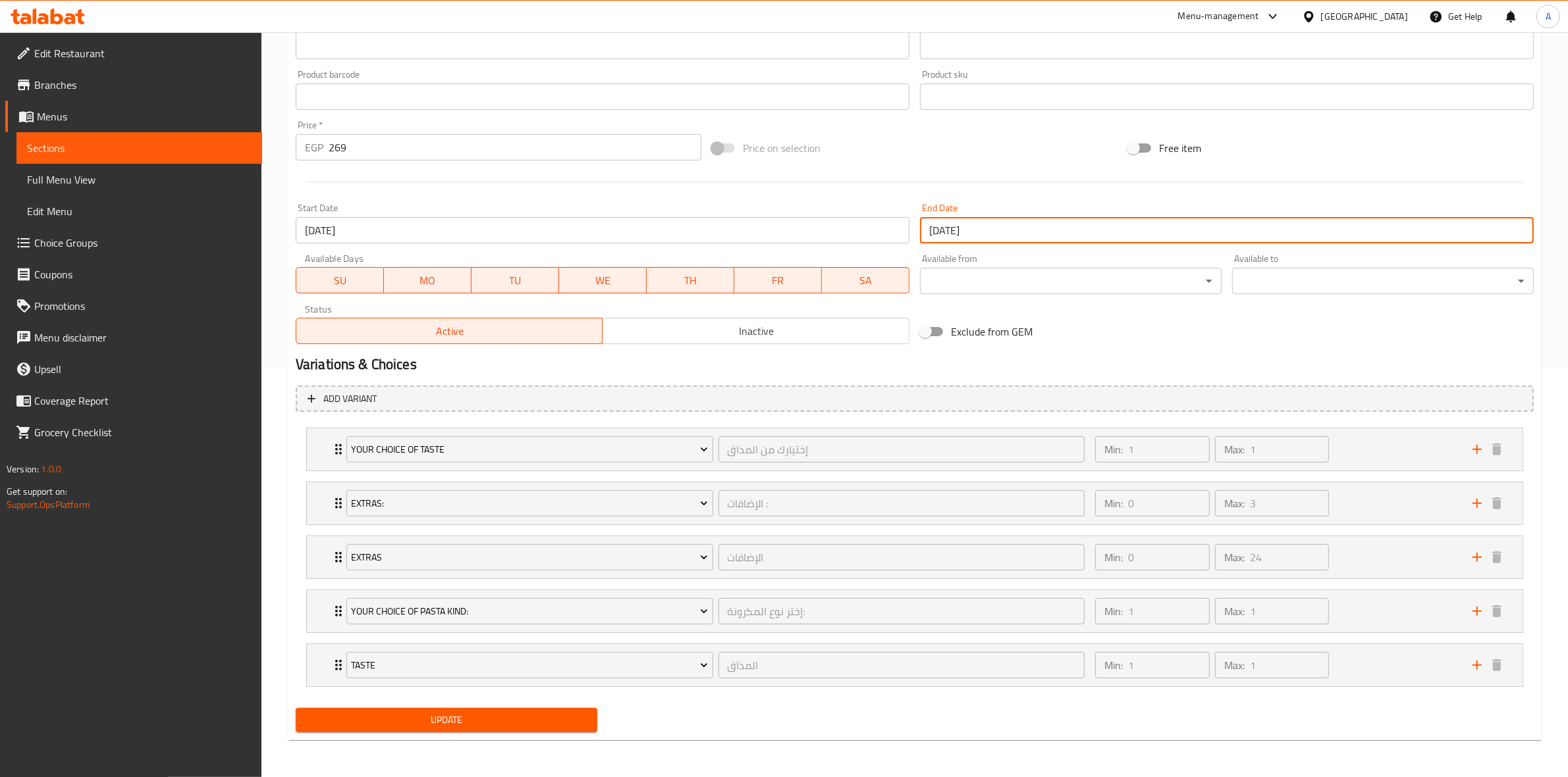
click at [990, 236] on input "[DATE]" at bounding box center [1226, 230] width 614 height 27
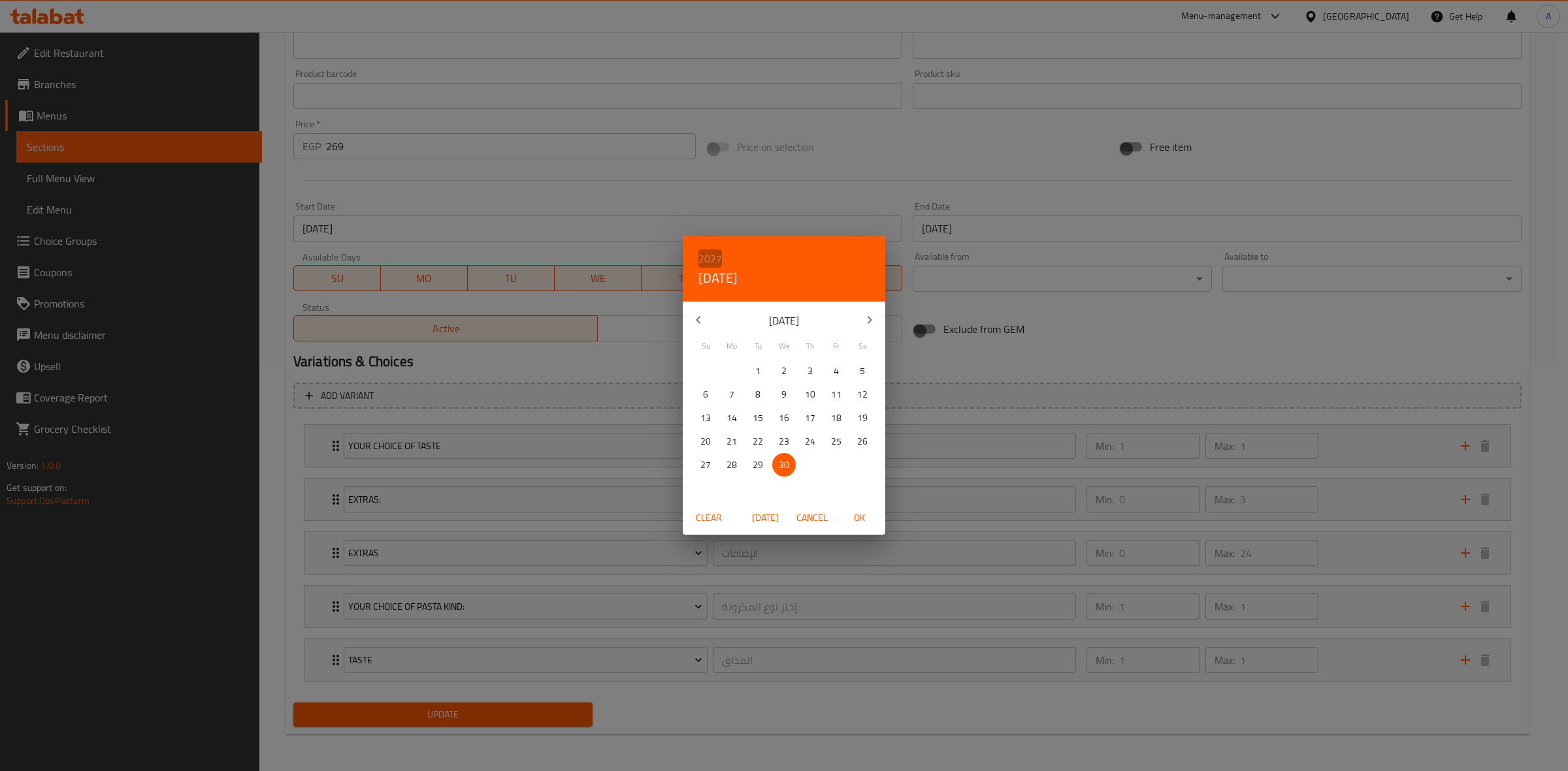
click at [709, 258] on h6 "2027" at bounding box center [710, 258] width 24 height 18
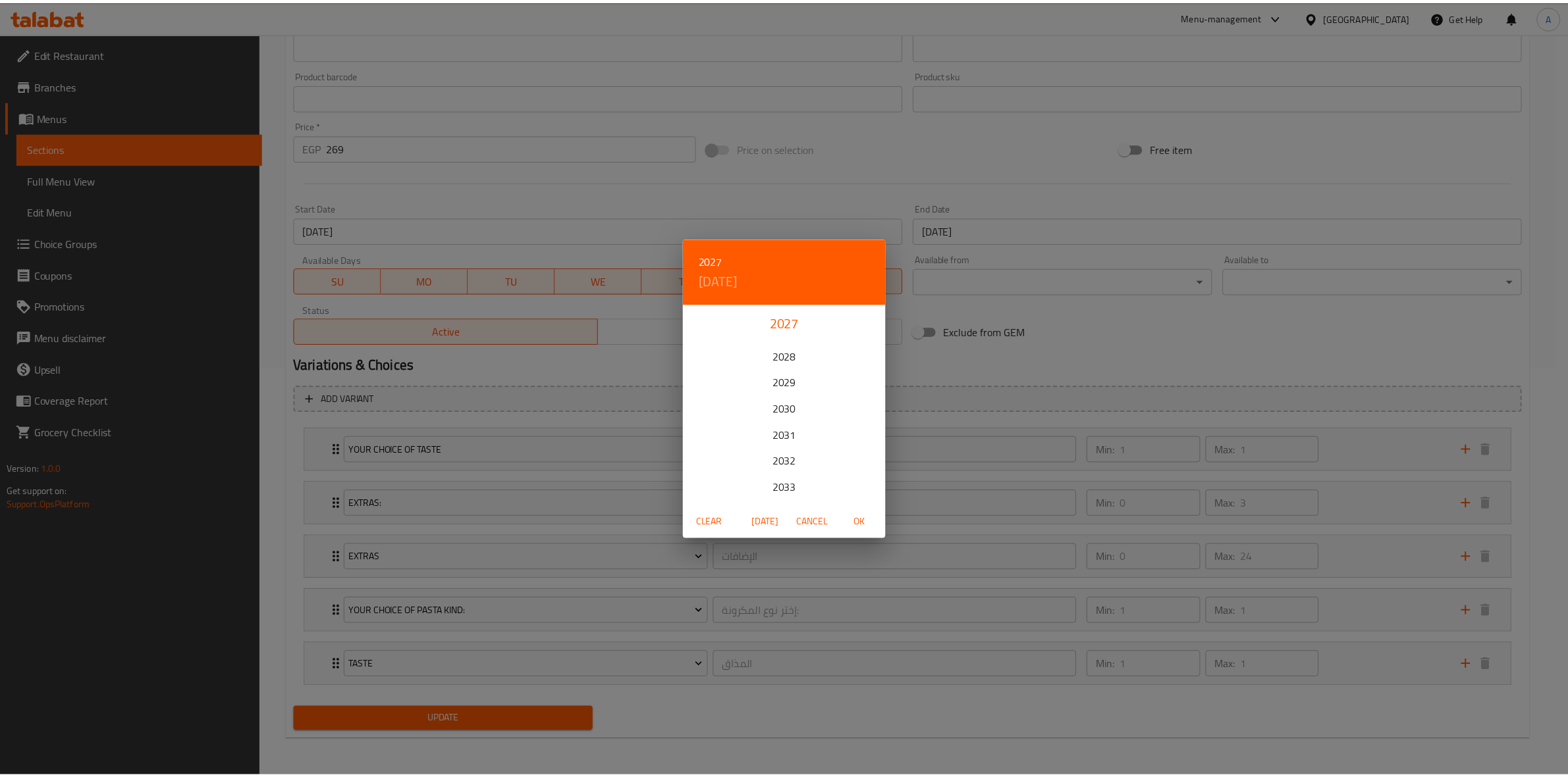
scroll to position [82, 0]
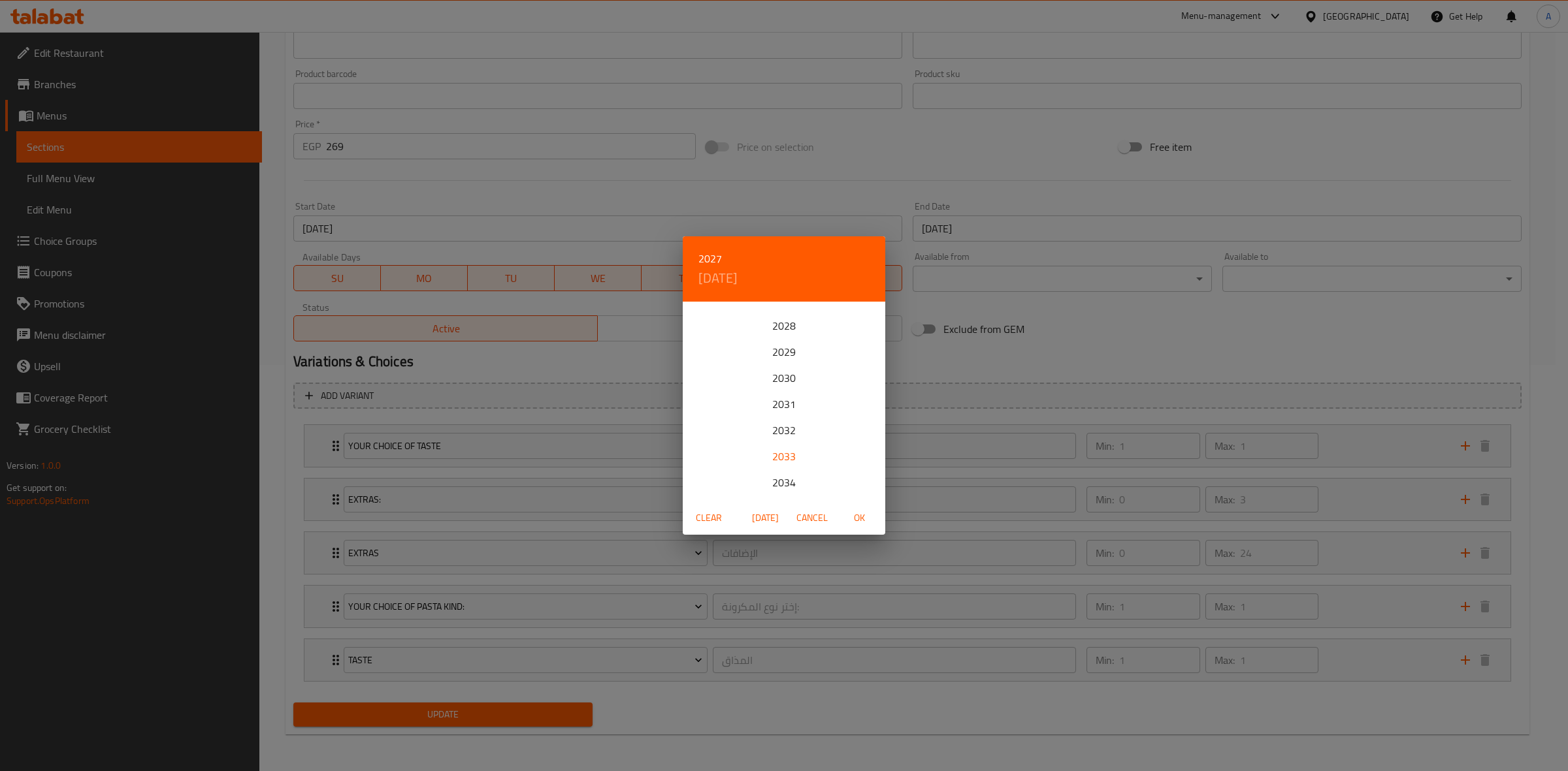
click at [785, 457] on div "2033" at bounding box center [784, 457] width 203 height 26
click at [867, 327] on icon "button" at bounding box center [869, 320] width 16 height 16
click at [867, 326] on icon "button" at bounding box center [869, 320] width 16 height 16
click at [782, 465] on p "31" at bounding box center [784, 464] width 10 height 16
click at [863, 523] on span "OK" at bounding box center [858, 517] width 31 height 16
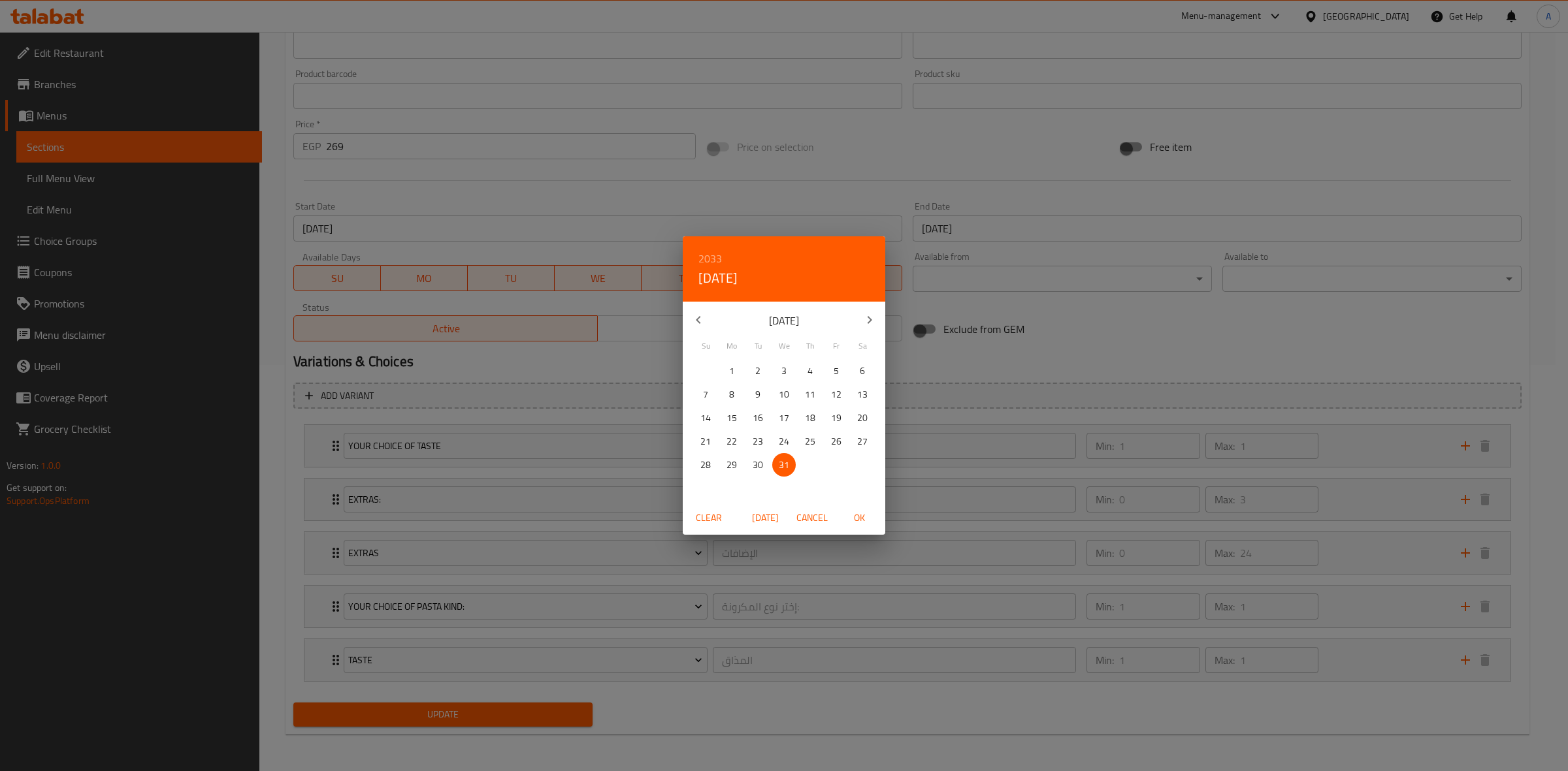
type input "[DATE]"
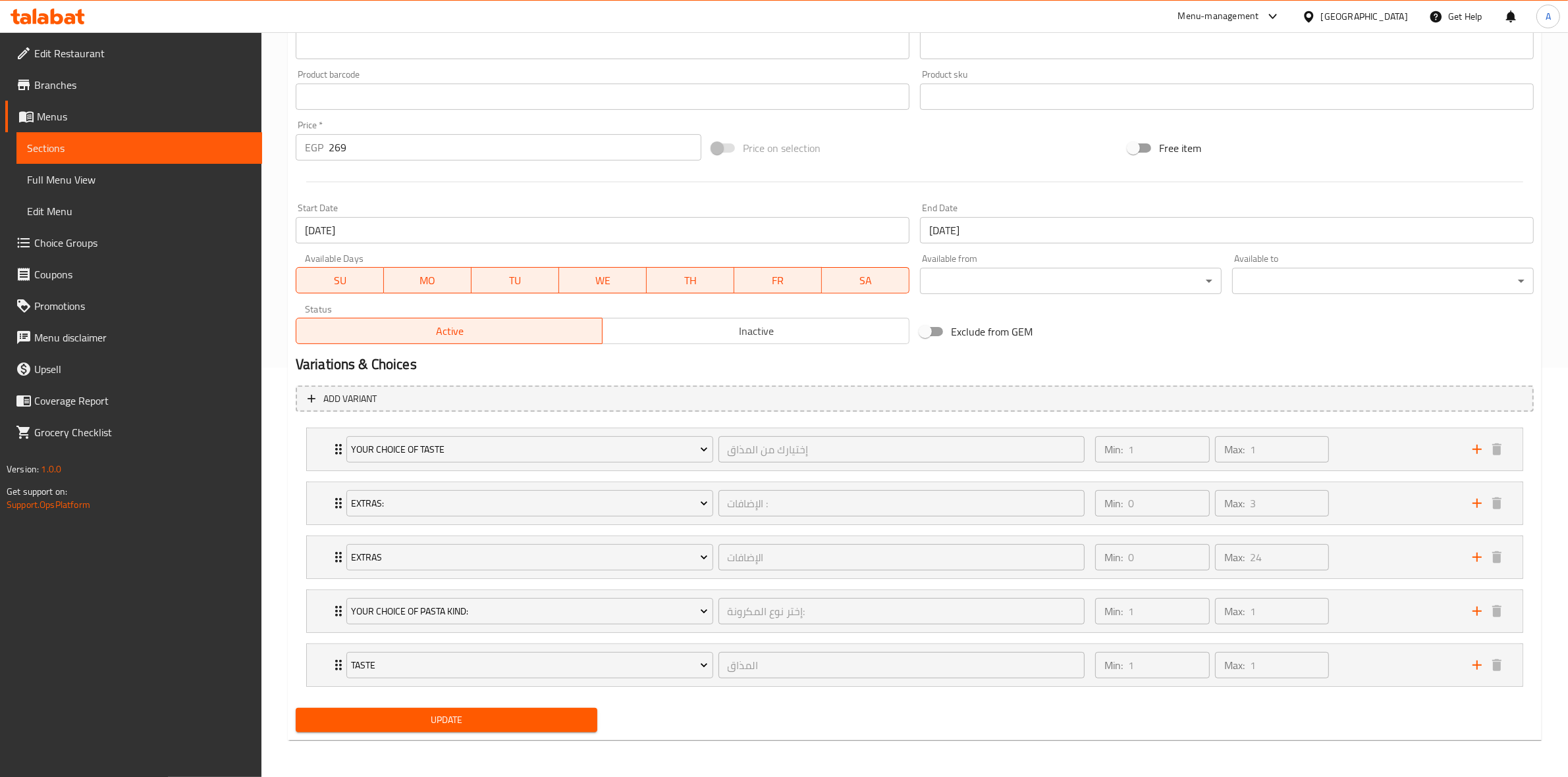
click at [730, 706] on div "Update" at bounding box center [914, 720] width 1248 height 35
click at [446, 714] on span "Update" at bounding box center [446, 720] width 281 height 16
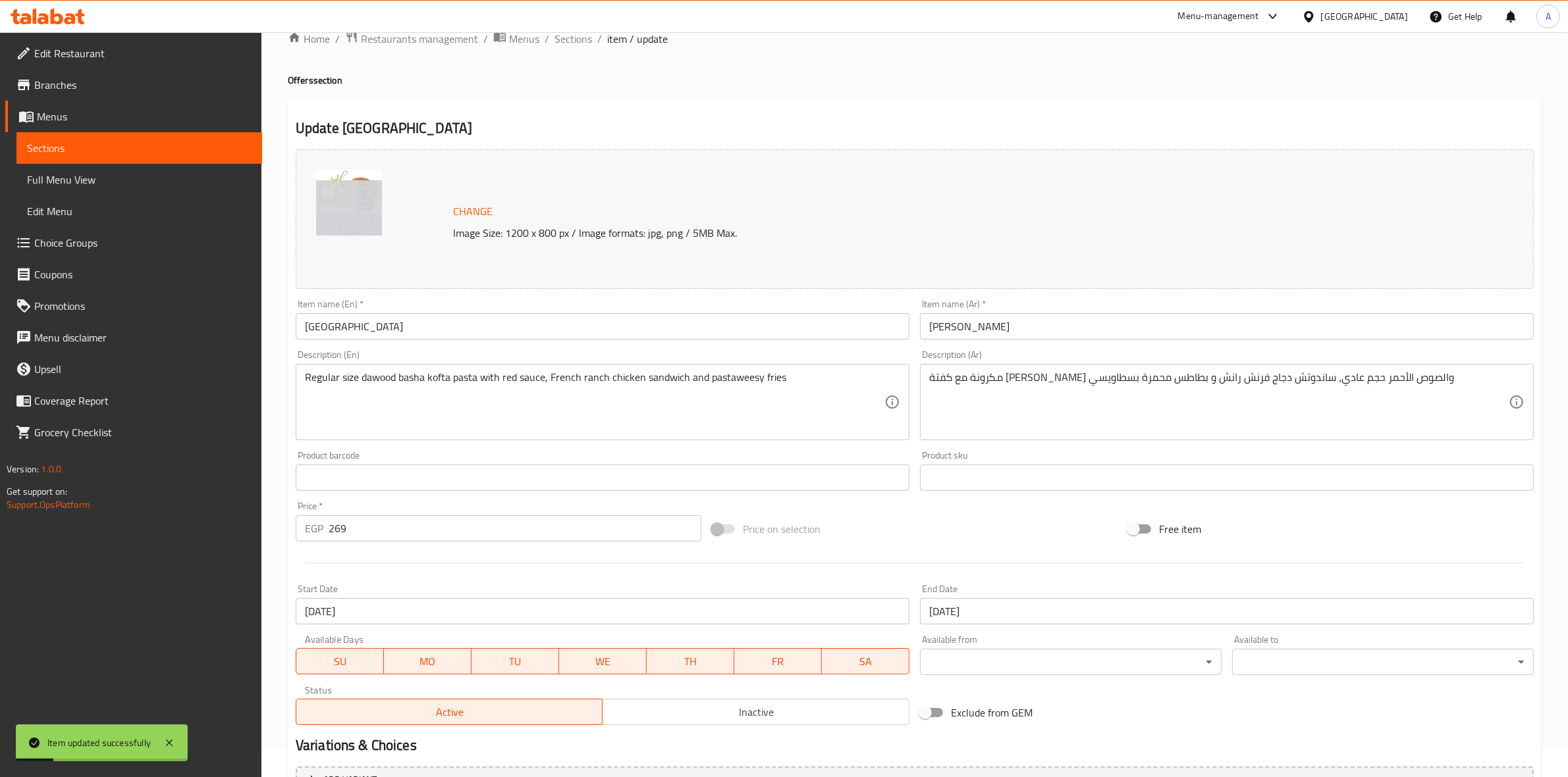
scroll to position [0, 0]
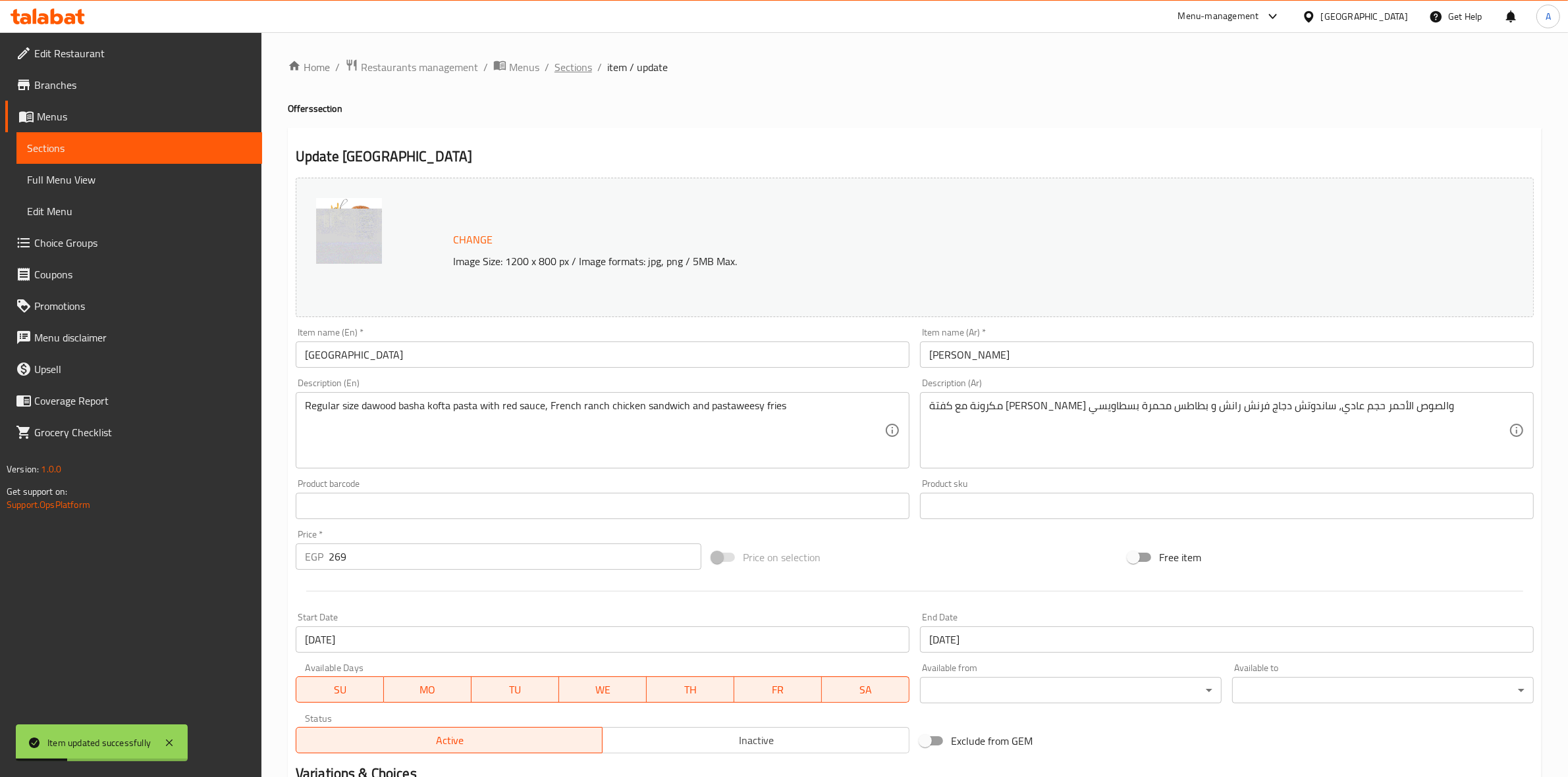
click at [567, 61] on span "Sections" at bounding box center [573, 67] width 37 height 16
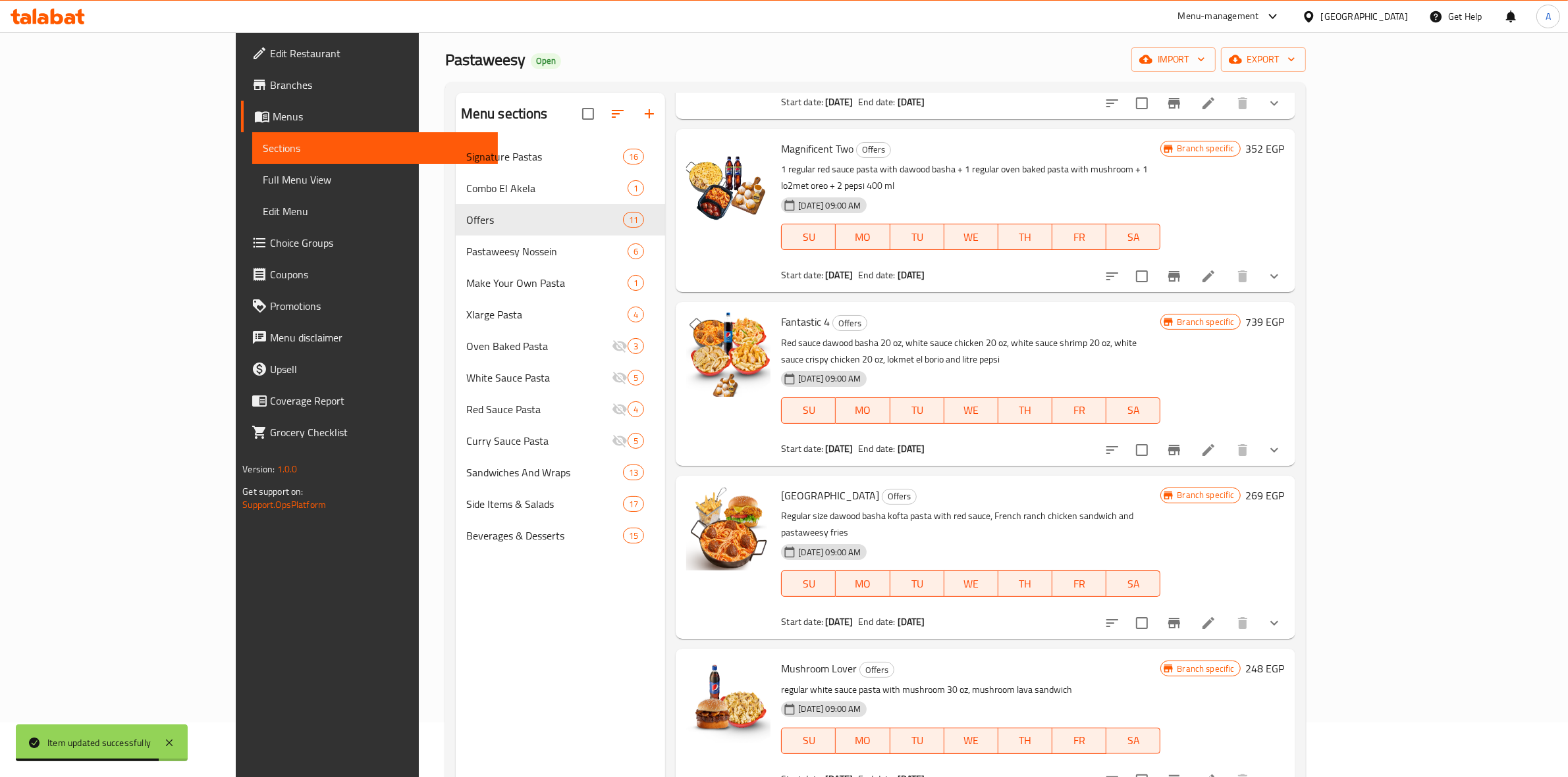
scroll to position [82, 0]
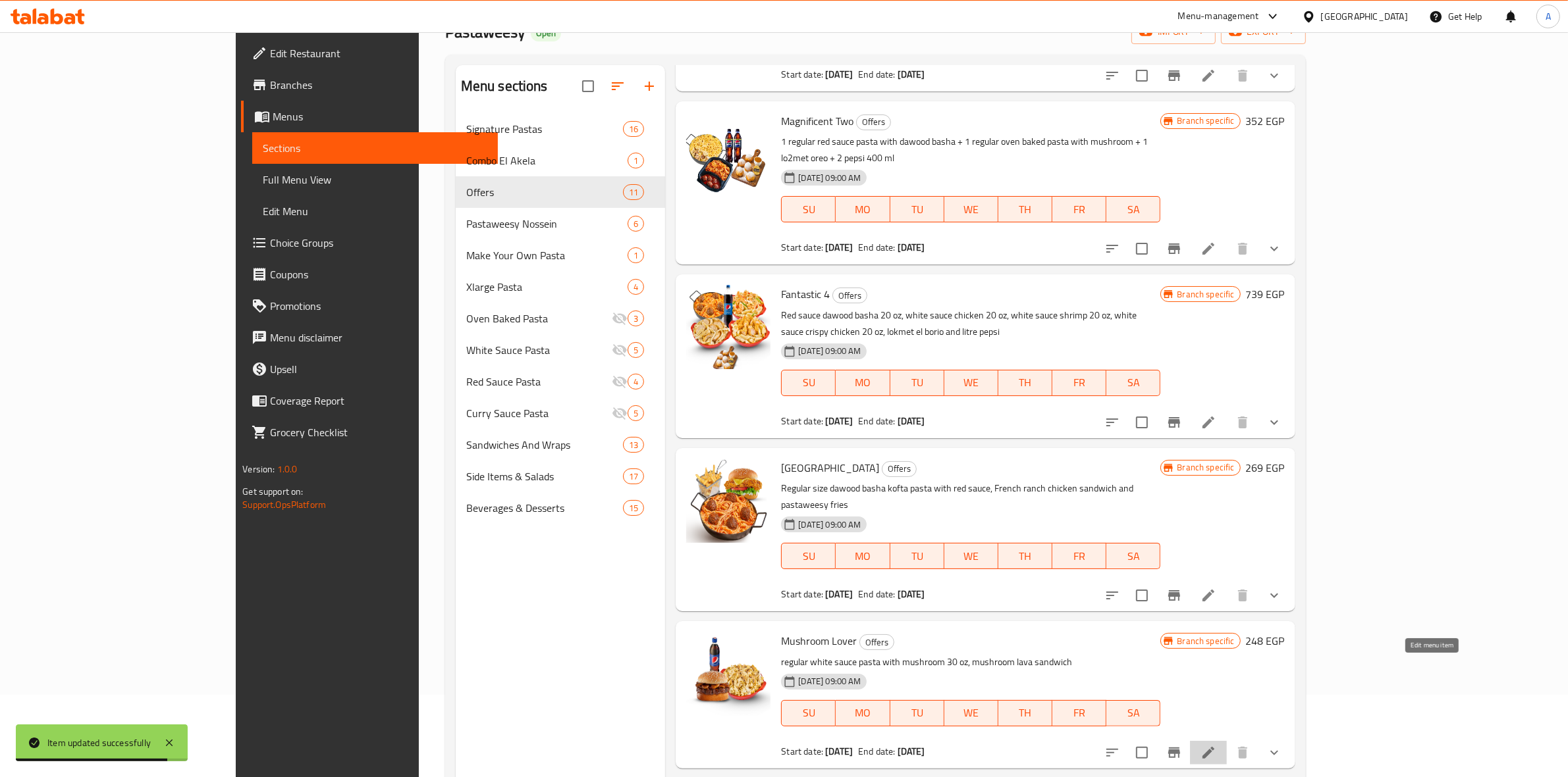
click at [1216, 745] on icon at bounding box center [1207, 752] width 16 height 16
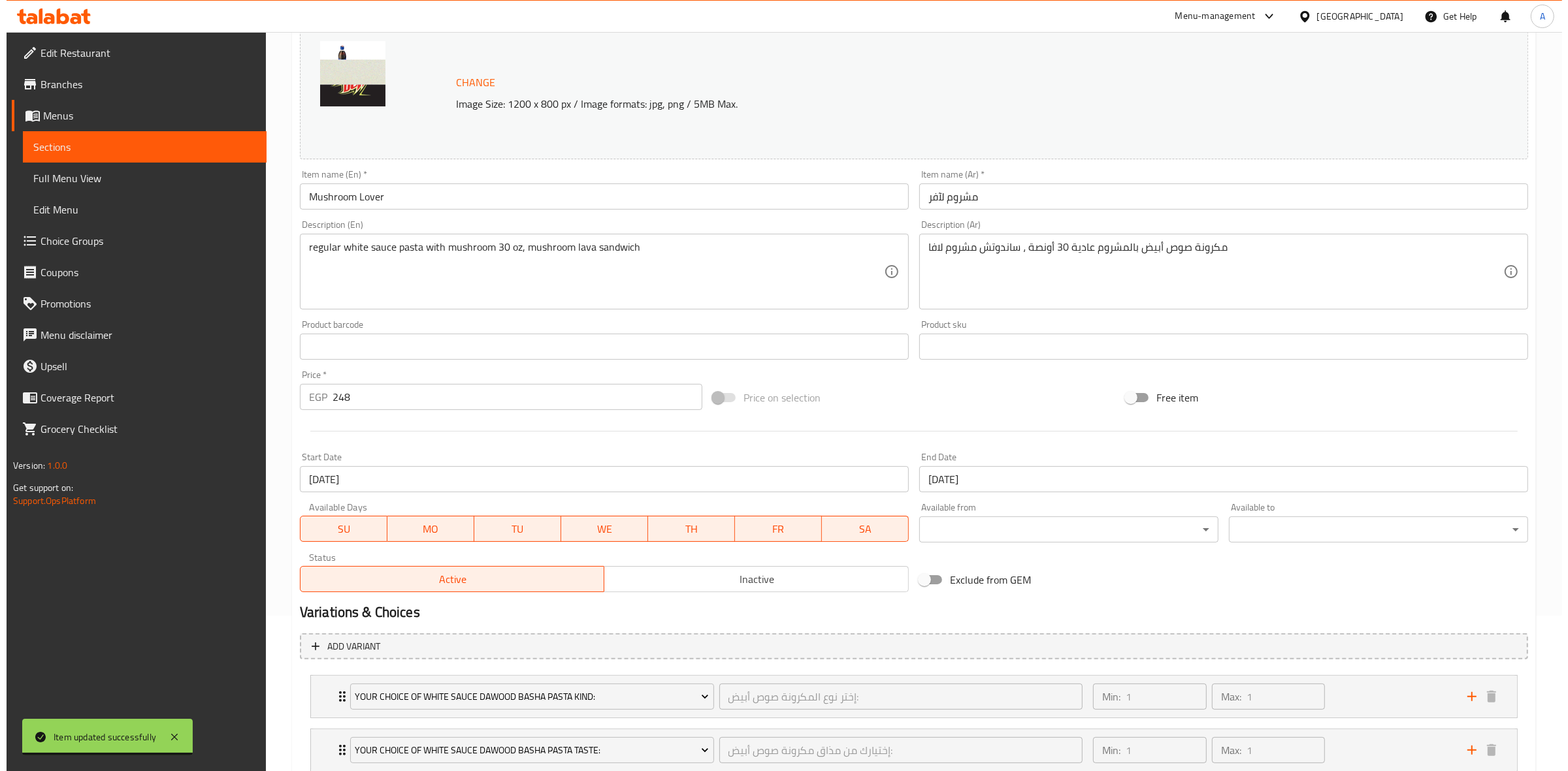
scroll to position [163, 0]
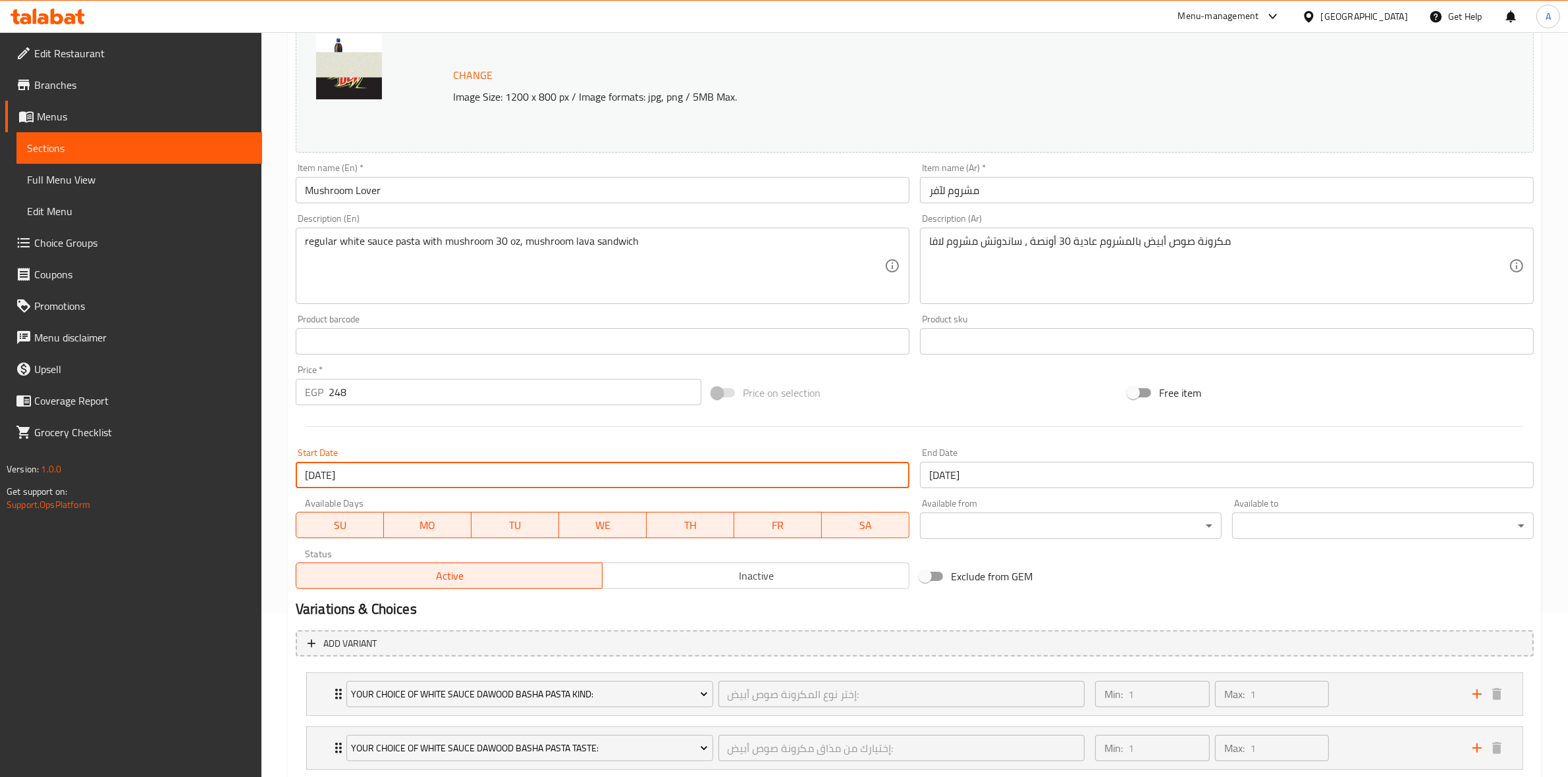
click at [369, 472] on input "[DATE]" at bounding box center [602, 476] width 614 height 27
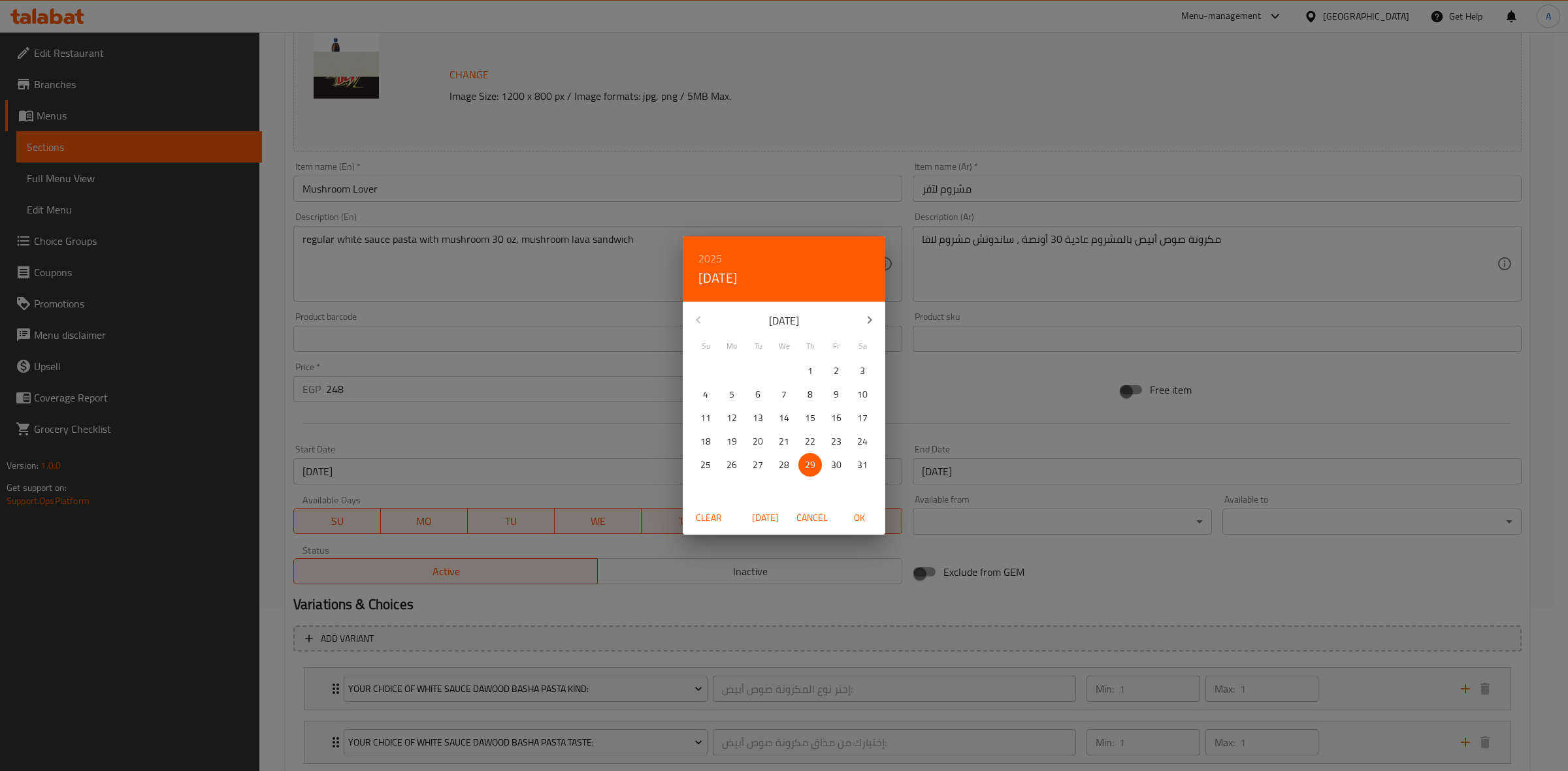
click at [866, 319] on icon "button" at bounding box center [869, 320] width 16 height 16
click at [724, 368] on span "1" at bounding box center [732, 371] width 24 height 16
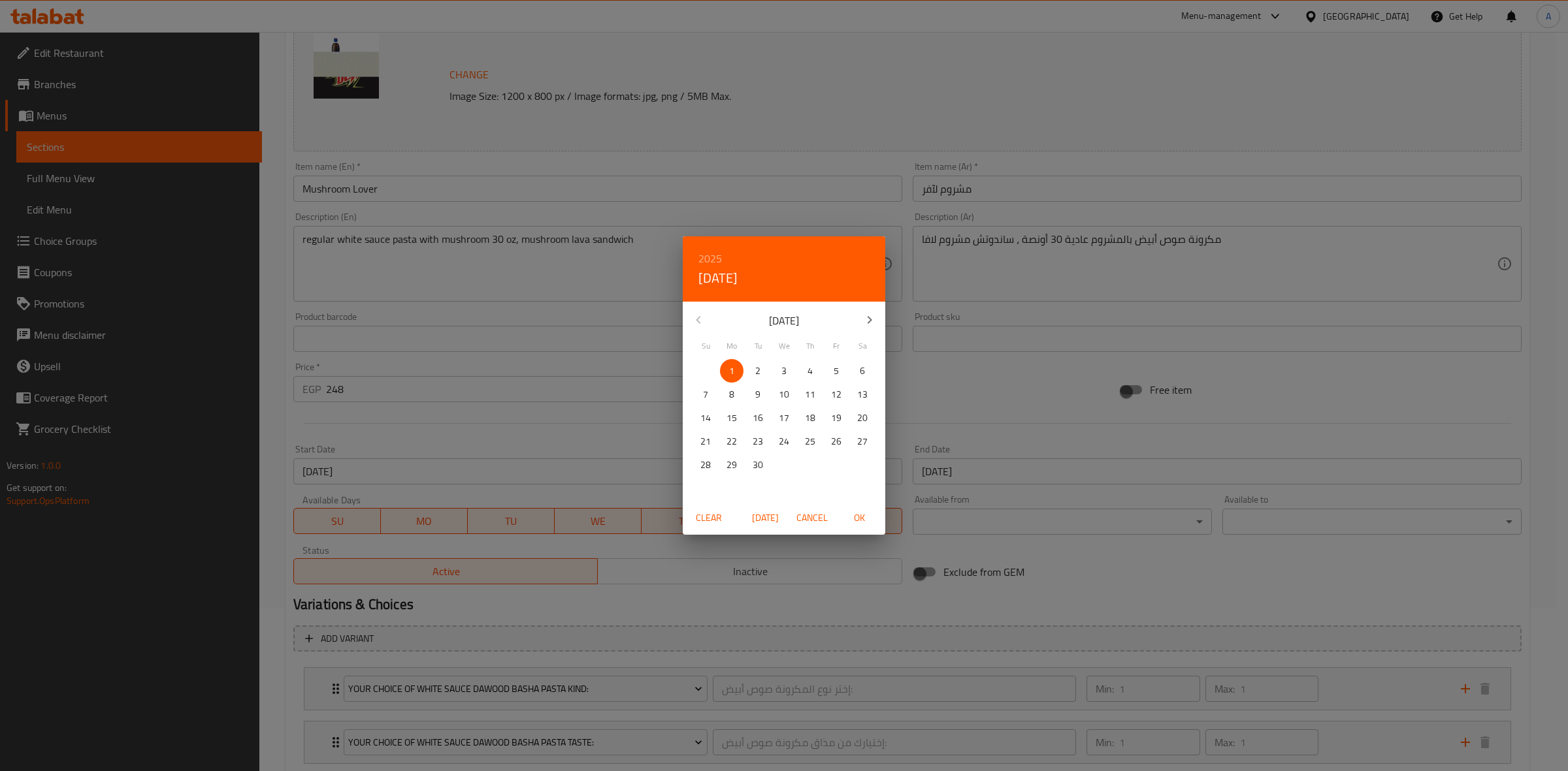
click at [855, 513] on span "OK" at bounding box center [858, 517] width 31 height 16
type input "[DATE]"
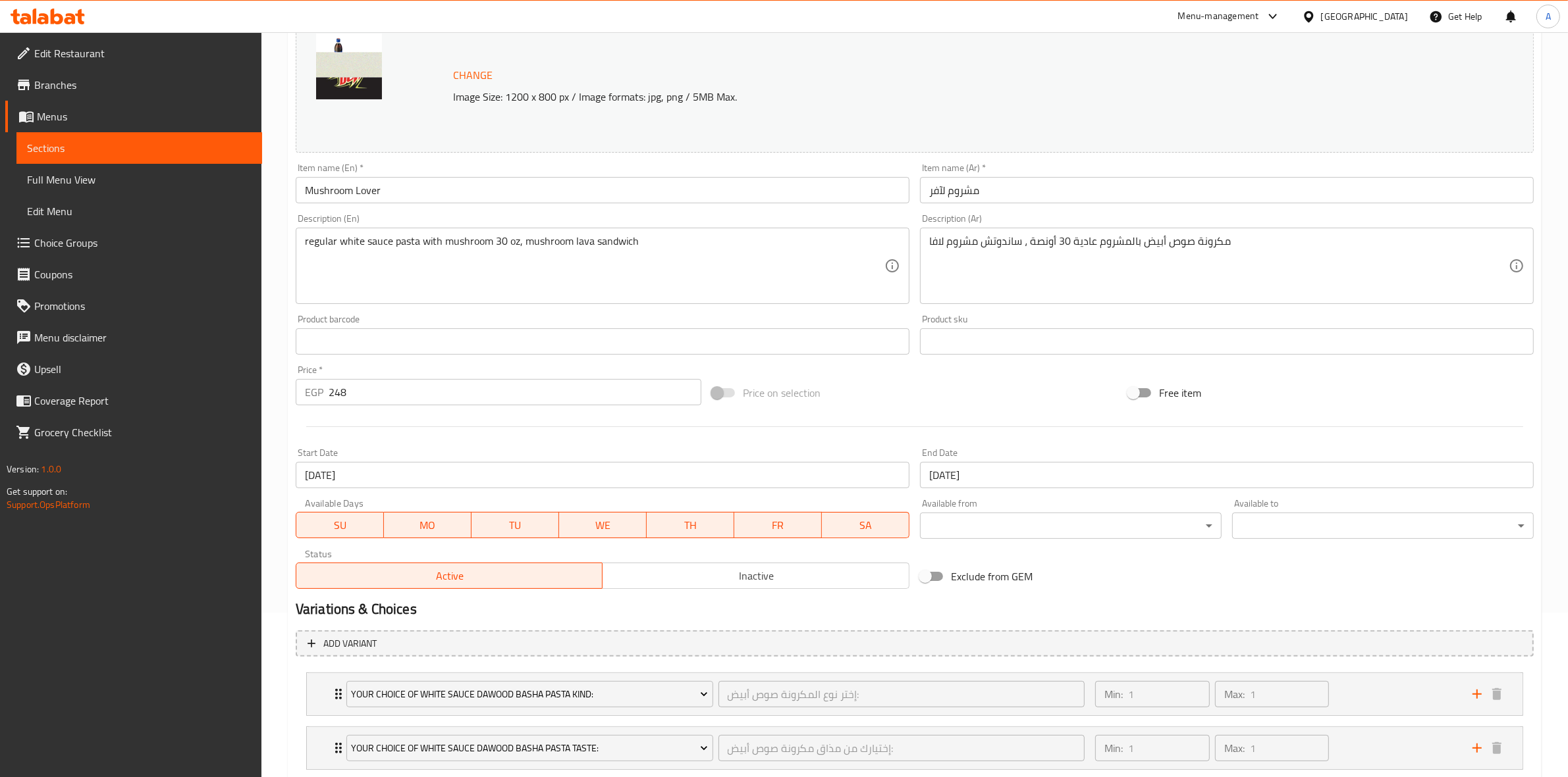
click at [1115, 604] on h2 "Variations & Choices" at bounding box center [914, 609] width 1238 height 20
click at [1021, 484] on input "[DATE]" at bounding box center [1226, 476] width 614 height 27
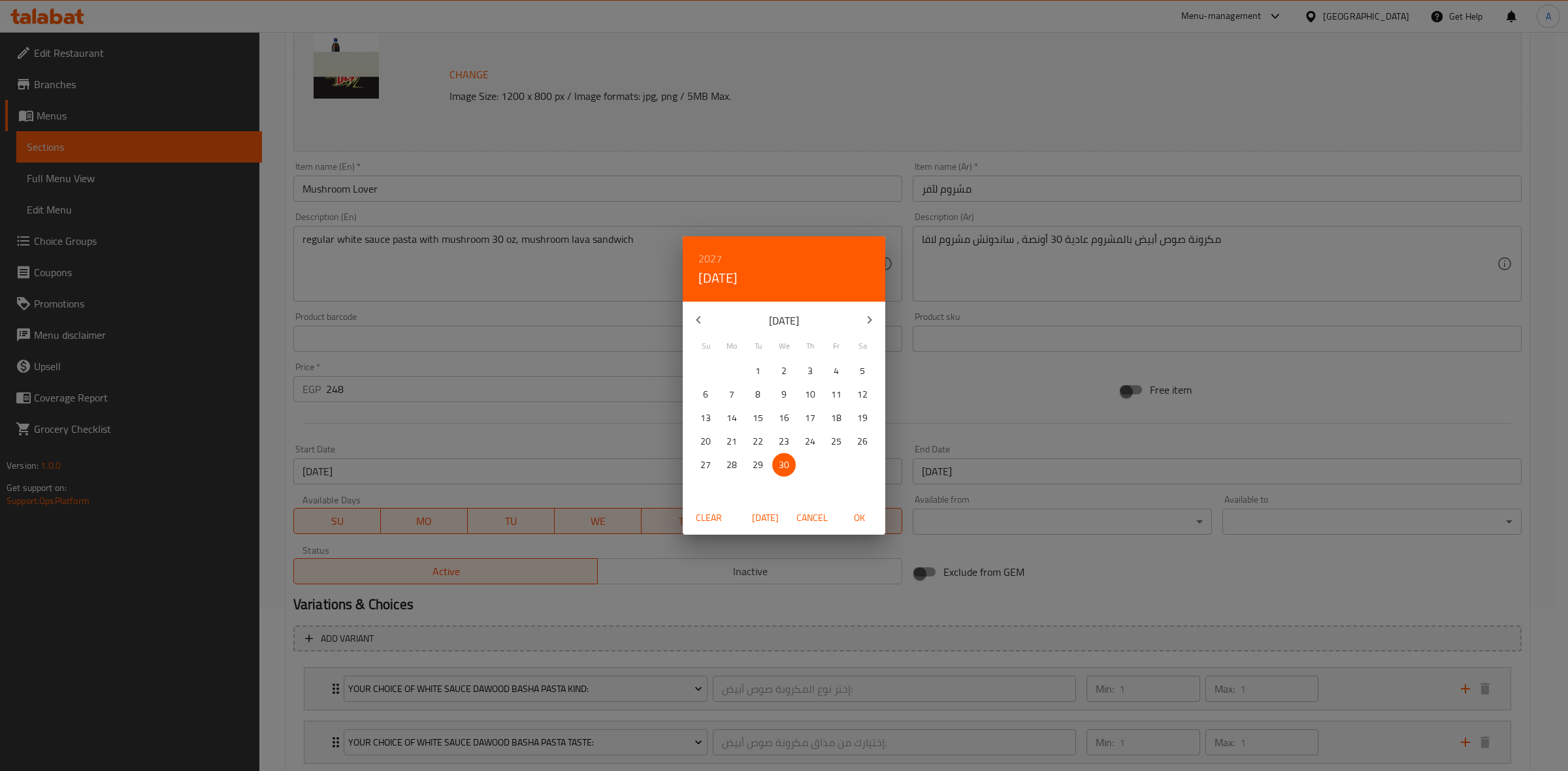
click at [716, 256] on h6 "2027" at bounding box center [710, 258] width 24 height 18
click at [783, 375] on div "2033" at bounding box center [784, 375] width 203 height 26
click at [858, 321] on button "button" at bounding box center [868, 319] width 31 height 31
click at [869, 322] on icon "button" at bounding box center [869, 320] width 5 height 8
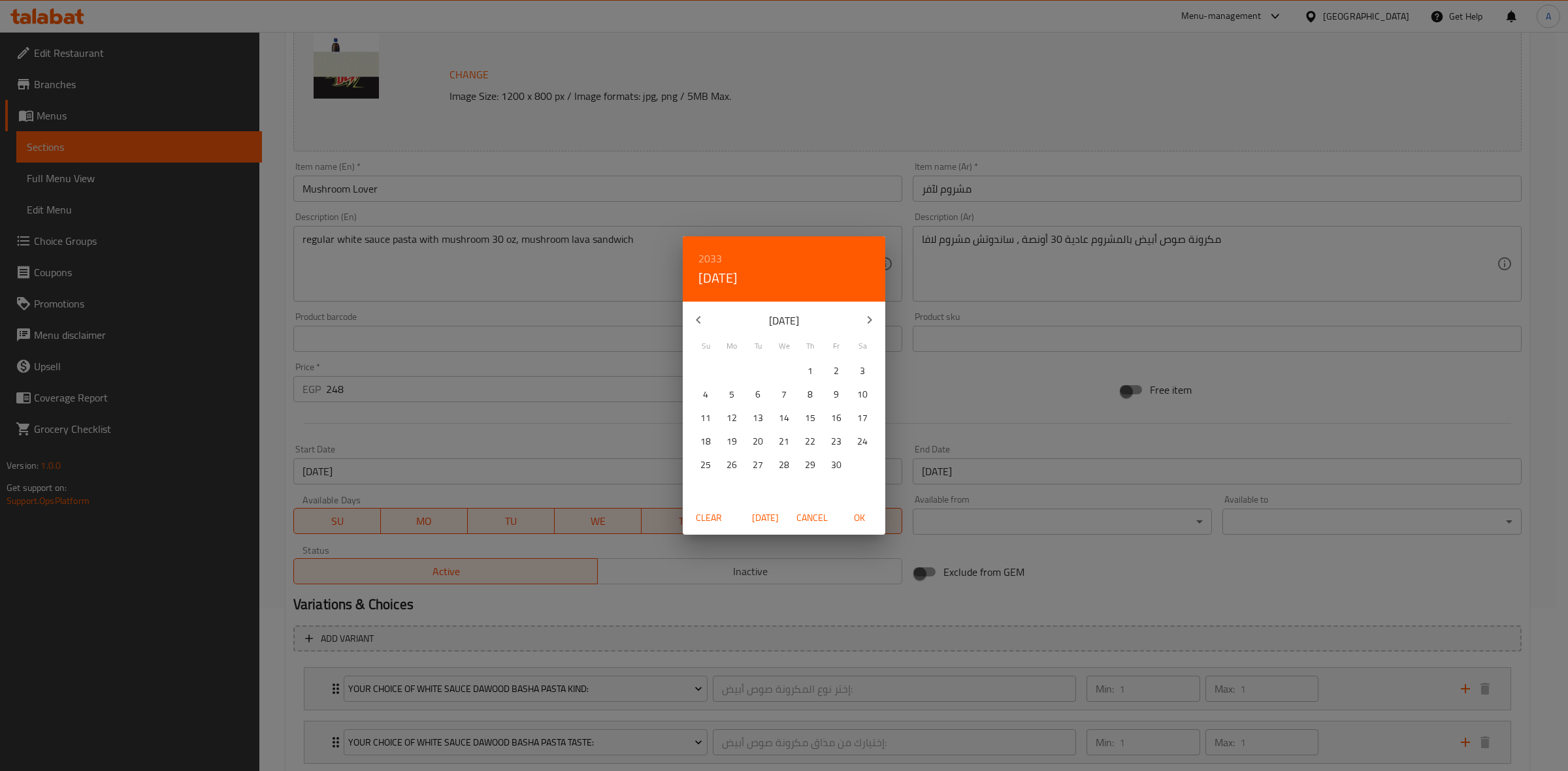
click at [690, 322] on icon "button" at bounding box center [698, 320] width 16 height 16
click at [782, 472] on p "31" at bounding box center [784, 464] width 10 height 16
click at [856, 511] on span "OK" at bounding box center [858, 517] width 31 height 16
type input "[DATE]"
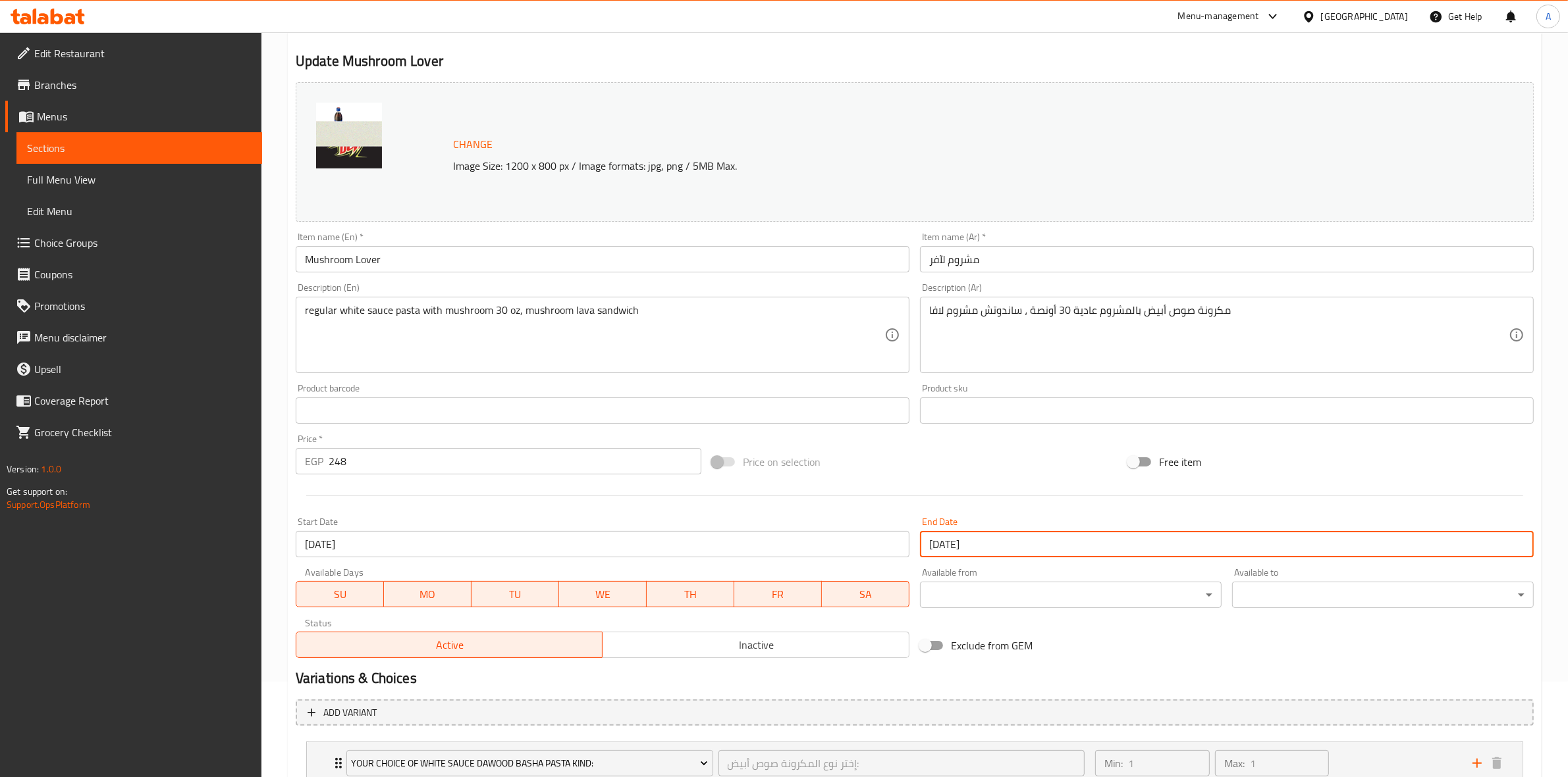
scroll to position [0, 0]
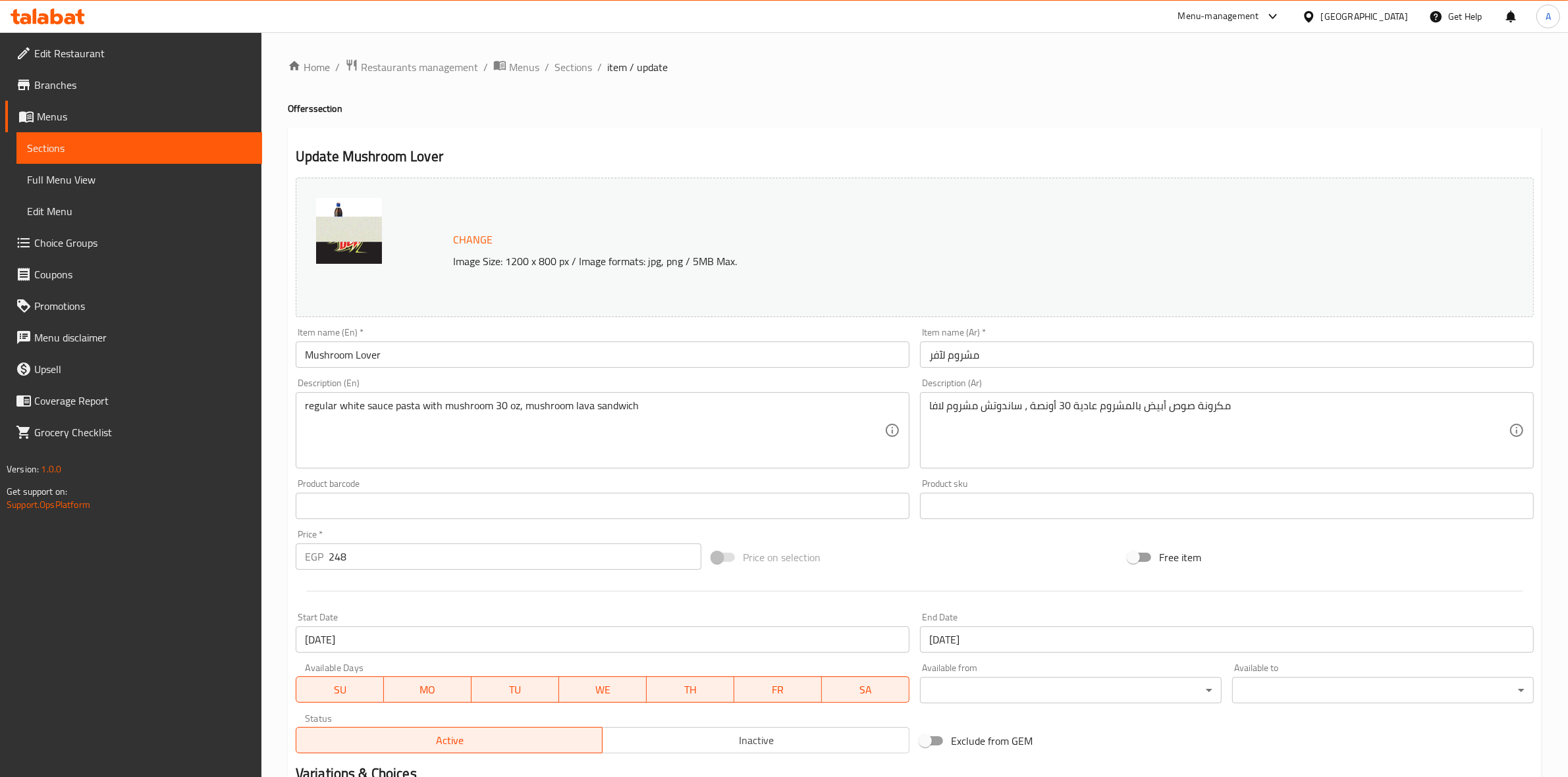
click at [636, 150] on h2 "Update Mushroom Lover" at bounding box center [914, 156] width 1238 height 20
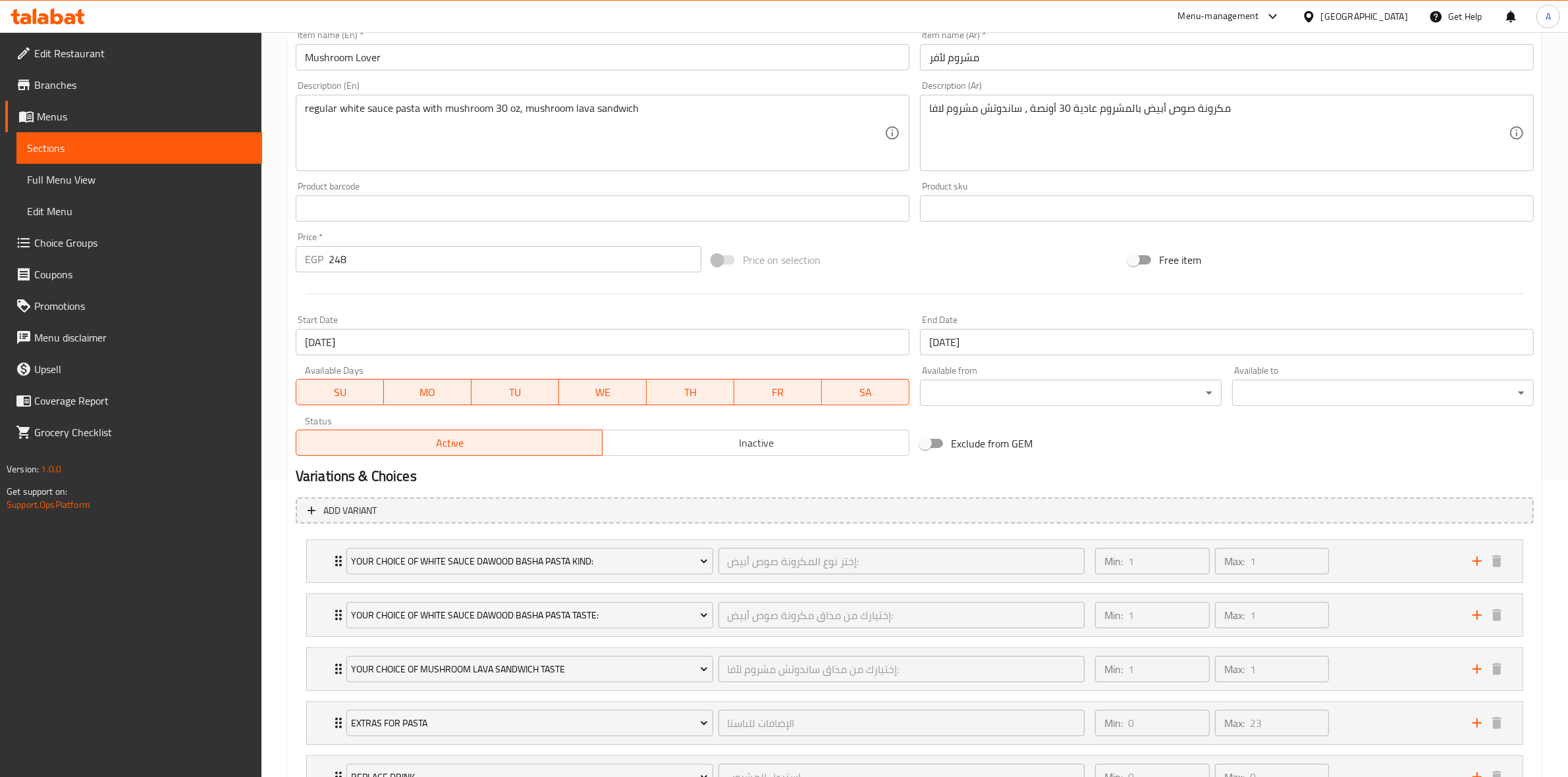
scroll to position [573, 0]
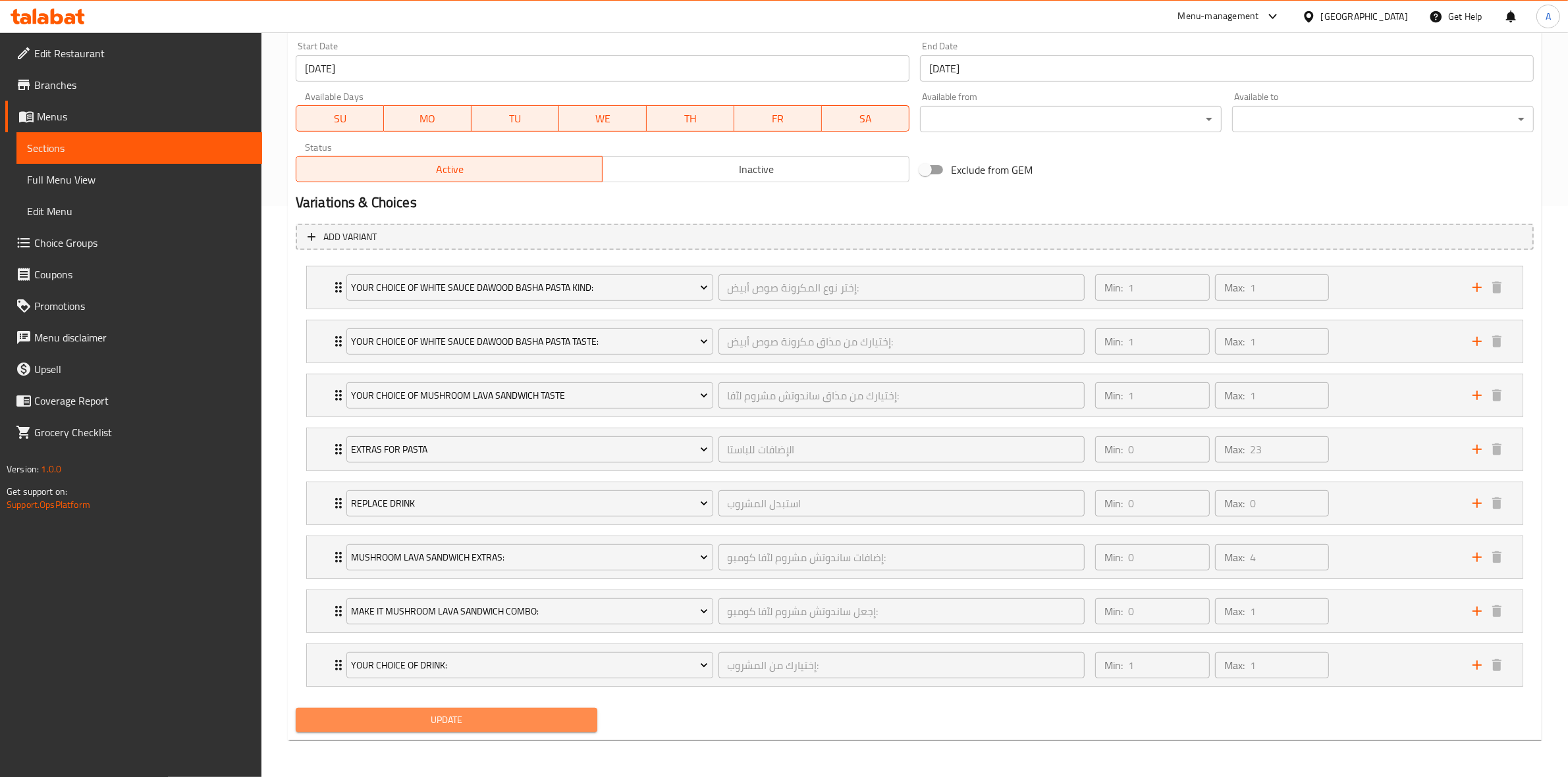
click at [465, 725] on span "Update" at bounding box center [446, 720] width 281 height 16
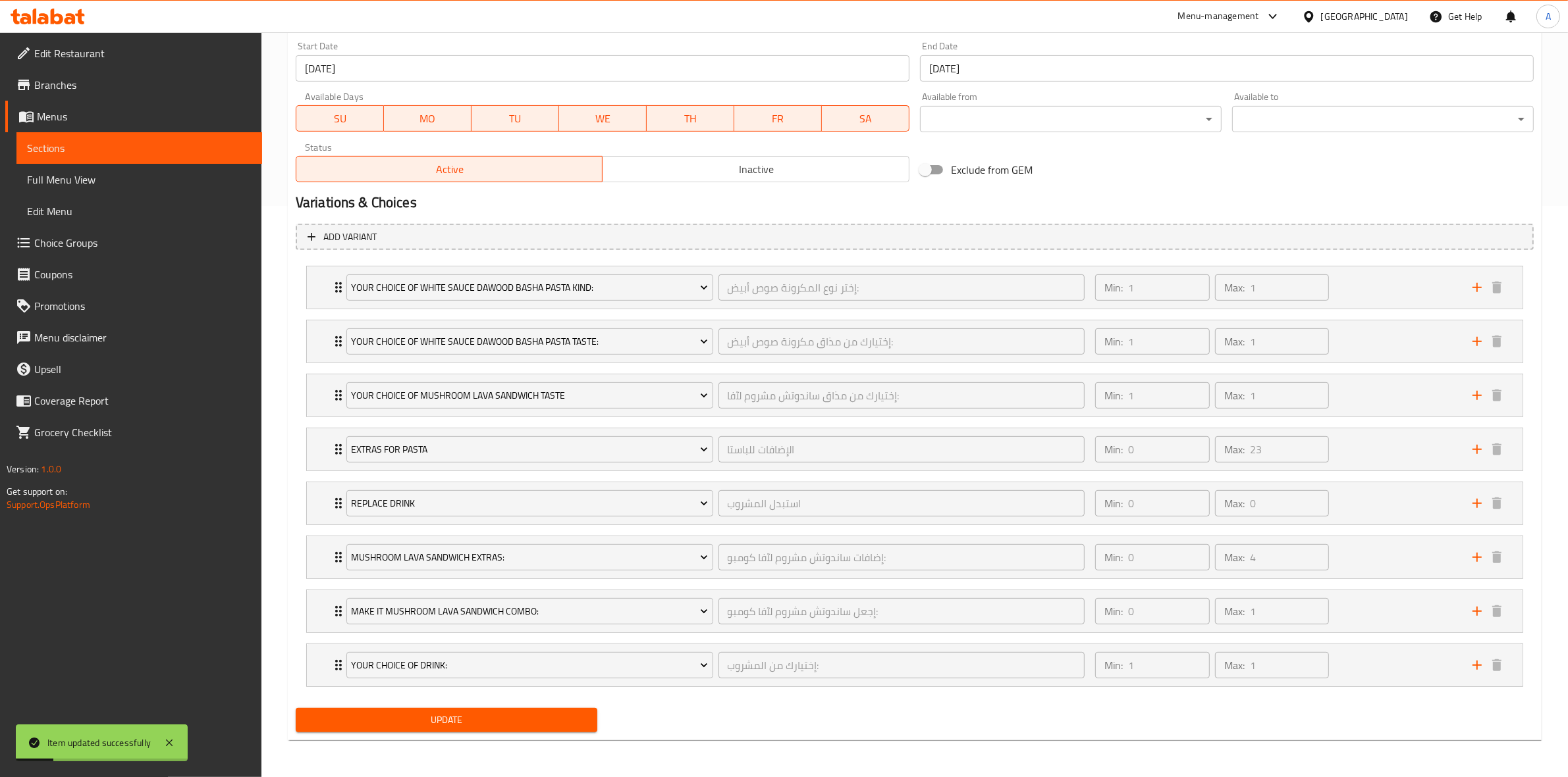
scroll to position [0, 0]
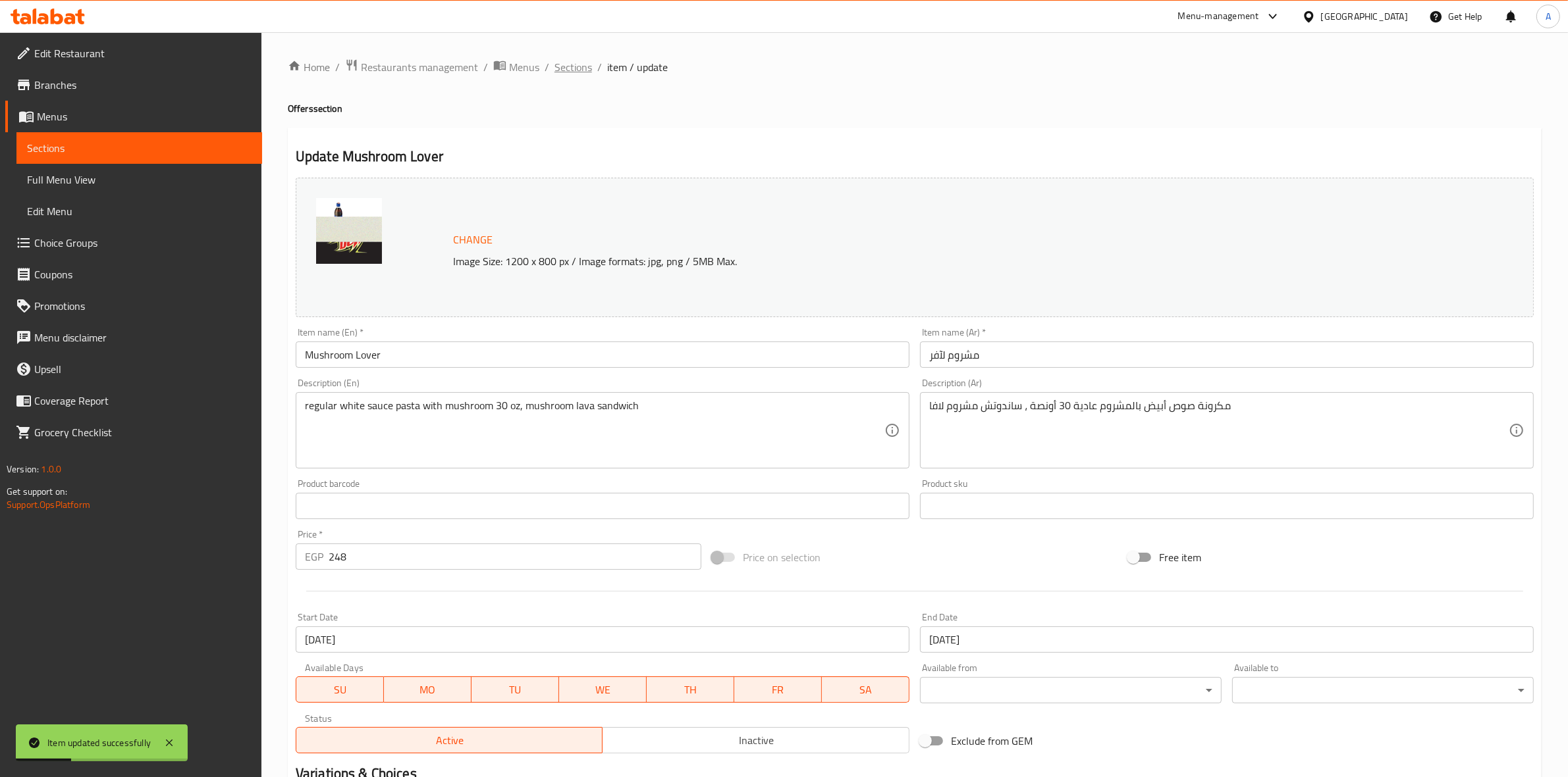
click at [573, 68] on span "Sections" at bounding box center [573, 67] width 37 height 16
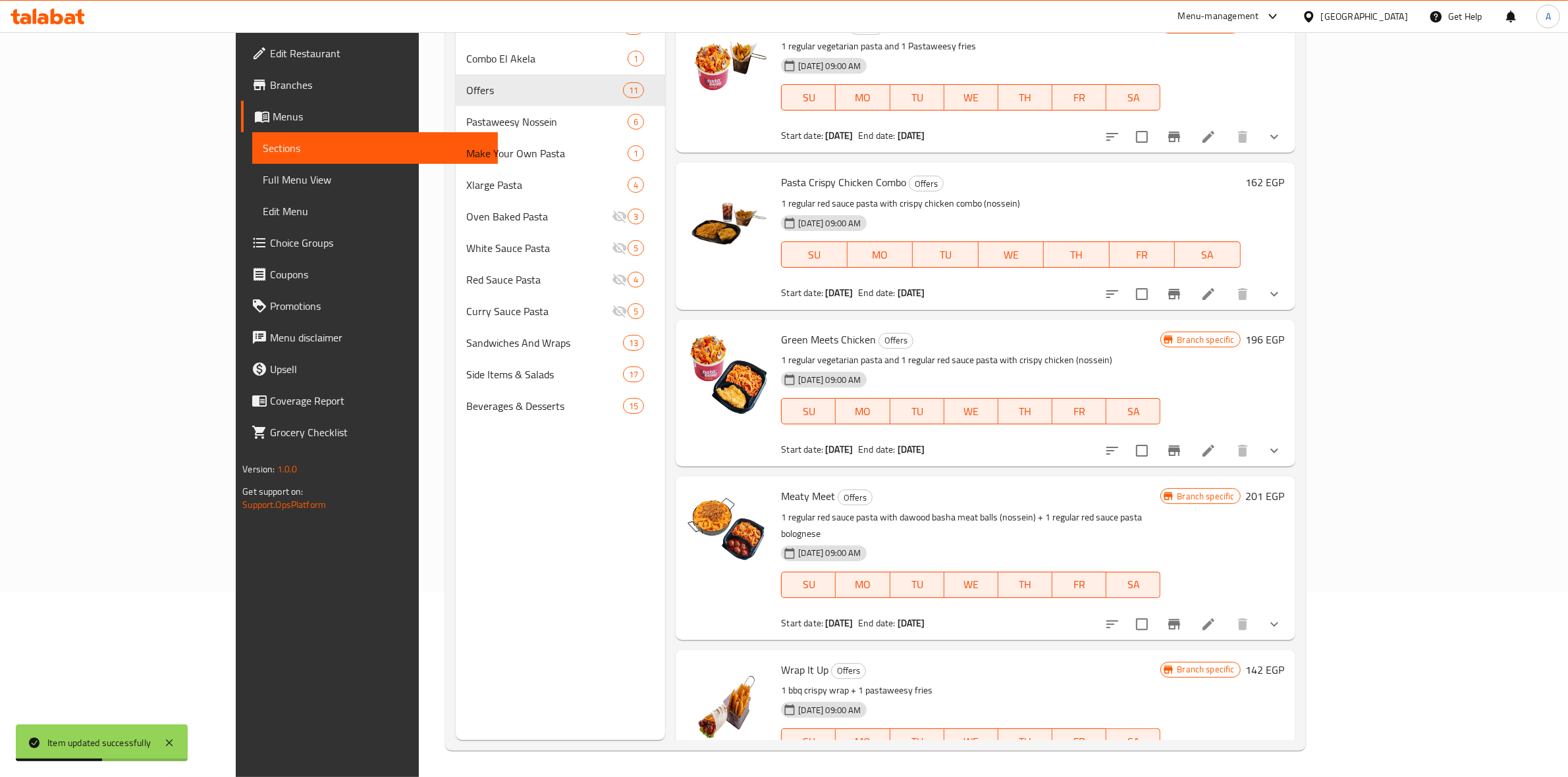
scroll to position [981, 0]
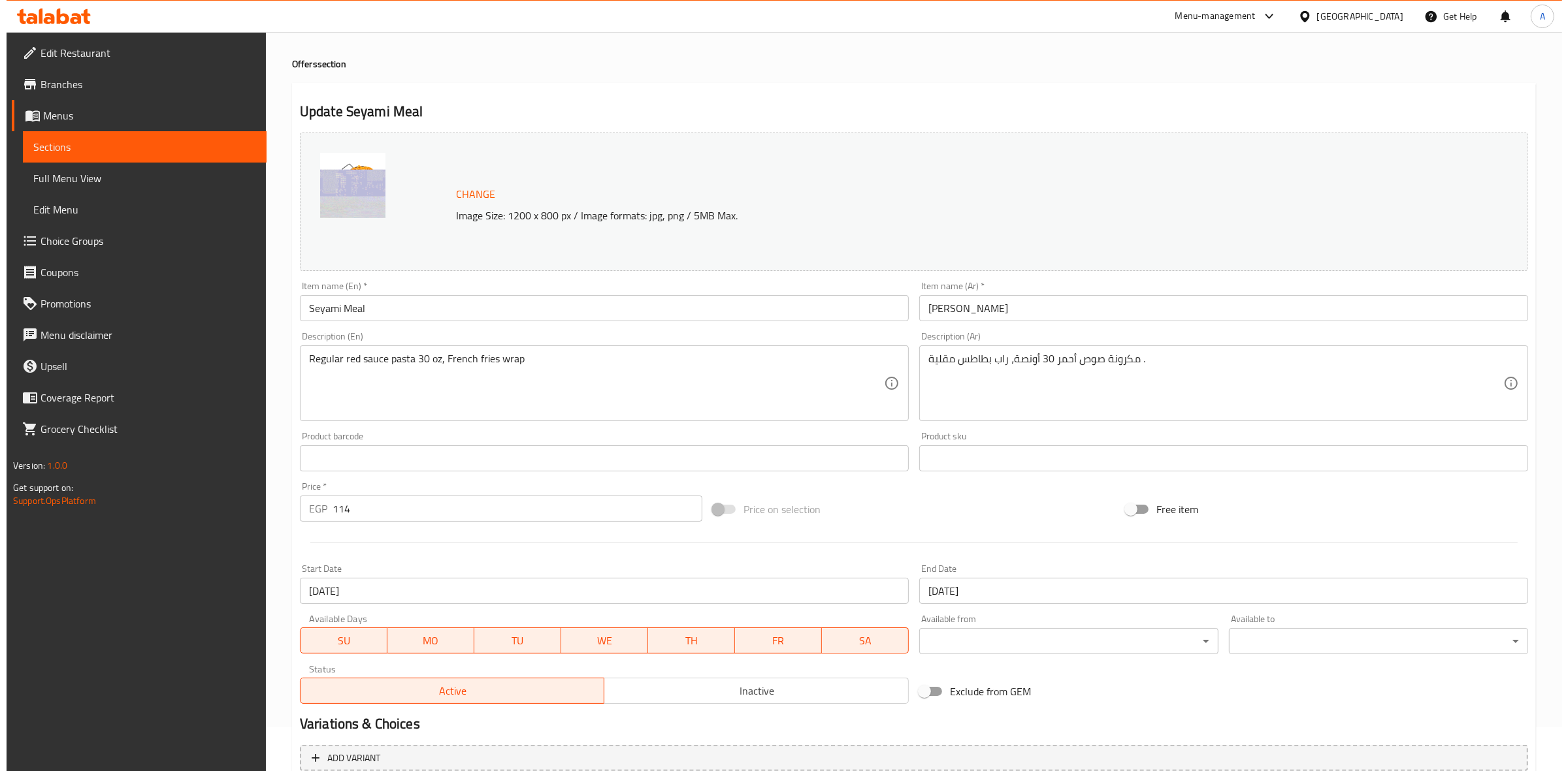
scroll to position [81, 0]
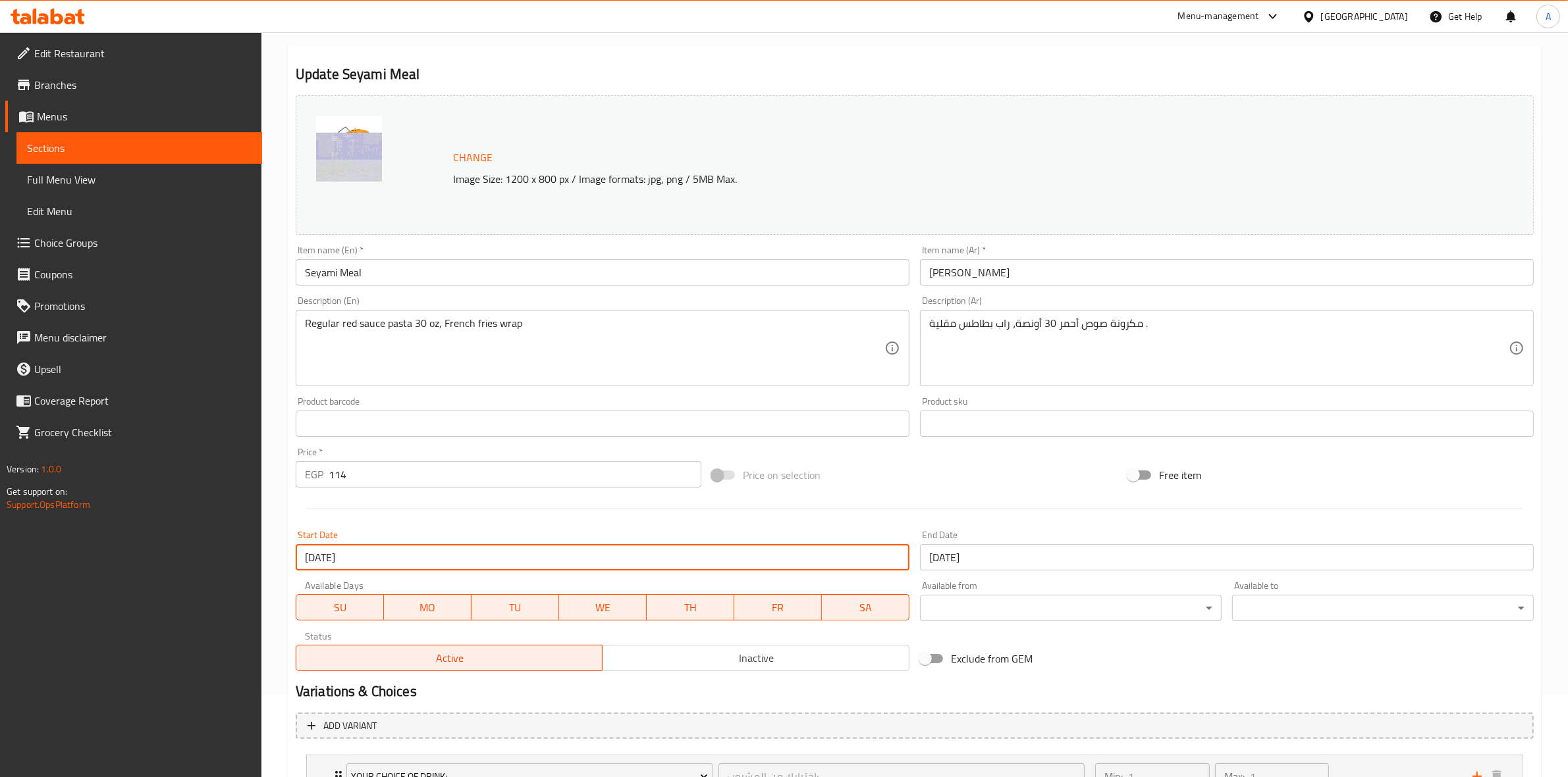
click at [417, 566] on input "[DATE]" at bounding box center [602, 557] width 614 height 27
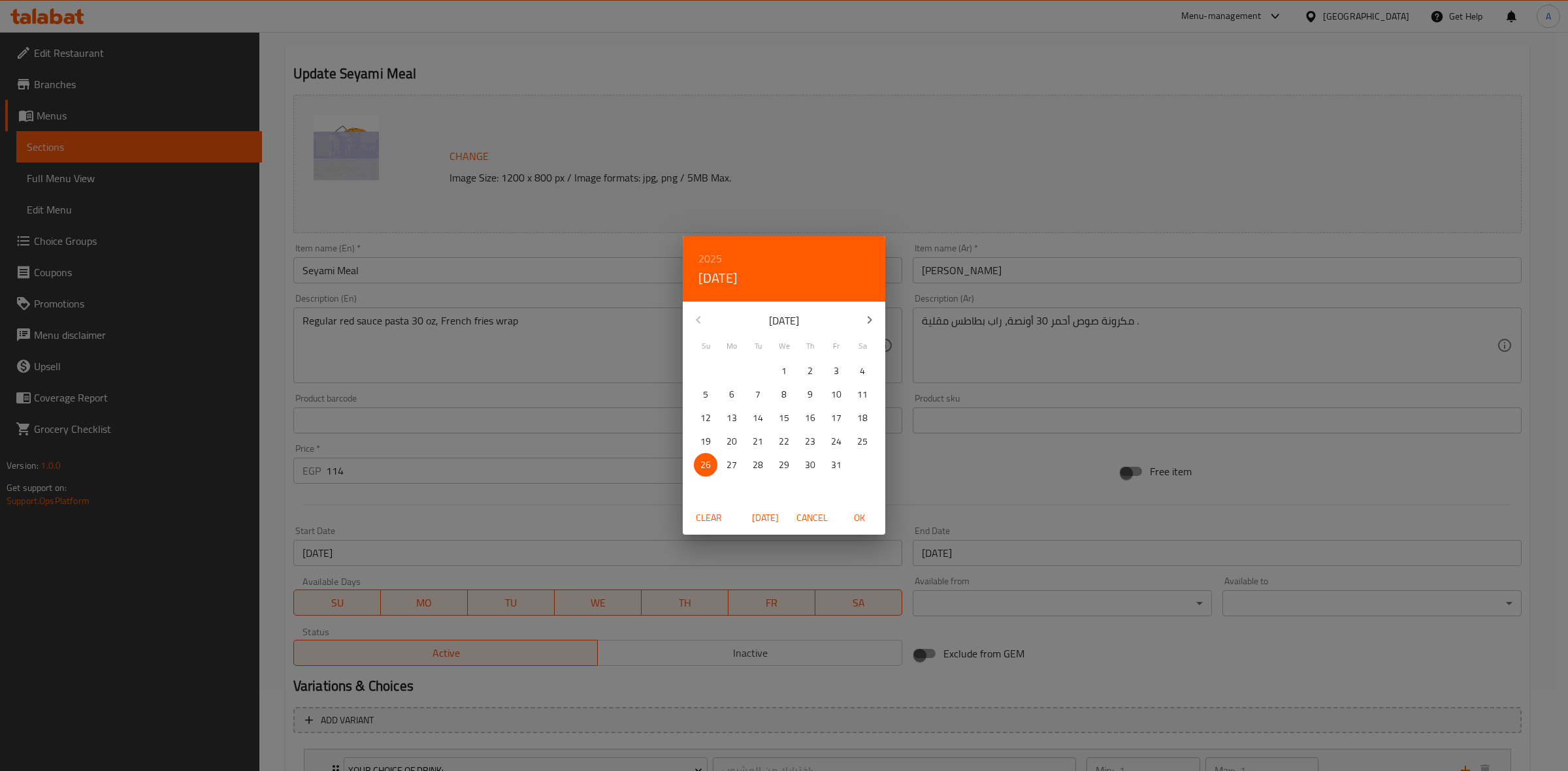
click at [866, 322] on icon "button" at bounding box center [869, 320] width 16 height 16
click at [867, 321] on icon "button" at bounding box center [869, 320] width 16 height 16
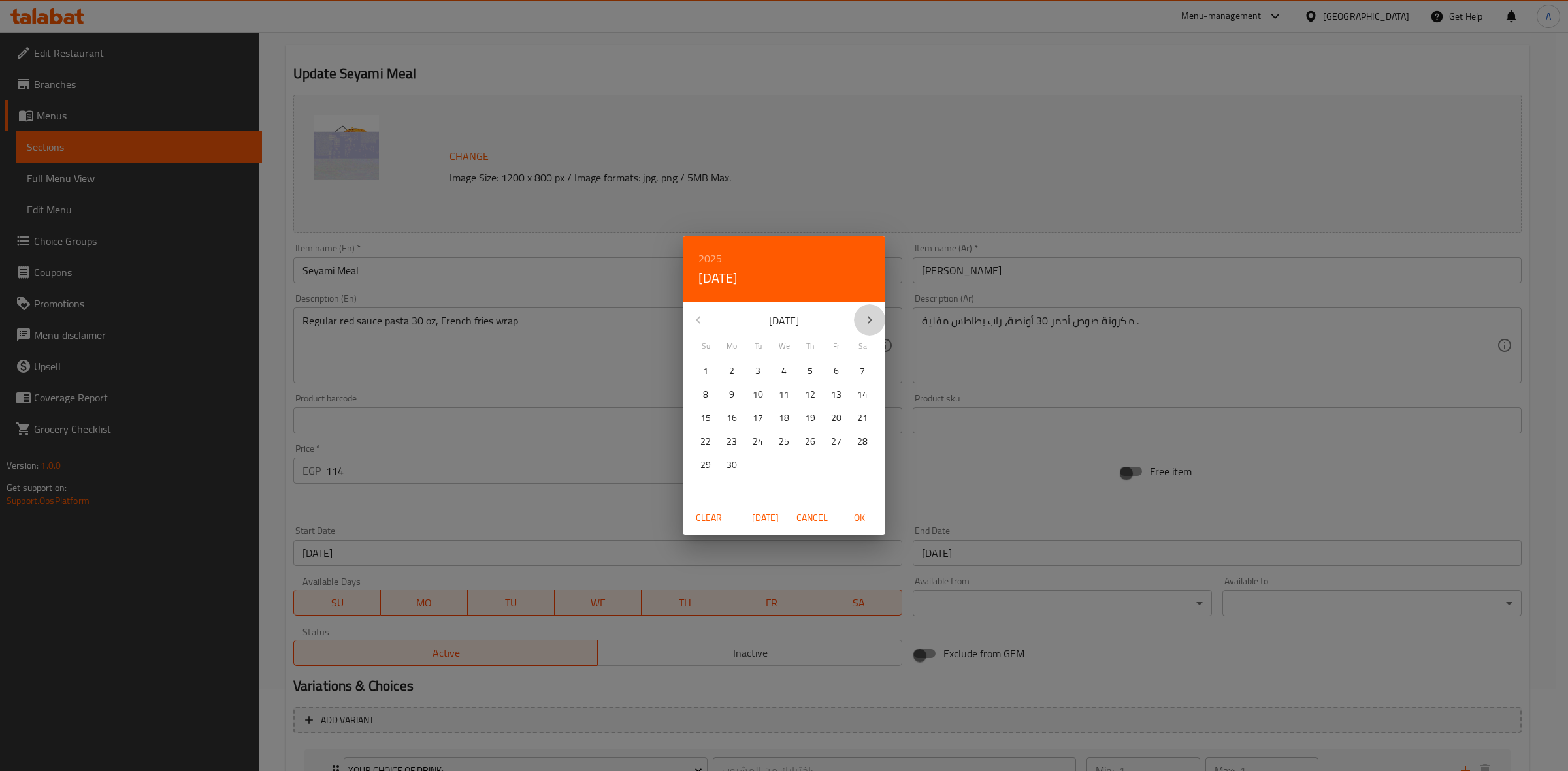
click at [867, 321] on icon "button" at bounding box center [869, 320] width 16 height 16
click at [732, 360] on button "1" at bounding box center [732, 371] width 24 height 24
click at [854, 513] on span "OK" at bounding box center [858, 517] width 31 height 16
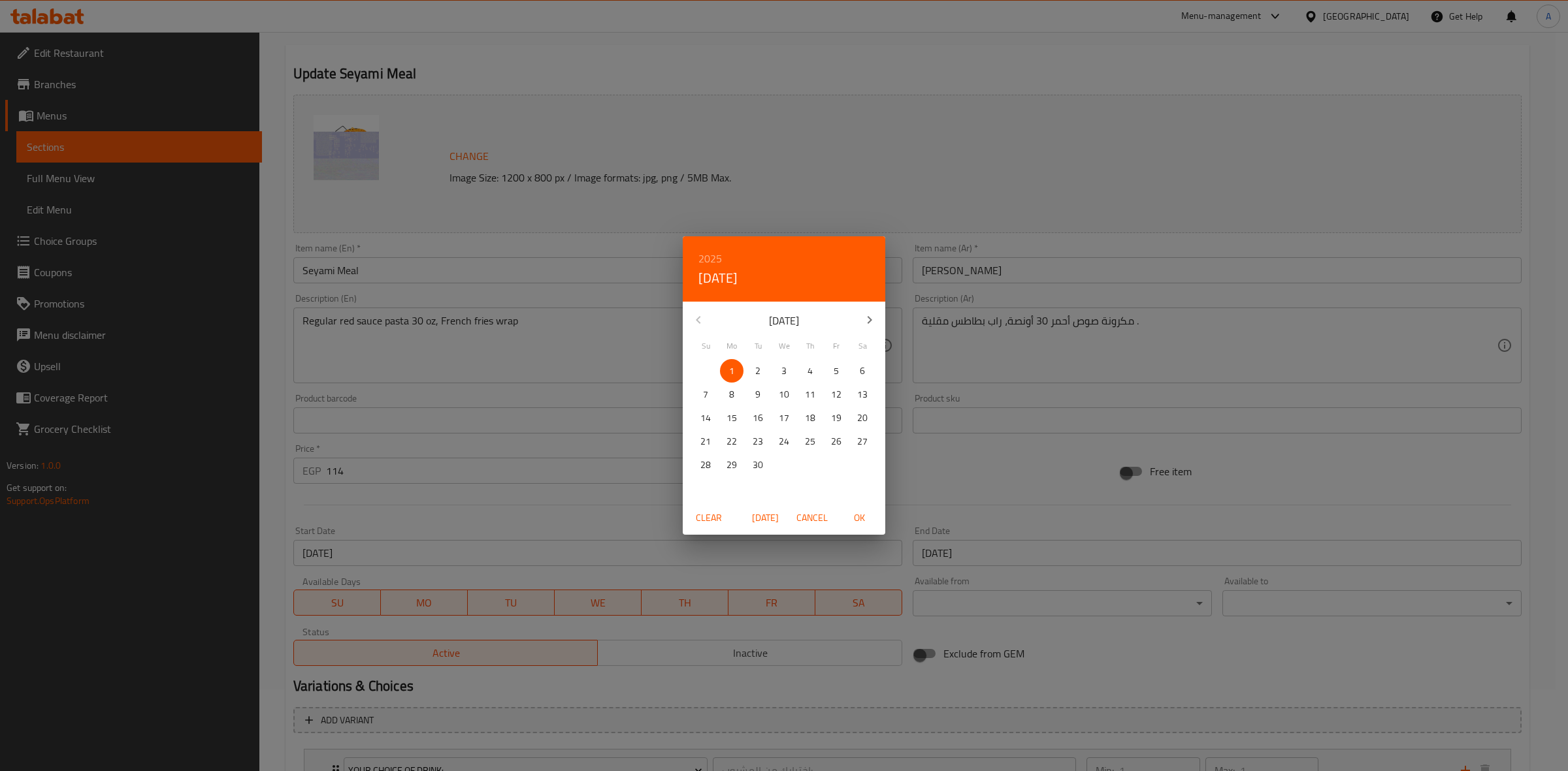
type input "[DATE]"
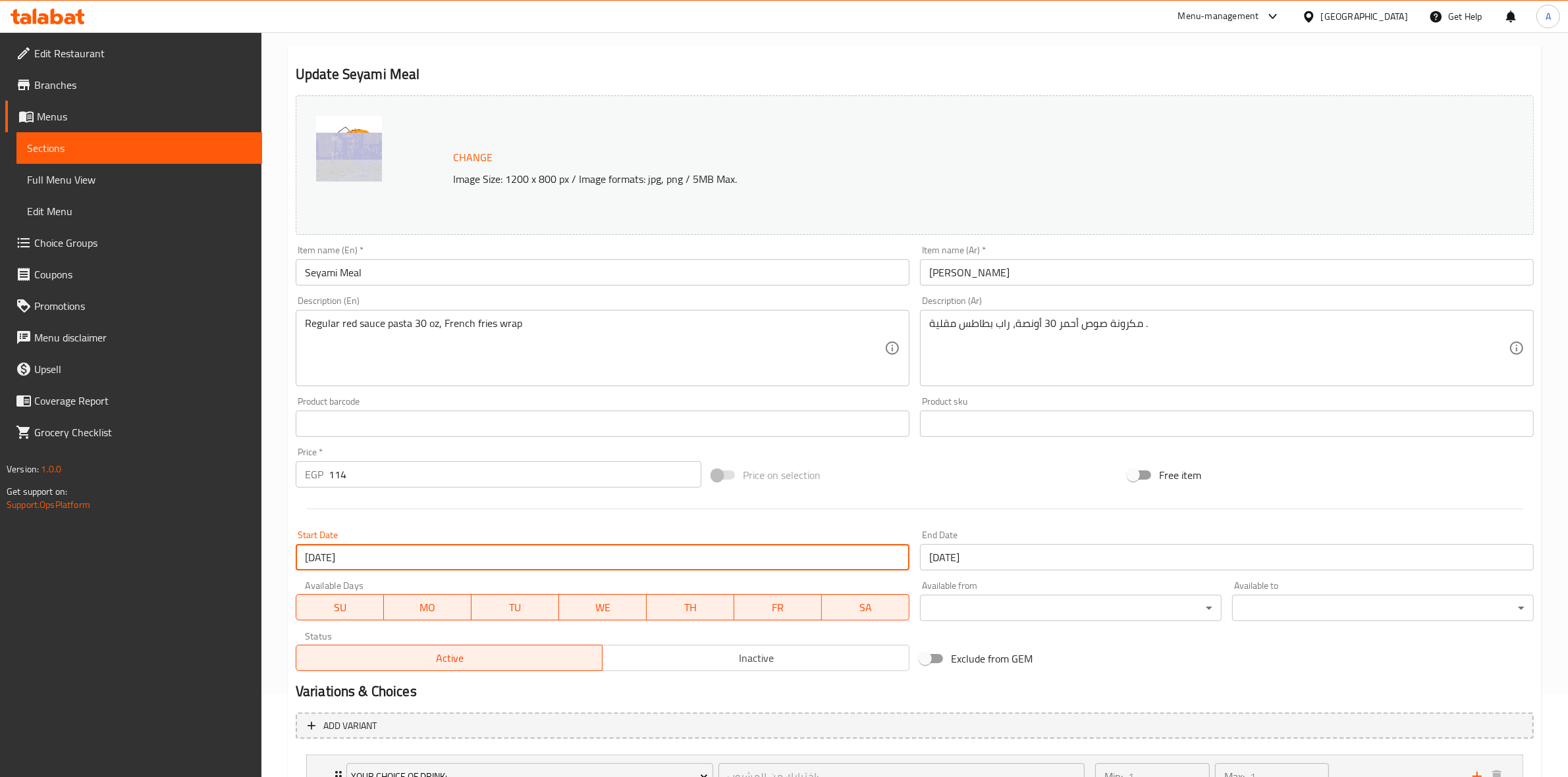
click at [1050, 556] on input "[DATE]" at bounding box center [1226, 557] width 614 height 27
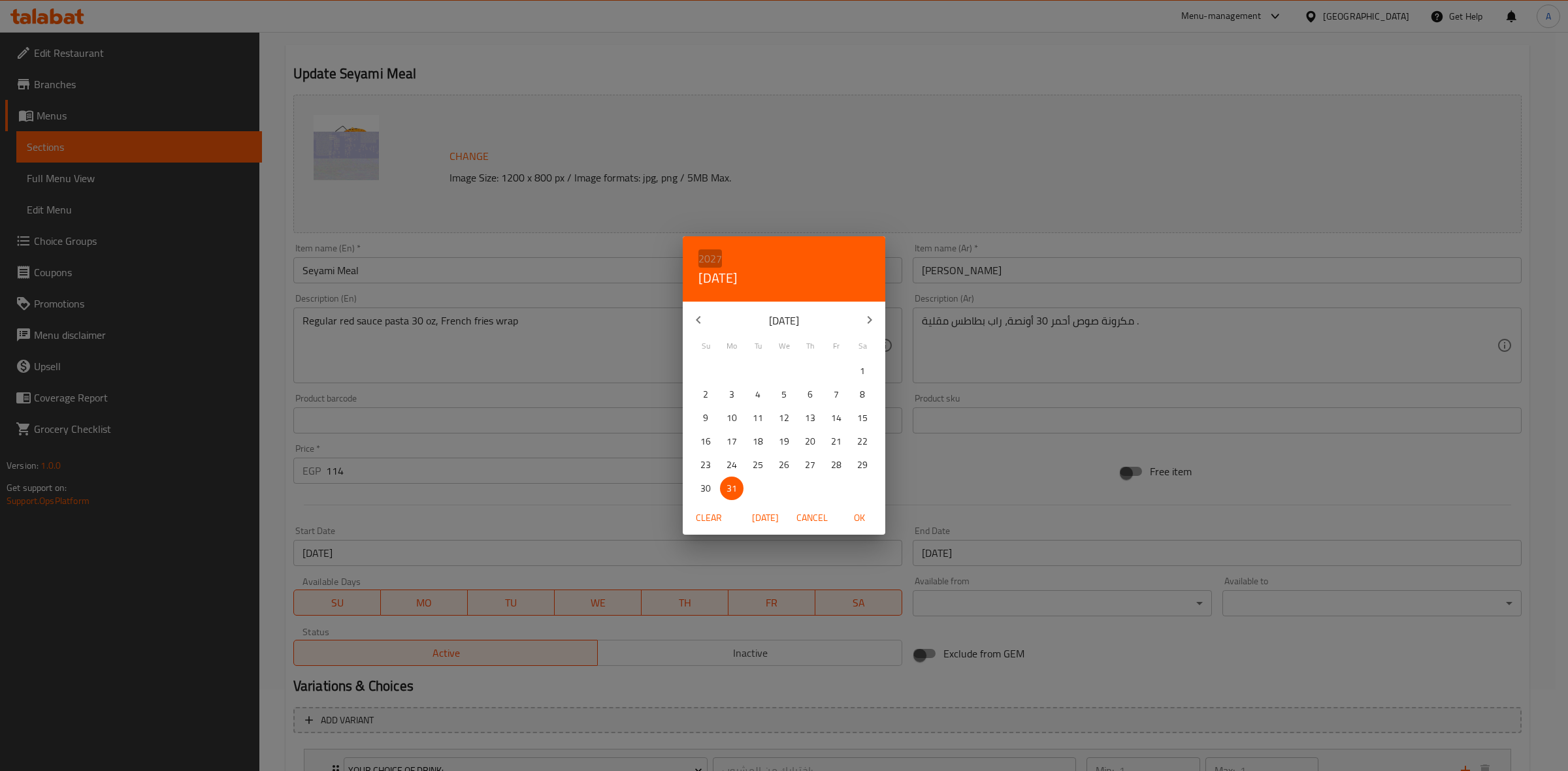
click at [712, 259] on h6 "2027" at bounding box center [710, 258] width 24 height 18
click at [781, 451] on div "2033" at bounding box center [784, 457] width 203 height 26
click at [867, 324] on icon "button" at bounding box center [869, 320] width 16 height 16
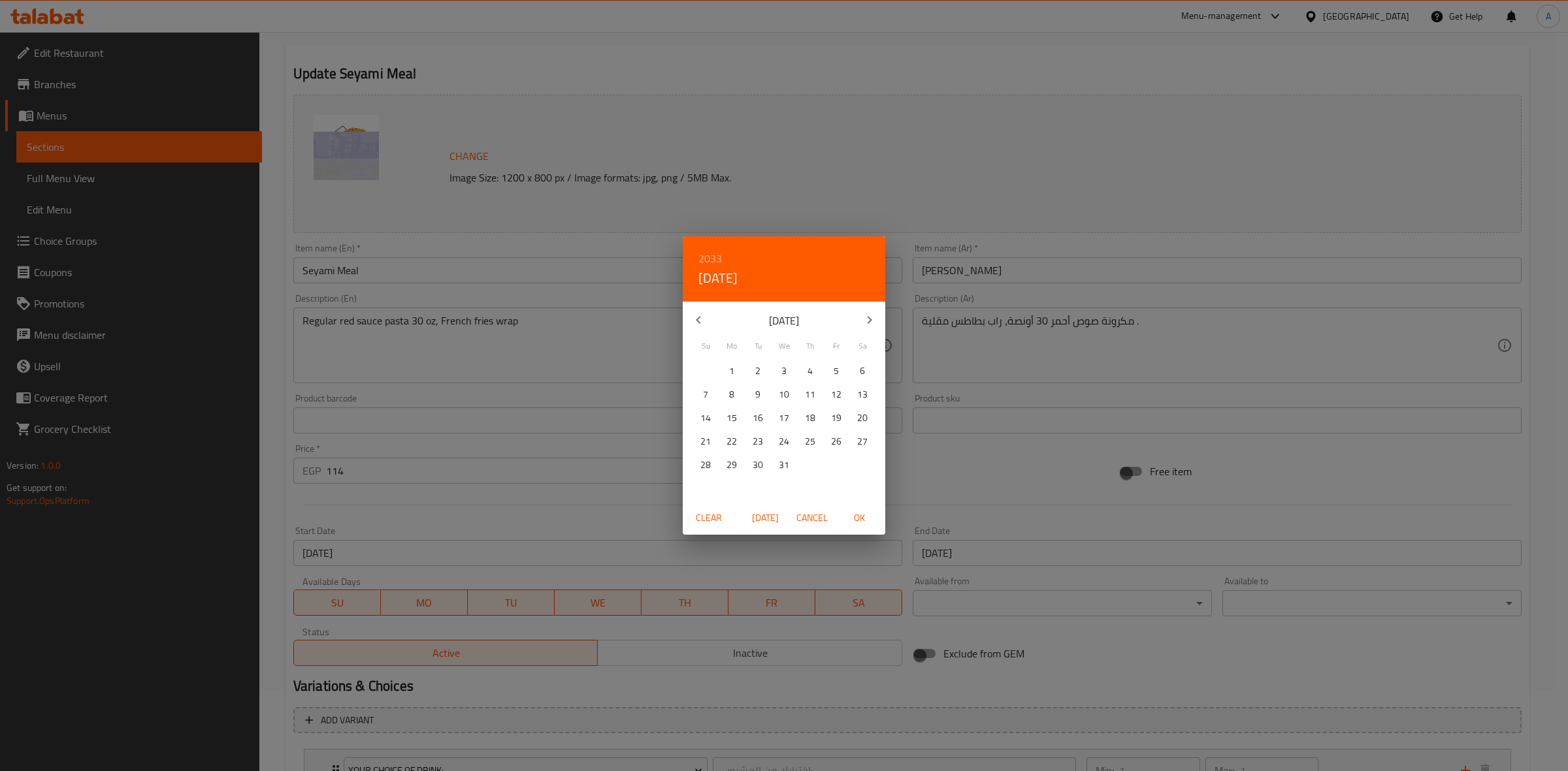
click at [780, 462] on p "31" at bounding box center [784, 464] width 10 height 16
click at [857, 516] on span "OK" at bounding box center [858, 517] width 31 height 16
type input "[DATE]"
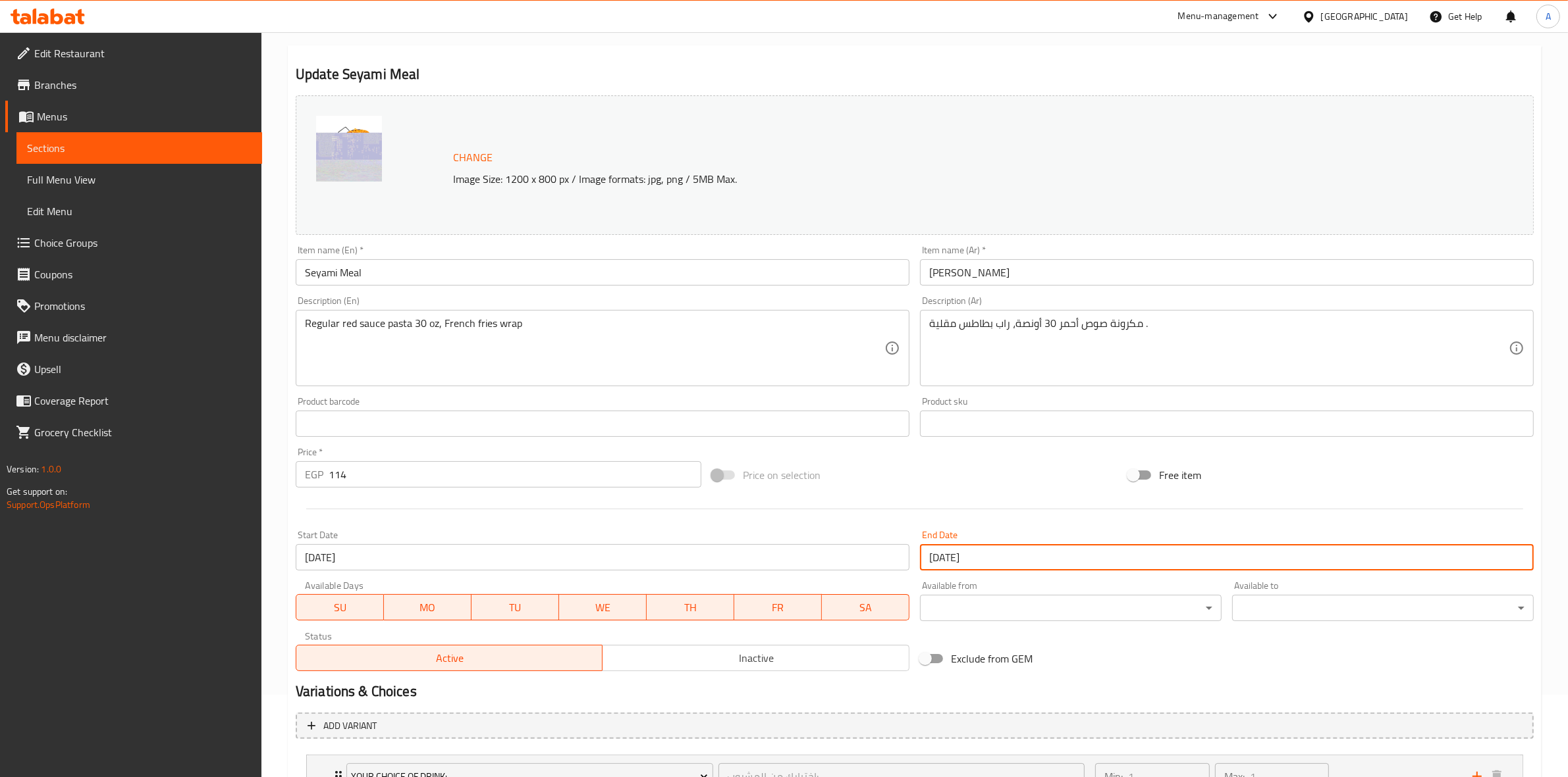
click at [990, 485] on div "Price on selection" at bounding box center [913, 475] width 416 height 35
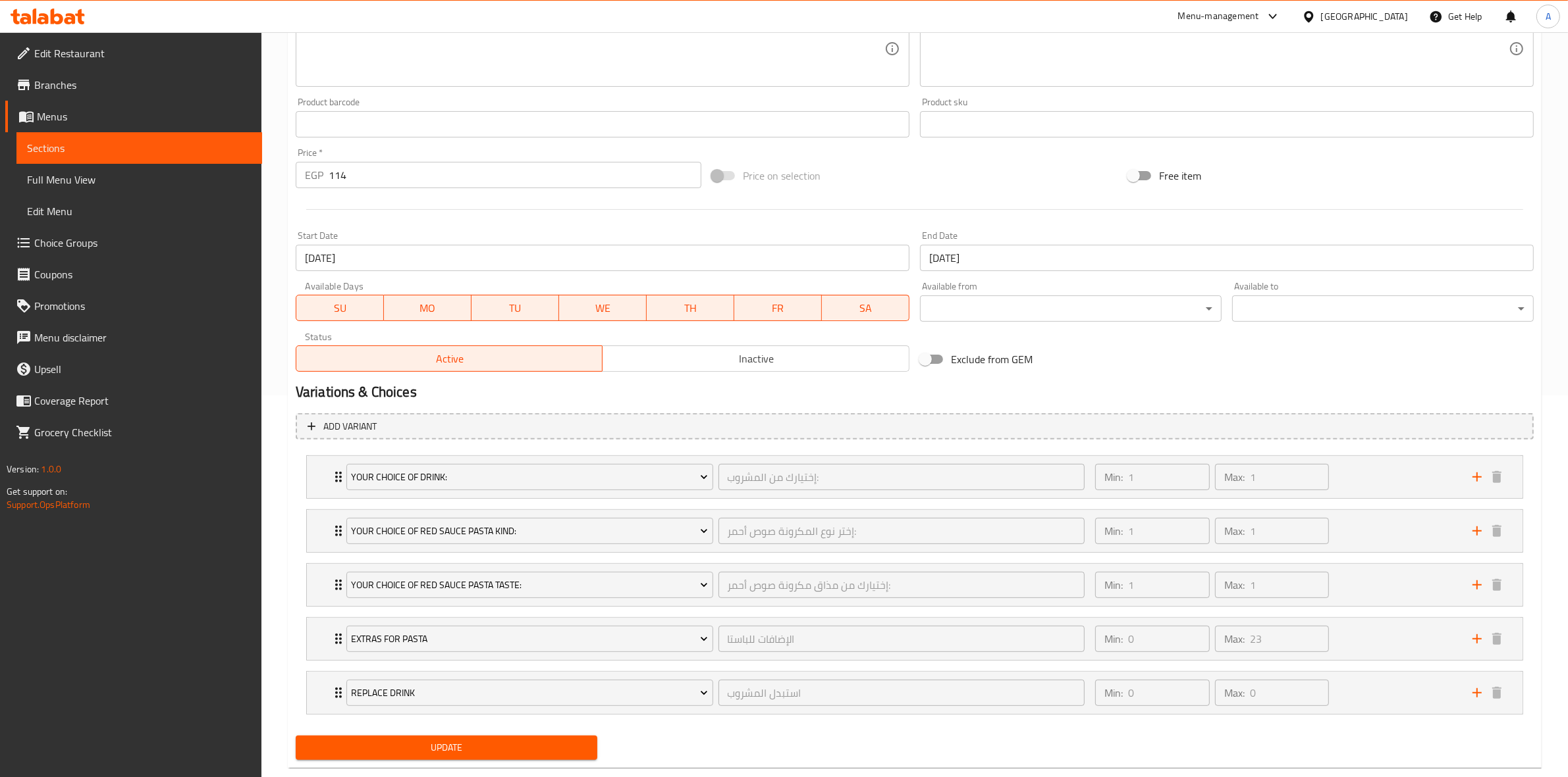
scroll to position [411, 0]
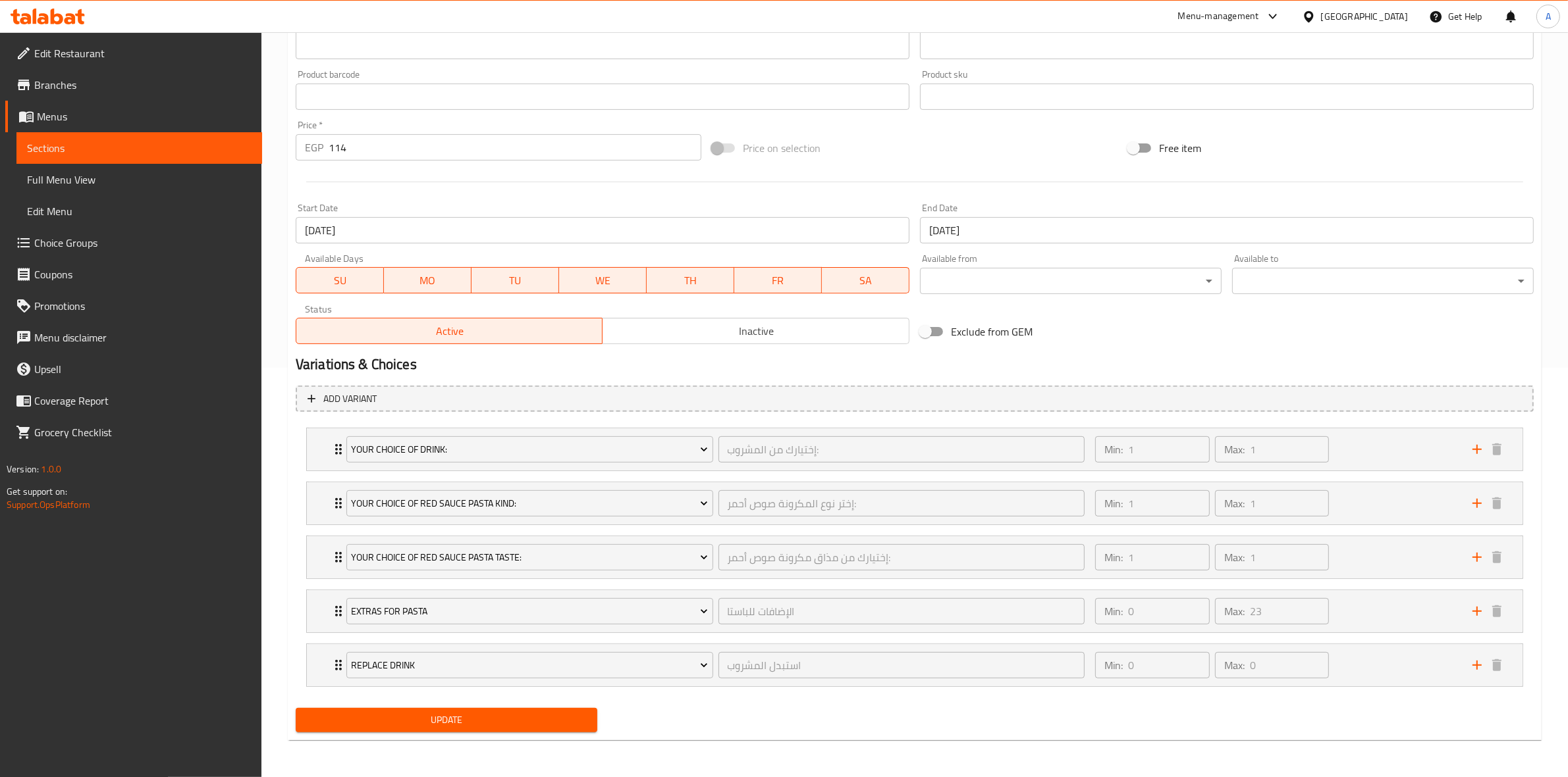
click at [451, 717] on span "Update" at bounding box center [446, 720] width 281 height 16
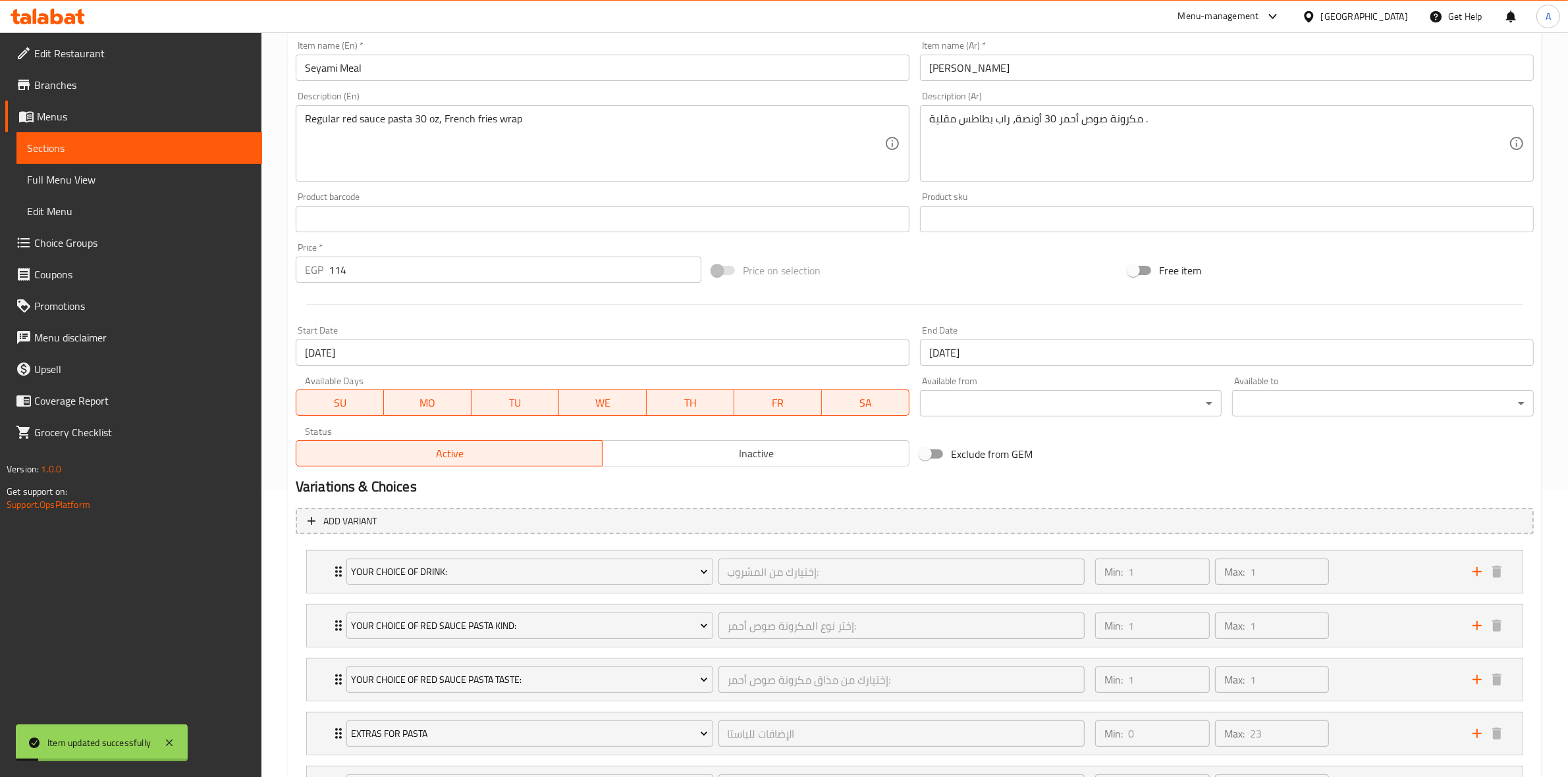
scroll to position [0, 0]
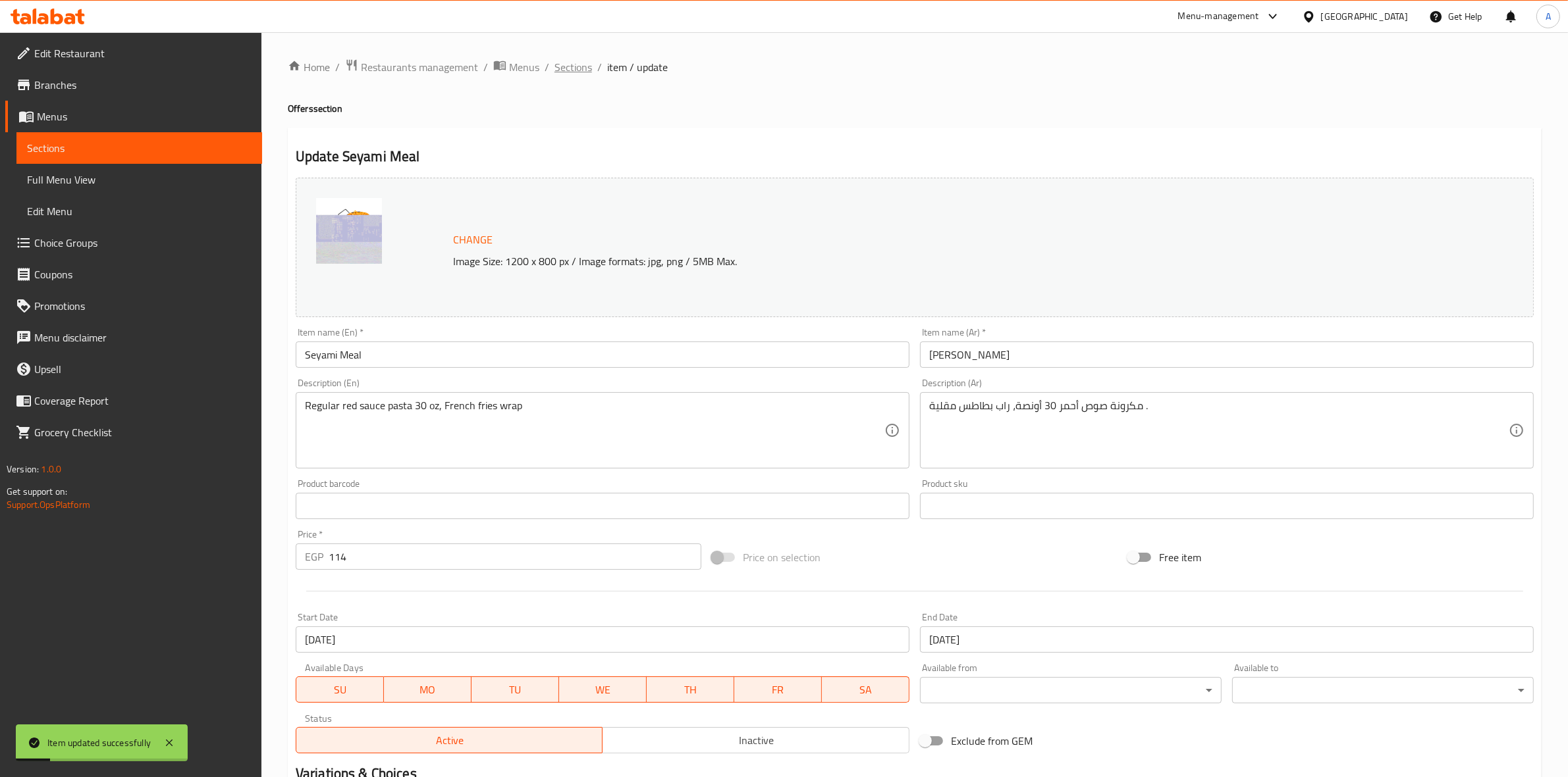
click at [570, 64] on span "Sections" at bounding box center [573, 67] width 37 height 16
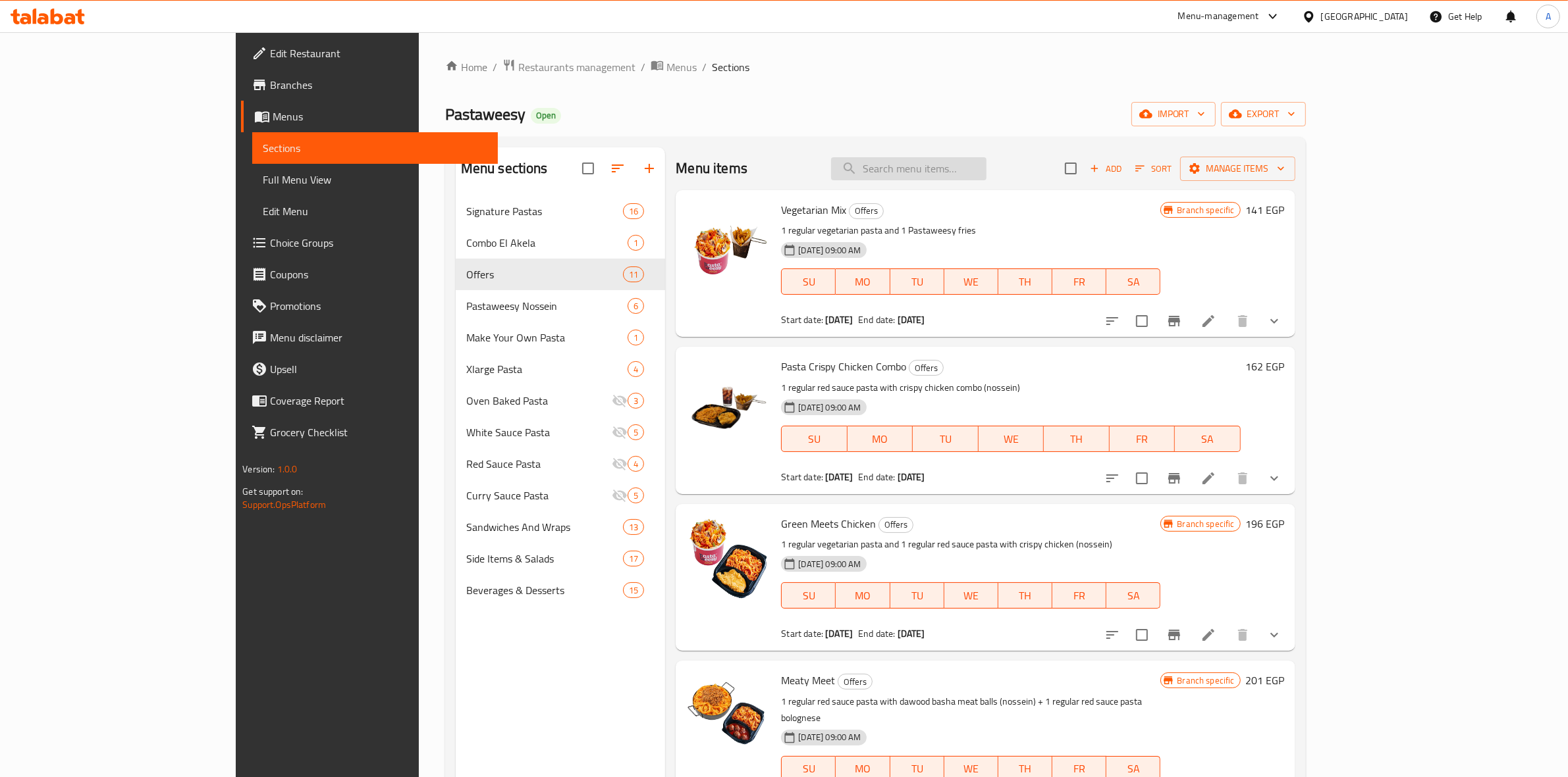
click at [986, 170] on input "search" at bounding box center [908, 168] width 155 height 23
click at [1295, 119] on span "export" at bounding box center [1263, 113] width 64 height 16
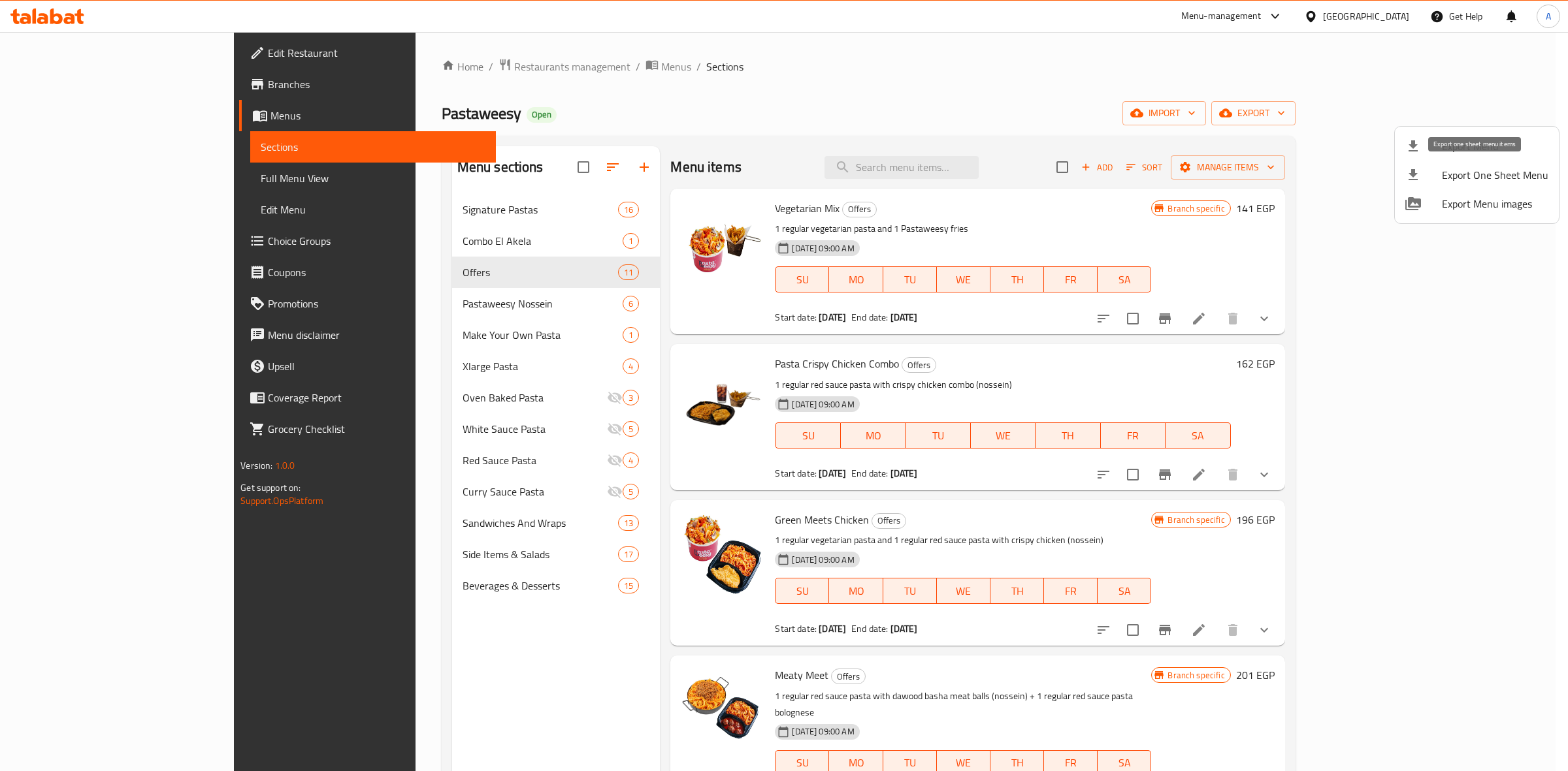
click at [1458, 145] on span "Export Menu" at bounding box center [1494, 146] width 107 height 16
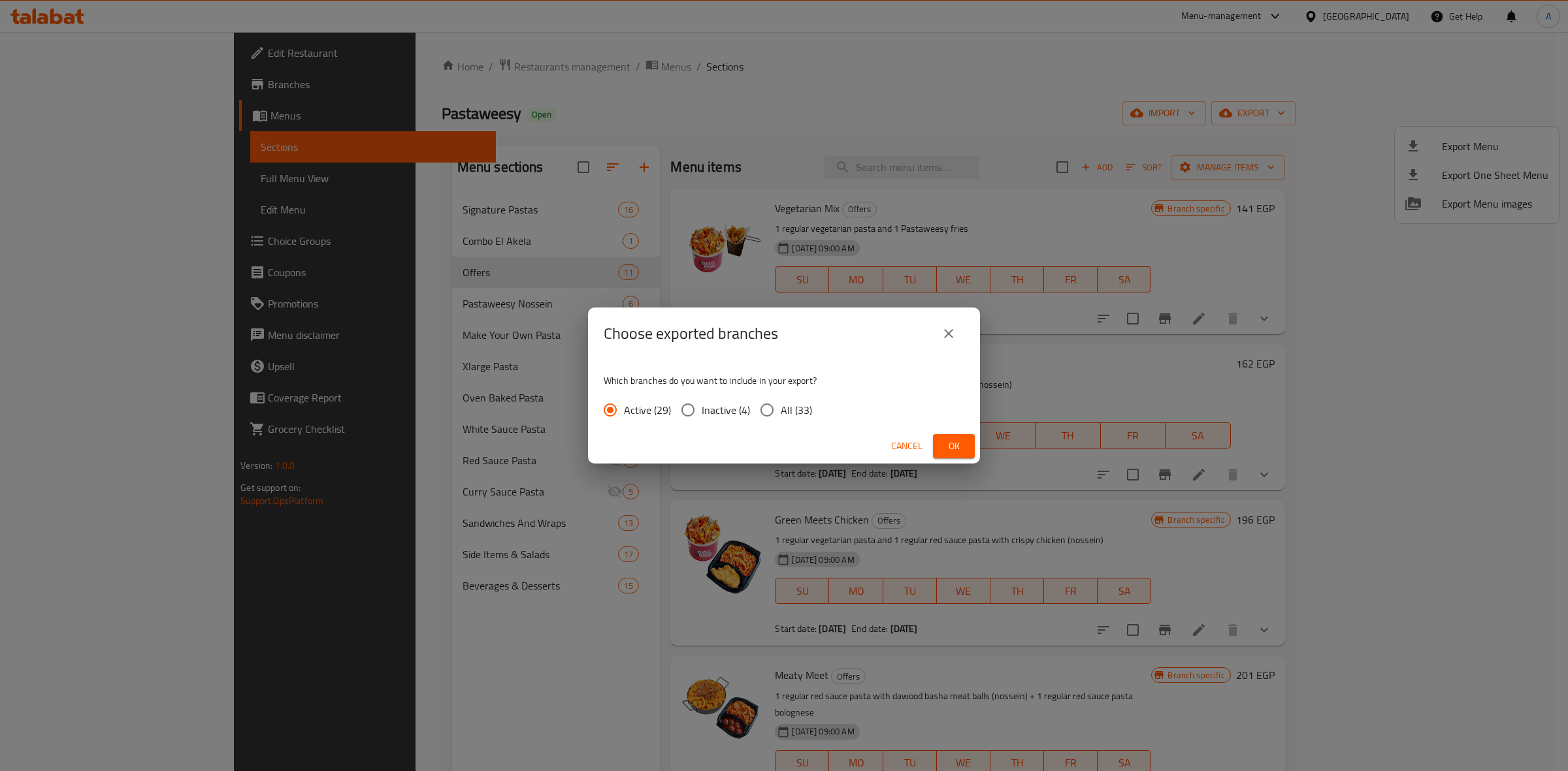
click at [932, 379] on p "Which branches do you want to include in your export?" at bounding box center [784, 381] width 361 height 13
click at [773, 412] on input "All (33)" at bounding box center [767, 410] width 27 height 27
radio input "true"
click at [958, 439] on span "Ok" at bounding box center [953, 445] width 21 height 16
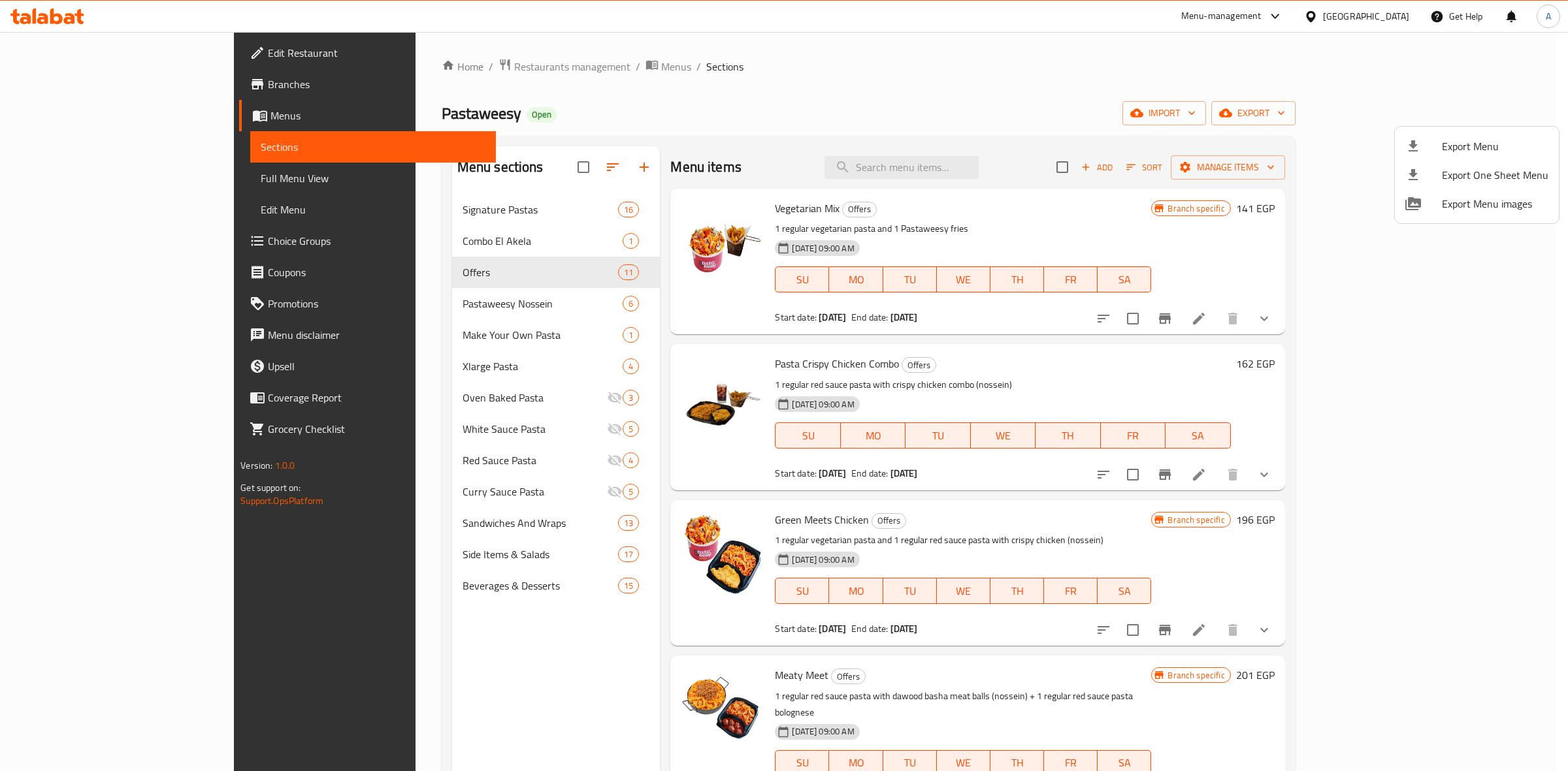
click at [781, 207] on div at bounding box center [784, 385] width 1568 height 771
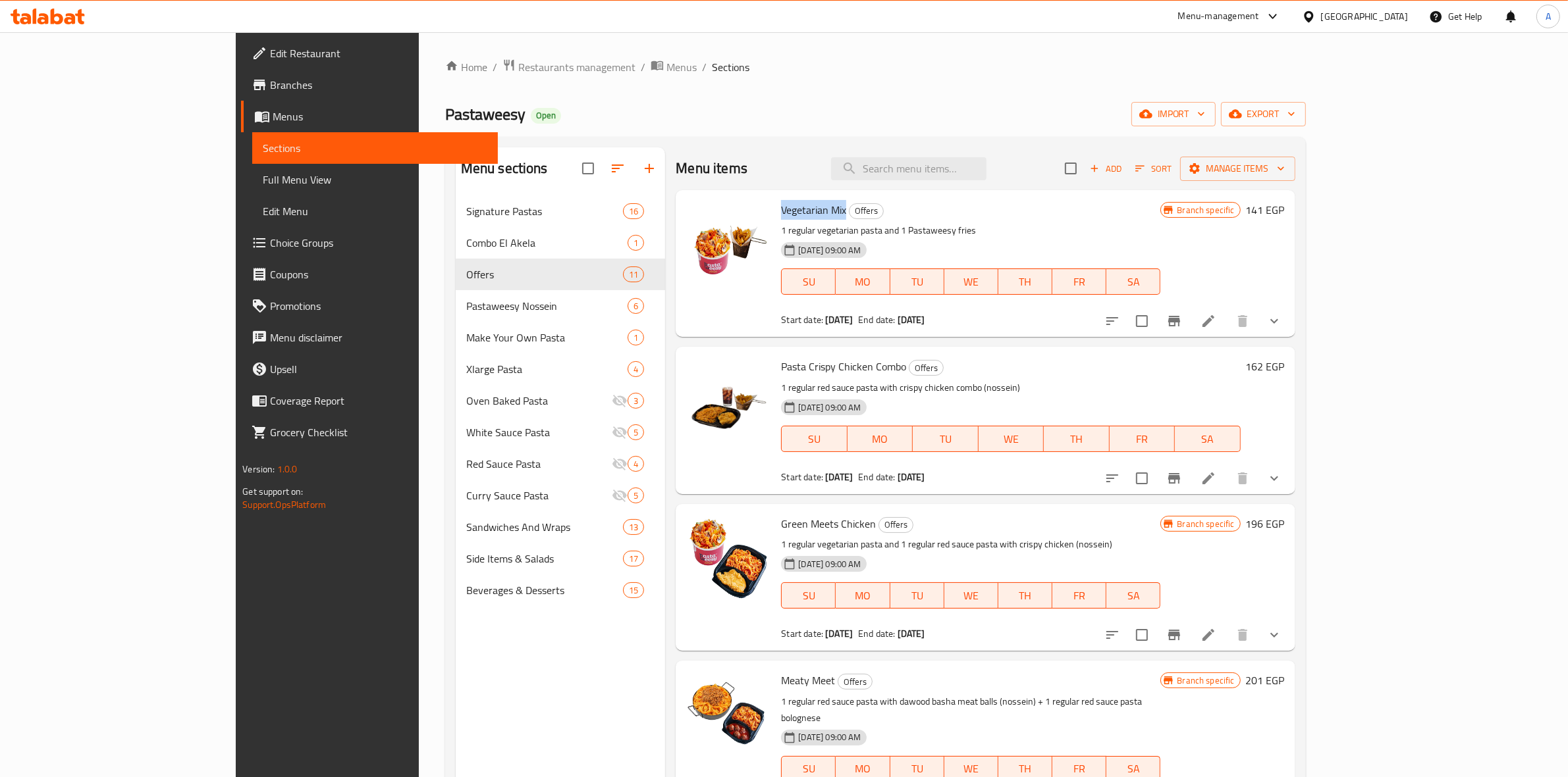
drag, startPoint x: 788, startPoint y: 211, endPoint x: 719, endPoint y: 210, distance: 69.0
click at [775, 210] on div "Vegetarian Mix Offers 1 regular vegetarian pasta and 1 Pastaweesy fries [DATE] …" at bounding box center [970, 263] width 390 height 136
copy span "Vegetarian Mix"
click at [772, 80] on div "Home / Restaurants management / Menus / Sections Pastaweesy Open import export …" at bounding box center [875, 497] width 860 height 877
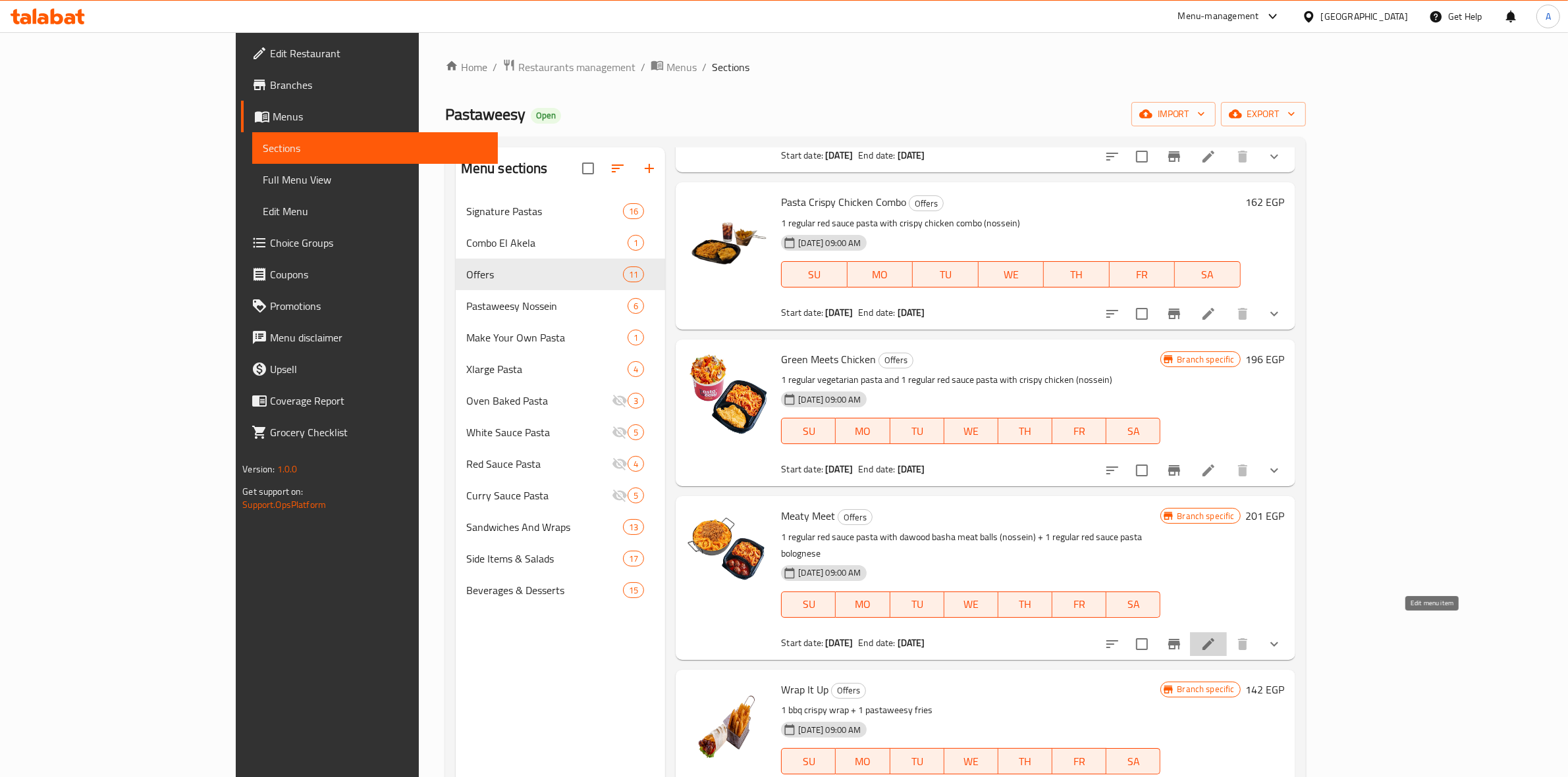
click at [1216, 636] on icon at bounding box center [1207, 644] width 16 height 16
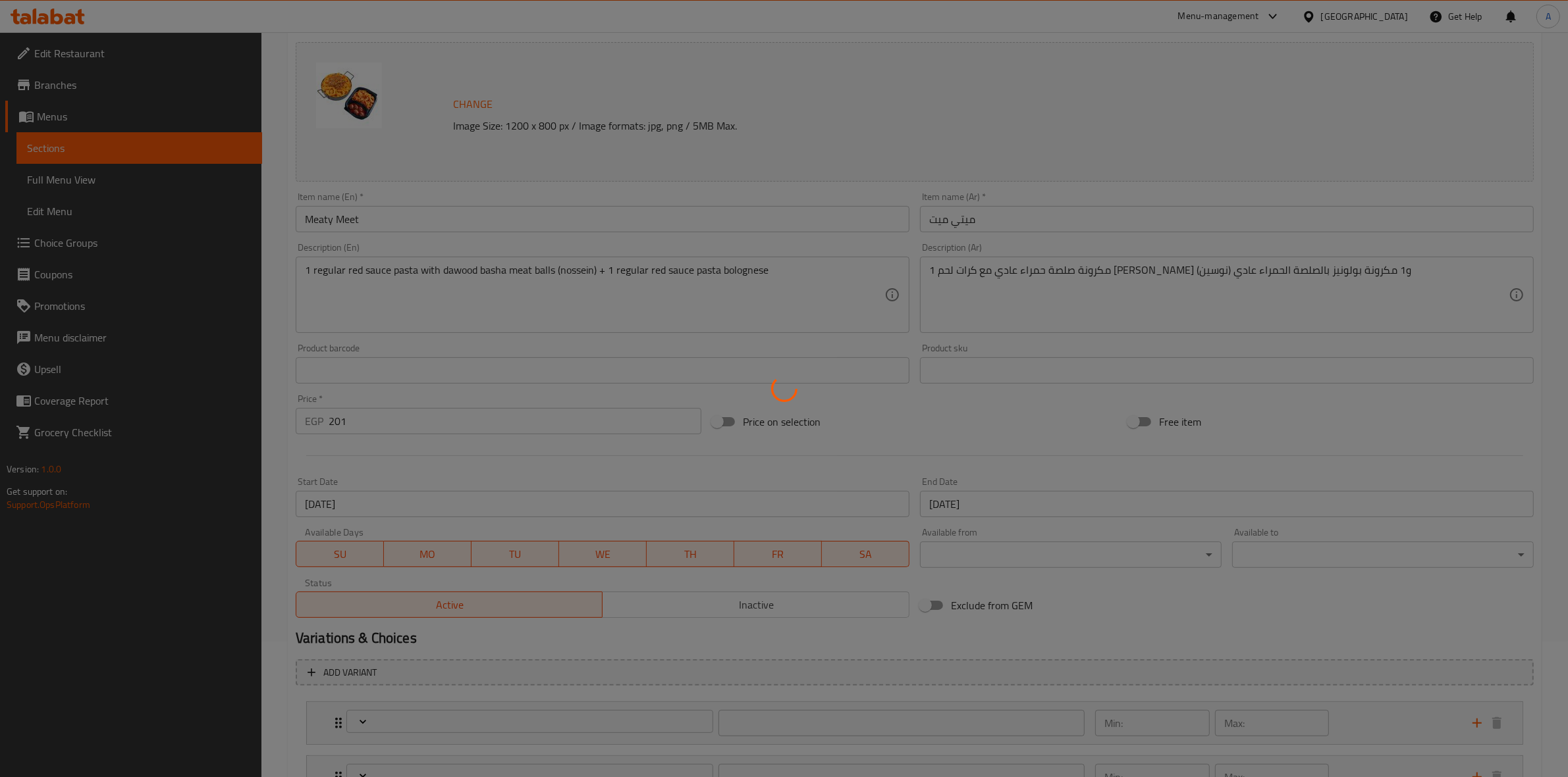
scroll to position [356, 0]
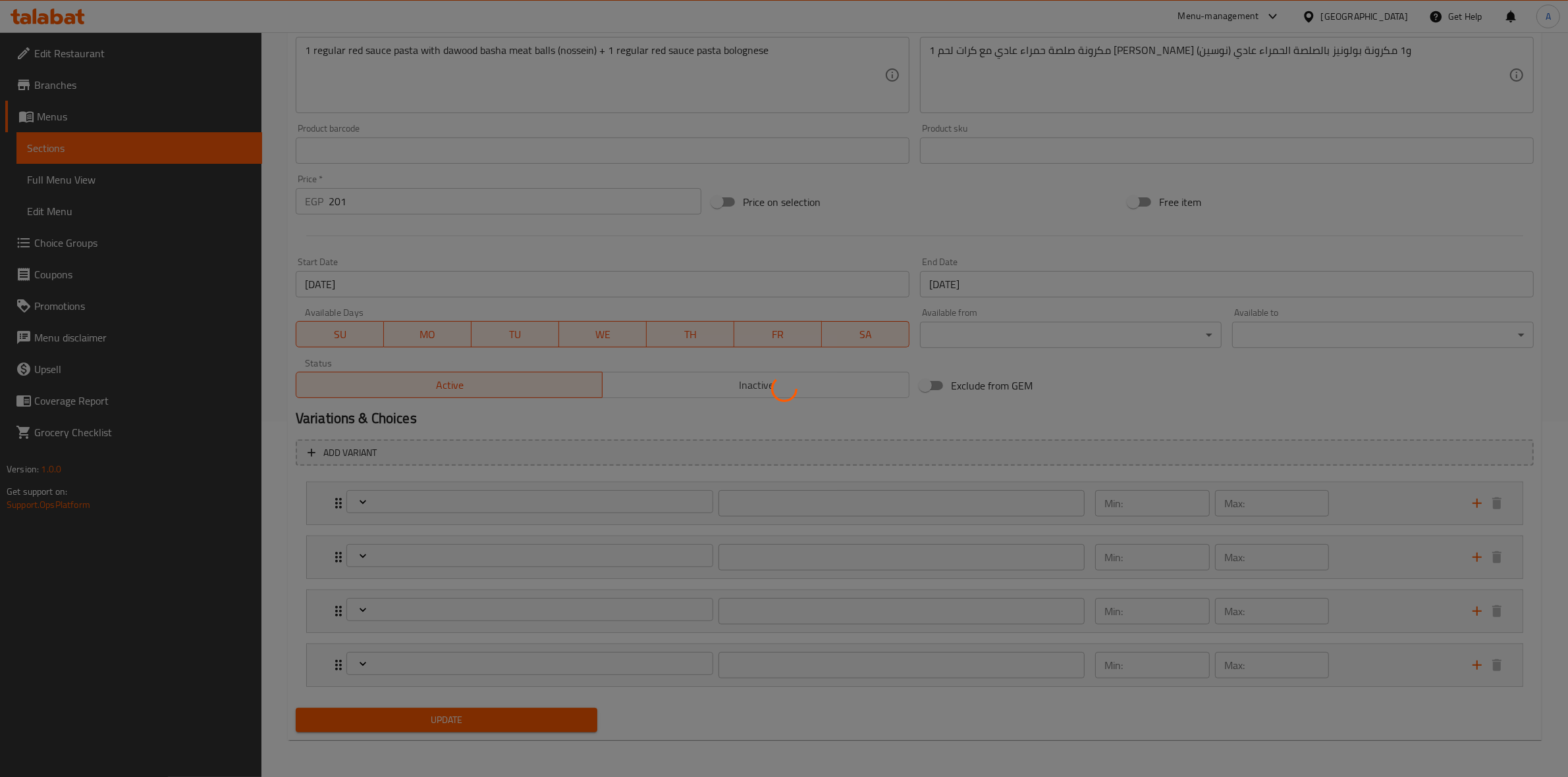
type input "إختيارك من الباستا الأولي:"
type input "1"
type input "إختيارك من الباستا الثانية:"
type input "1"
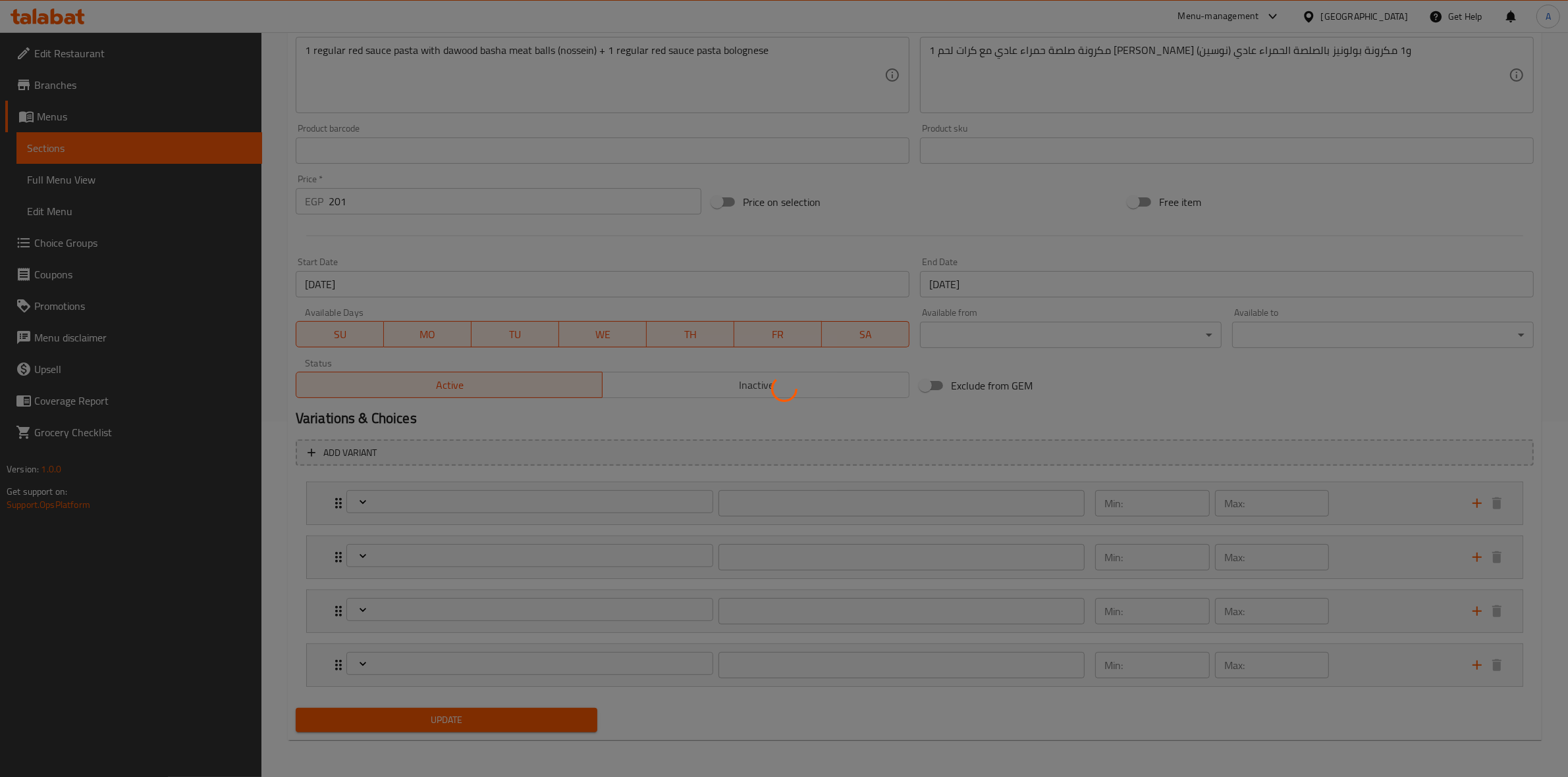
type input "1"
type input "إختيارك من طعم الباستا الأولي:"
type input "1"
type input "إختيارك من طعم الباستا الثانية:"
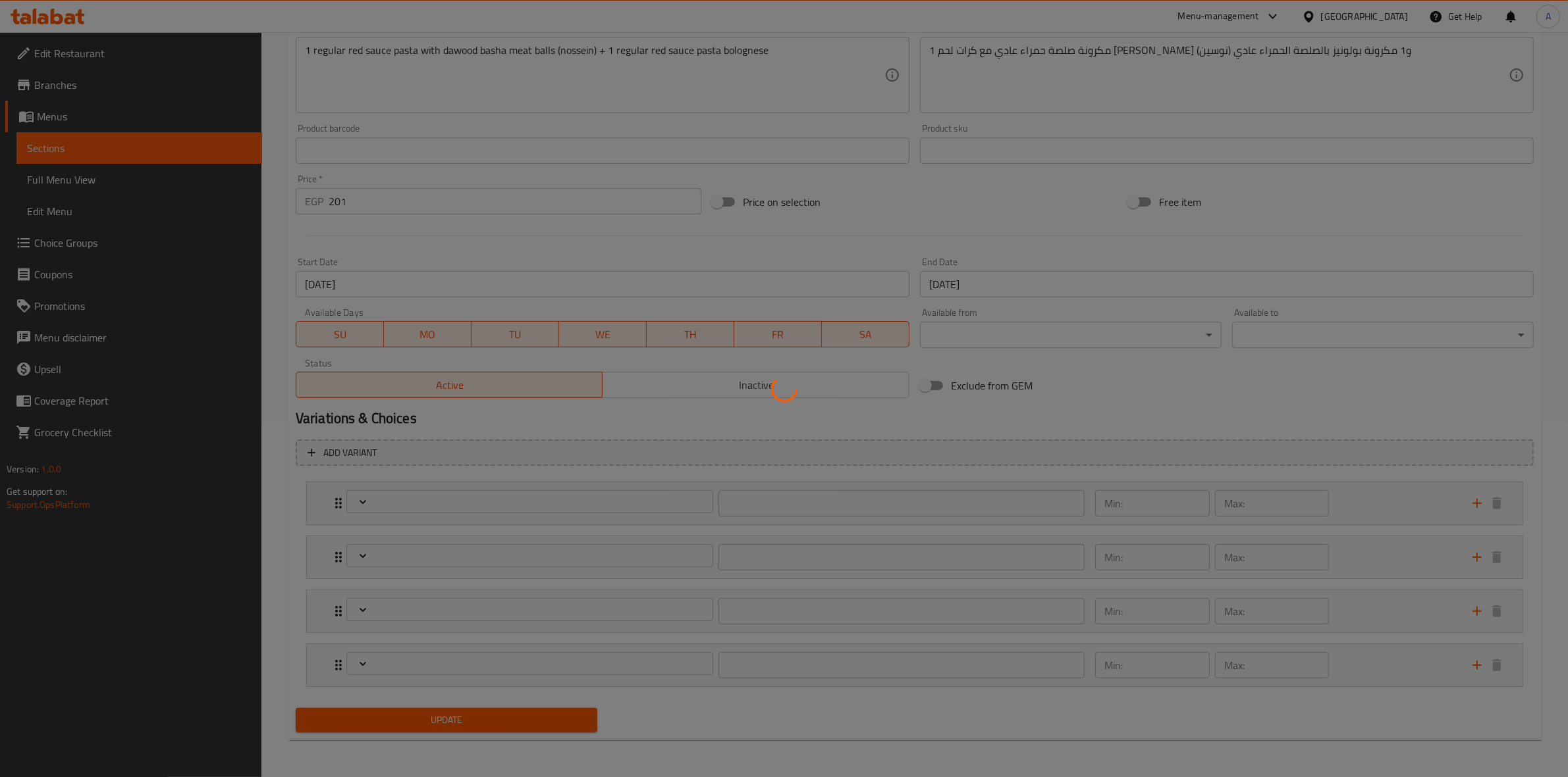
type input "1"
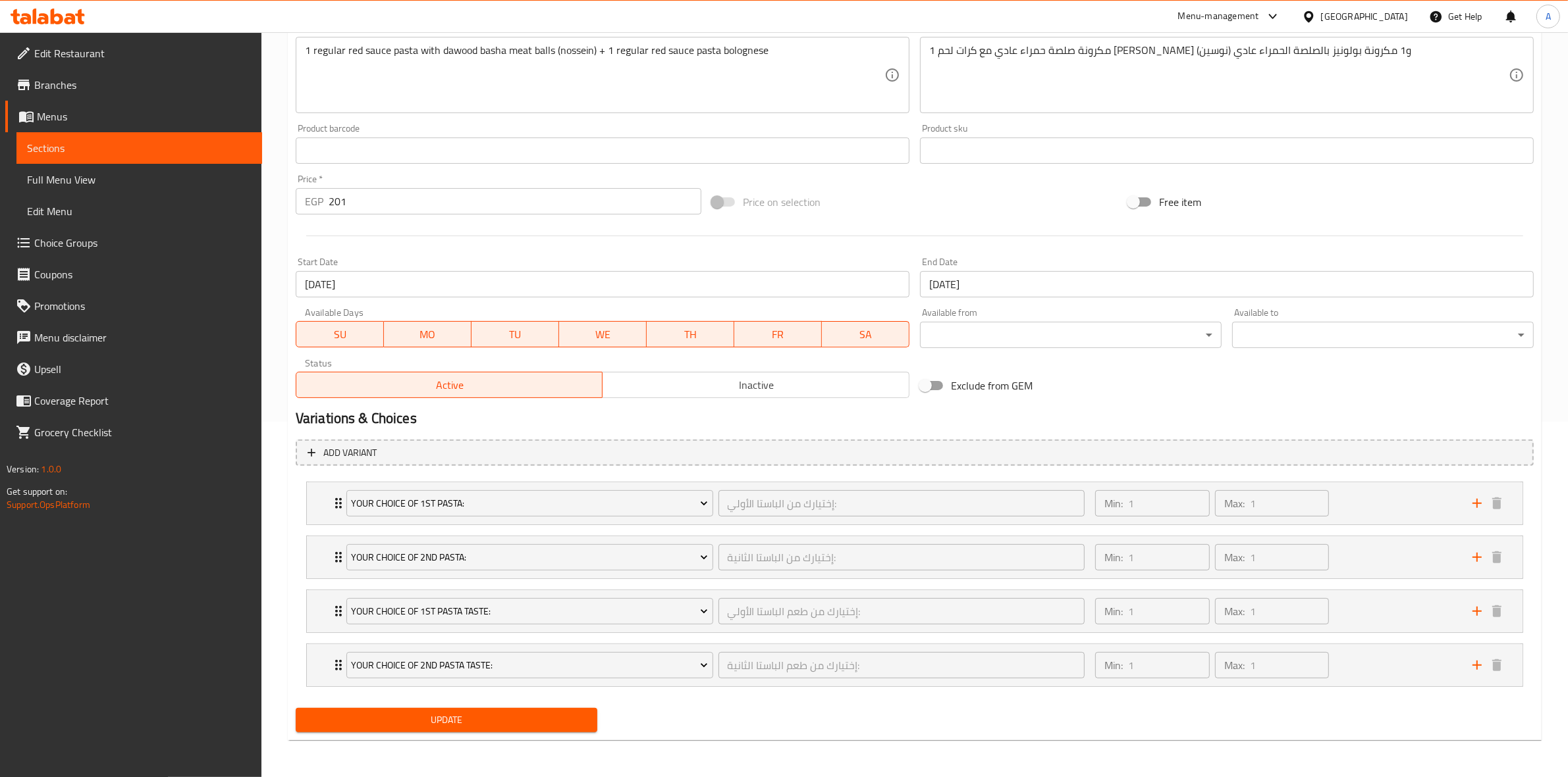
drag, startPoint x: 278, startPoint y: 518, endPoint x: 416, endPoint y: 392, distance: 186.9
click at [278, 518] on div "Home / Restaurants management / Menus / Sections / item / update Offers section…" at bounding box center [914, 226] width 1306 height 1100
click at [683, 382] on span "Inactive" at bounding box center [755, 385] width 296 height 19
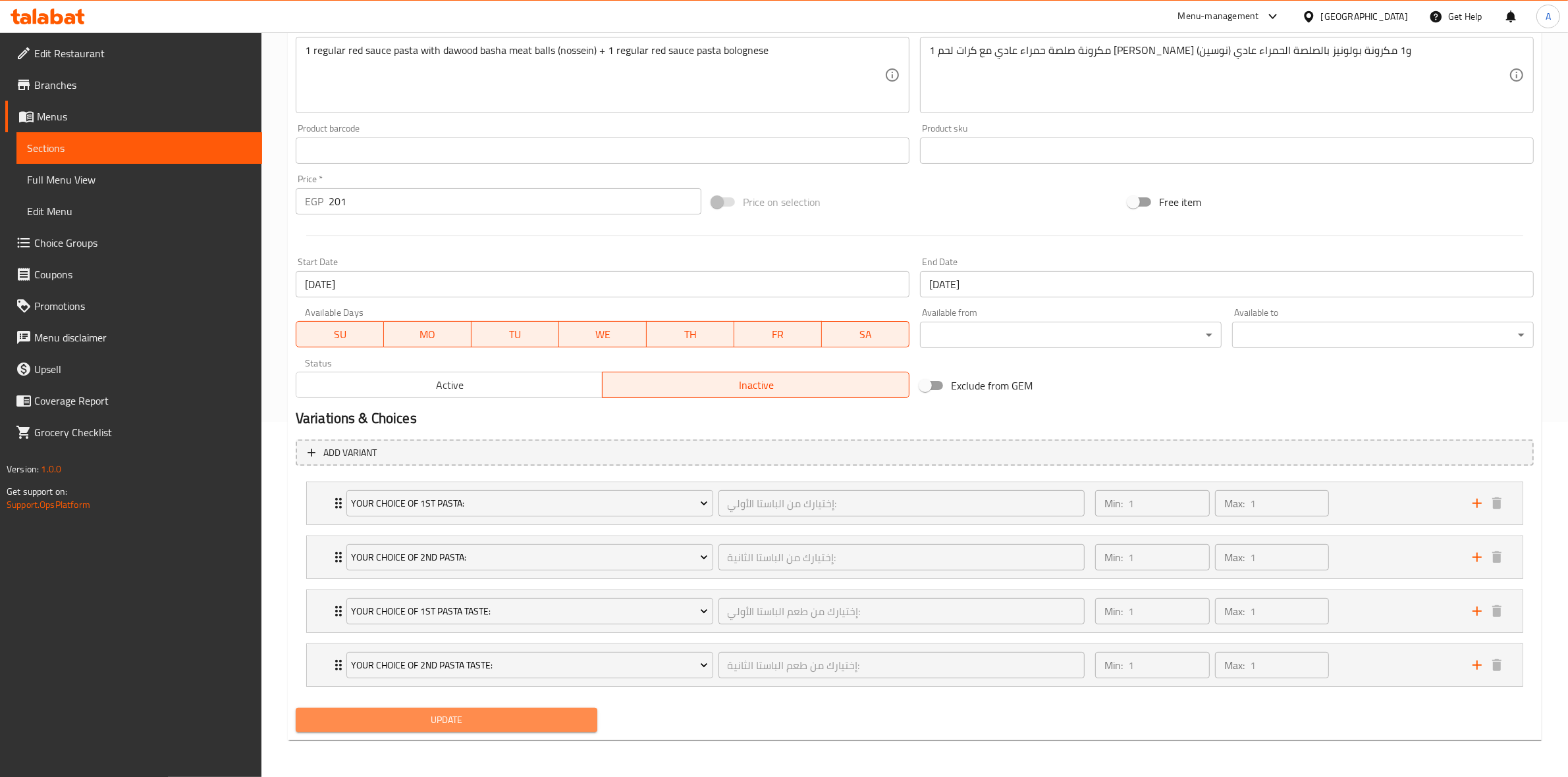
click at [438, 731] on button "Update" at bounding box center [446, 721] width 302 height 25
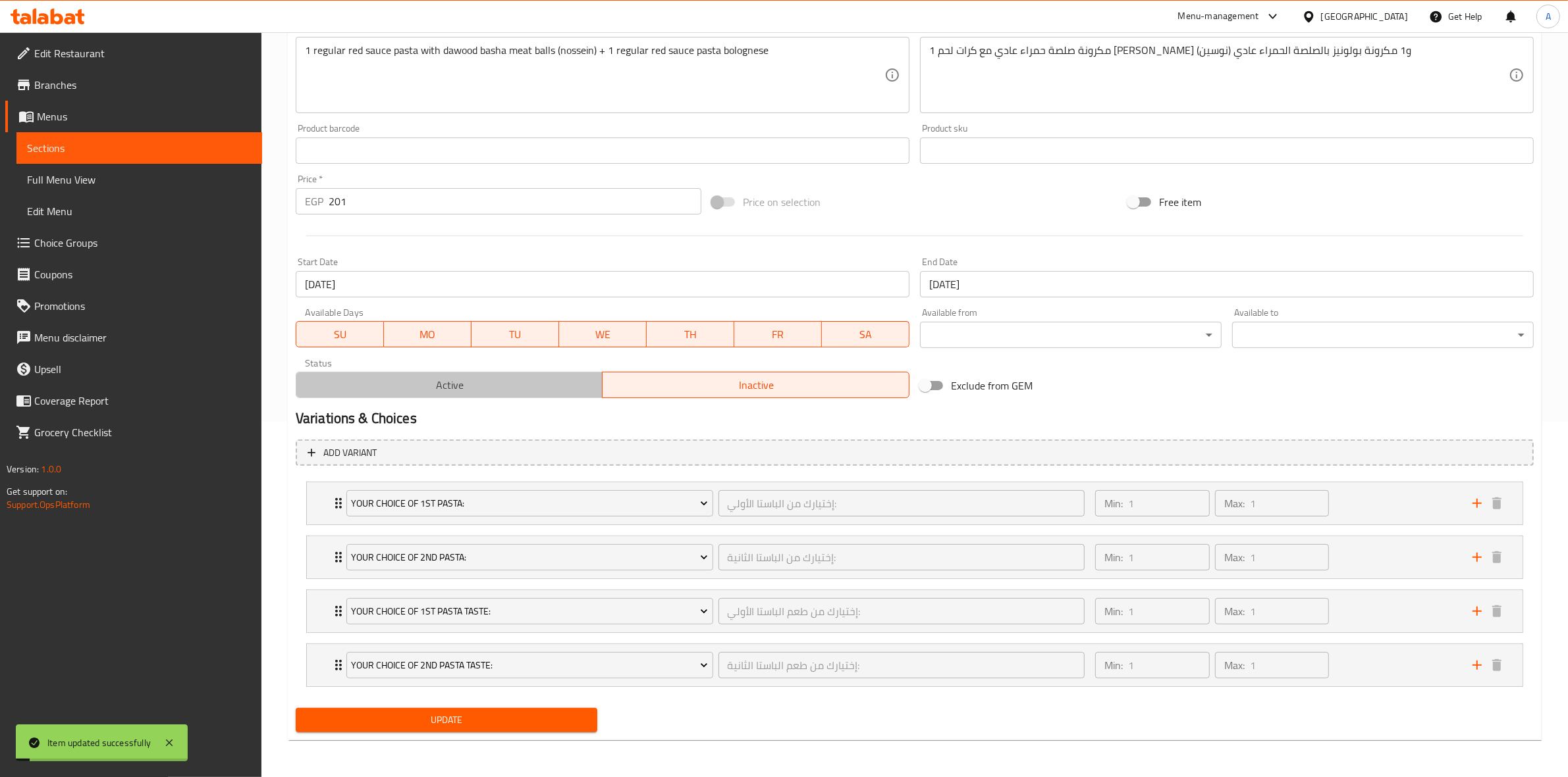
click at [402, 388] on span "Active" at bounding box center [449, 385] width 296 height 19
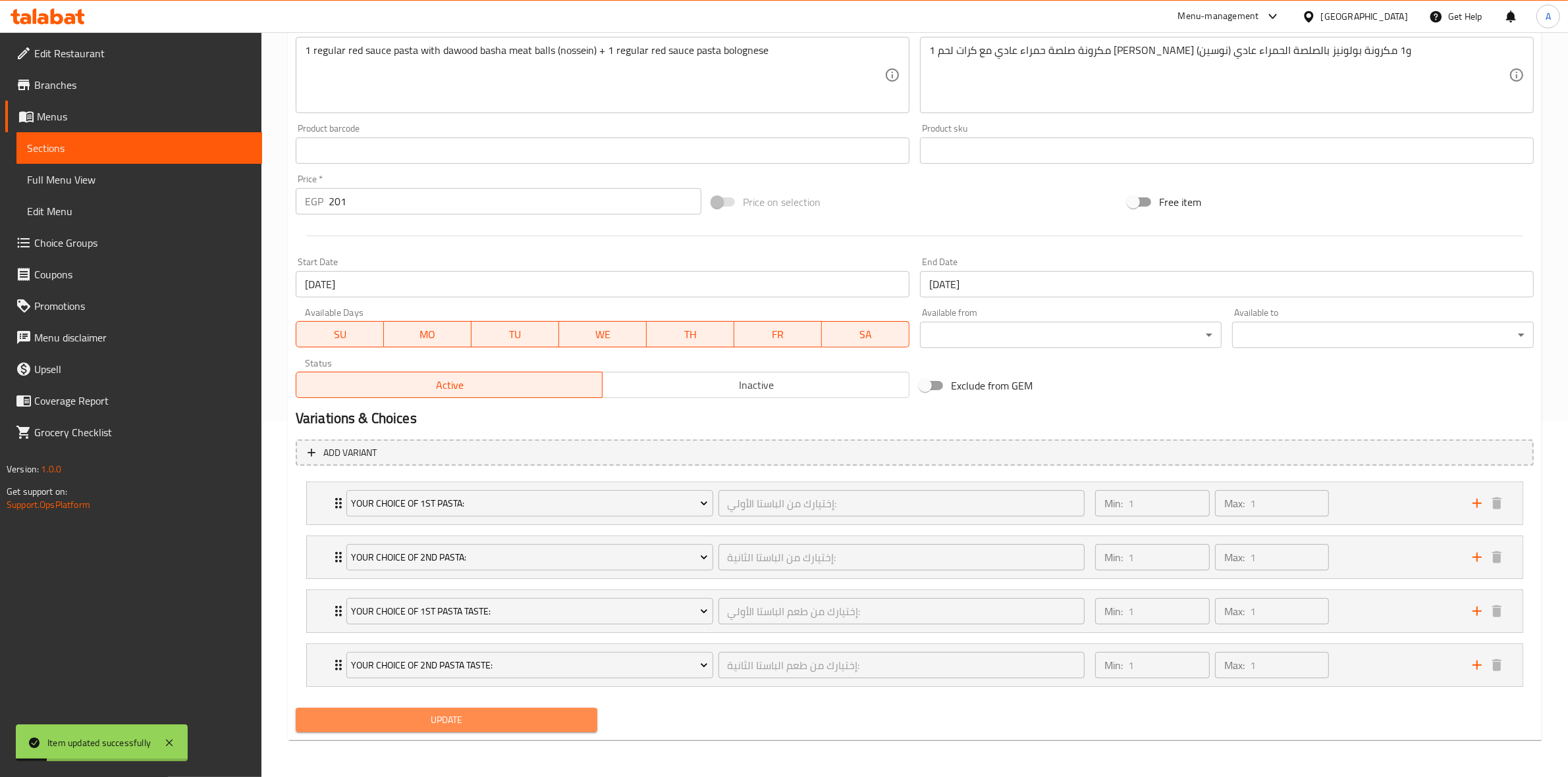
click at [472, 726] on span "Update" at bounding box center [446, 720] width 281 height 16
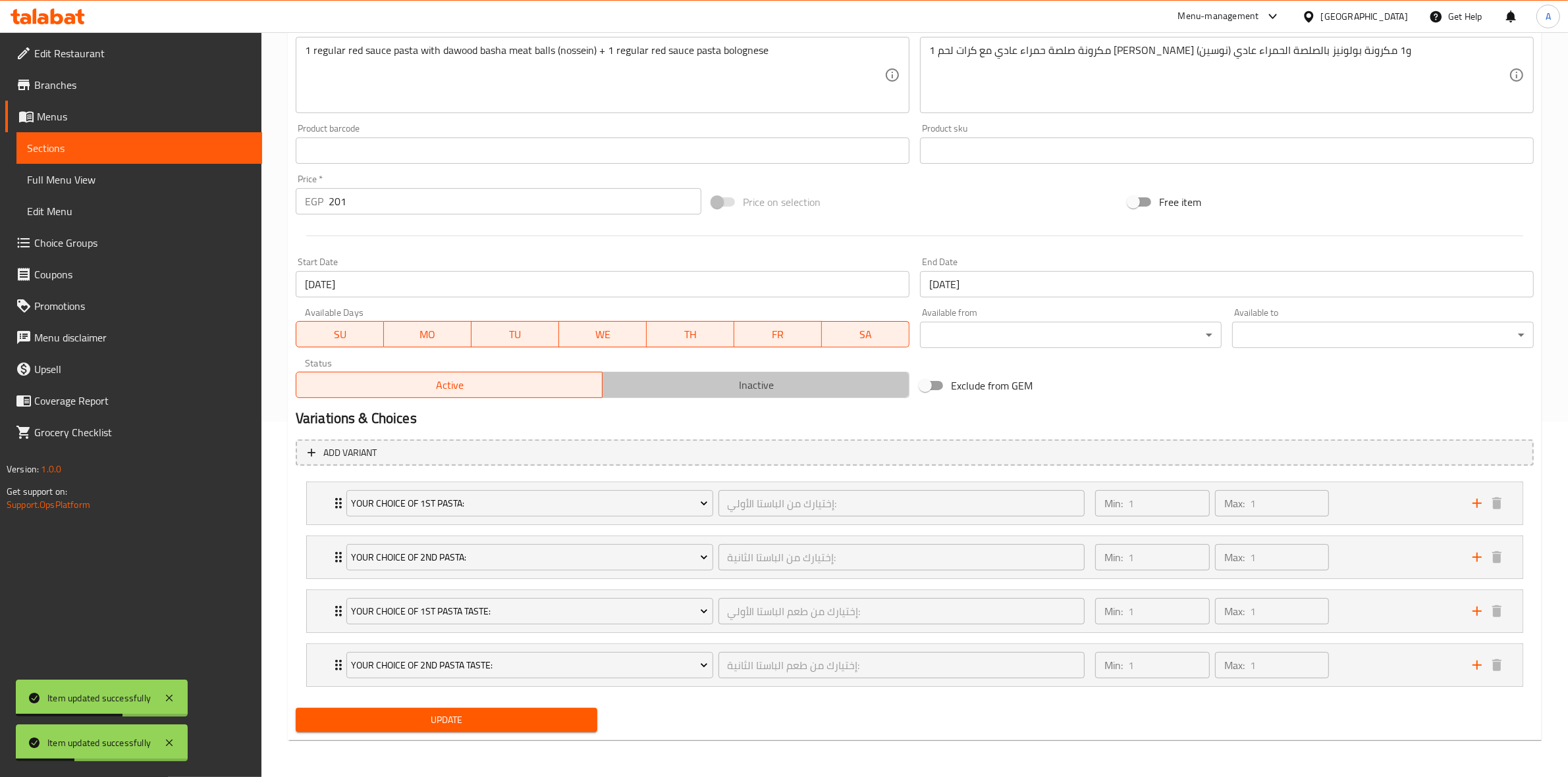
click at [706, 378] on span "Inactive" at bounding box center [755, 385] width 296 height 19
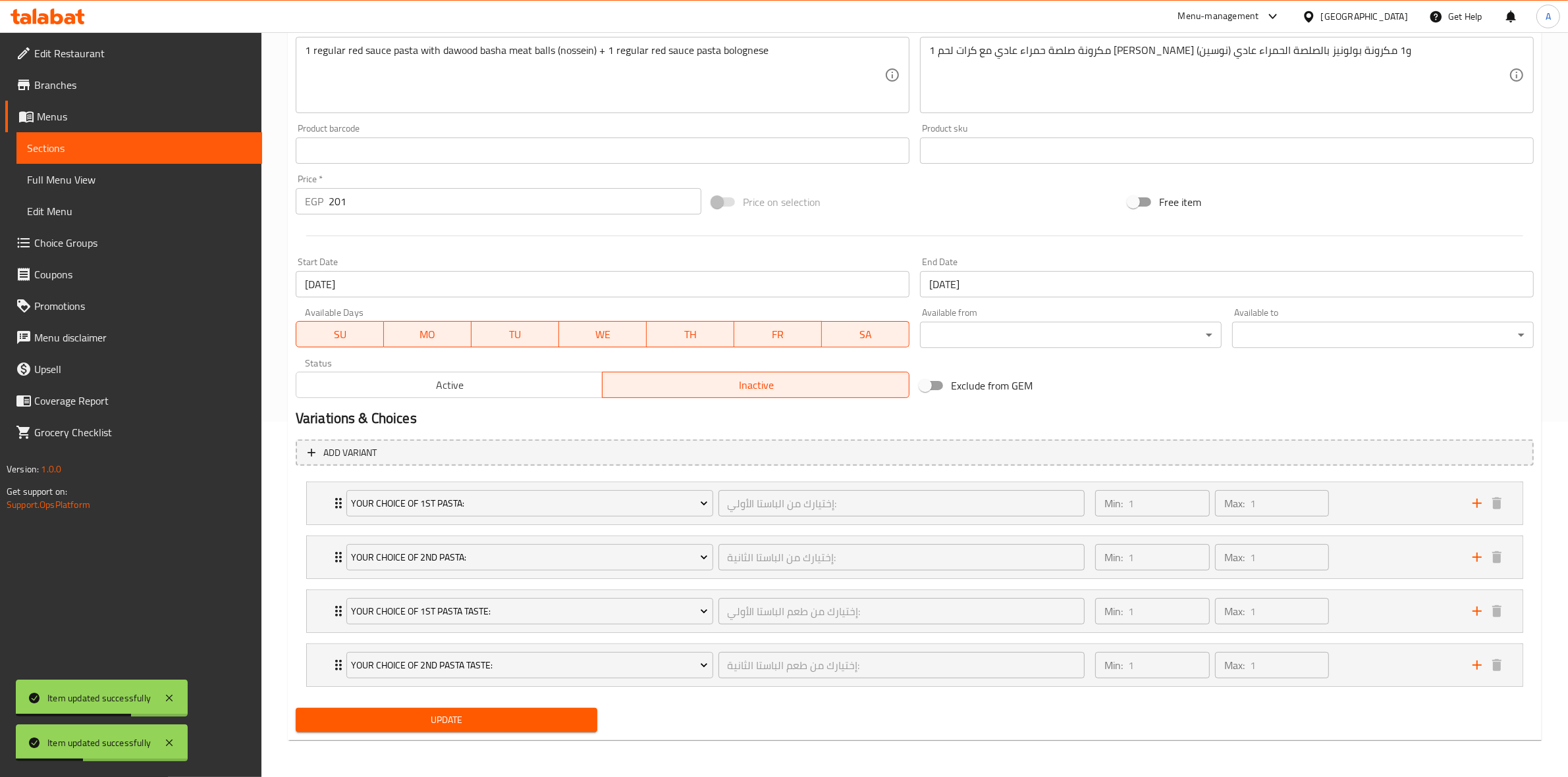
click at [433, 721] on span "Update" at bounding box center [446, 720] width 281 height 16
click at [416, 379] on span "Active" at bounding box center [449, 385] width 296 height 19
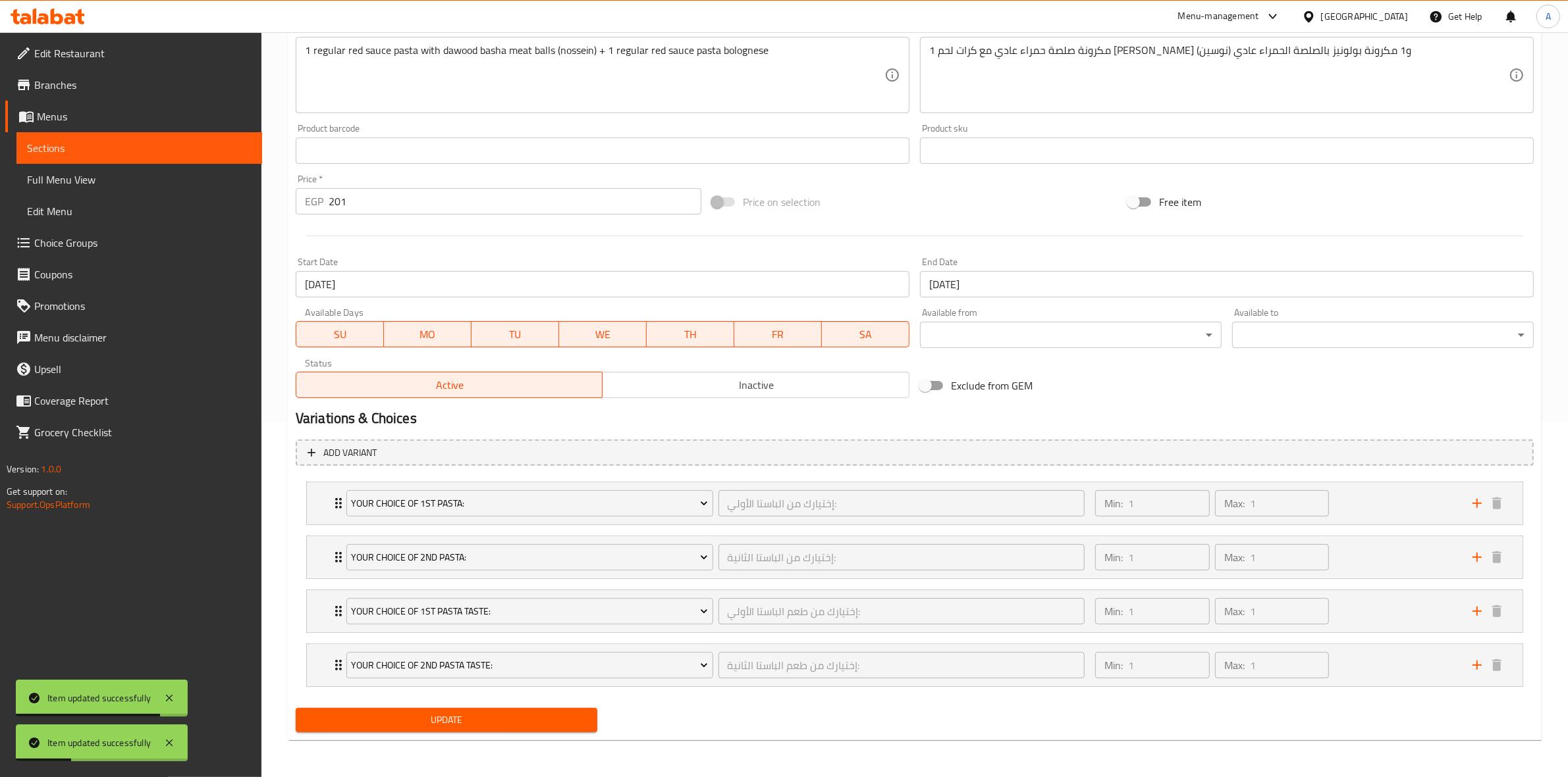
click at [450, 714] on span "Update" at bounding box center [446, 720] width 281 height 16
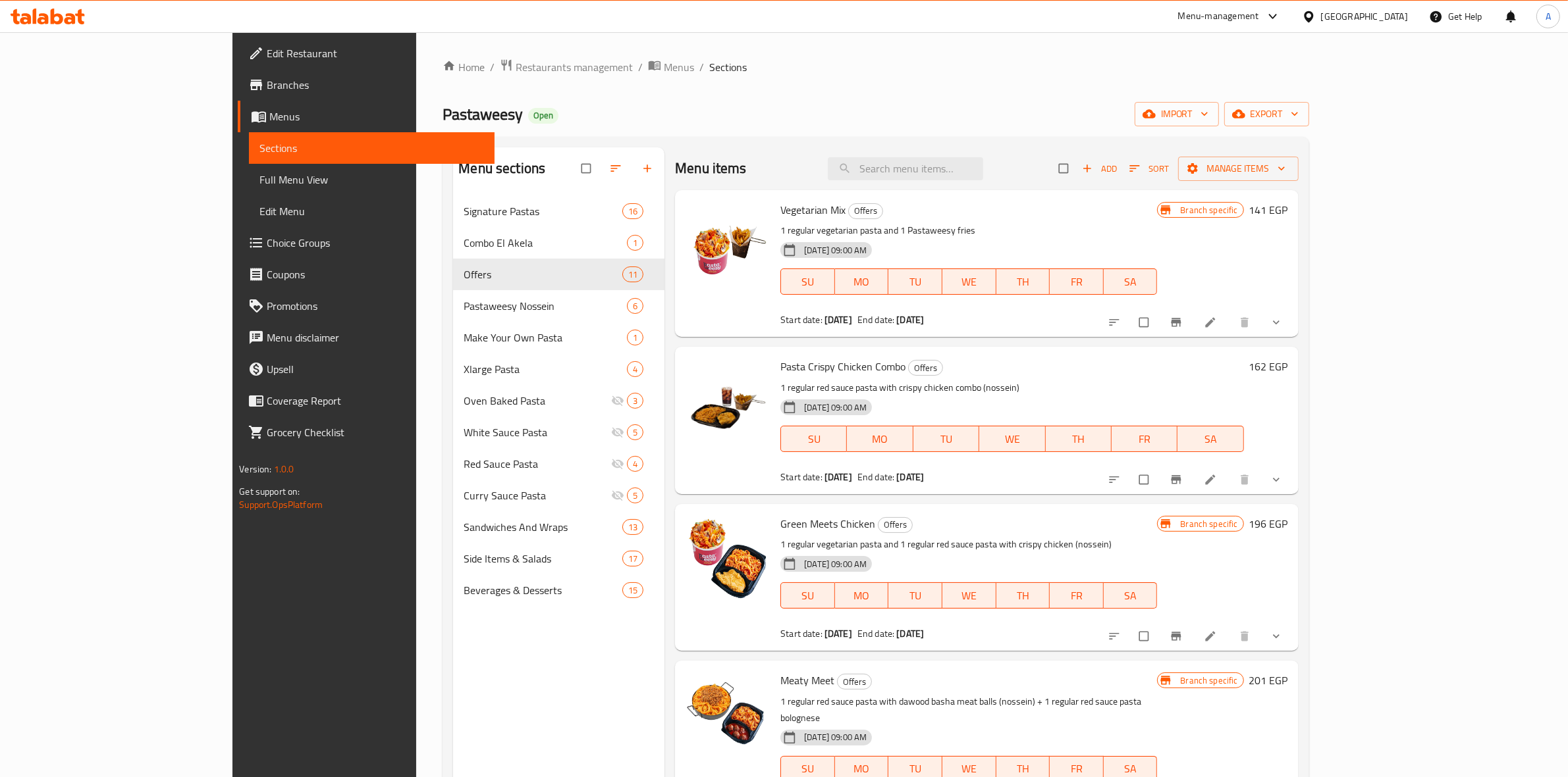
click at [573, 110] on div "Pastaweesy Open import export" at bounding box center [875, 114] width 866 height 25
click at [266, 53] on span "Edit Restaurant" at bounding box center [375, 53] width 217 height 16
